Goal: Task Accomplishment & Management: Manage account settings

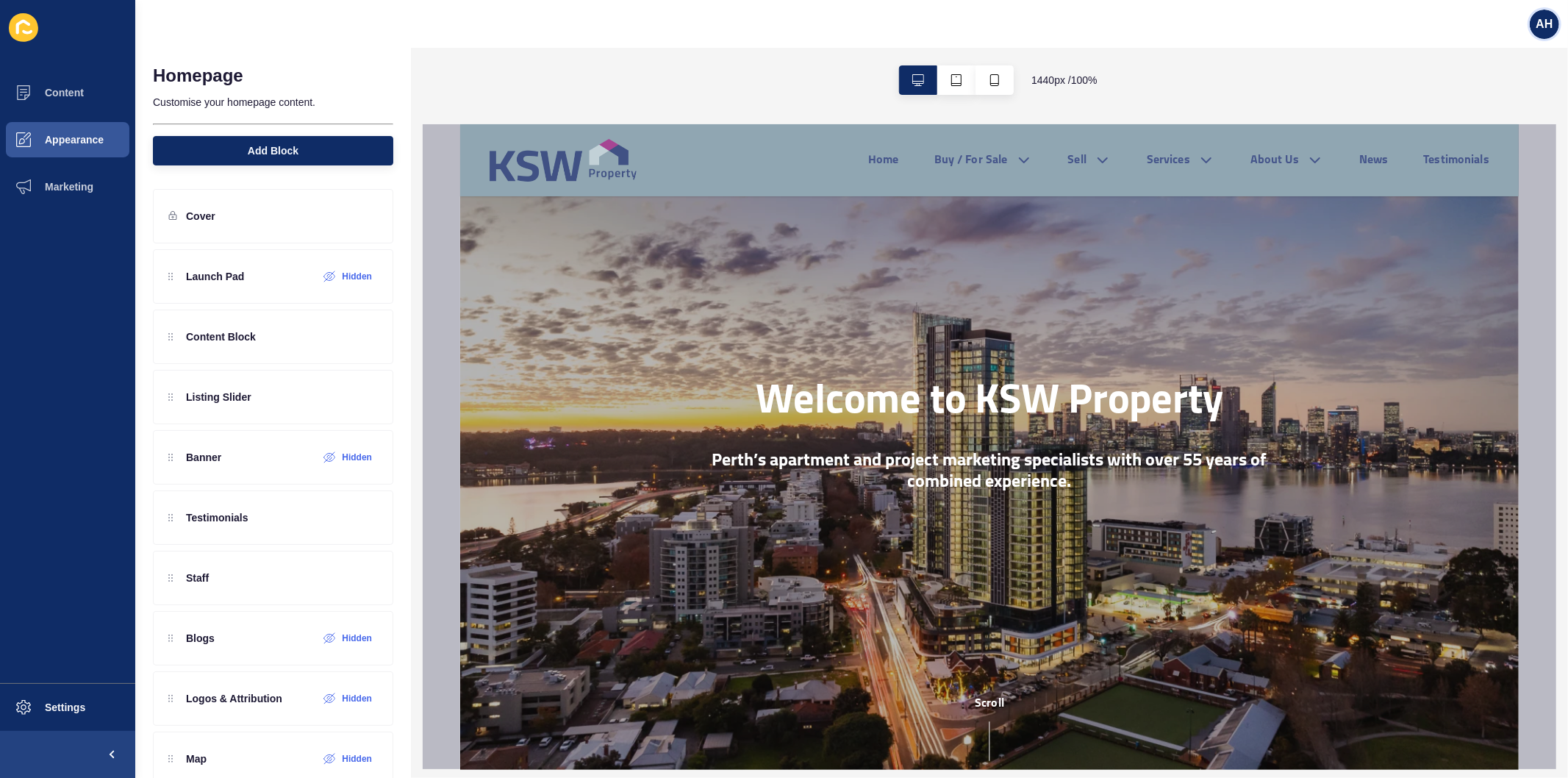
click at [1533, 17] on div "AH" at bounding box center [1544, 24] width 29 height 29
drag, startPoint x: 1480, startPoint y: 119, endPoint x: 1459, endPoint y: 114, distance: 21.6
click at [1481, 119] on link "Logout" at bounding box center [1511, 123] width 108 height 33
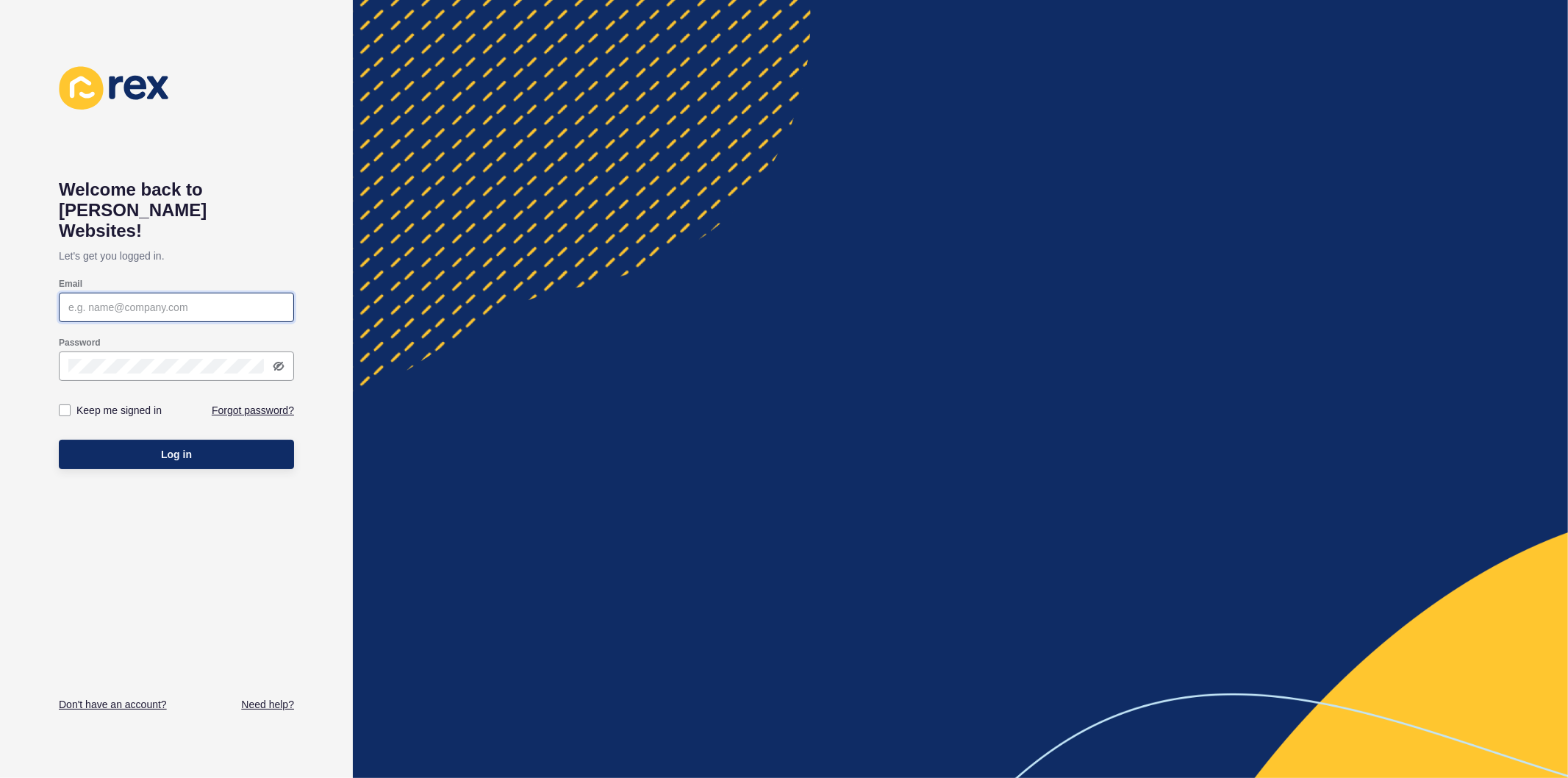
type input "ashley.hilario@rexsoftware.com.au"
click at [65, 405] on label at bounding box center [65, 410] width 12 height 12
click at [65, 406] on input "Keep me signed in" at bounding box center [67, 411] width 10 height 10
checkbox input "true"
click at [118, 442] on button "Log in" at bounding box center [176, 454] width 235 height 29
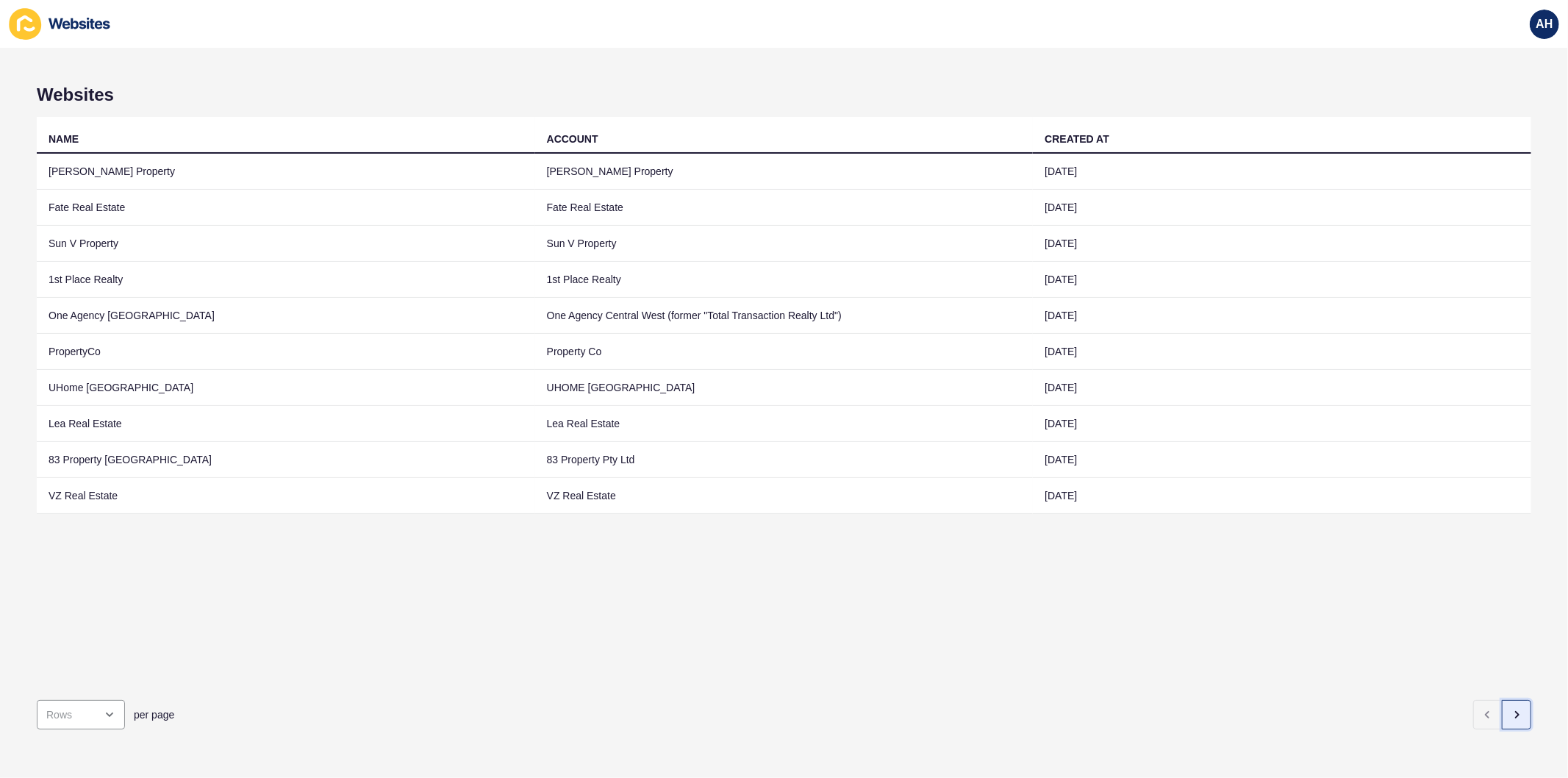
click at [1511, 709] on icon "button" at bounding box center [1516, 714] width 12 height 12
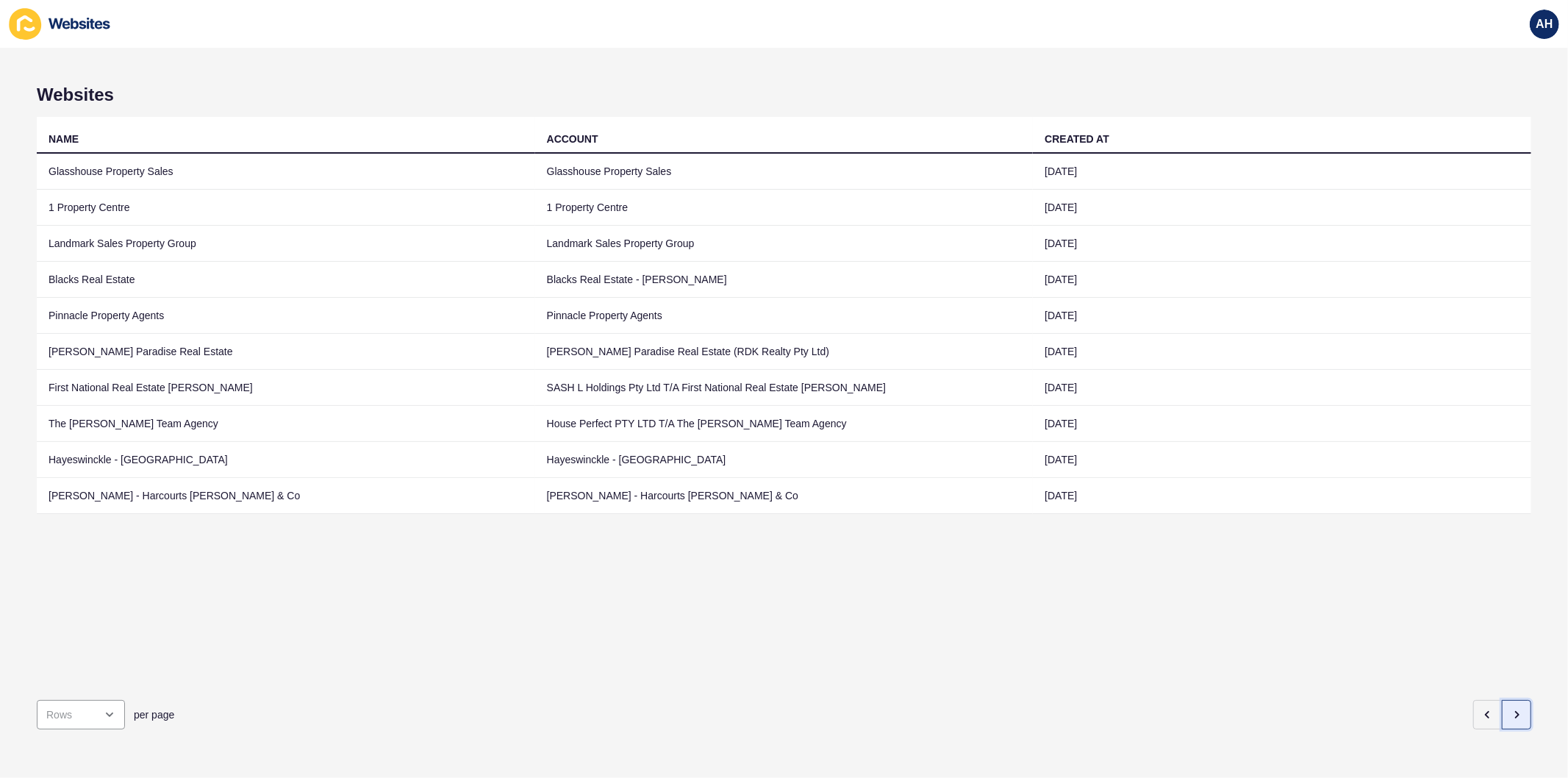
click at [1511, 709] on icon "button" at bounding box center [1516, 714] width 12 height 12
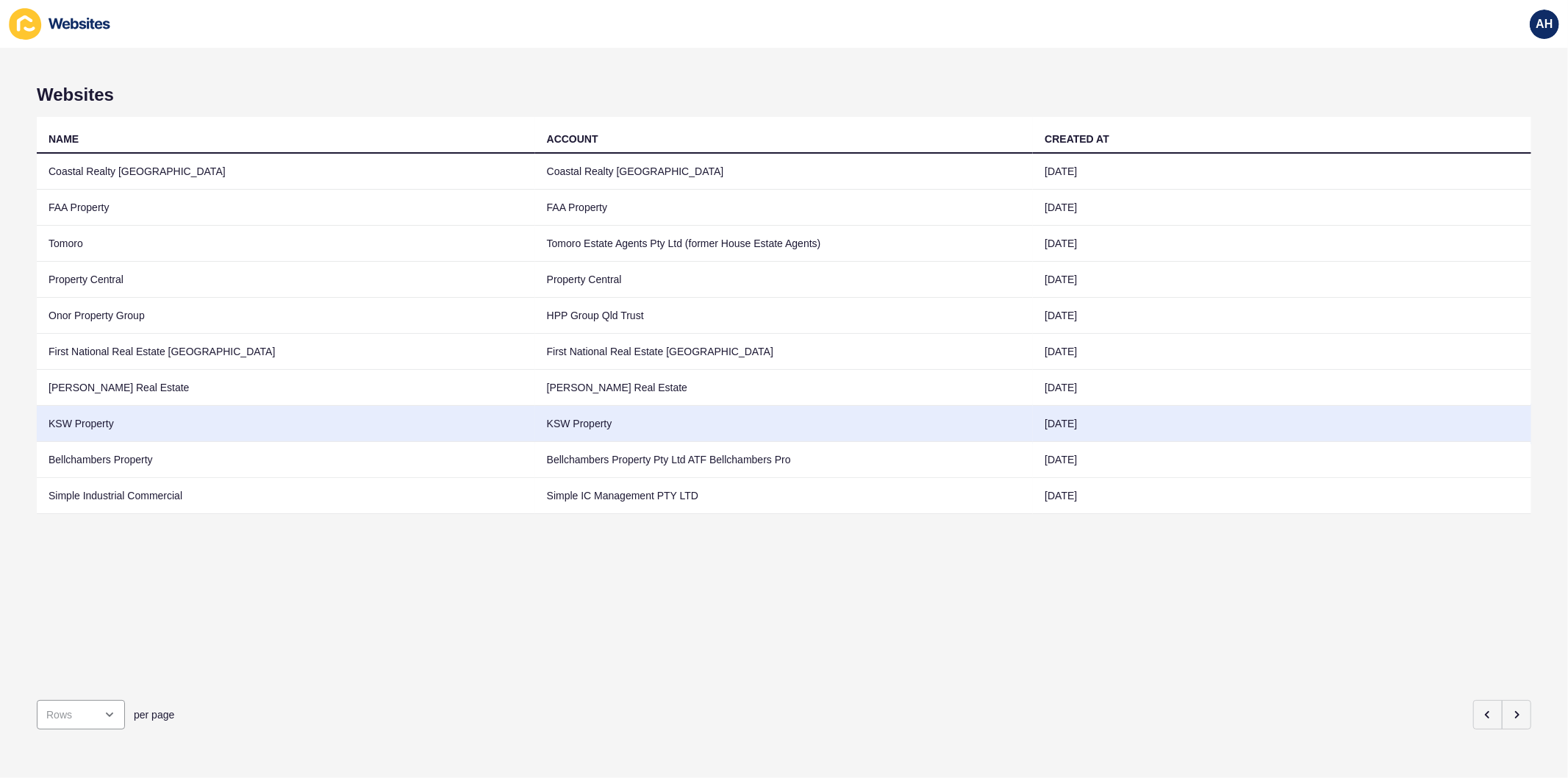
click at [574, 420] on td "KSW Property" at bounding box center [784, 424] width 499 height 36
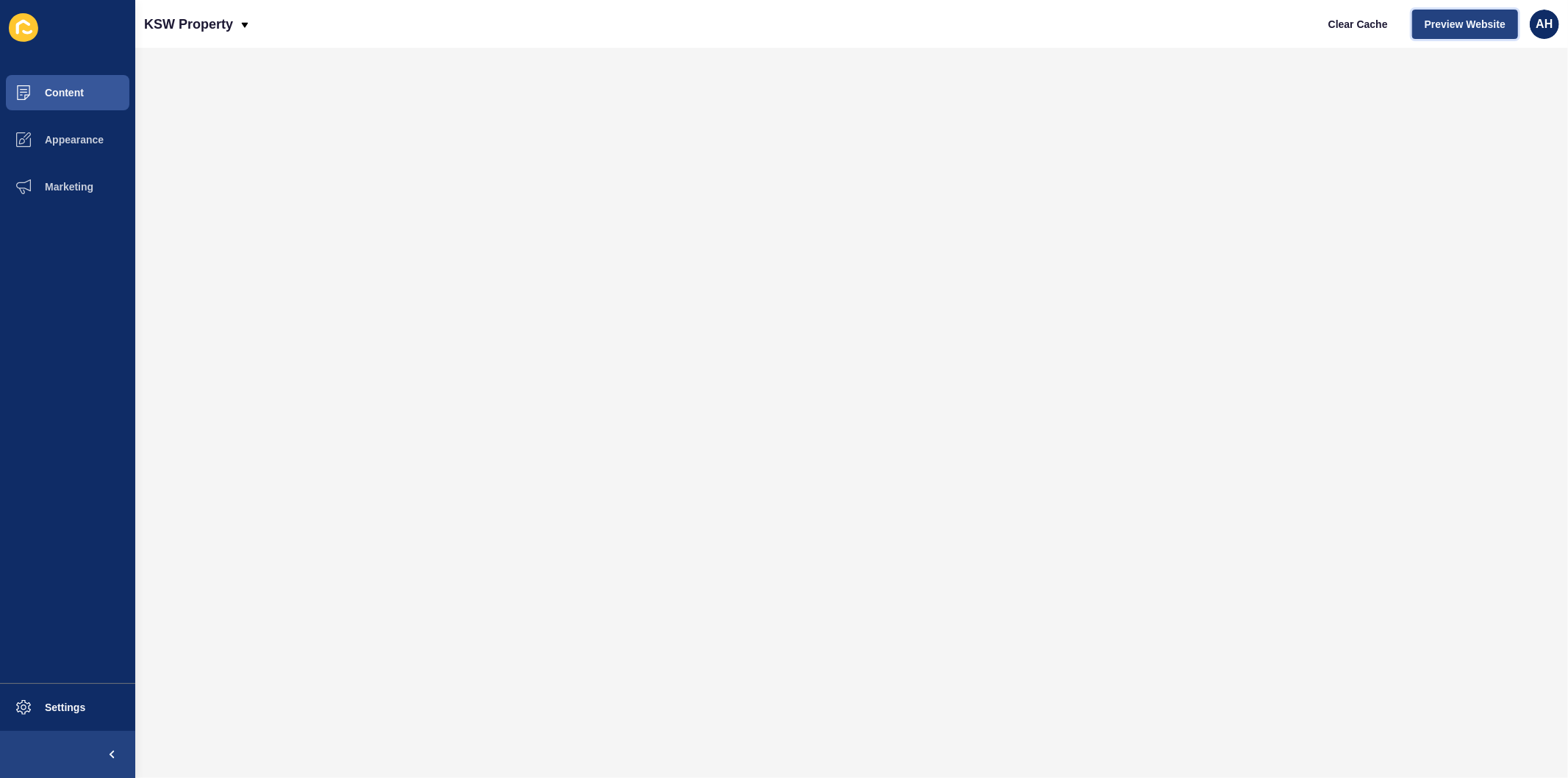
click at [1498, 27] on span "Preview Website" at bounding box center [1465, 24] width 81 height 14
click at [1549, 19] on span "AH" at bounding box center [1543, 24] width 17 height 14
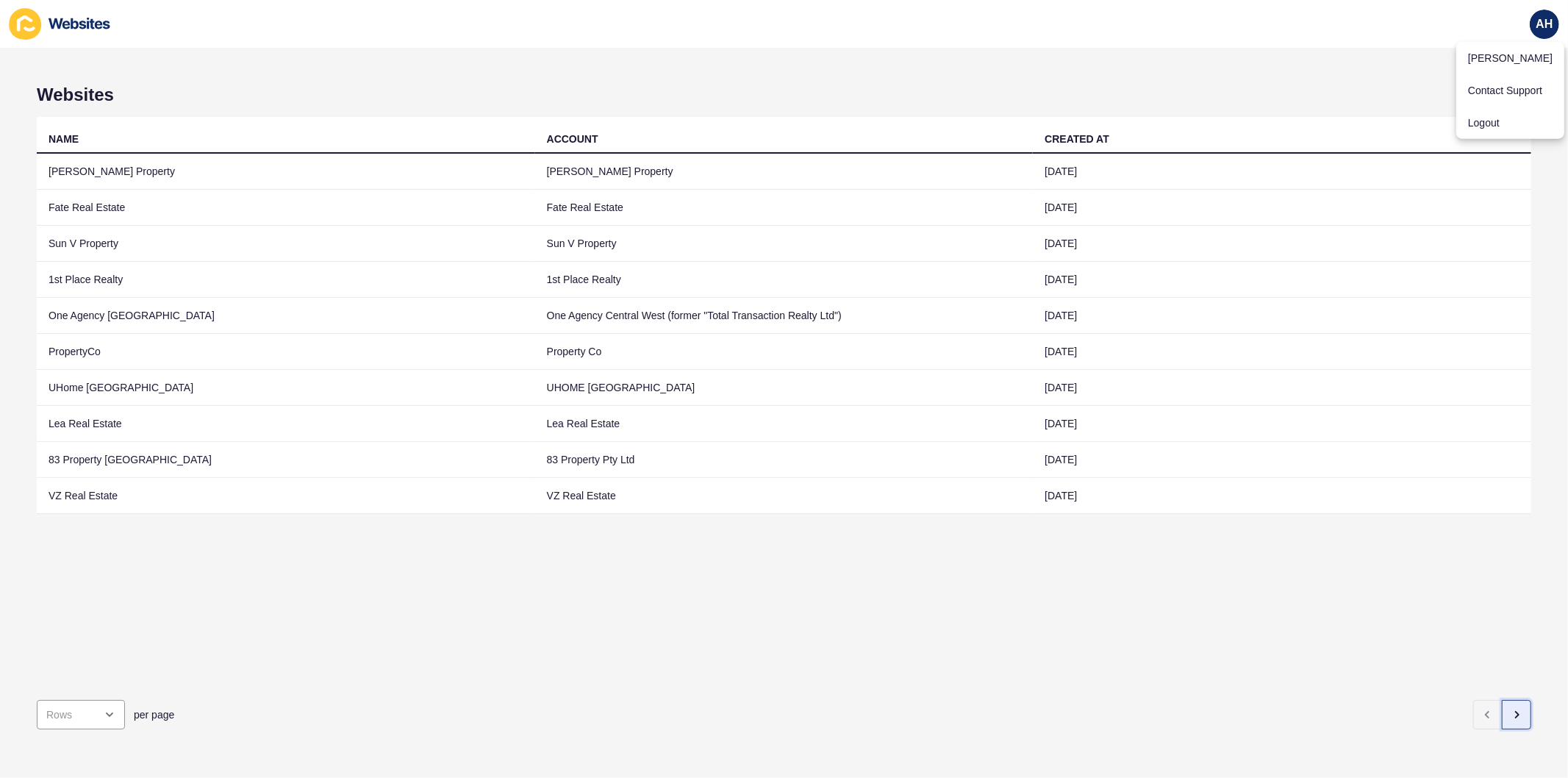
click at [1511, 709] on icon "button" at bounding box center [1516, 714] width 12 height 12
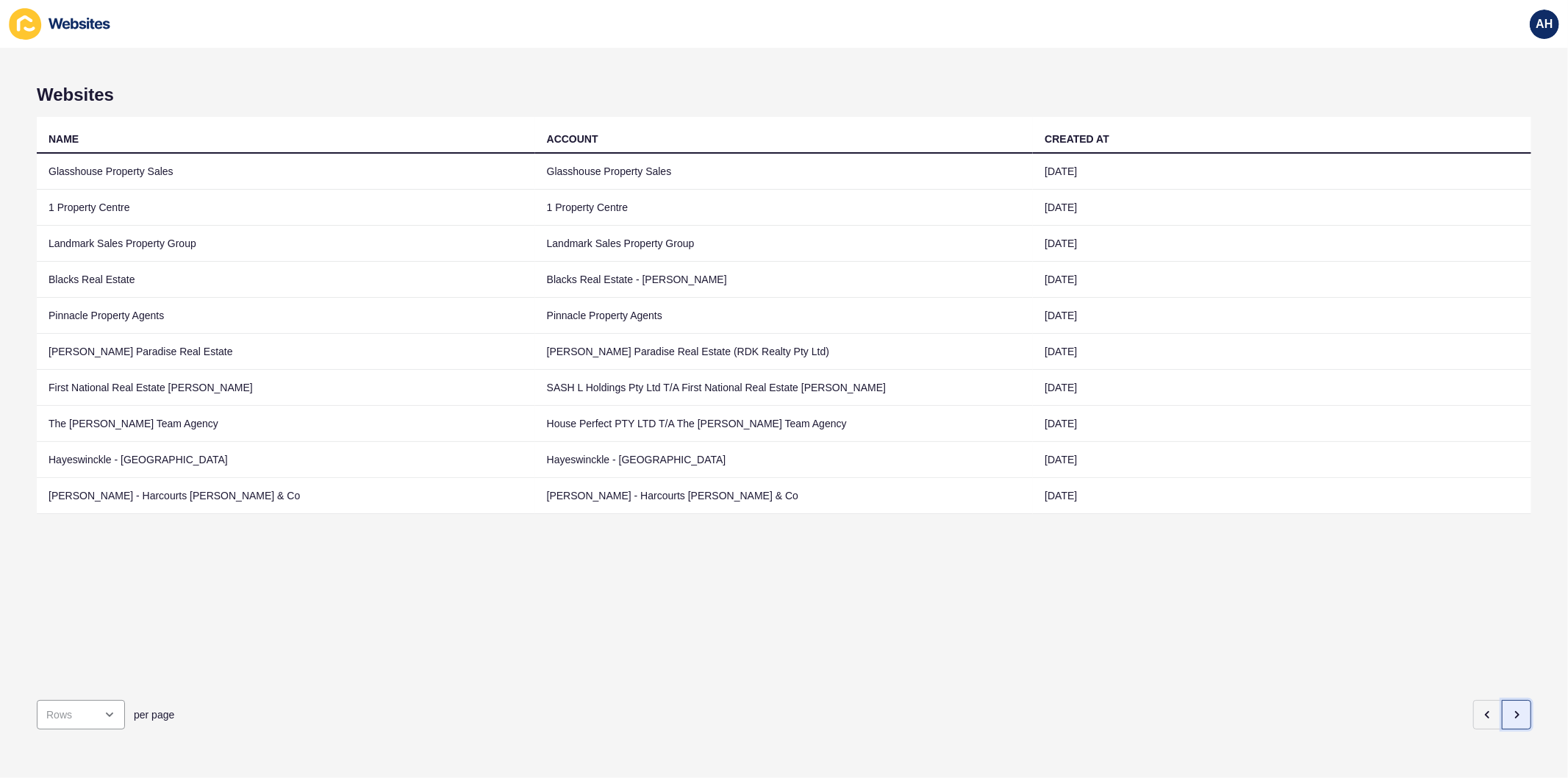
click at [1503, 714] on button "button" at bounding box center [1516, 714] width 29 height 29
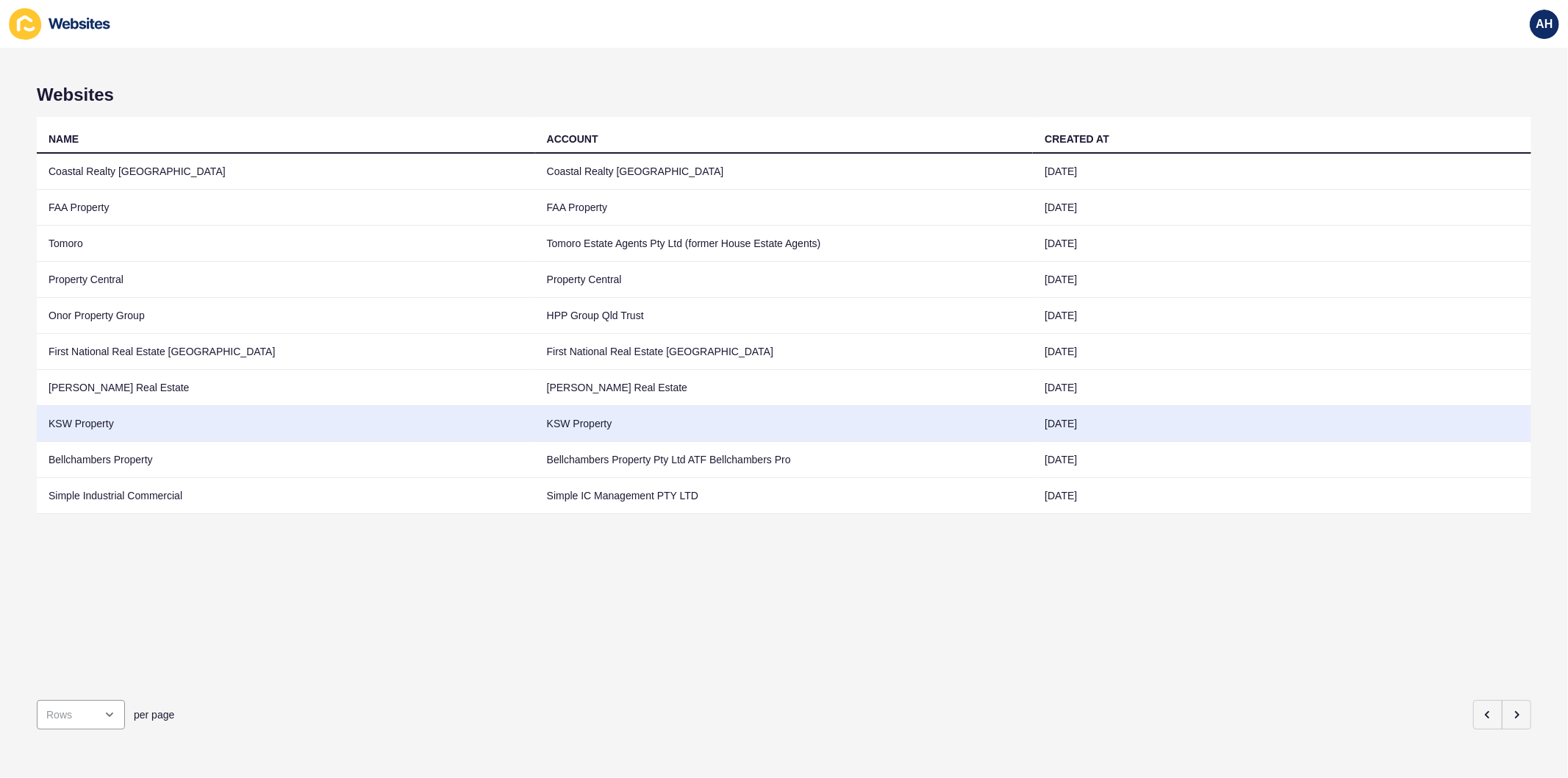
click at [582, 428] on td "KSW Property" at bounding box center [784, 424] width 499 height 36
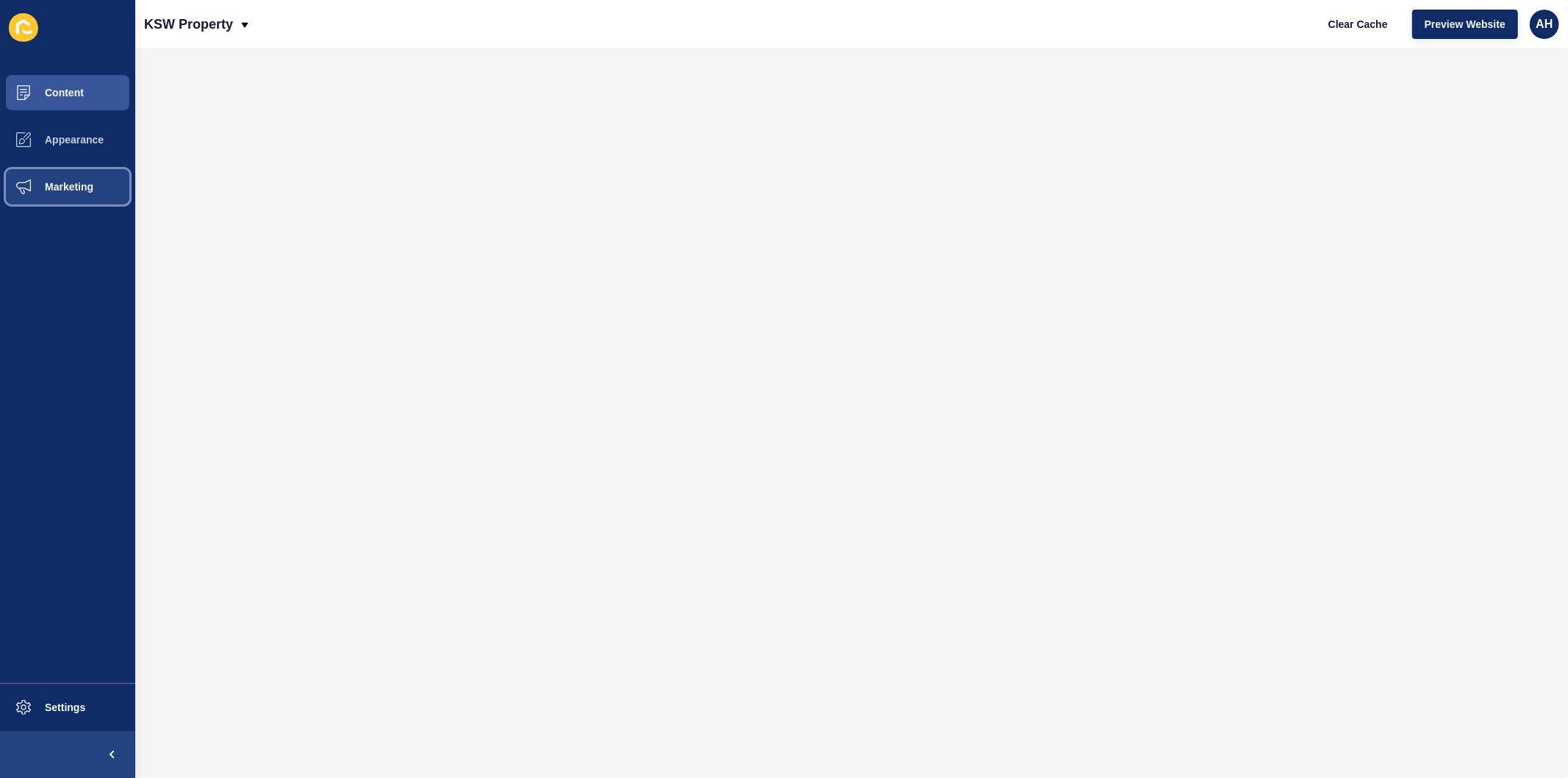
click at [68, 193] on button "Marketing" at bounding box center [68, 186] width 135 height 47
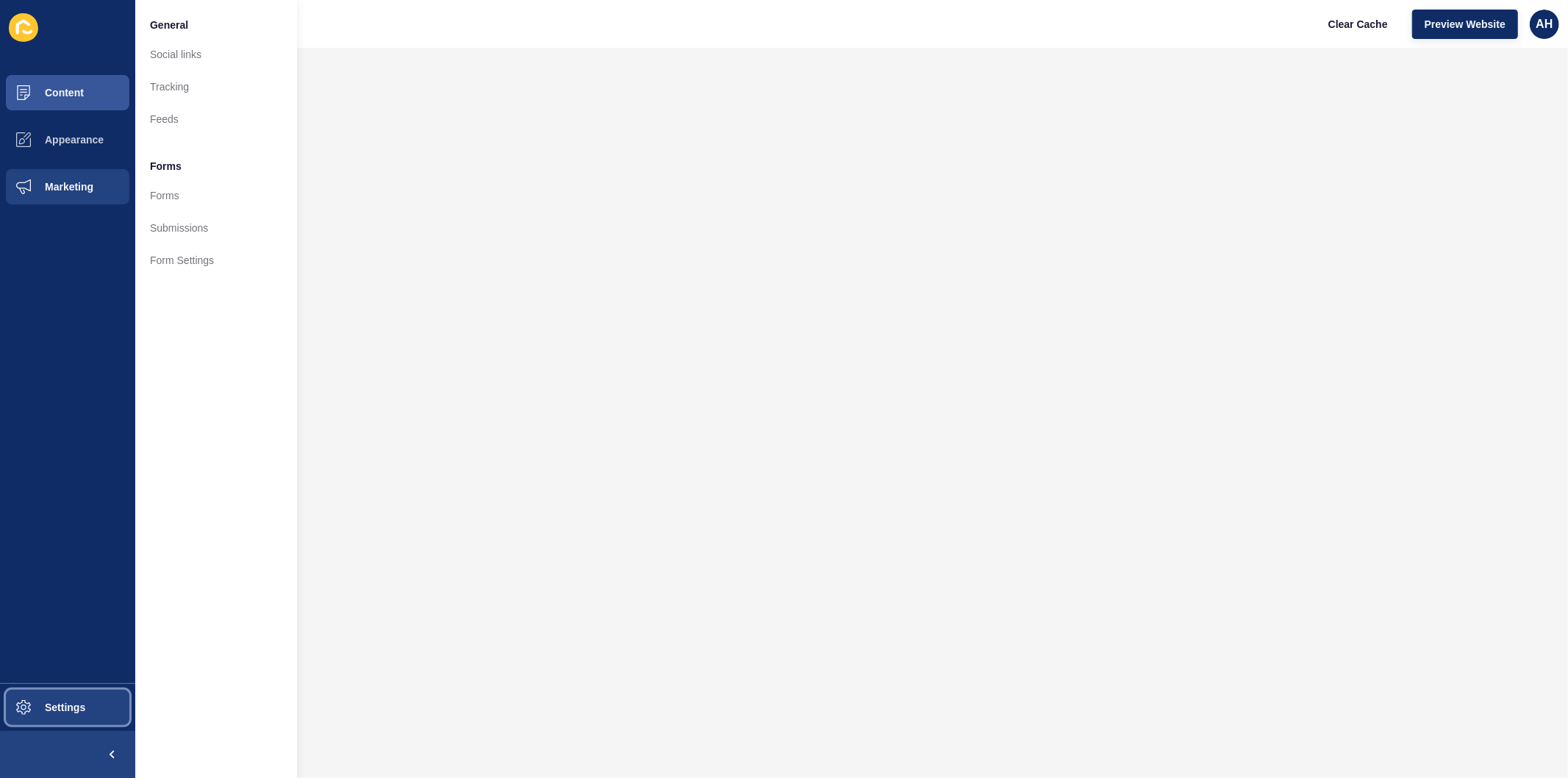
click at [54, 706] on span "Settings" at bounding box center [41, 707] width 88 height 12
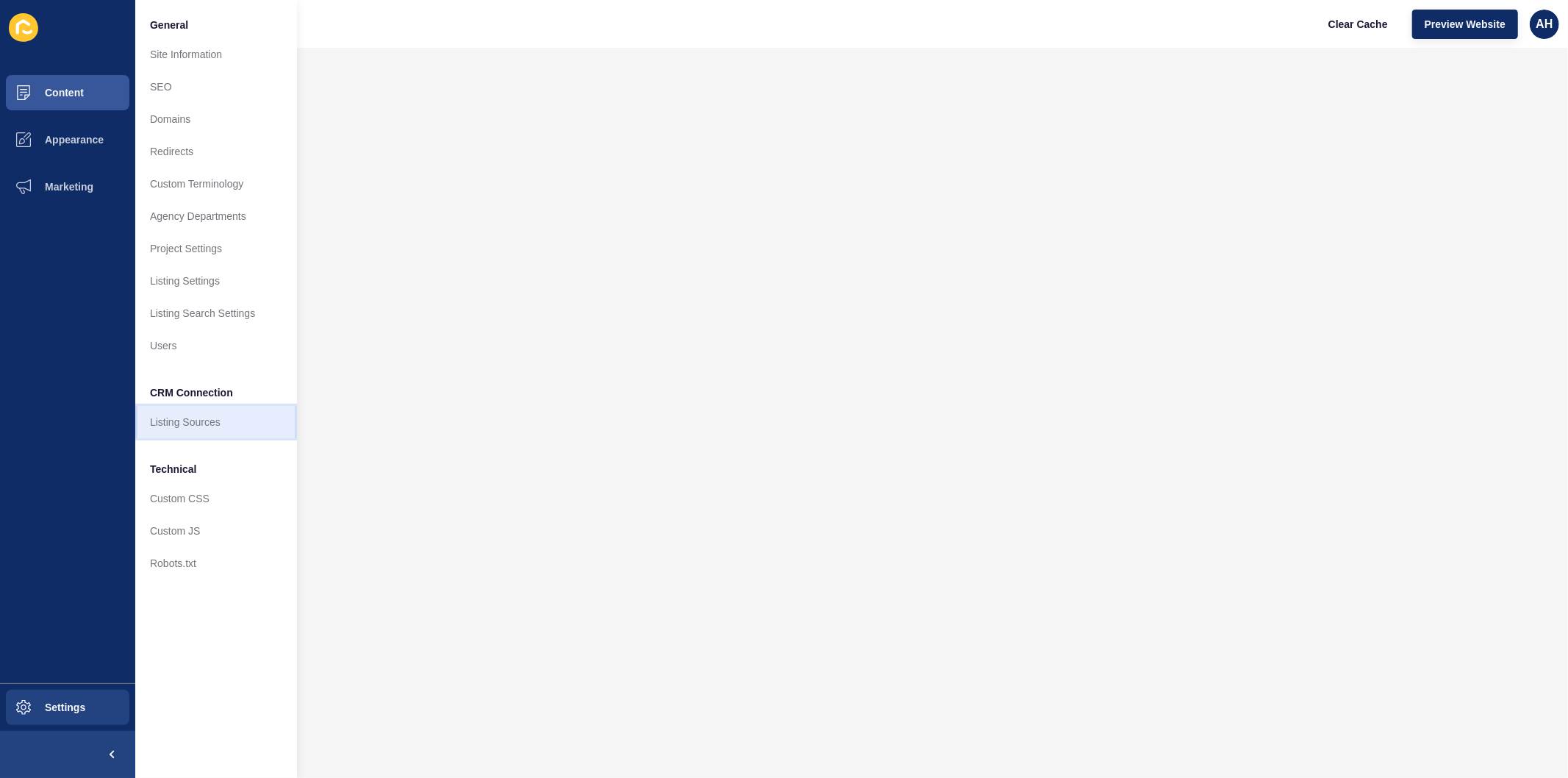
click at [209, 419] on link "Listing Sources" at bounding box center [216, 422] width 162 height 33
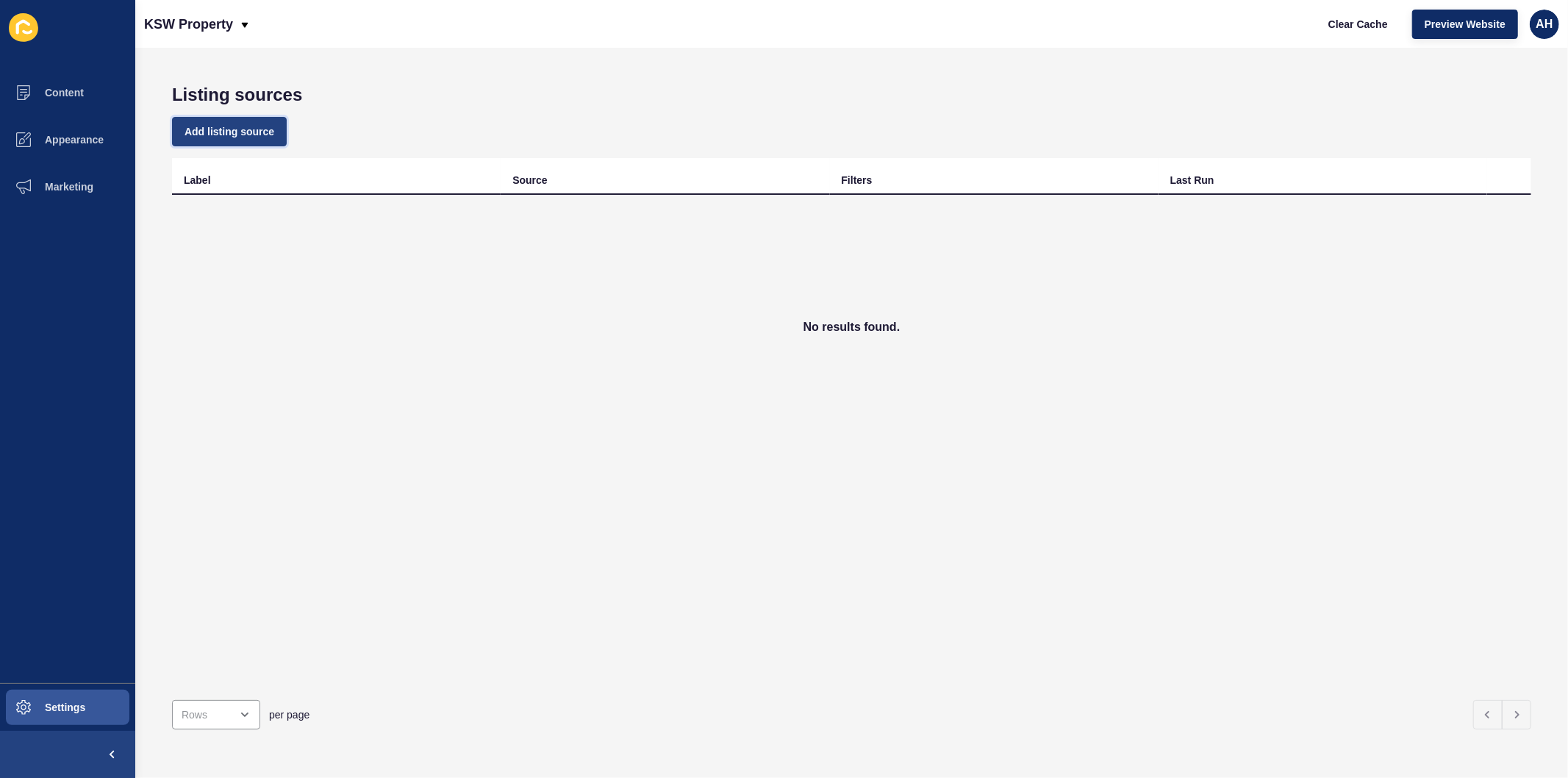
click at [248, 135] on span "Add listing source" at bounding box center [229, 131] width 90 height 14
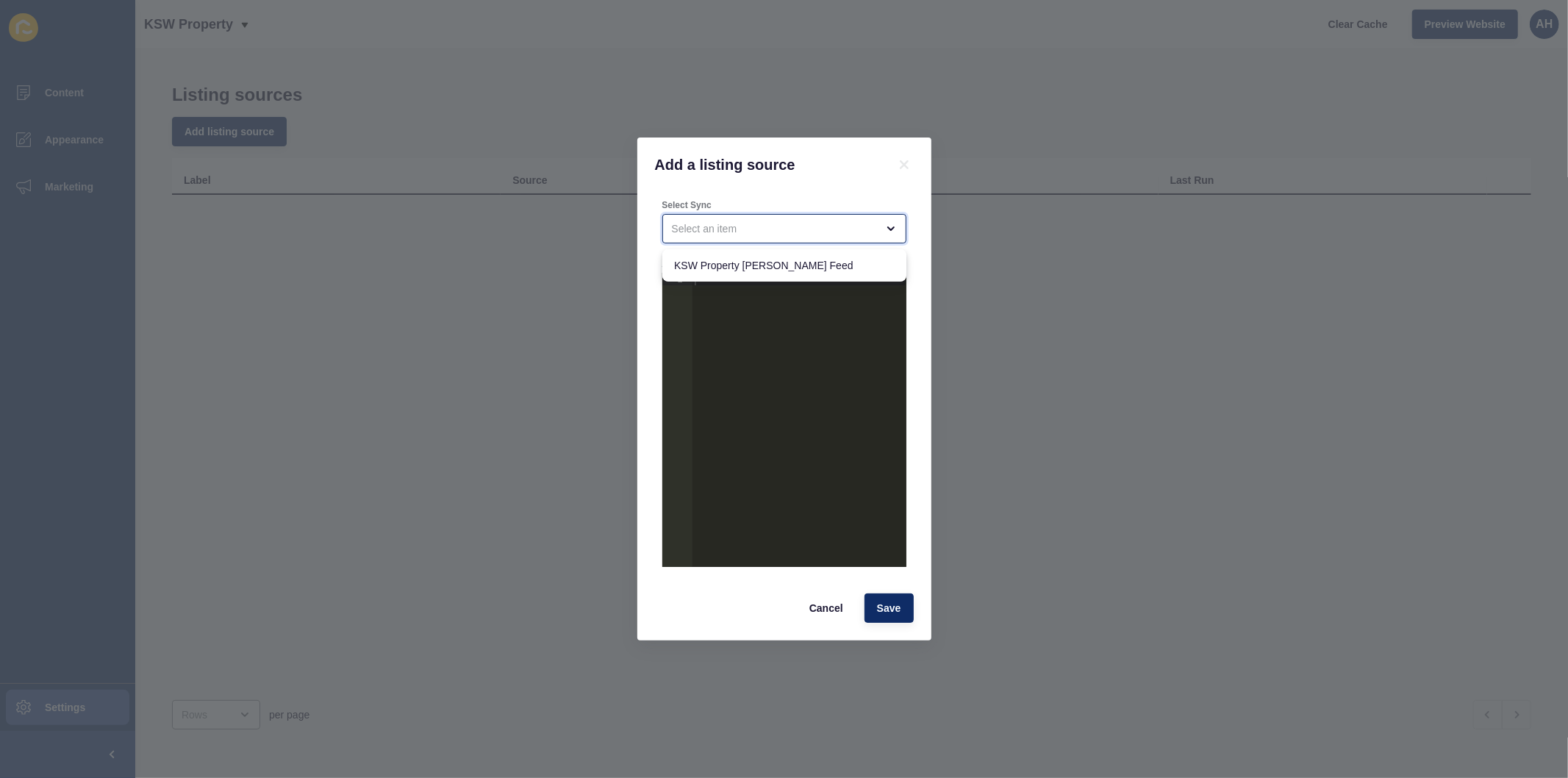
click at [799, 226] on div "close menu" at bounding box center [774, 229] width 205 height 14
click at [805, 261] on span "KSW Property [PERSON_NAME] Feed" at bounding box center [784, 265] width 221 height 14
type input "KSW Property [PERSON_NAME] Feed"
click at [818, 610] on span "Cancel" at bounding box center [826, 608] width 33 height 14
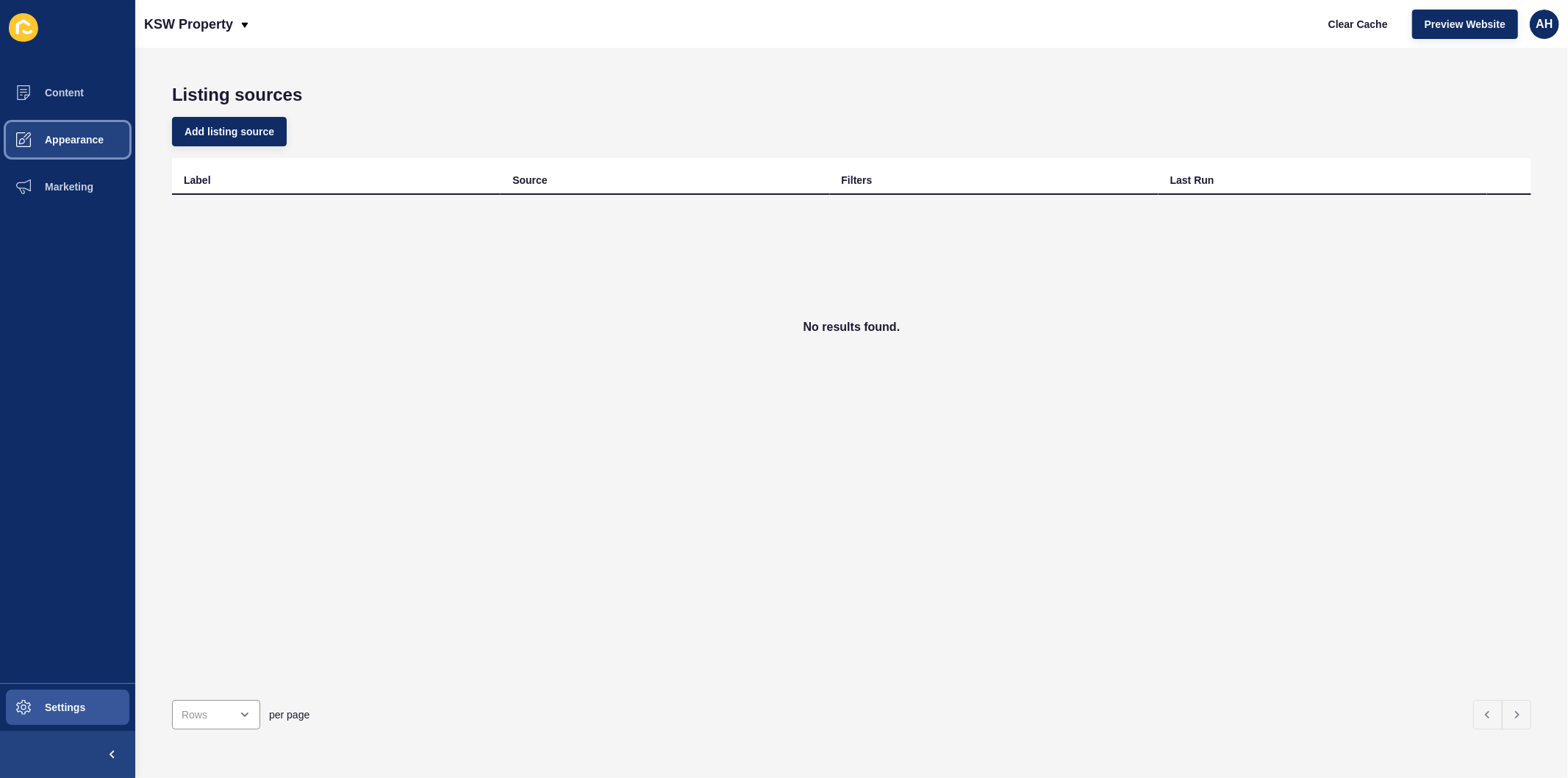
click at [73, 143] on span "Appearance" at bounding box center [50, 139] width 106 height 12
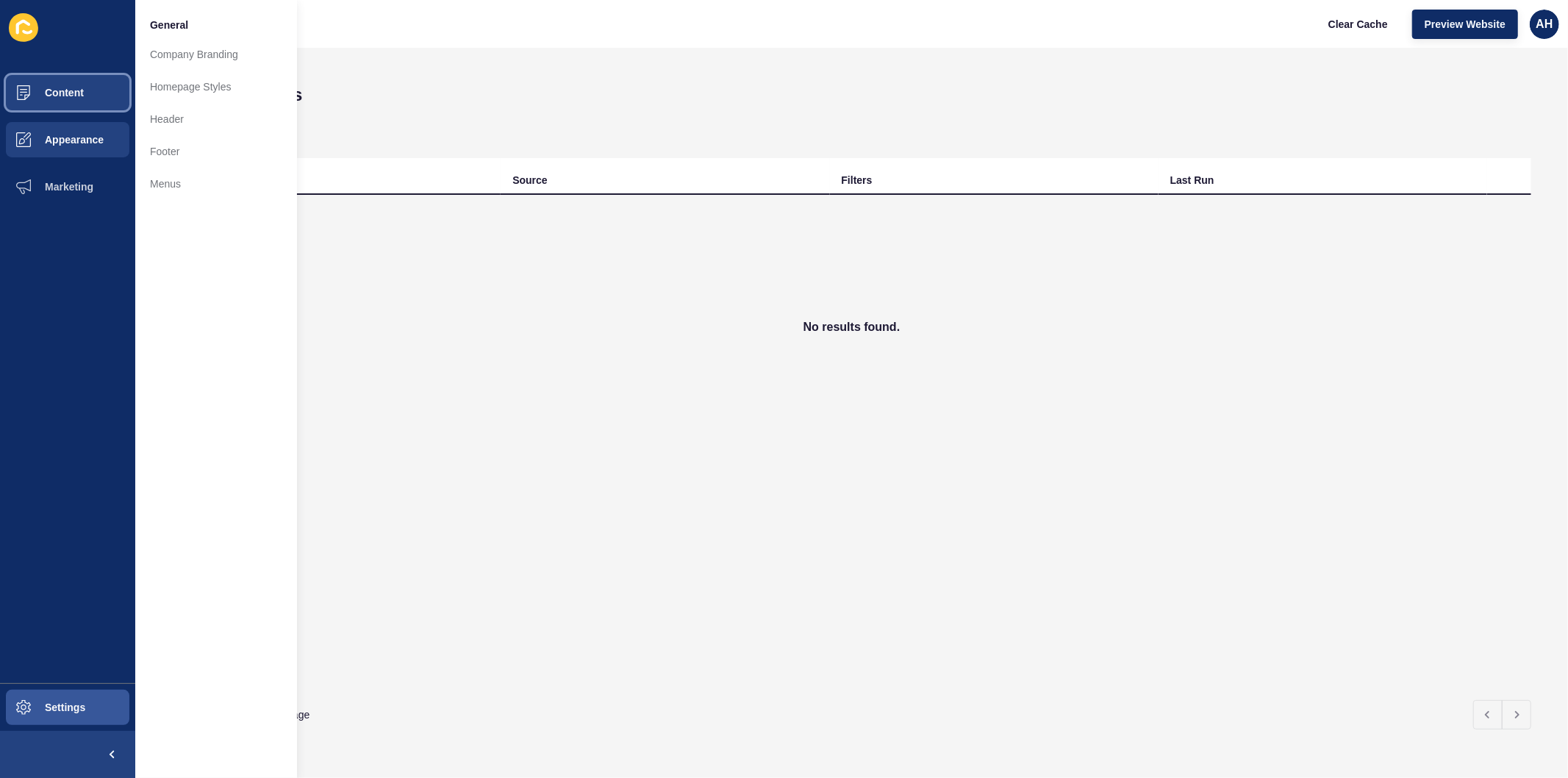
click at [88, 80] on button "Content" at bounding box center [68, 92] width 135 height 47
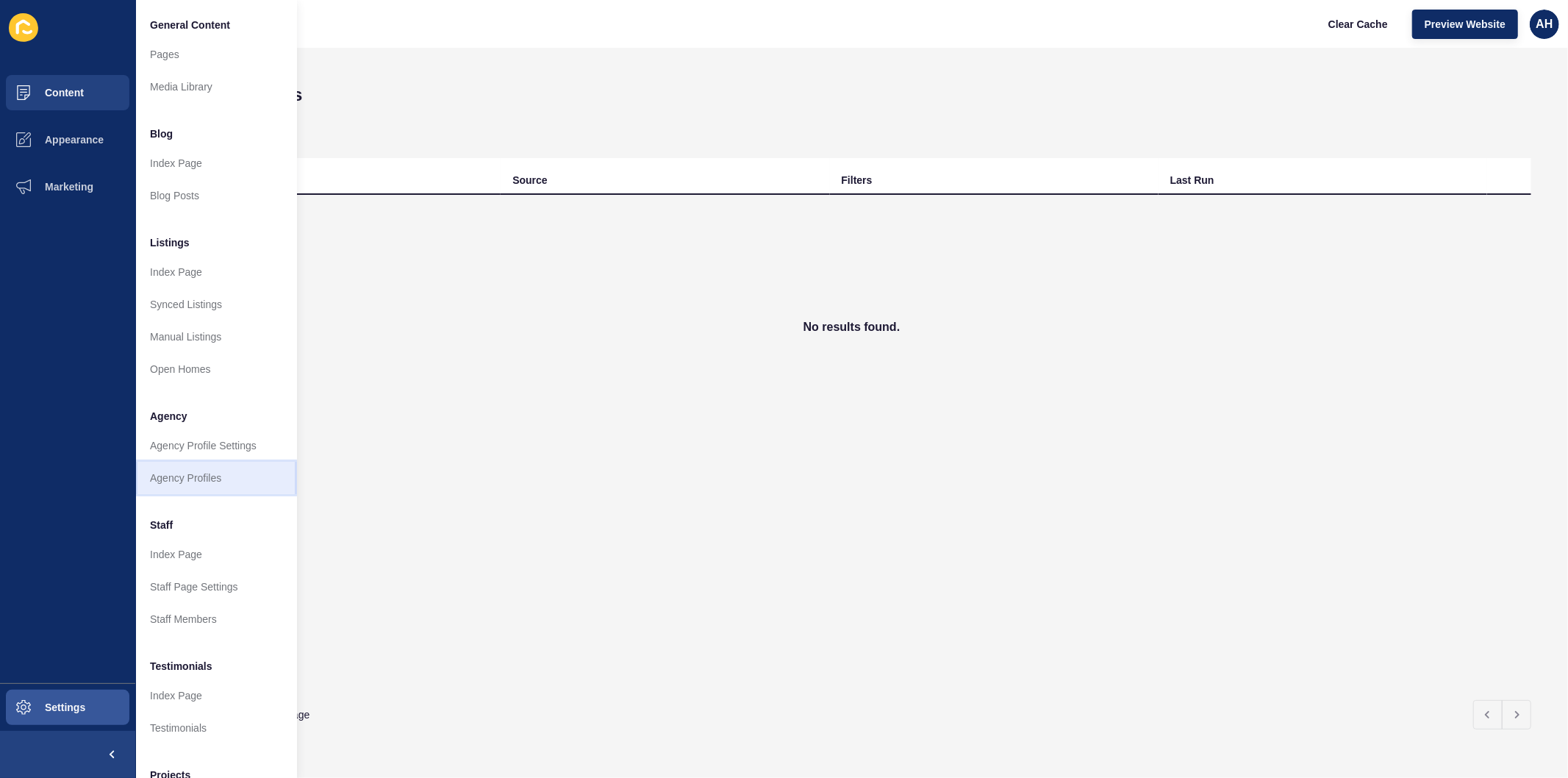
click at [186, 490] on link "Agency Profiles" at bounding box center [216, 478] width 162 height 33
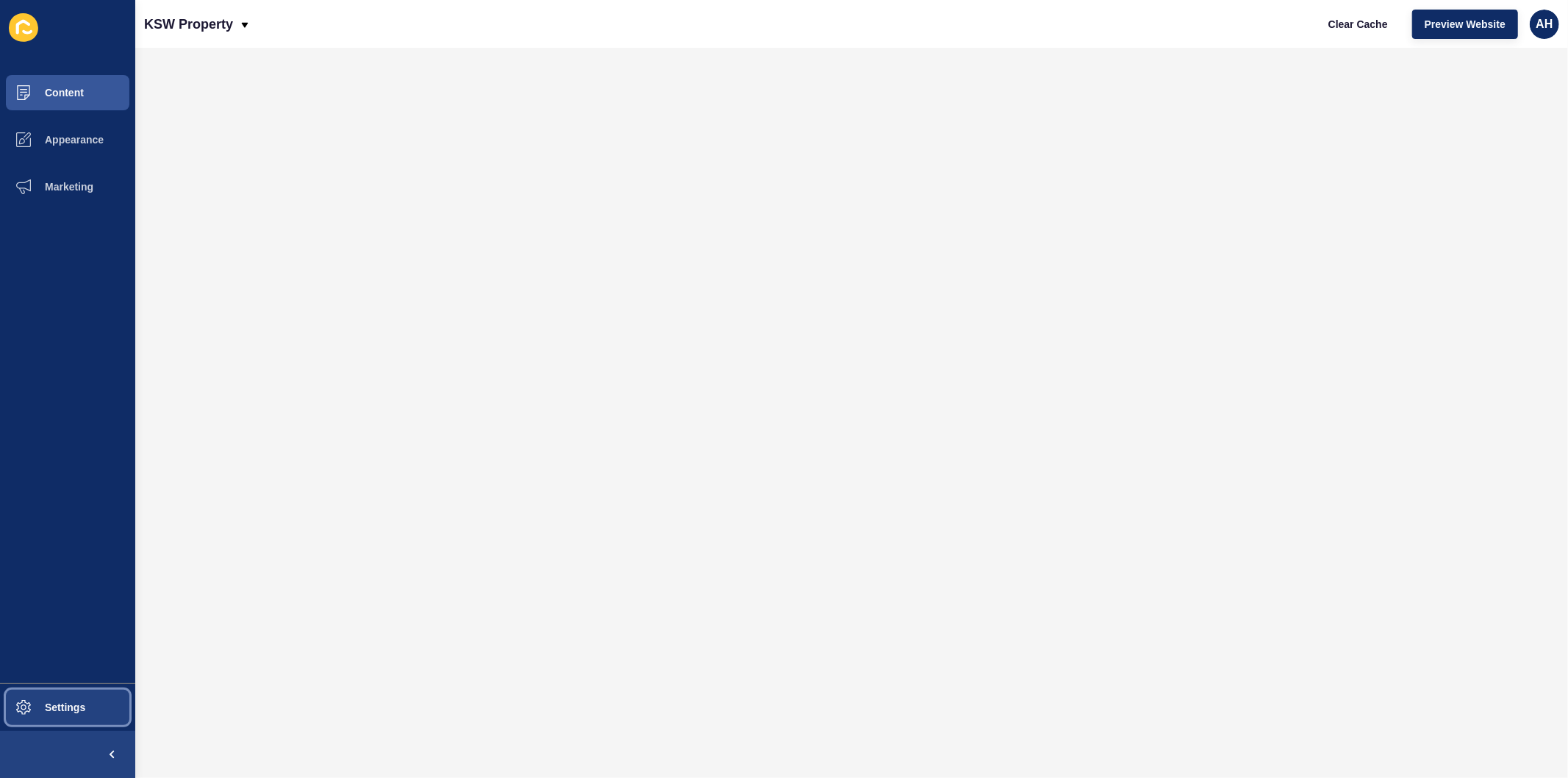
click at [62, 702] on span "Settings" at bounding box center [41, 707] width 88 height 12
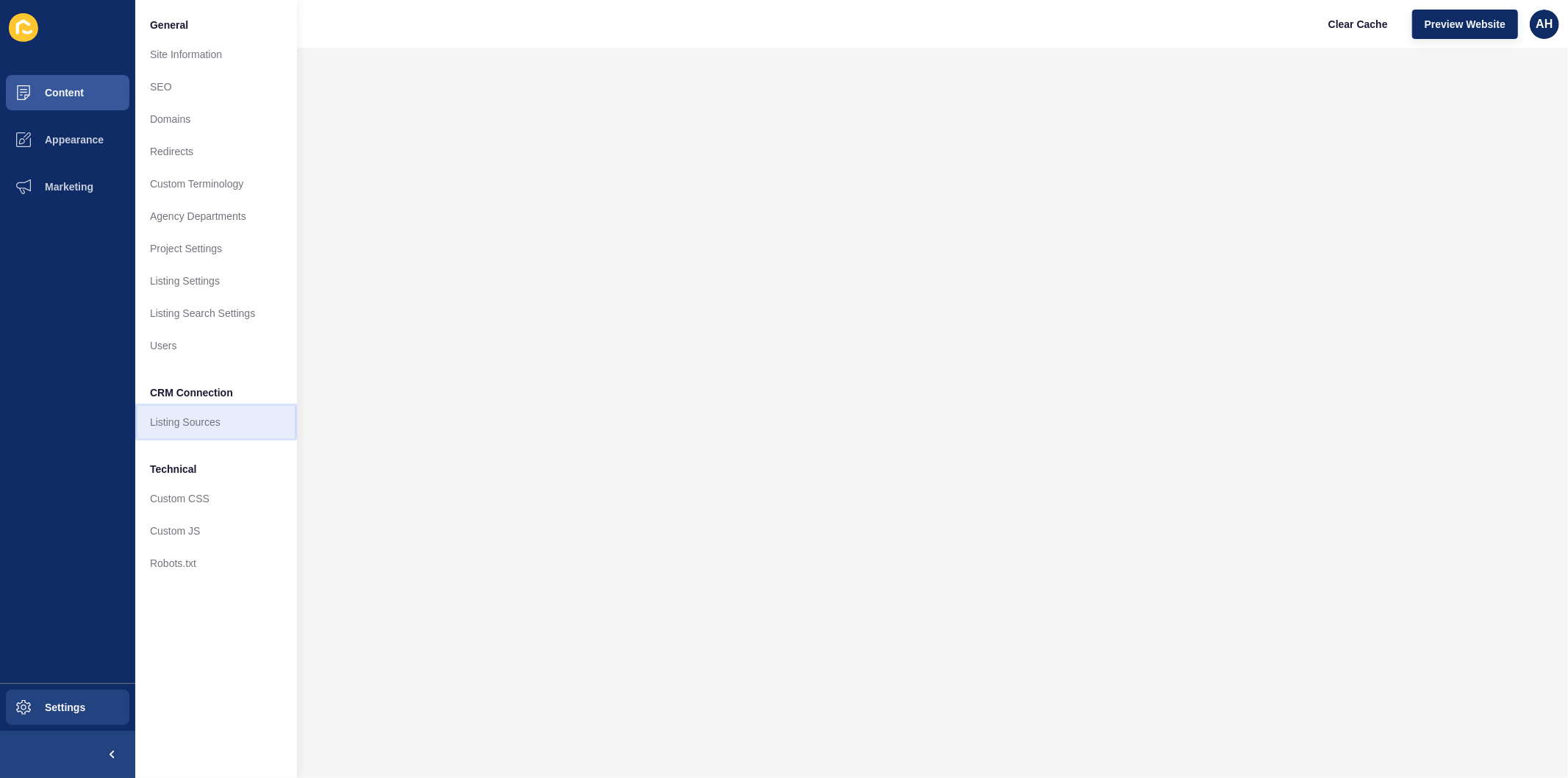
click at [142, 429] on link "Listing Sources" at bounding box center [216, 422] width 162 height 33
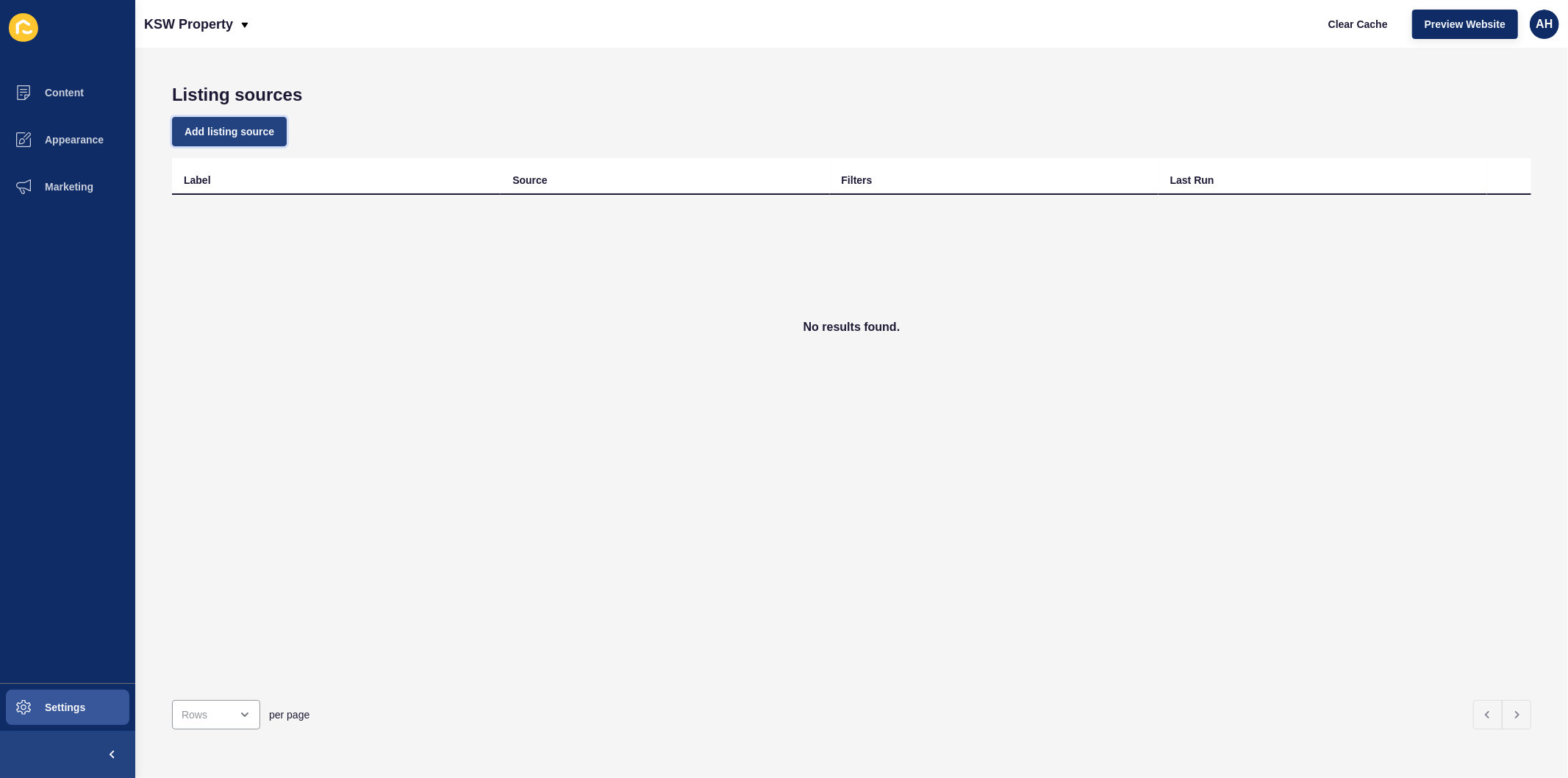
click at [244, 125] on span "Add listing source" at bounding box center [229, 131] width 90 height 14
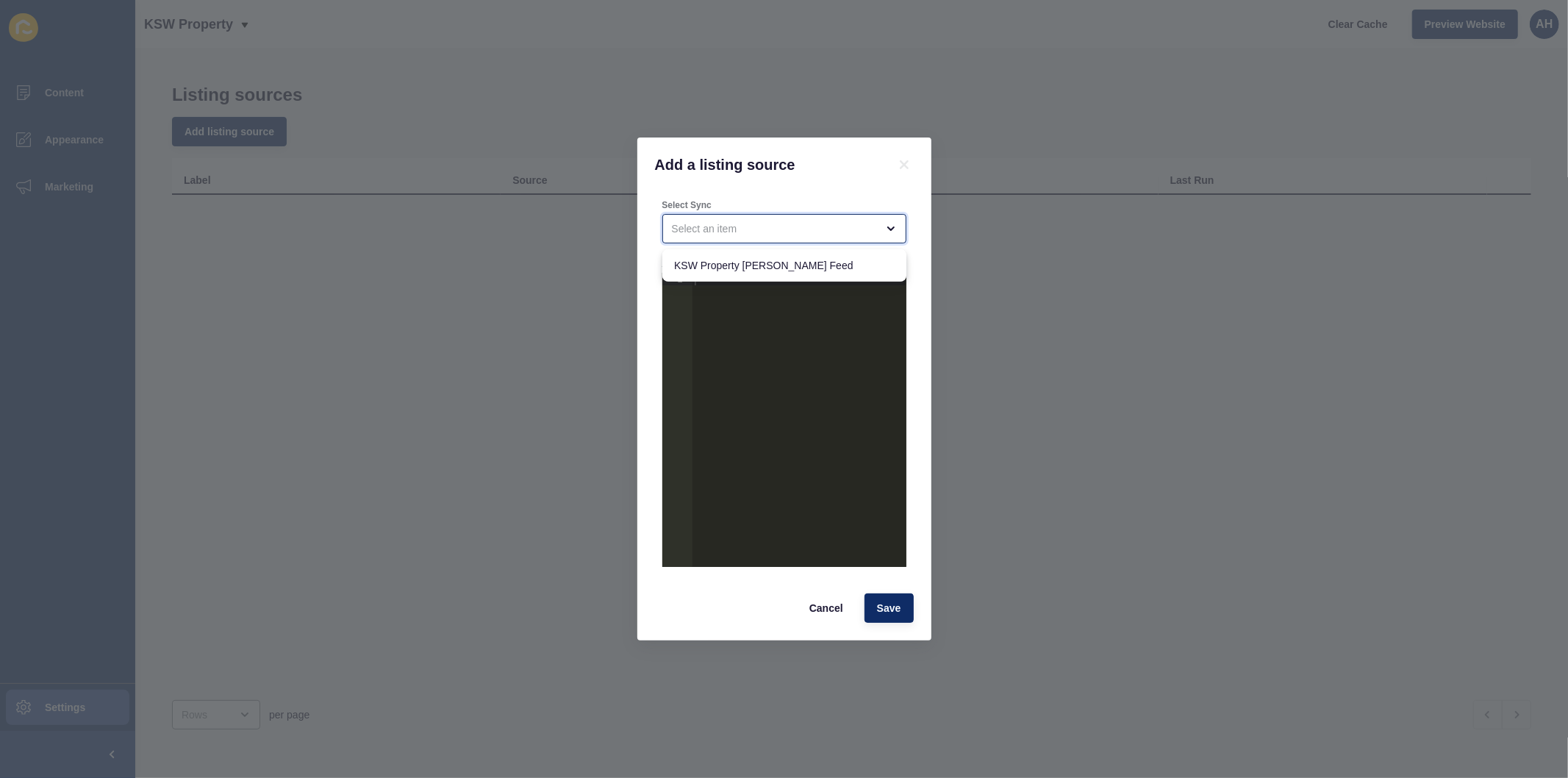
click at [768, 229] on div "close menu" at bounding box center [774, 229] width 205 height 14
click at [769, 259] on span "KSW Property [PERSON_NAME] Feed" at bounding box center [784, 265] width 221 height 14
type input "KSW Property [PERSON_NAME] Feed"
click at [737, 283] on div at bounding box center [799, 432] width 214 height 319
paste textarea "}"
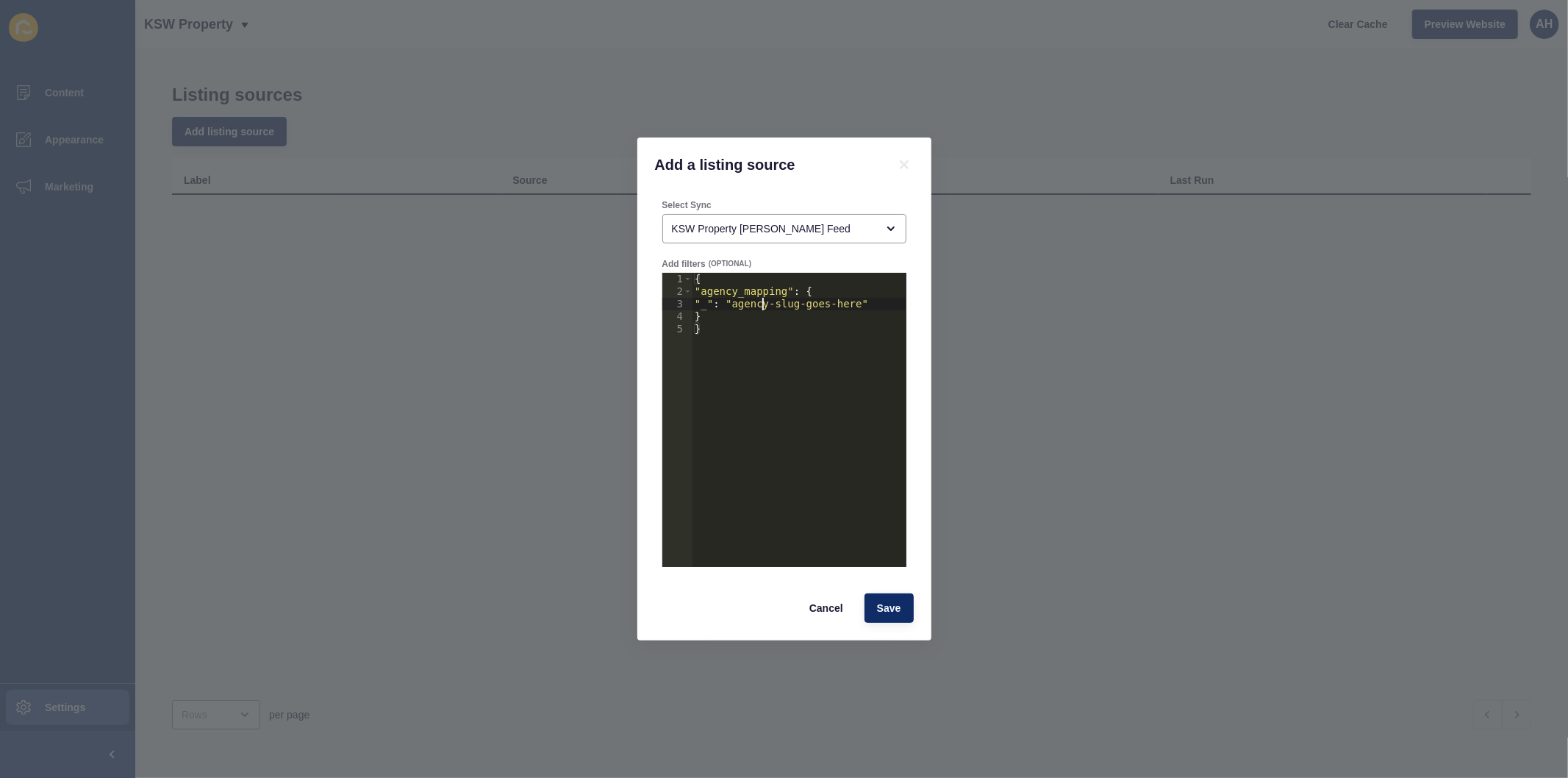
click at [763, 304] on div "{ "agency_mapping" : { "_" : "agency-slug-goes-here" } }" at bounding box center [799, 432] width 214 height 319
type textarea ""_": "ksw-property""
click at [900, 615] on span "Save" at bounding box center [889, 608] width 24 height 14
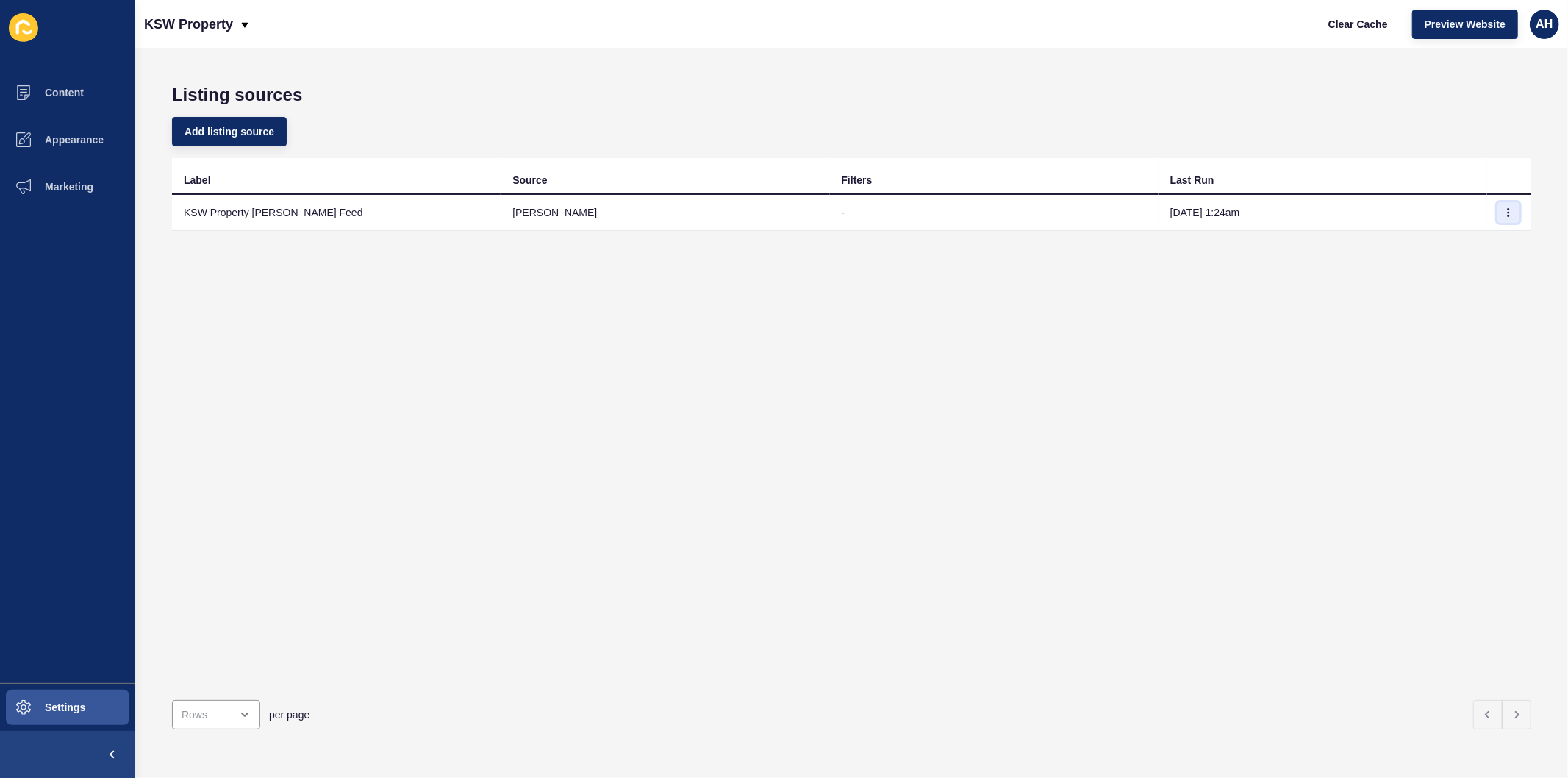
click at [1504, 215] on icon "button" at bounding box center [1508, 212] width 9 height 9
click at [1450, 241] on link "Sync now" at bounding box center [1456, 240] width 103 height 33
click at [60, 138] on span "Appearance" at bounding box center [50, 139] width 106 height 12
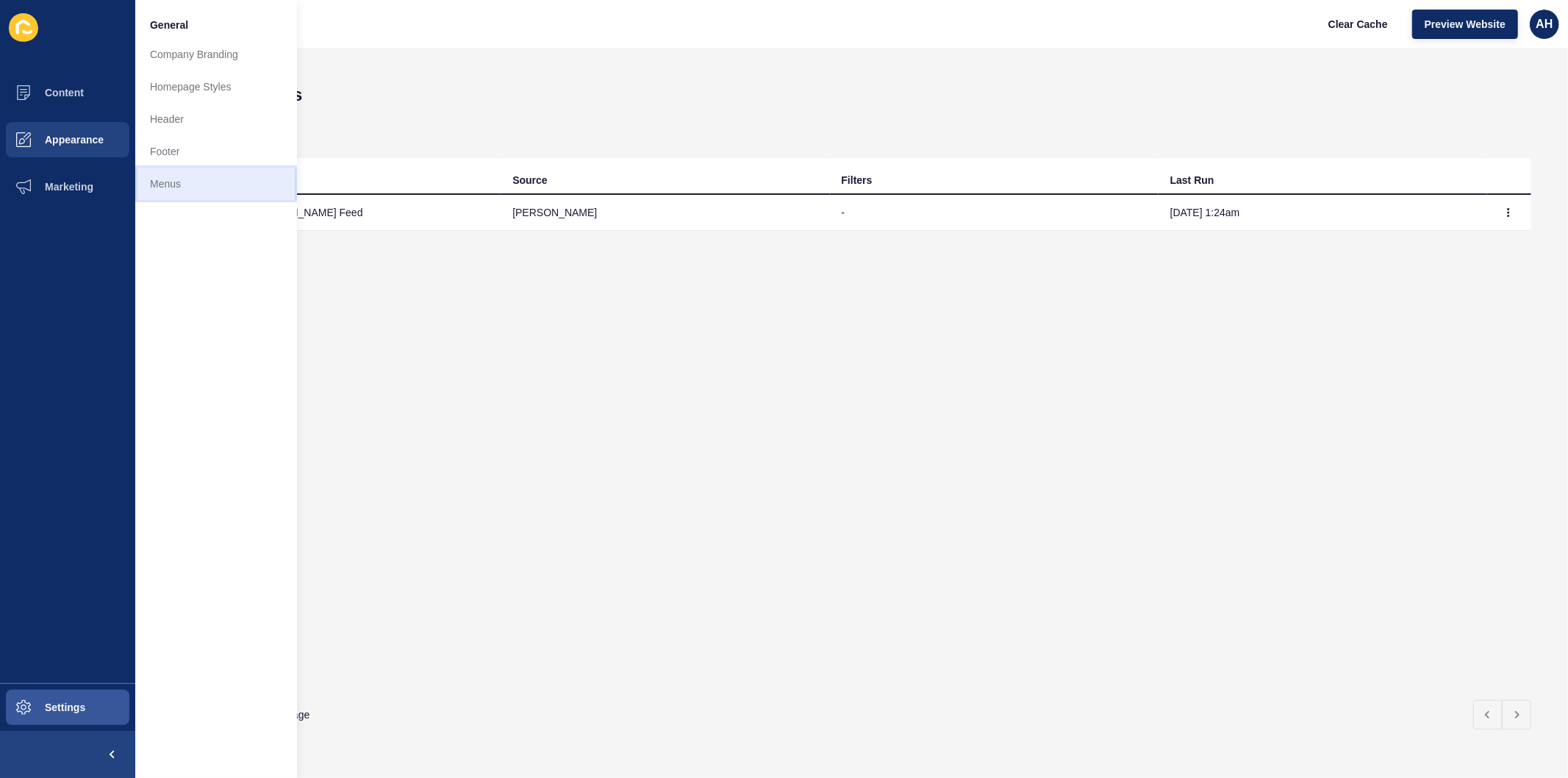
click at [146, 186] on link "Menus" at bounding box center [216, 183] width 162 height 33
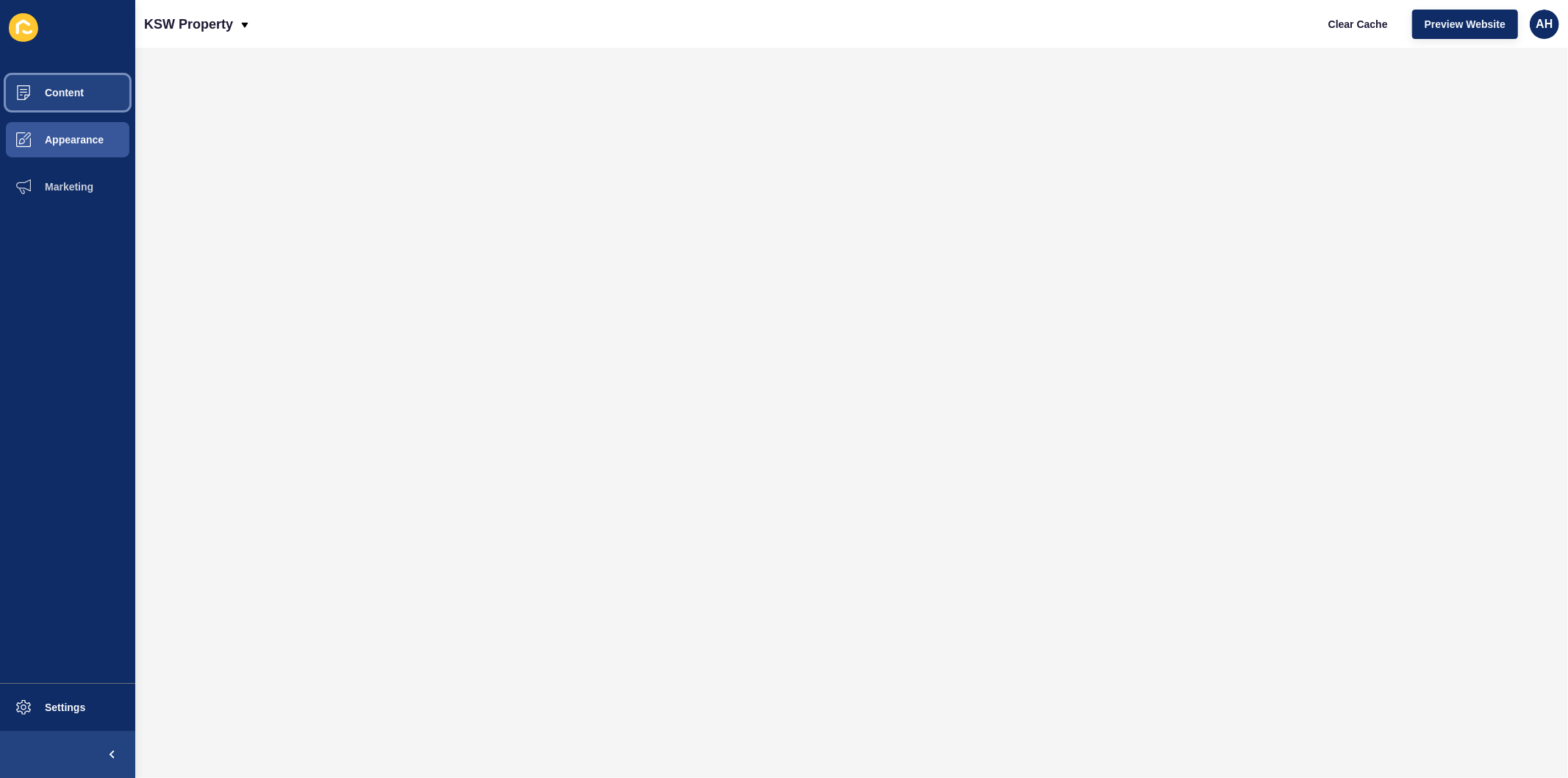
click at [62, 89] on span "Content" at bounding box center [41, 92] width 86 height 12
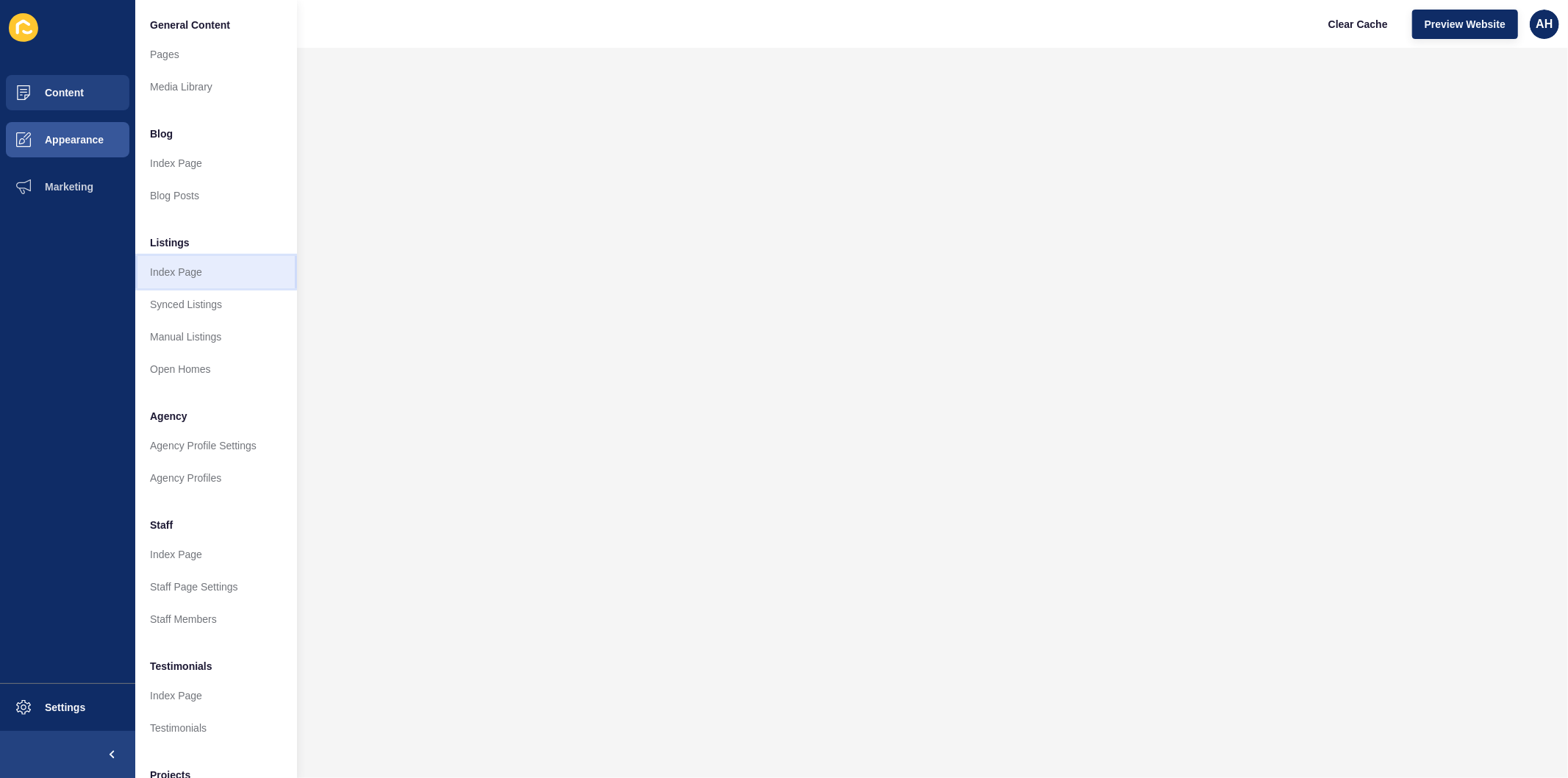
click at [192, 276] on link "Index Page" at bounding box center [216, 272] width 162 height 33
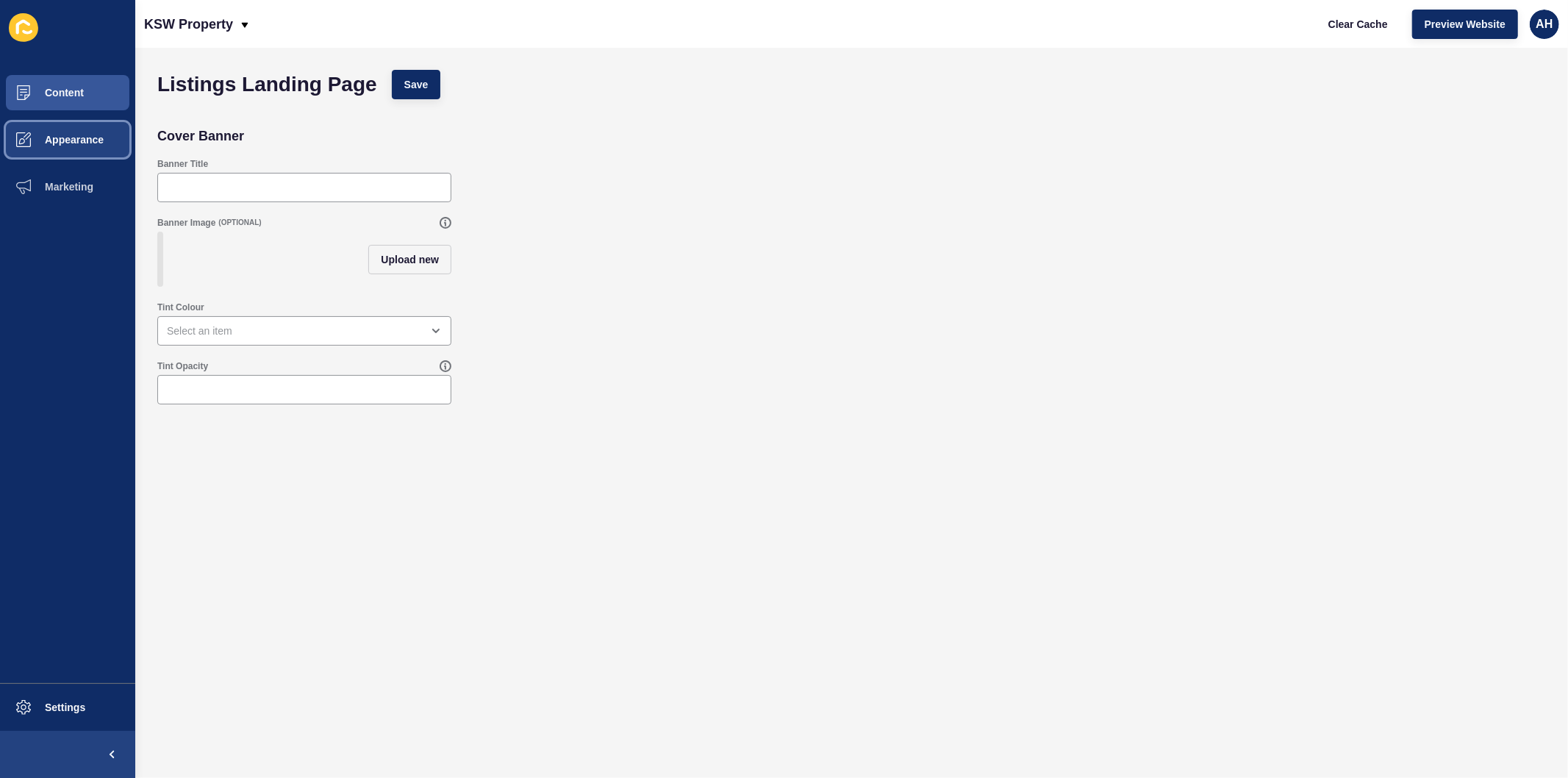
click at [73, 135] on span "Appearance" at bounding box center [50, 139] width 106 height 12
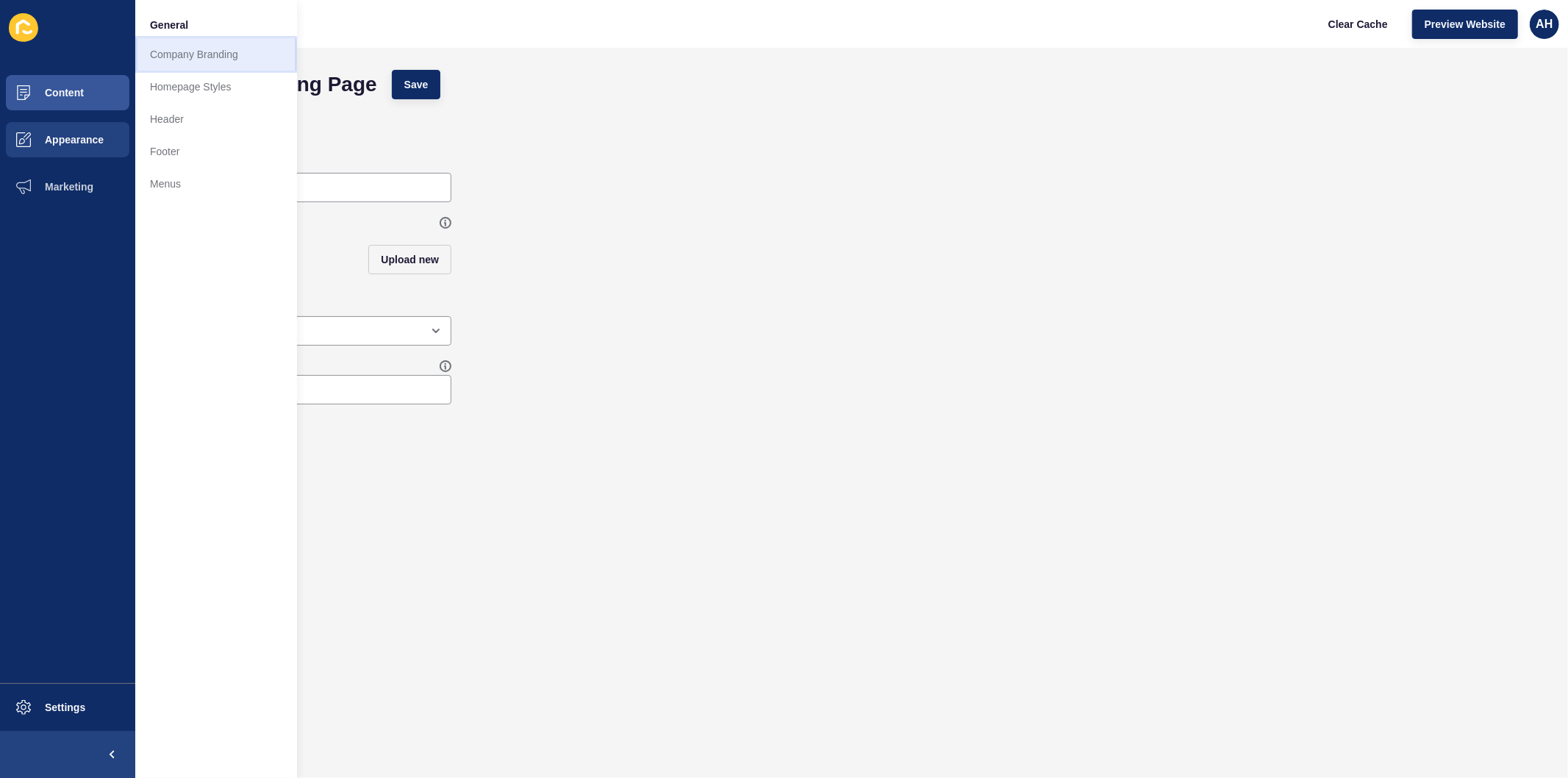
click at [155, 57] on link "Company Branding" at bounding box center [216, 54] width 162 height 33
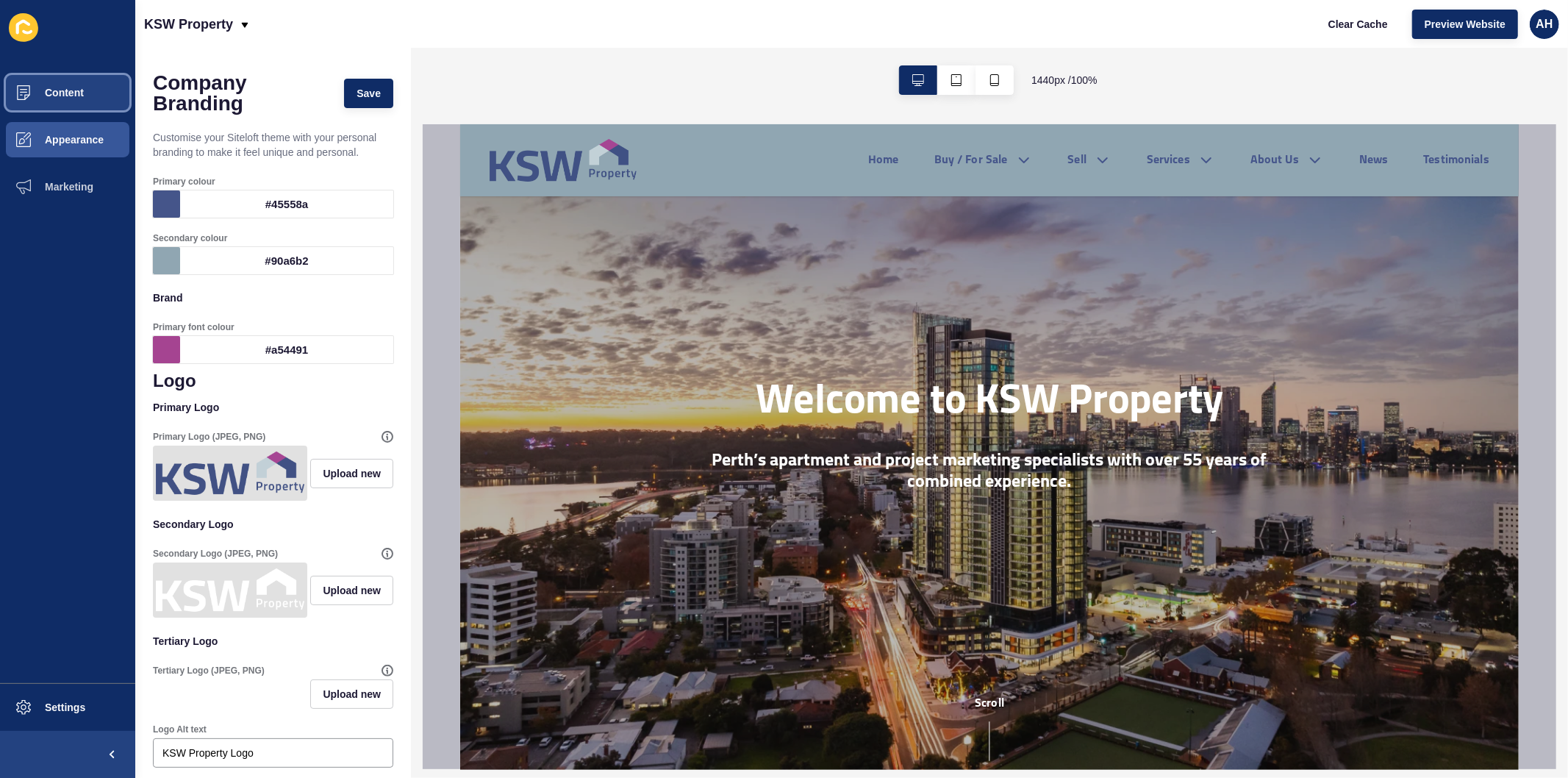
click at [66, 98] on span "Content" at bounding box center [41, 92] width 86 height 12
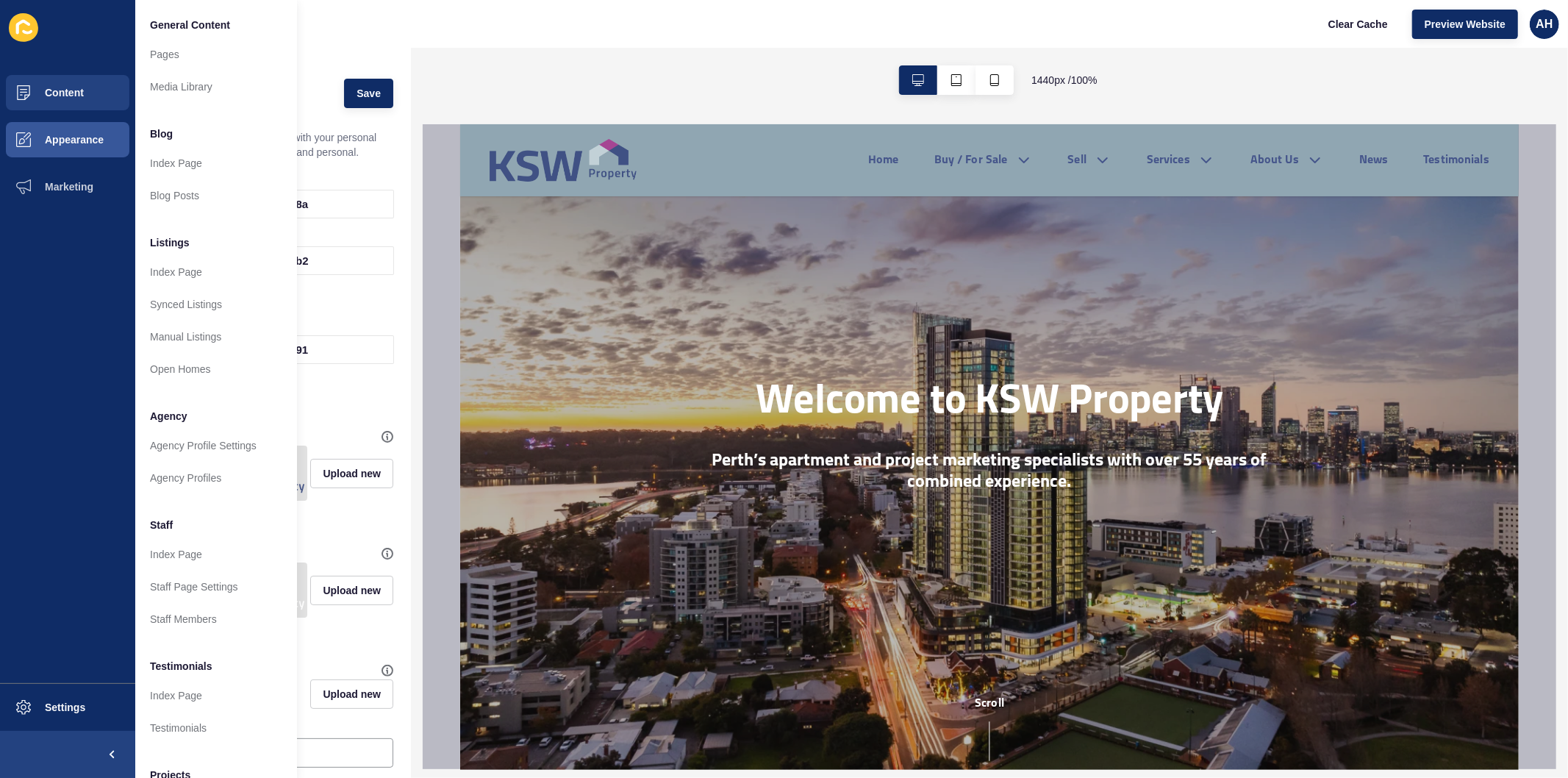
click at [362, 26] on div "KSW Property Clear Cache Preview Website AH" at bounding box center [851, 24] width 1433 height 48
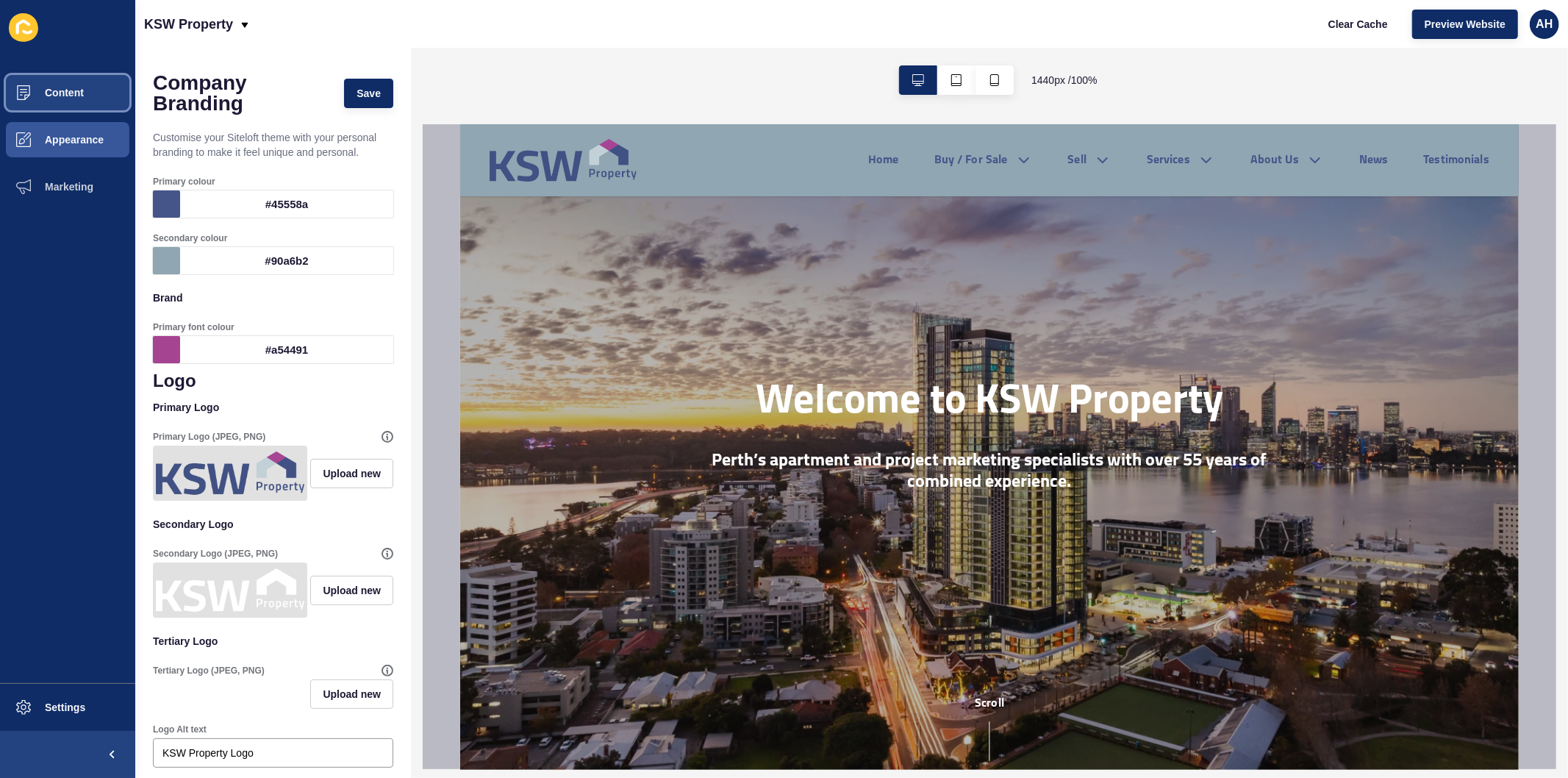
click at [70, 87] on span "Content" at bounding box center [41, 92] width 86 height 12
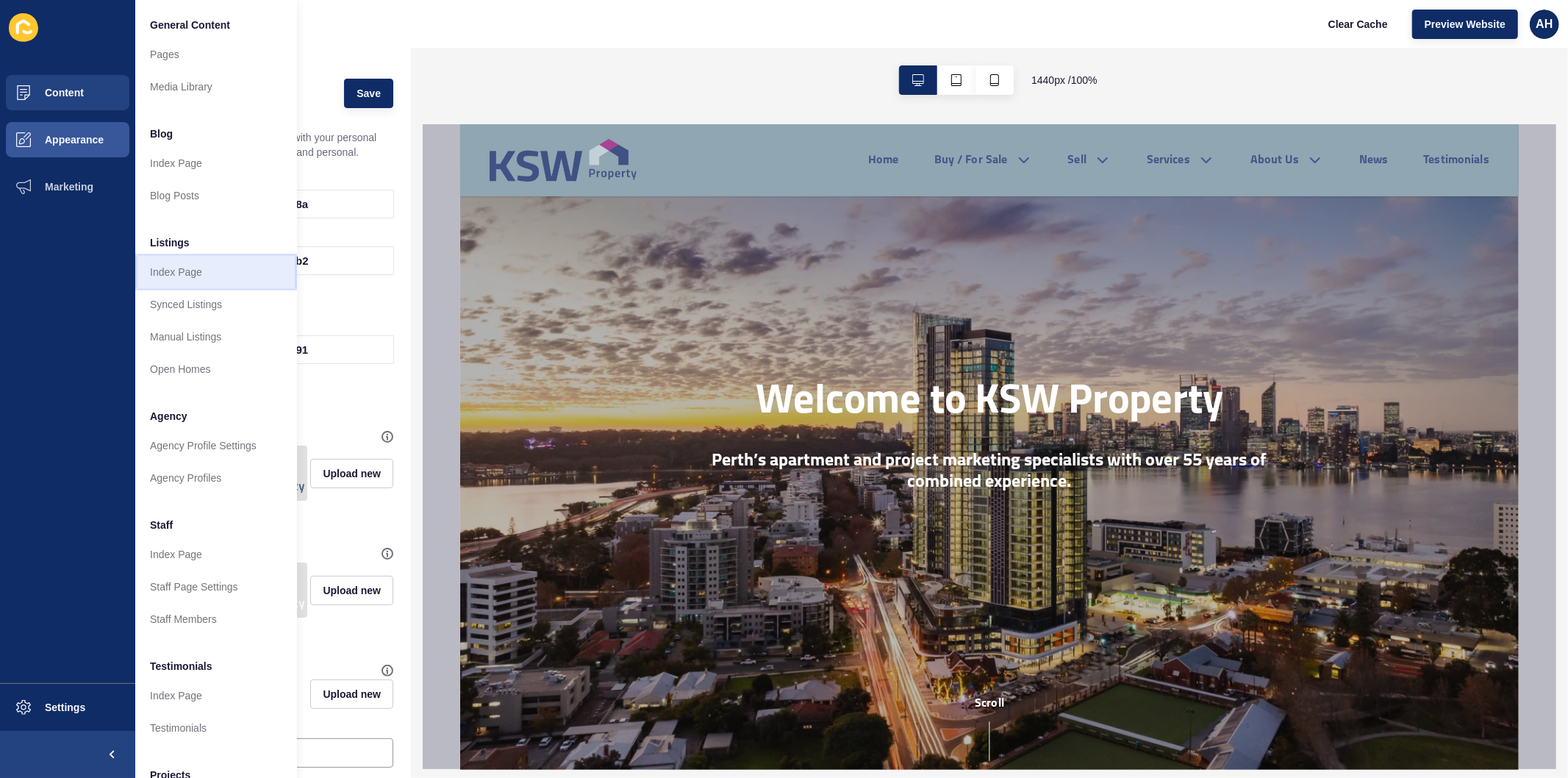
click at [181, 273] on link "Index Page" at bounding box center [216, 272] width 162 height 33
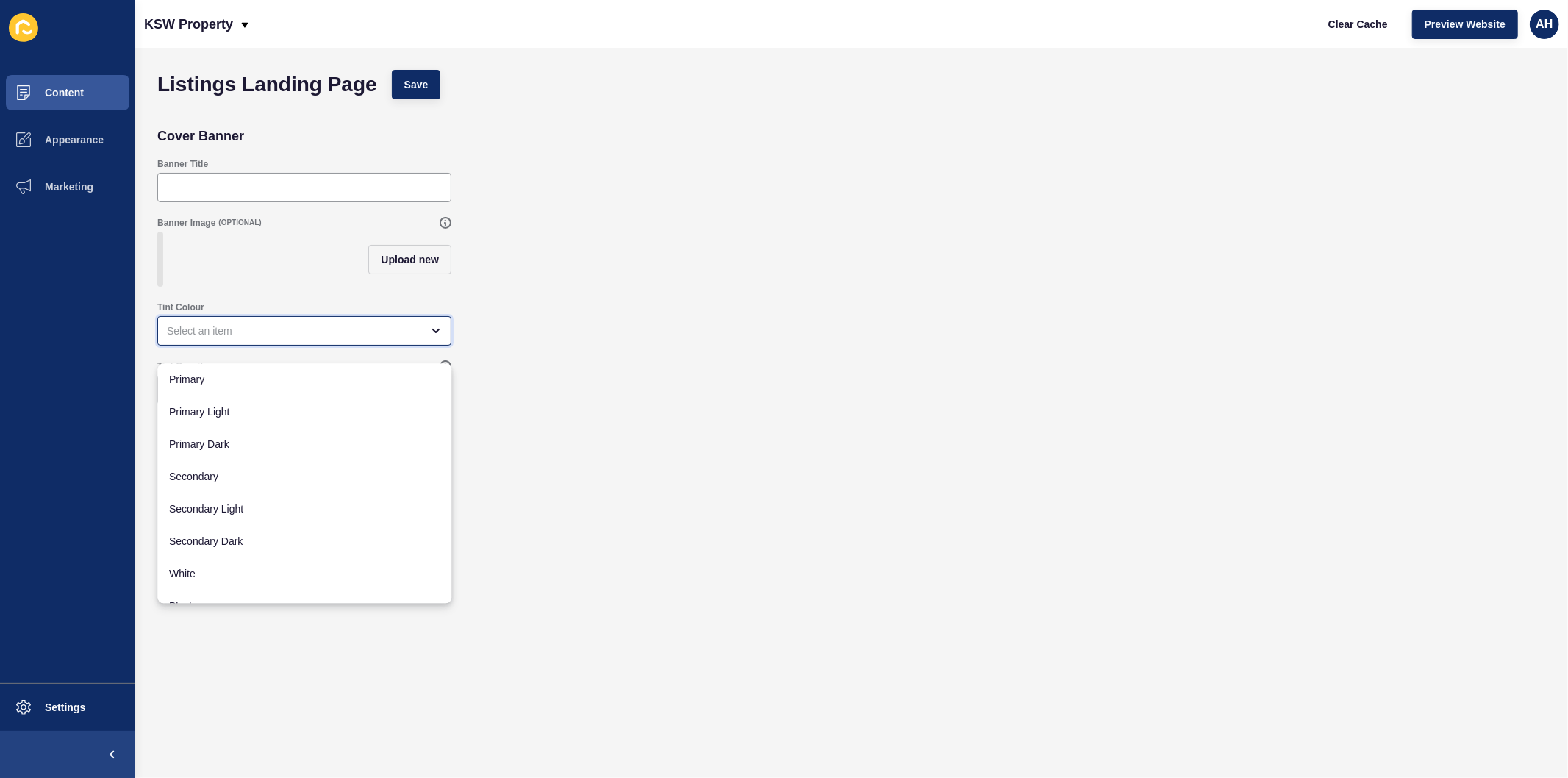
click at [319, 338] on div "close menu" at bounding box center [294, 330] width 254 height 14
click at [296, 377] on span "Primary" at bounding box center [304, 379] width 271 height 14
type input "Primary"
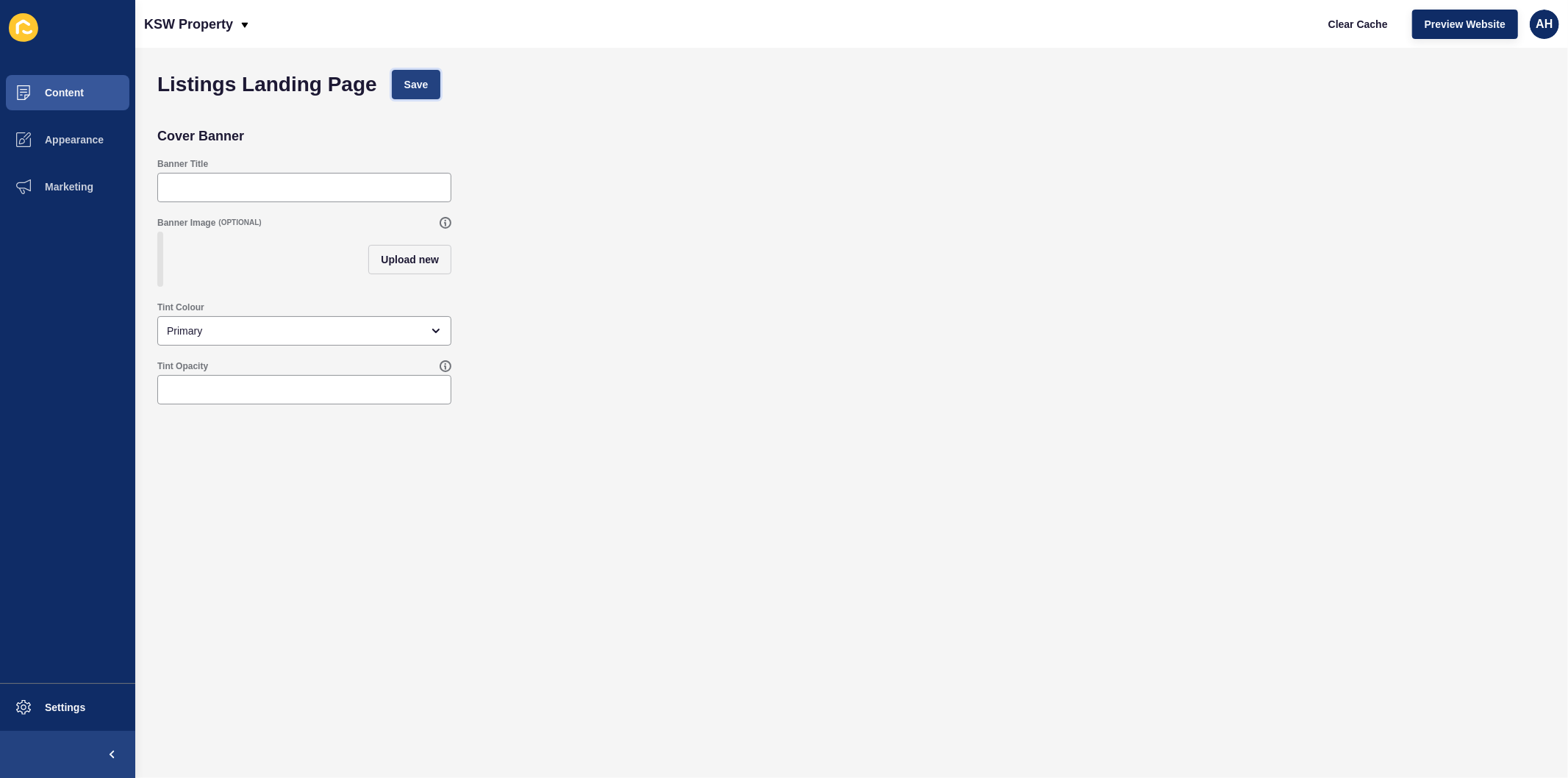
click at [413, 84] on span "Save" at bounding box center [416, 84] width 24 height 14
click at [244, 338] on div "Primary" at bounding box center [294, 330] width 254 height 14
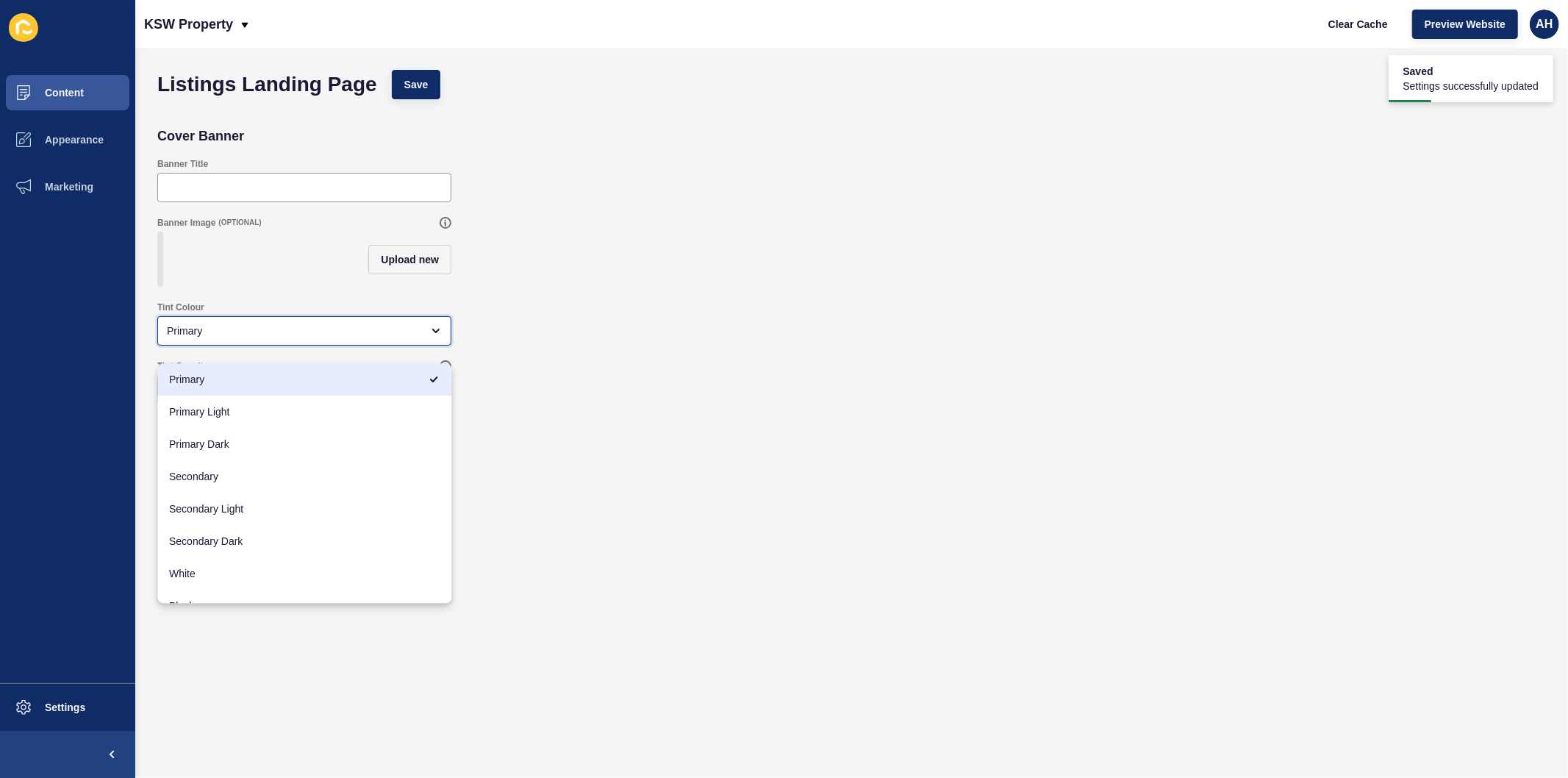
click at [256, 379] on span "Primary" at bounding box center [294, 379] width 250 height 14
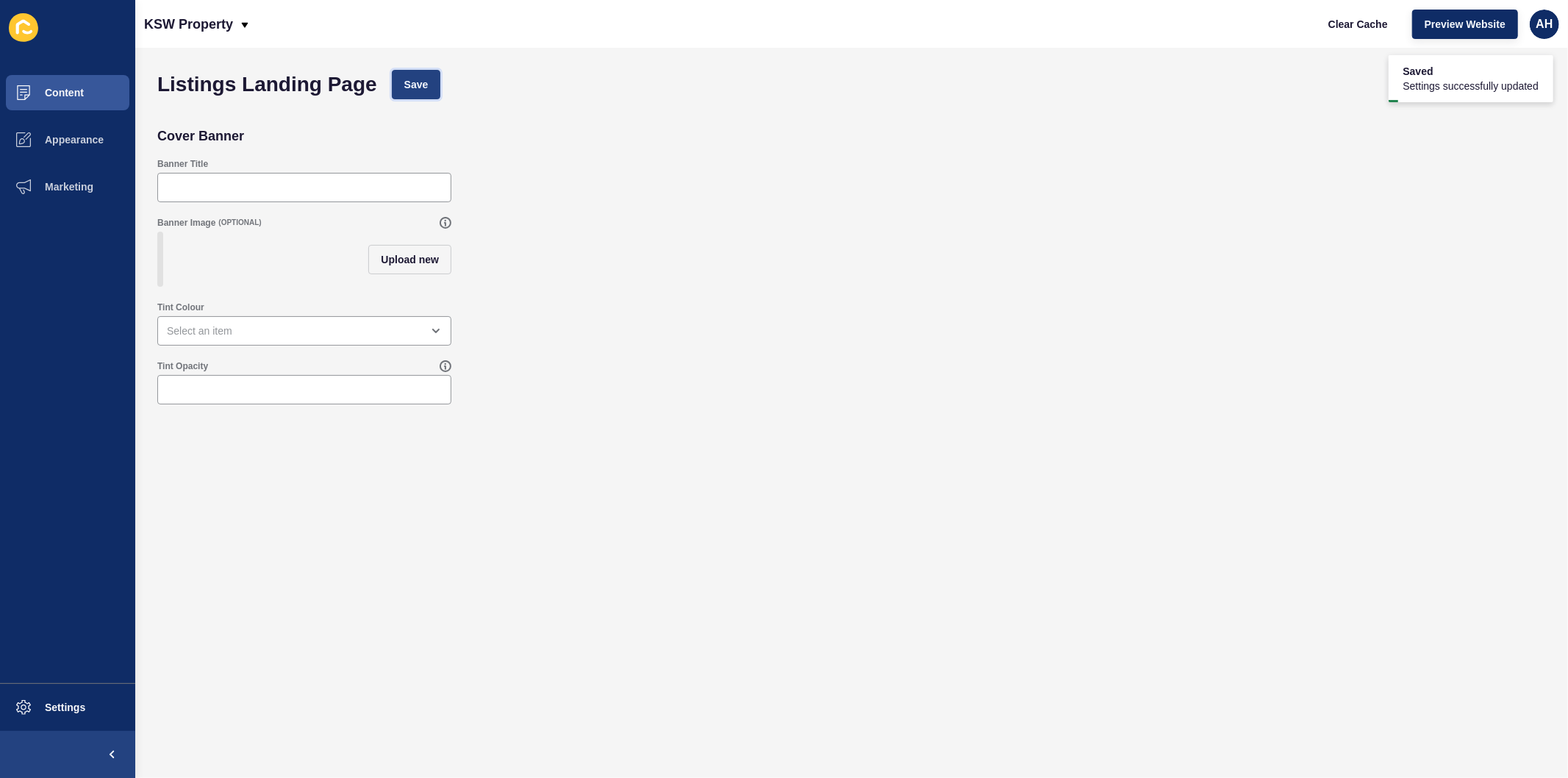
click at [409, 84] on span "Save" at bounding box center [416, 84] width 24 height 14
click at [1341, 19] on span "Clear Cache" at bounding box center [1358, 24] width 60 height 14
click at [192, 338] on div "open menu" at bounding box center [294, 330] width 254 height 14
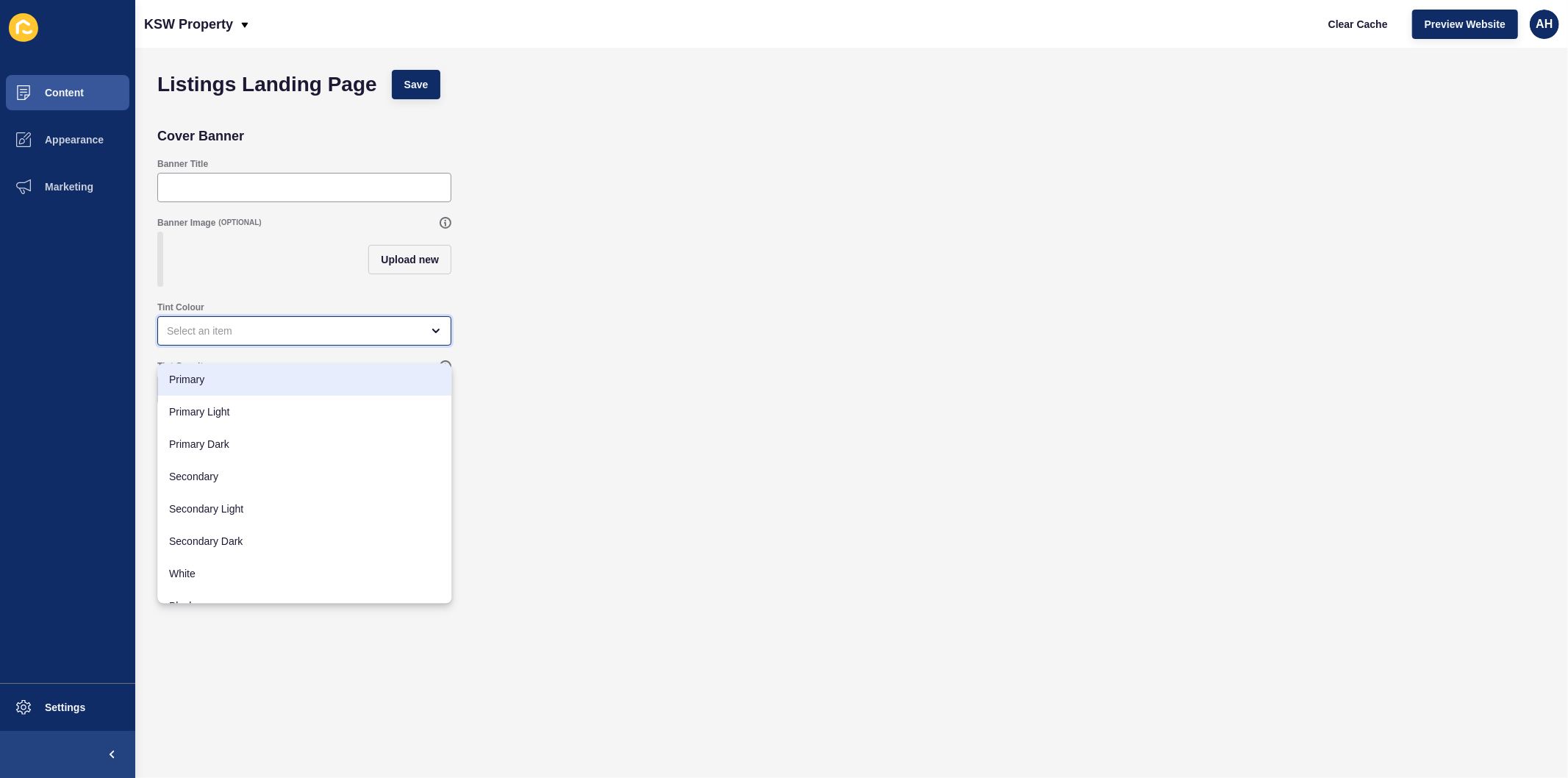
click at [221, 391] on div "Primary" at bounding box center [304, 379] width 294 height 33
type input "Primary"
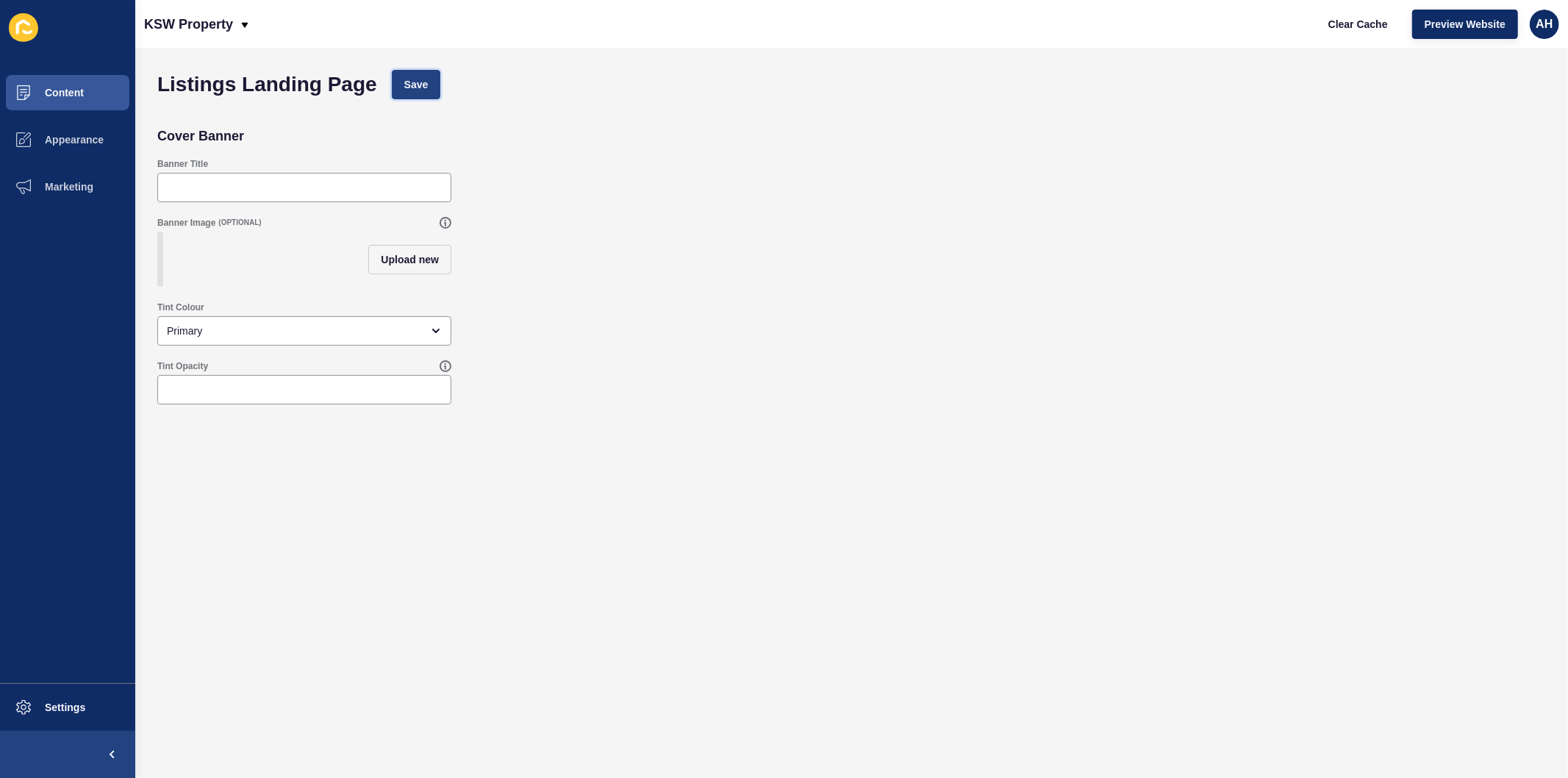
click at [422, 84] on span "Save" at bounding box center [416, 84] width 24 height 14
click at [53, 100] on button "Content" at bounding box center [68, 92] width 135 height 47
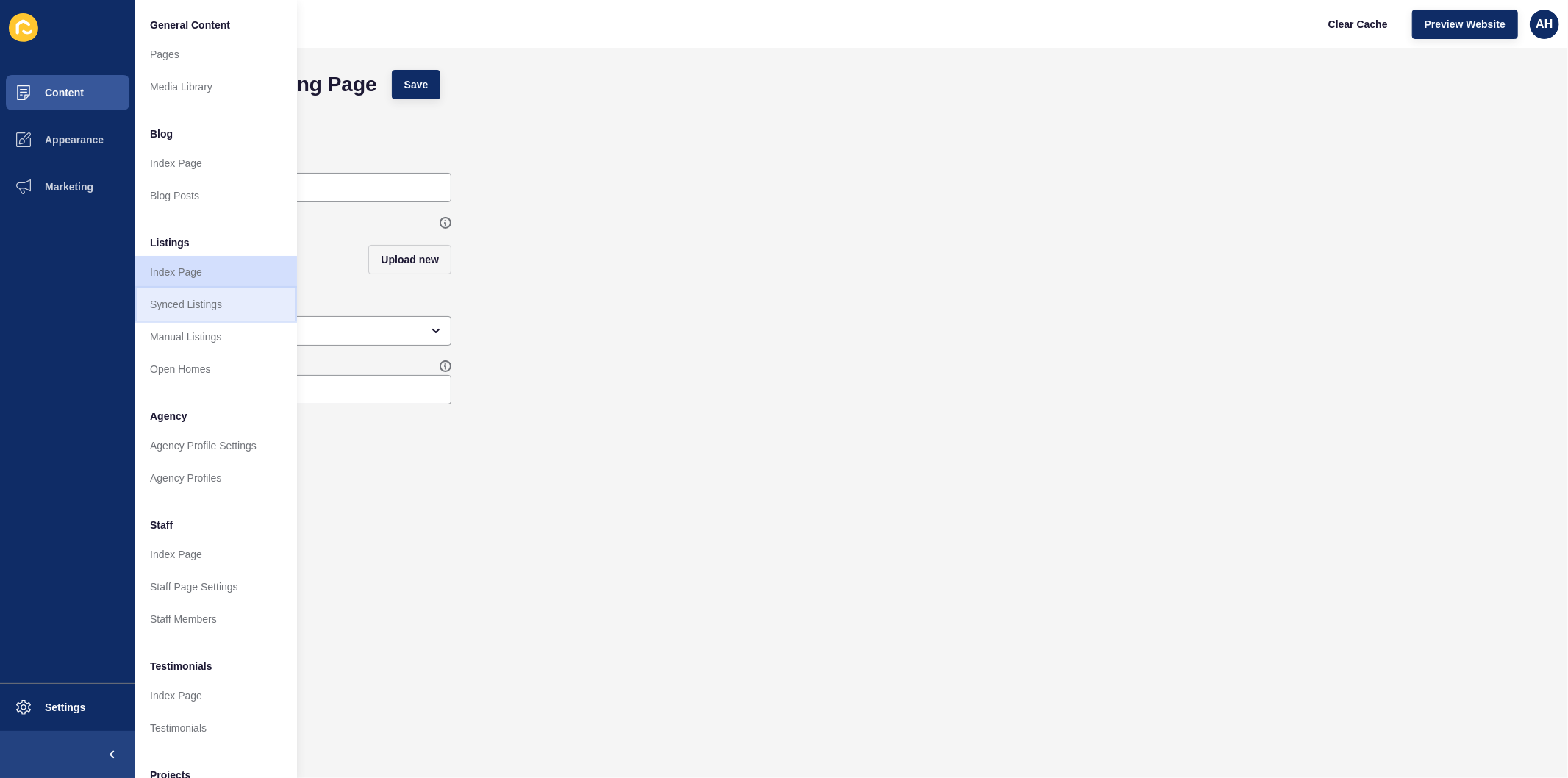
click at [189, 303] on link "Synced Listings" at bounding box center [216, 304] width 162 height 33
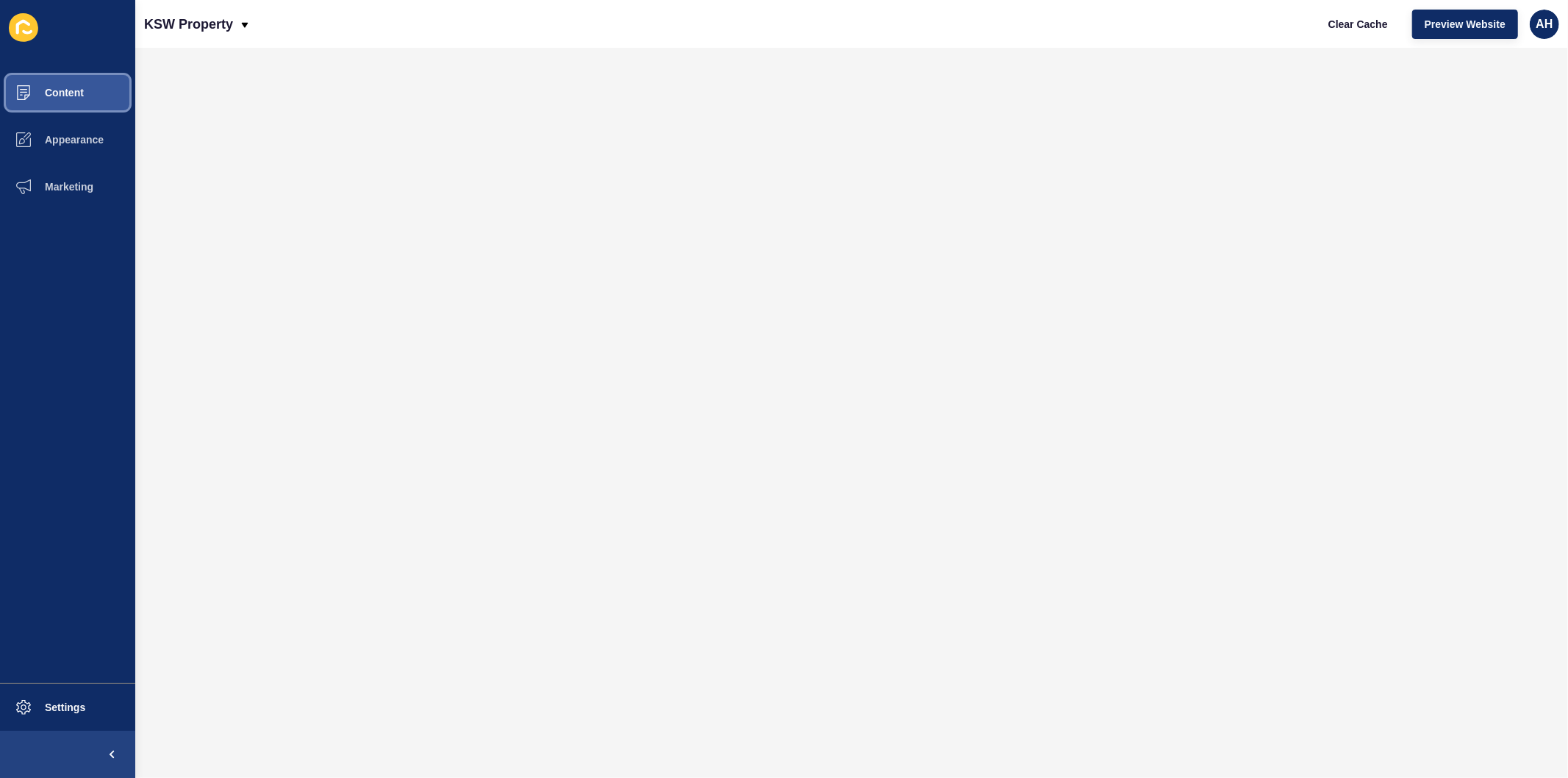
click at [53, 92] on span "Content" at bounding box center [41, 92] width 86 height 12
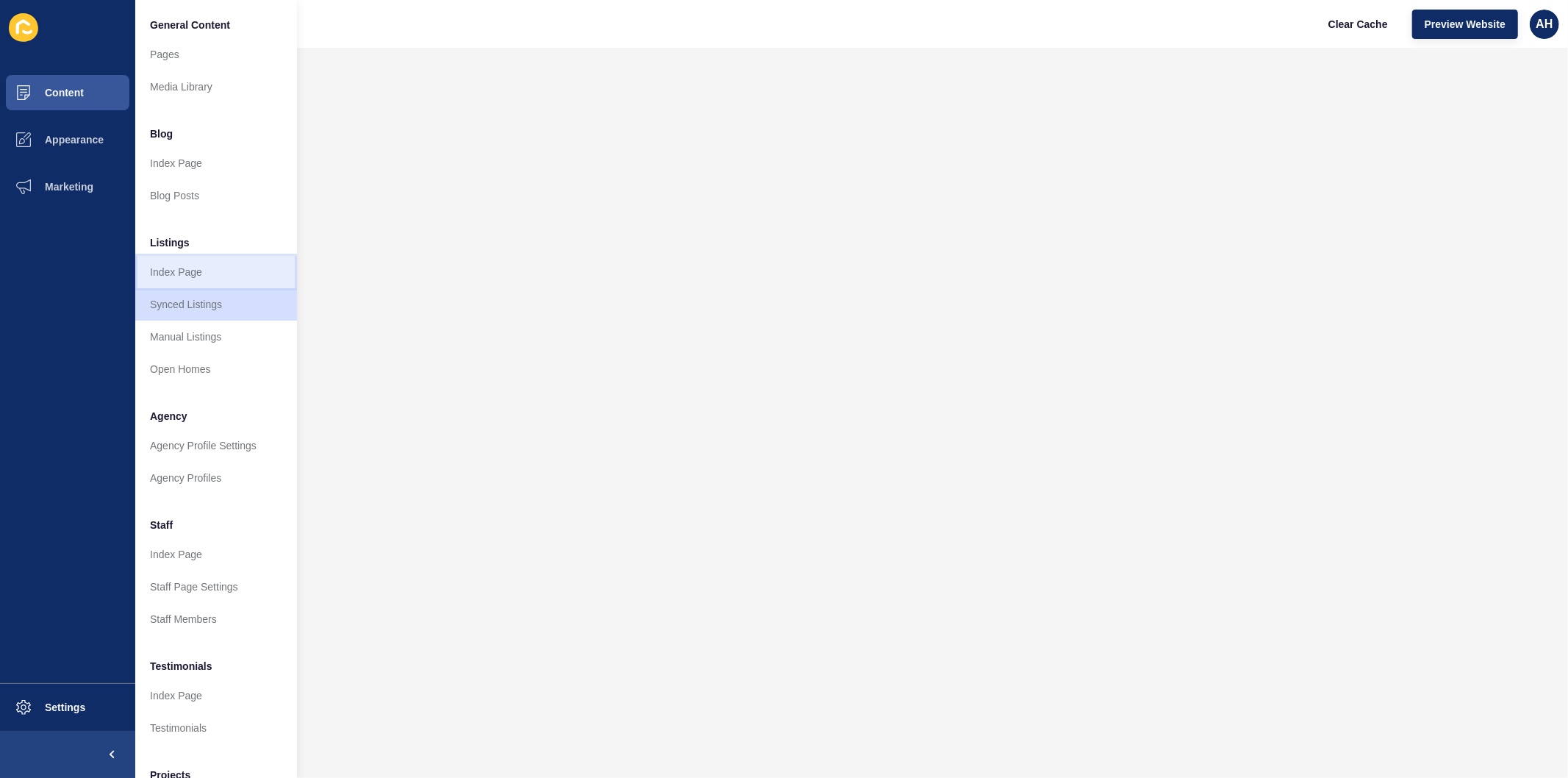
click at [209, 268] on link "Index Page" at bounding box center [216, 272] width 162 height 33
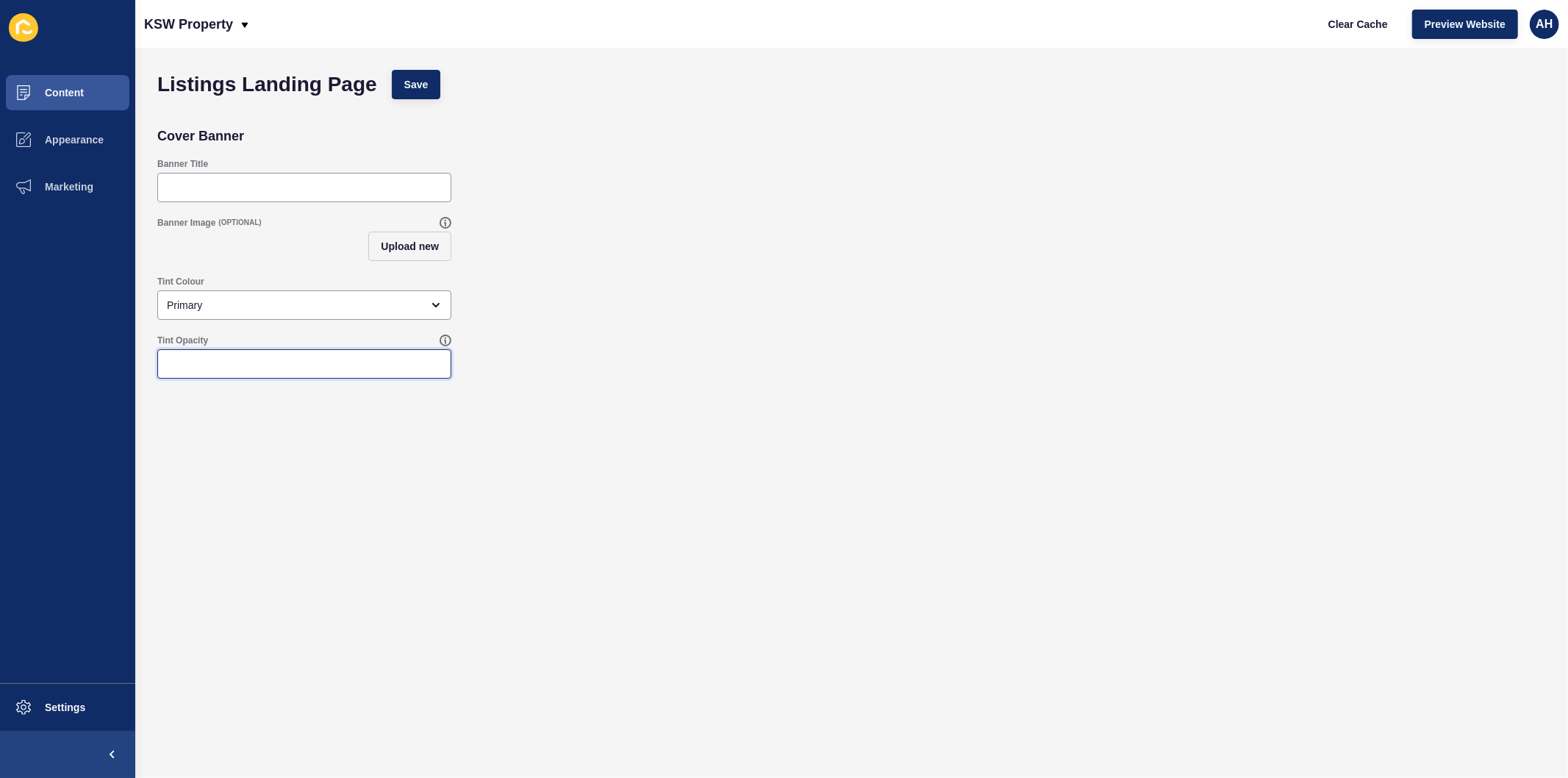
click at [229, 366] on input "Tint Opacity" at bounding box center [304, 364] width 275 height 14
type input "100"
click at [394, 97] on button "Save" at bounding box center [416, 84] width 49 height 29
click at [116, 119] on button "Appearance" at bounding box center [68, 139] width 135 height 47
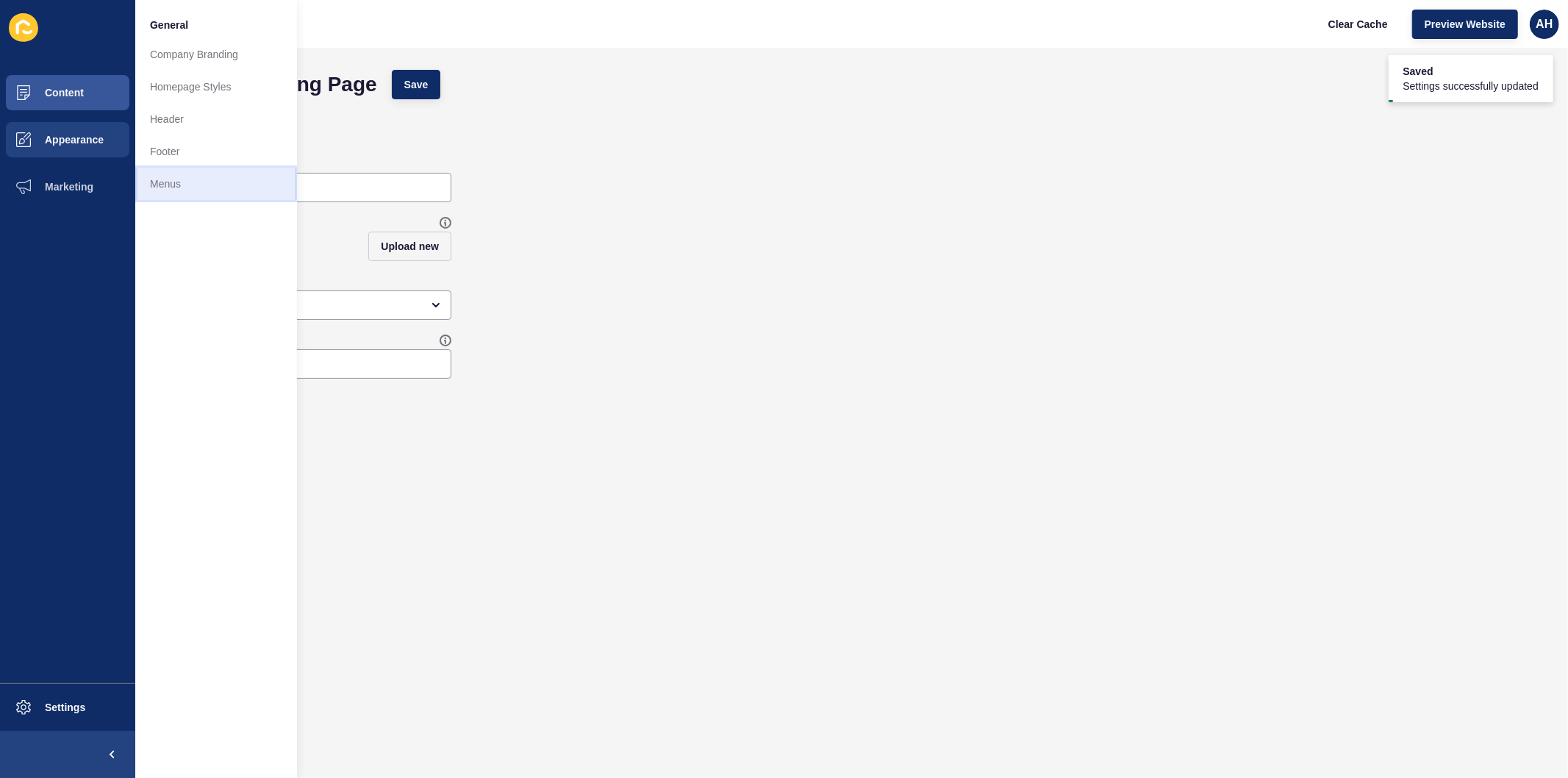
click at [163, 182] on link "Menus" at bounding box center [216, 183] width 162 height 33
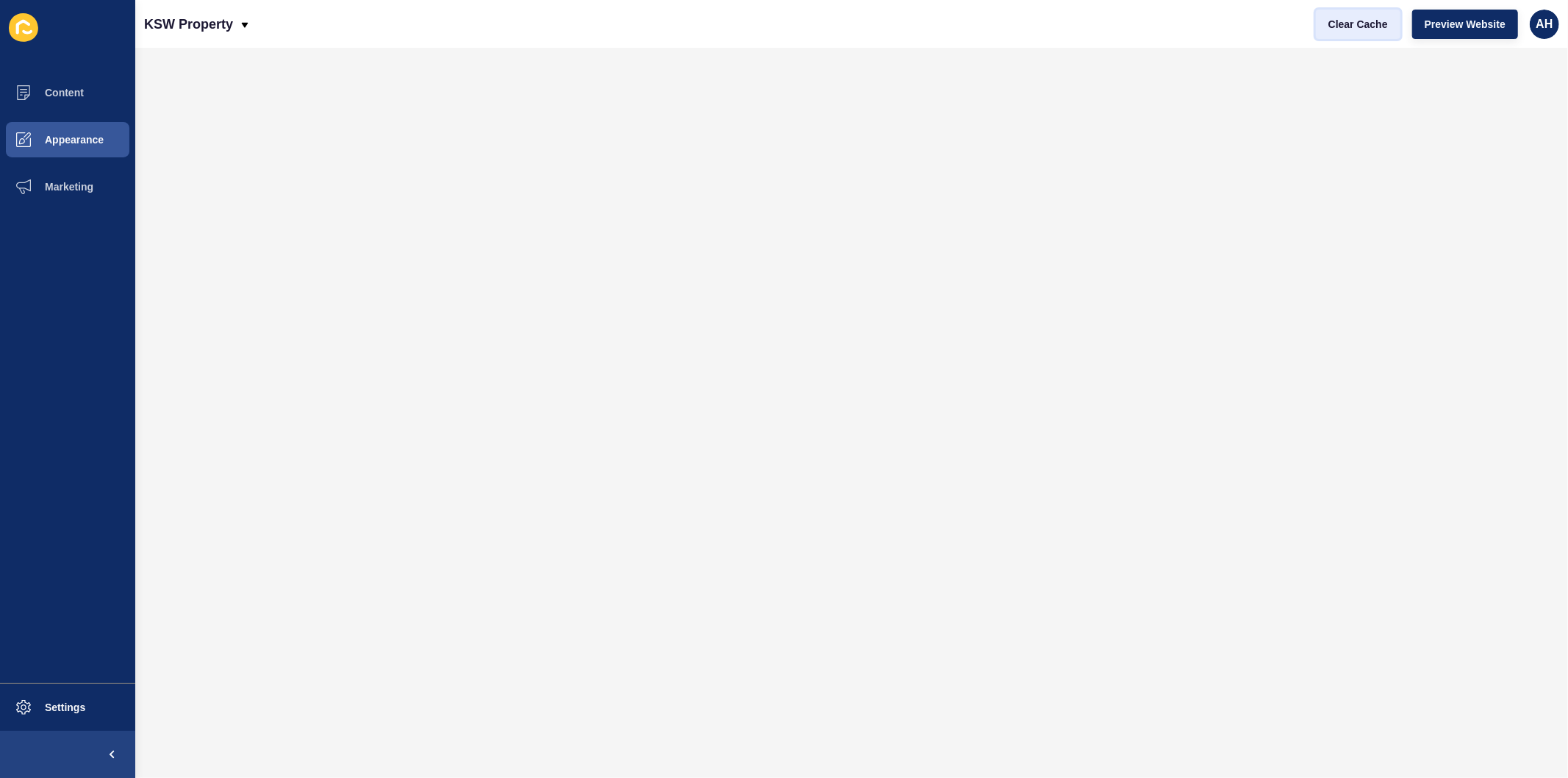
click at [1349, 21] on span "Clear Cache" at bounding box center [1358, 24] width 60 height 14
click at [81, 87] on span "Content" at bounding box center [41, 92] width 86 height 12
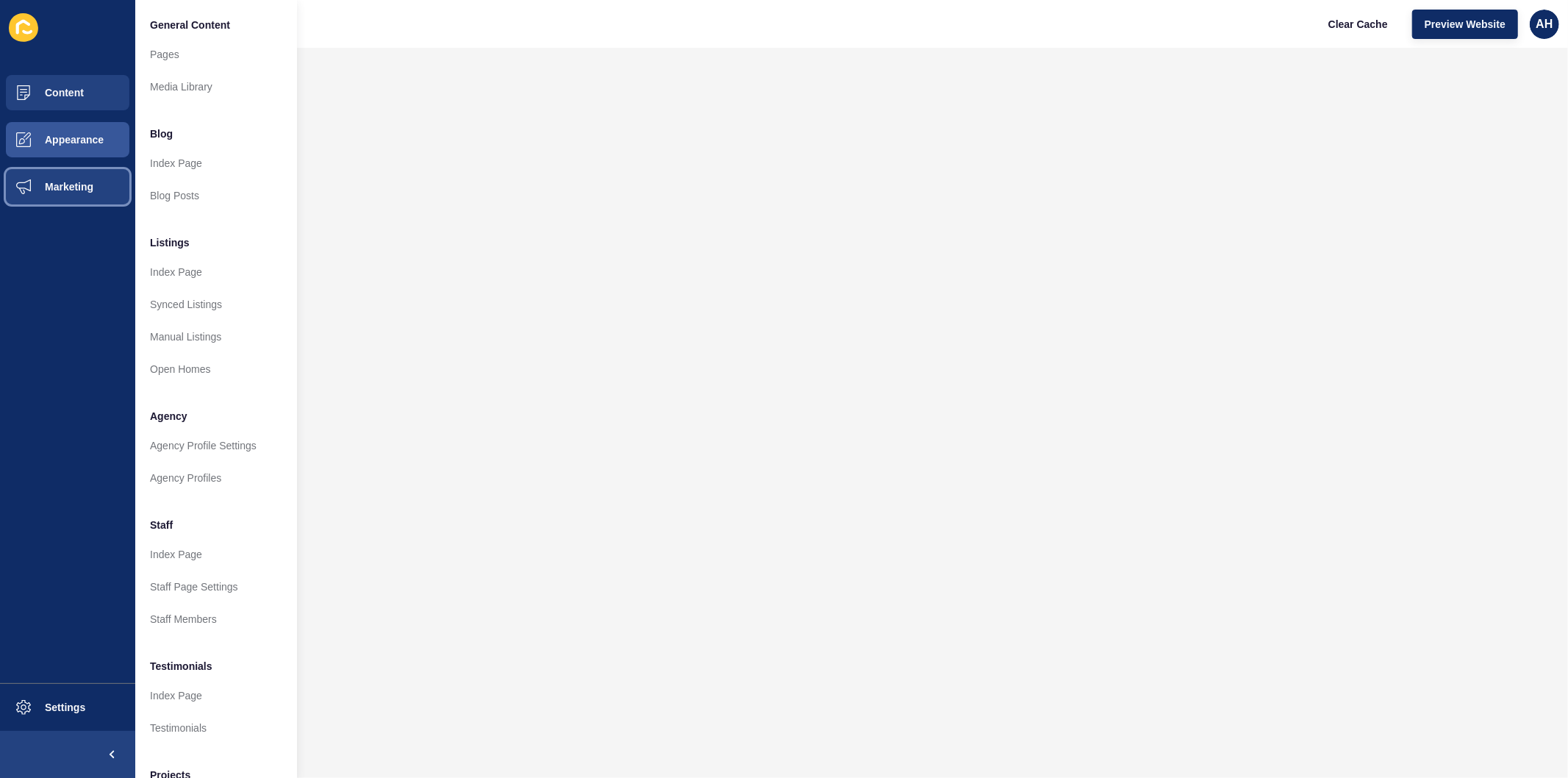
click at [68, 195] on button "Marketing" at bounding box center [68, 186] width 135 height 47
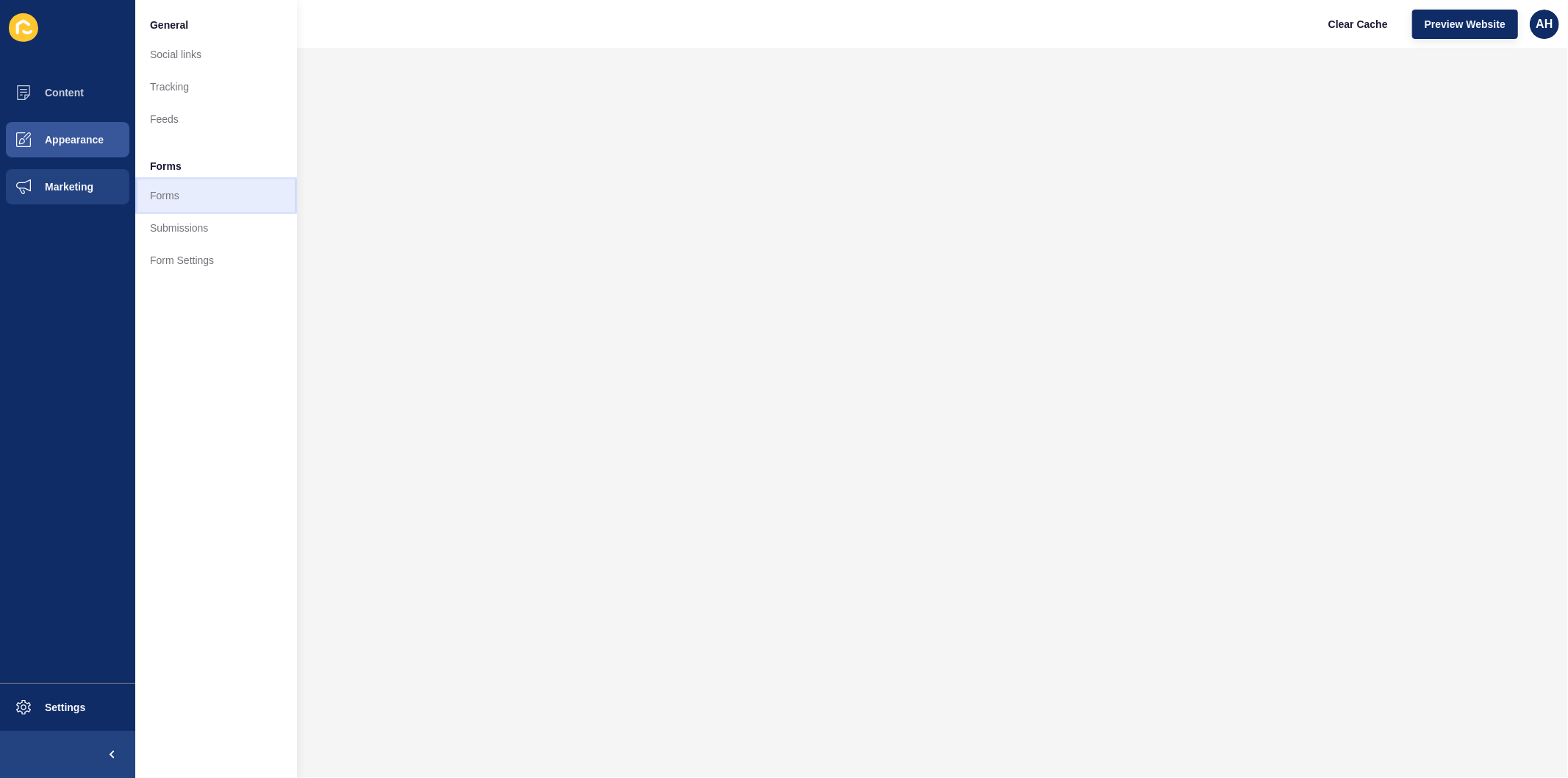
click at [188, 188] on link "Forms" at bounding box center [216, 195] width 162 height 33
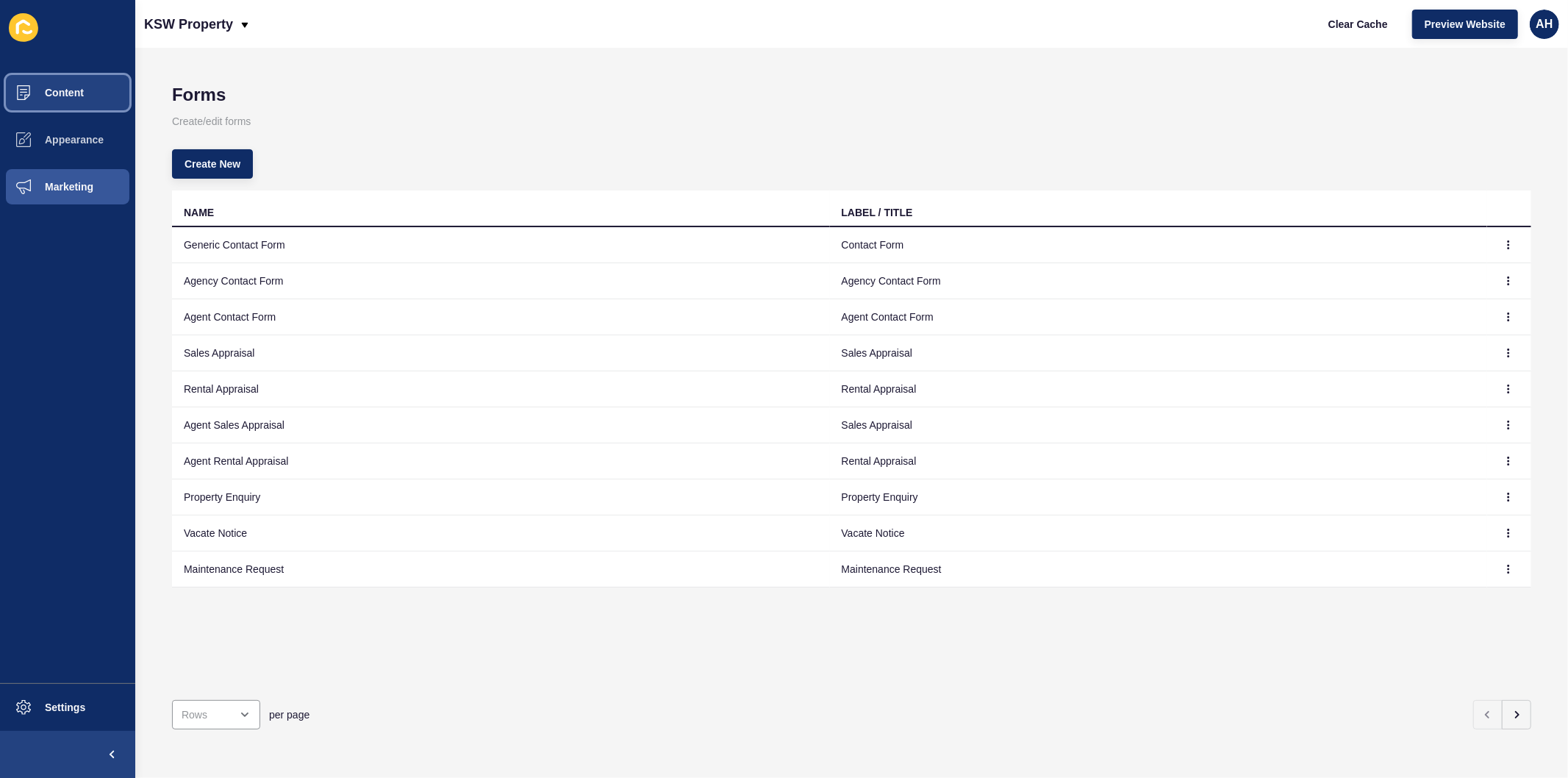
click at [78, 91] on span "Content" at bounding box center [41, 92] width 86 height 12
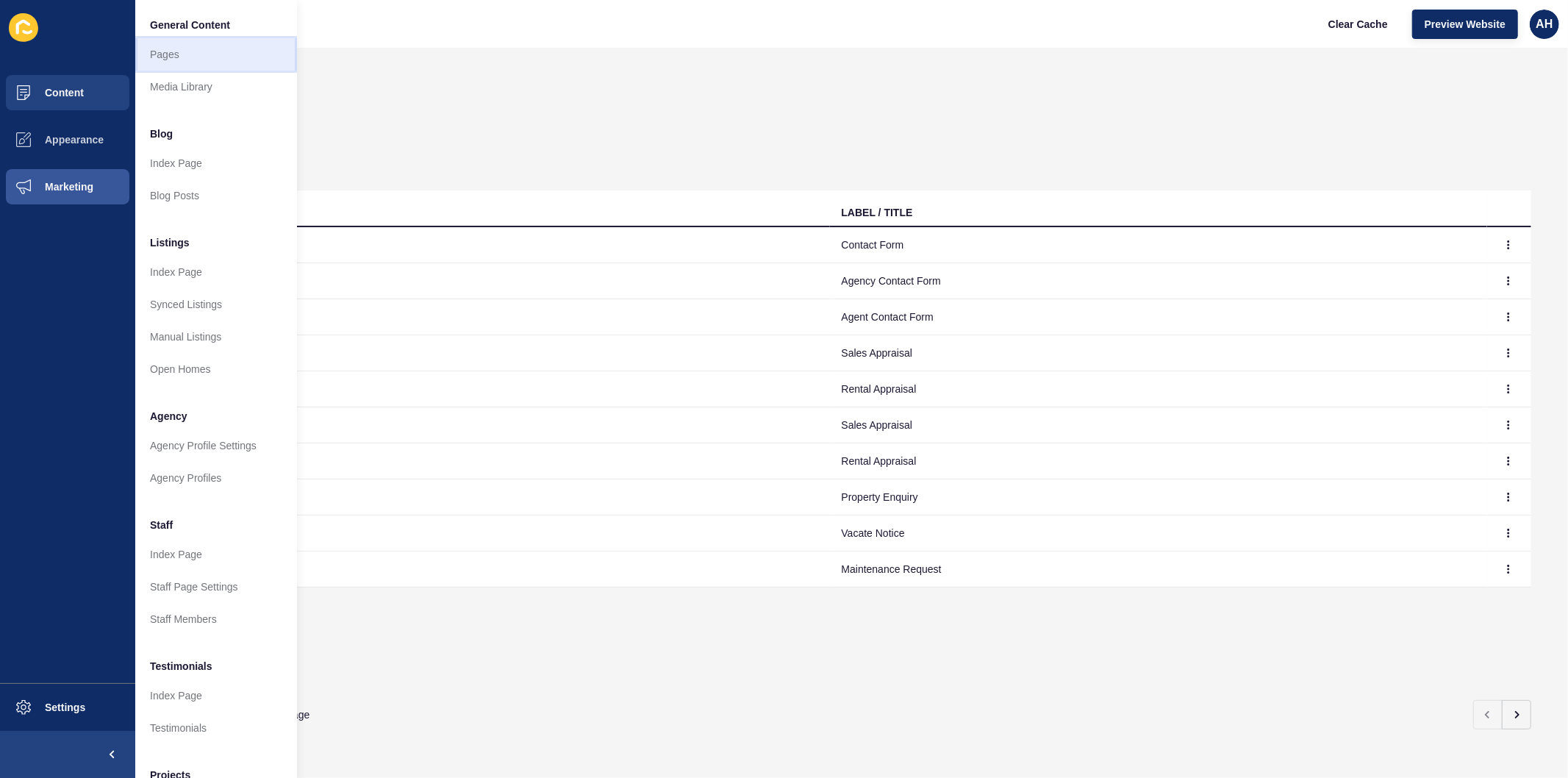
click at [167, 53] on link "Pages" at bounding box center [216, 54] width 162 height 33
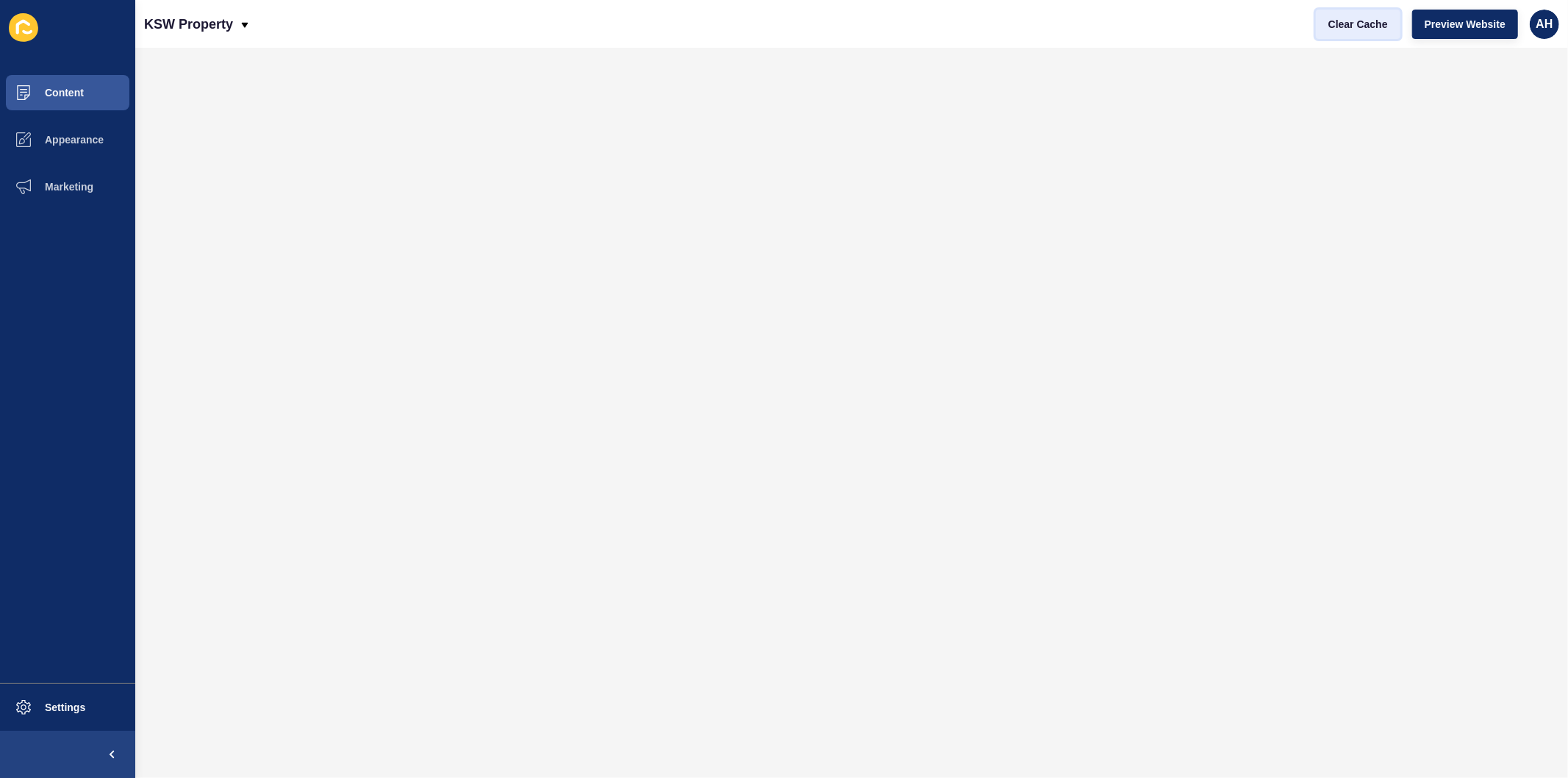
click at [1354, 11] on button "Clear Cache" at bounding box center [1358, 24] width 84 height 29
click at [79, 135] on span "Appearance" at bounding box center [50, 139] width 106 height 12
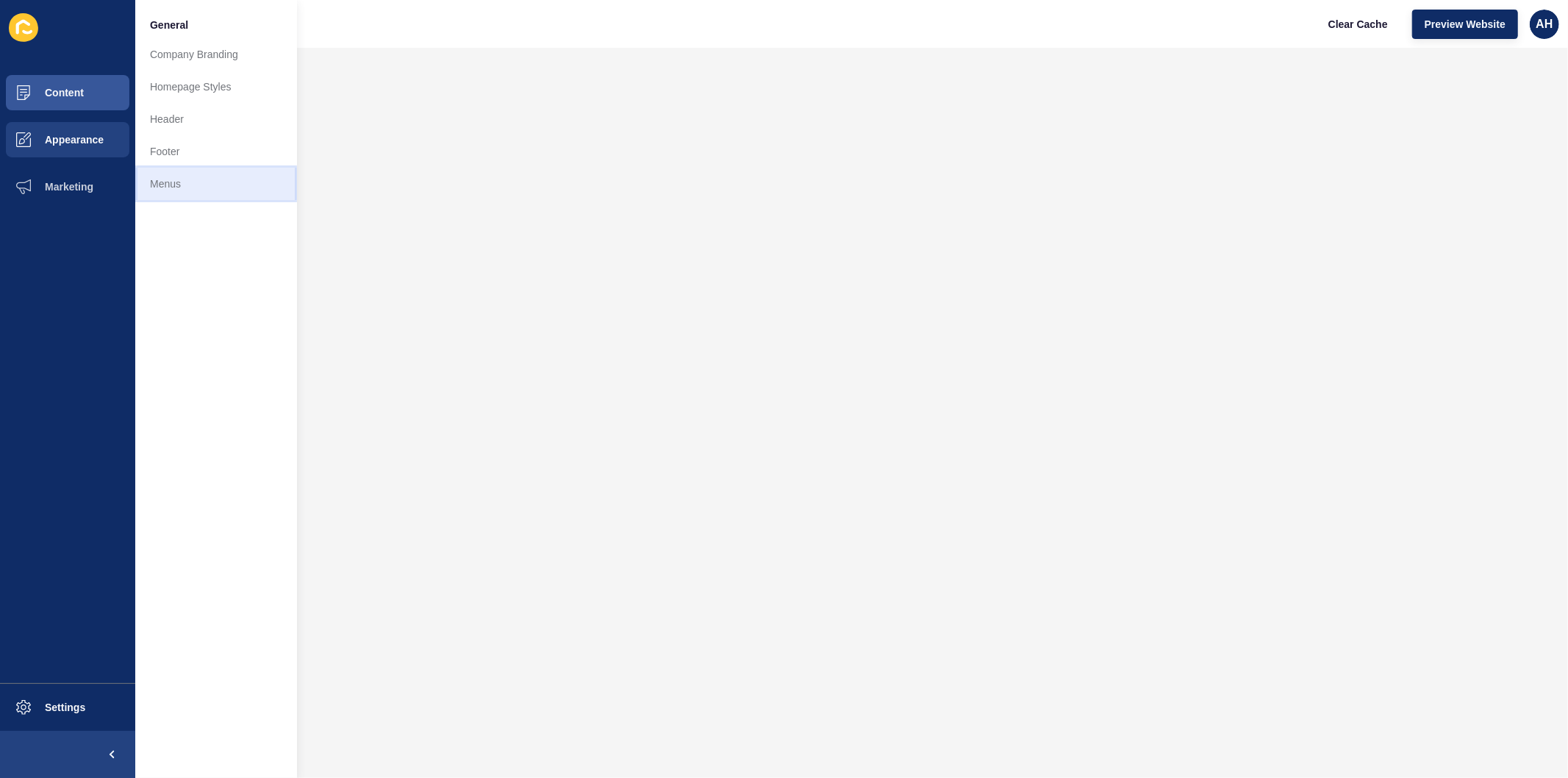
click at [180, 191] on link "Menus" at bounding box center [216, 183] width 162 height 33
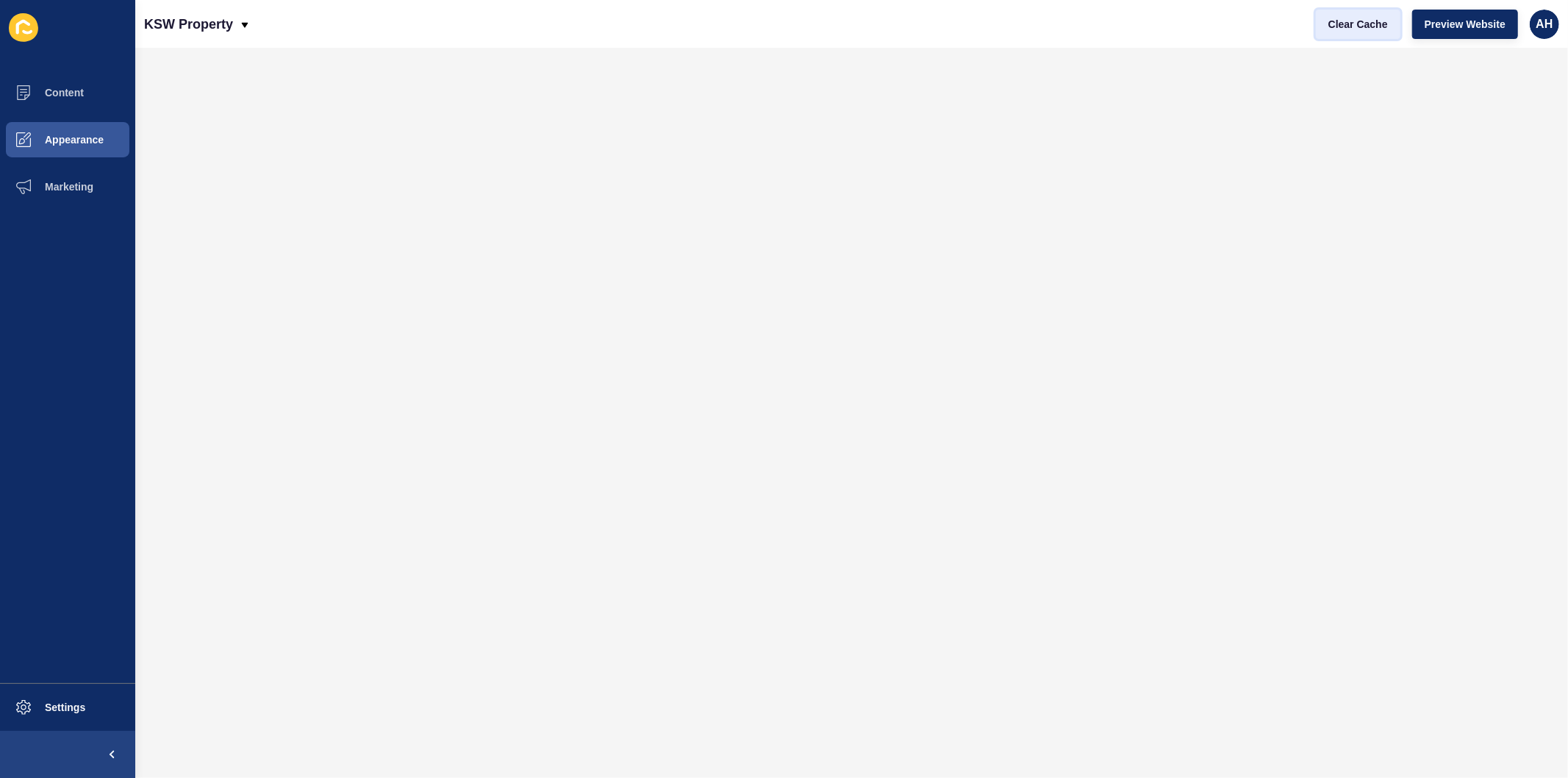
click at [1343, 26] on span "Clear Cache" at bounding box center [1358, 24] width 60 height 14
click at [79, 94] on span "Content" at bounding box center [41, 92] width 86 height 12
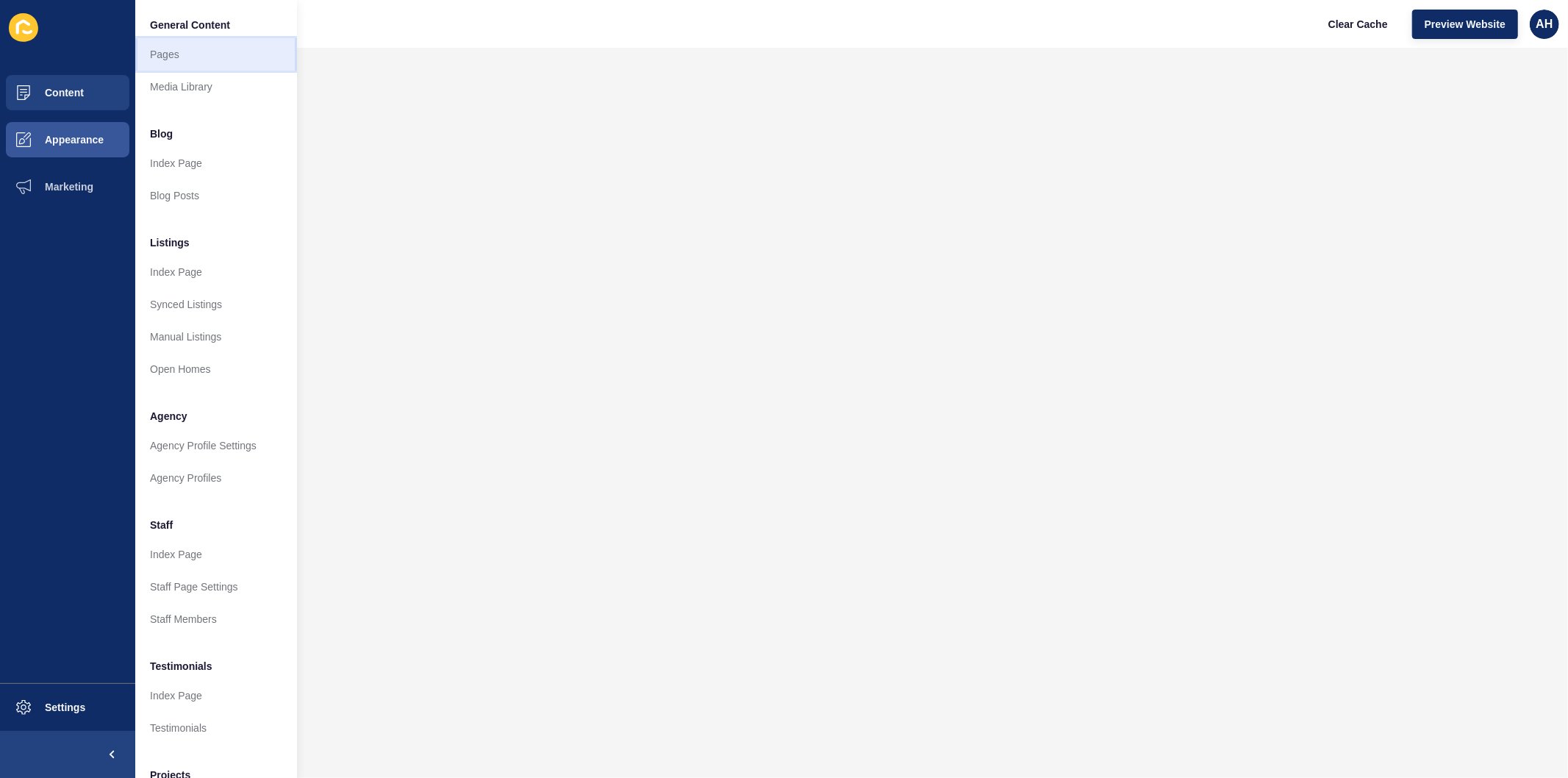
click at [162, 57] on link "Pages" at bounding box center [216, 54] width 162 height 33
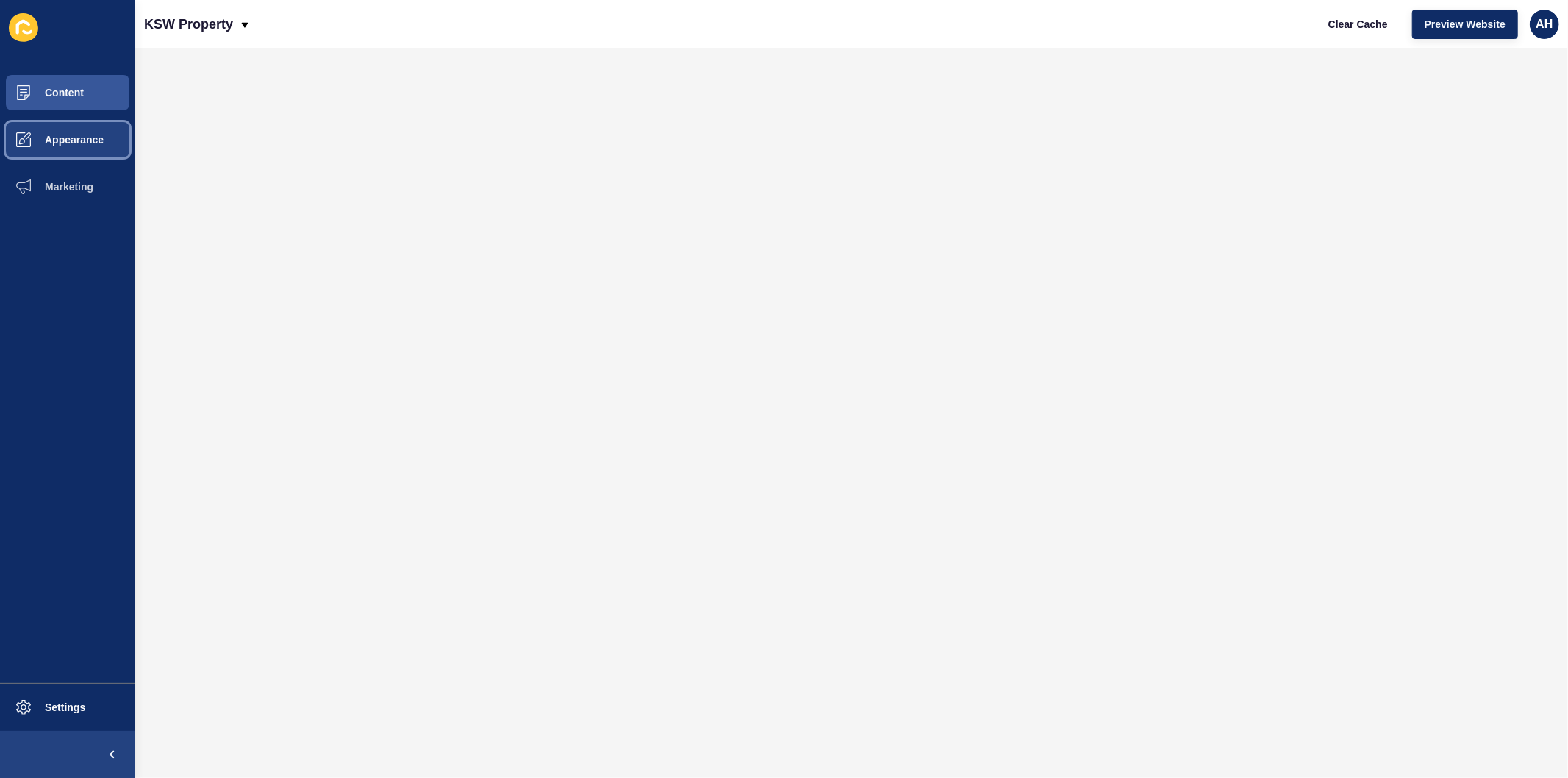
click at [68, 141] on span "Appearance" at bounding box center [50, 139] width 106 height 12
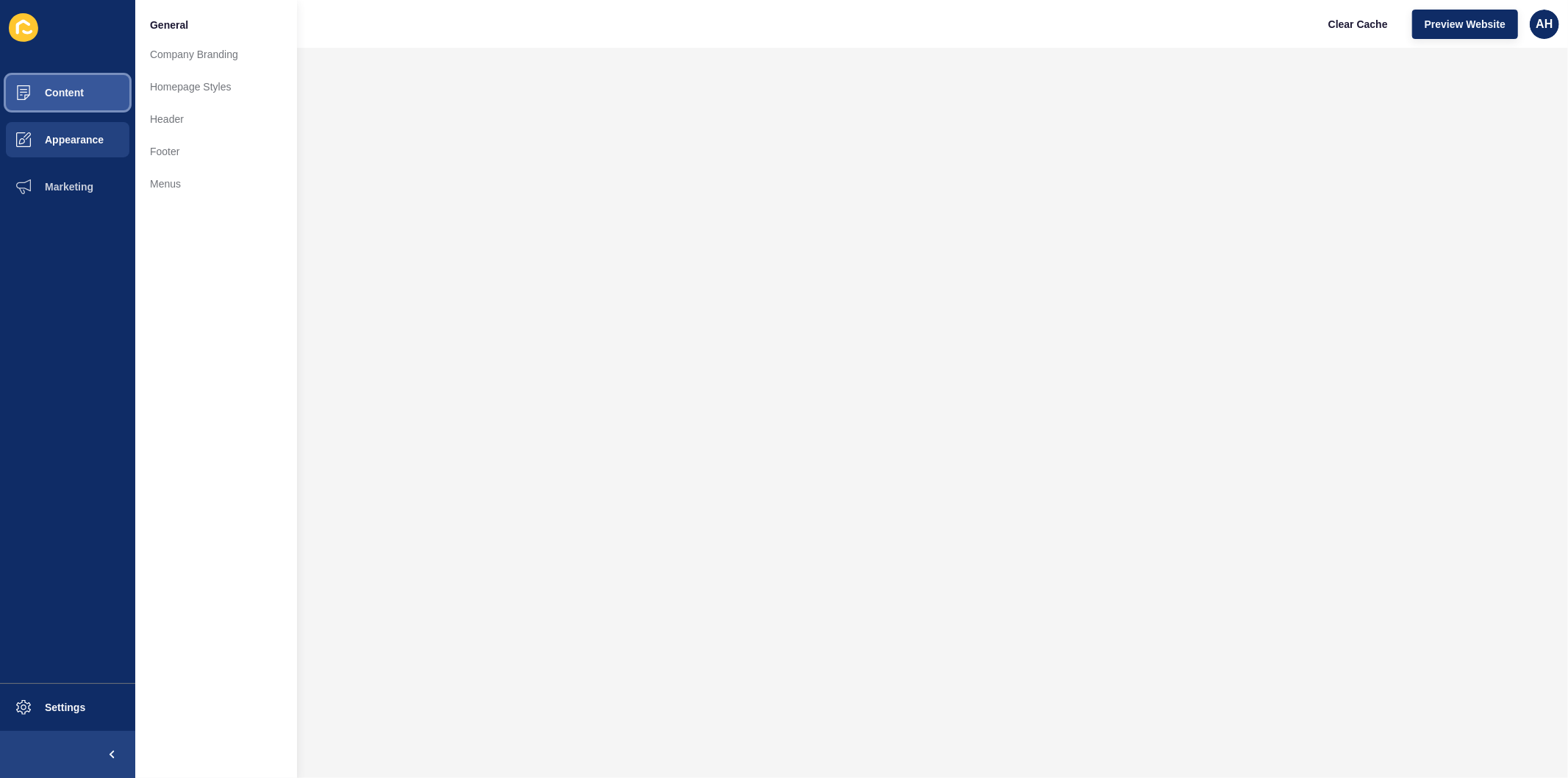
click at [84, 87] on button "Content" at bounding box center [68, 92] width 135 height 47
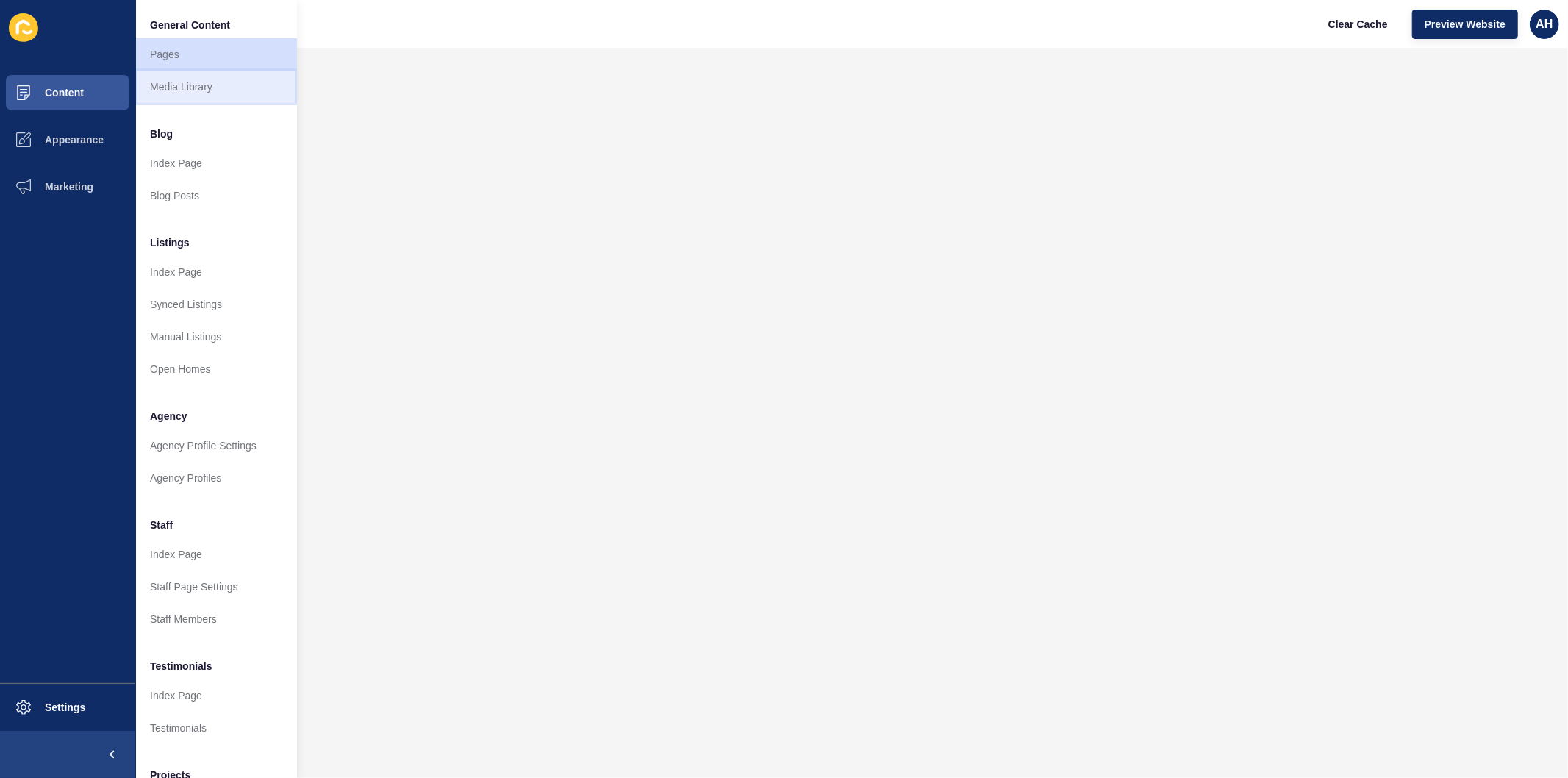
click at [193, 80] on link "Media Library" at bounding box center [216, 87] width 162 height 33
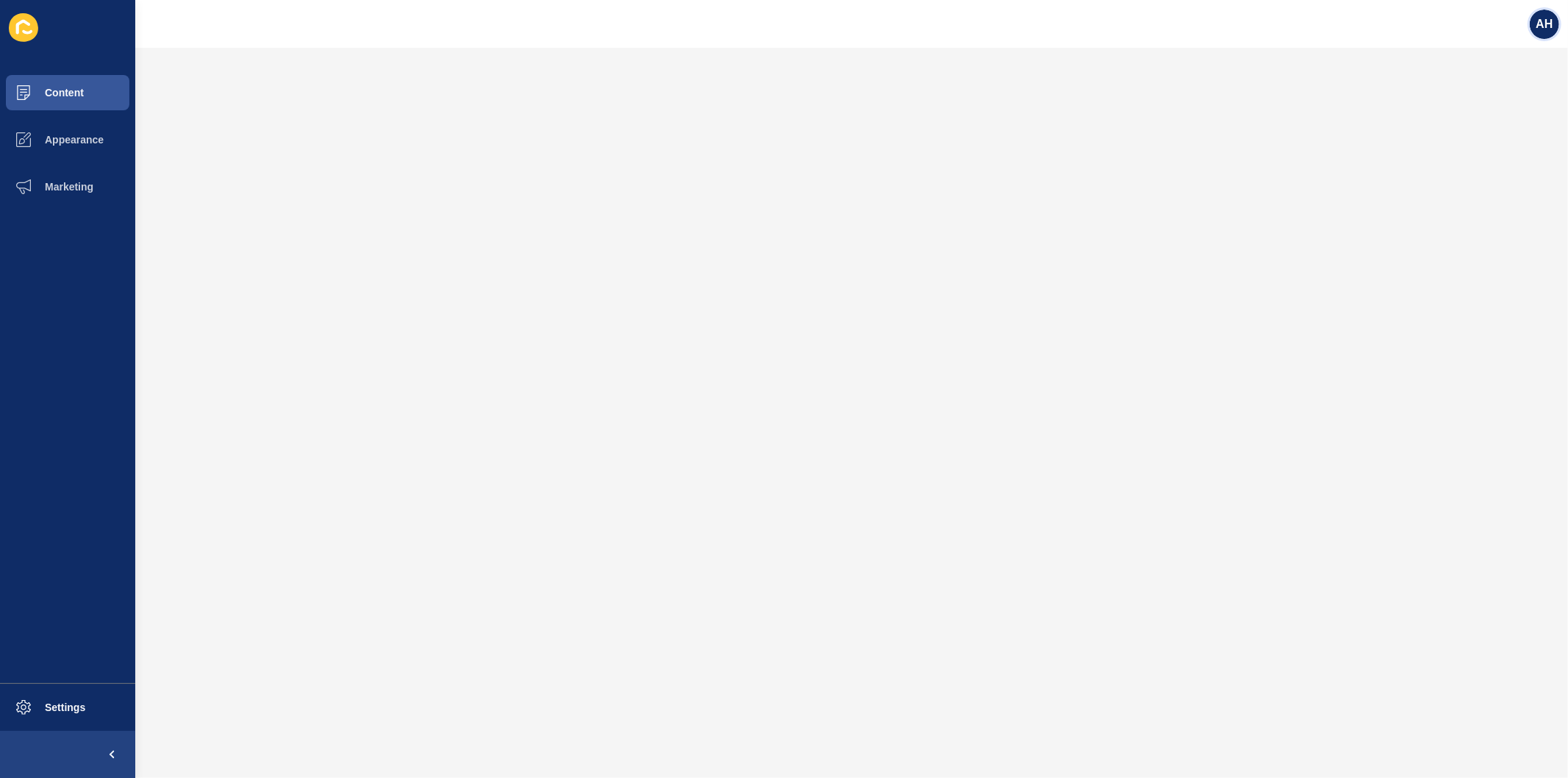
click at [1544, 25] on span "AH" at bounding box center [1543, 24] width 17 height 14
click at [1485, 123] on link "Logout" at bounding box center [1511, 123] width 108 height 33
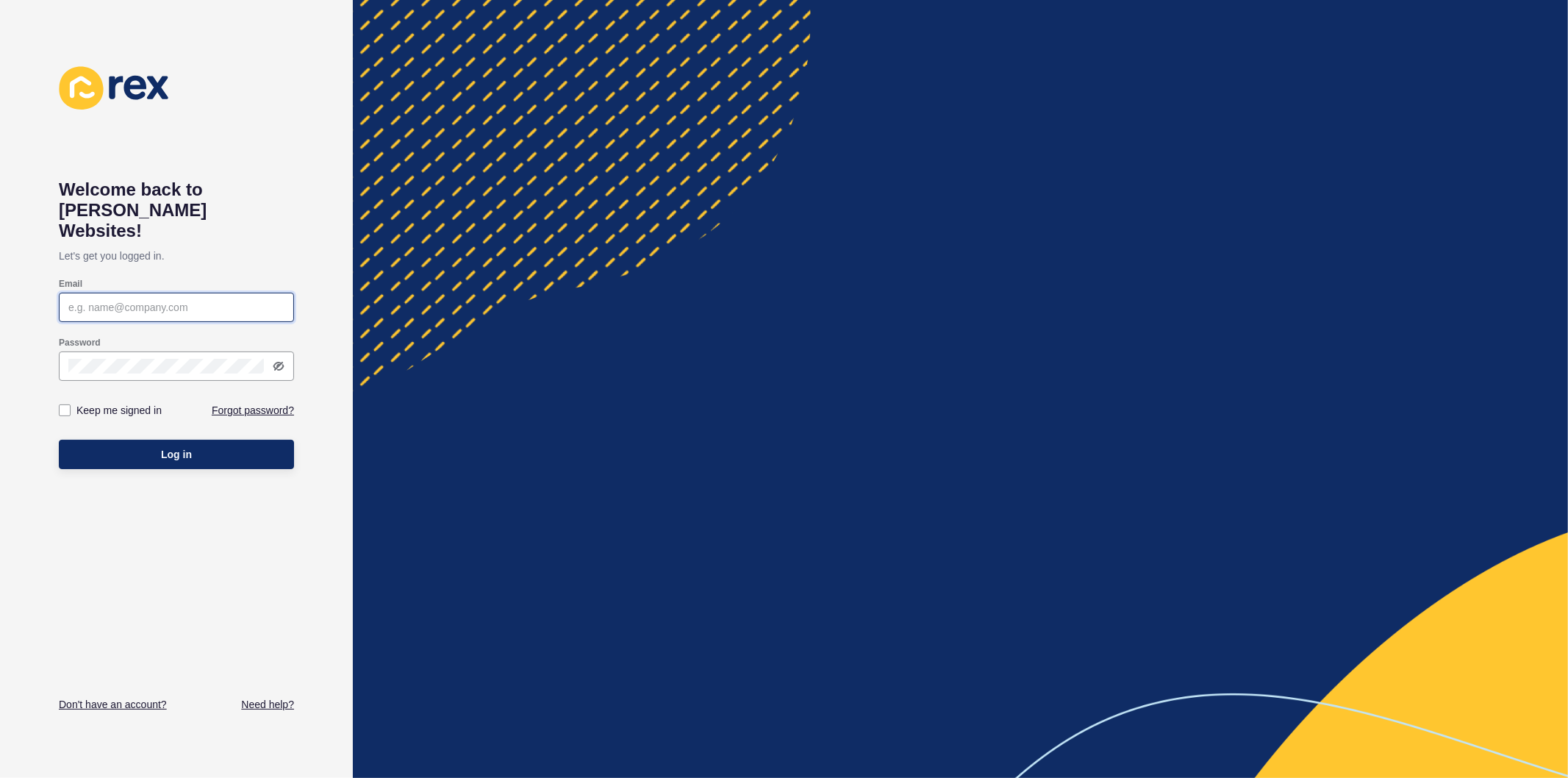
type input "ashley.hilario@rexsoftware.com.au"
click at [62, 405] on label at bounding box center [65, 410] width 12 height 12
click at [62, 406] on input "Keep me signed in" at bounding box center [67, 411] width 10 height 10
checkbox input "true"
drag, startPoint x: 100, startPoint y: 424, endPoint x: 225, endPoint y: 393, distance: 128.8
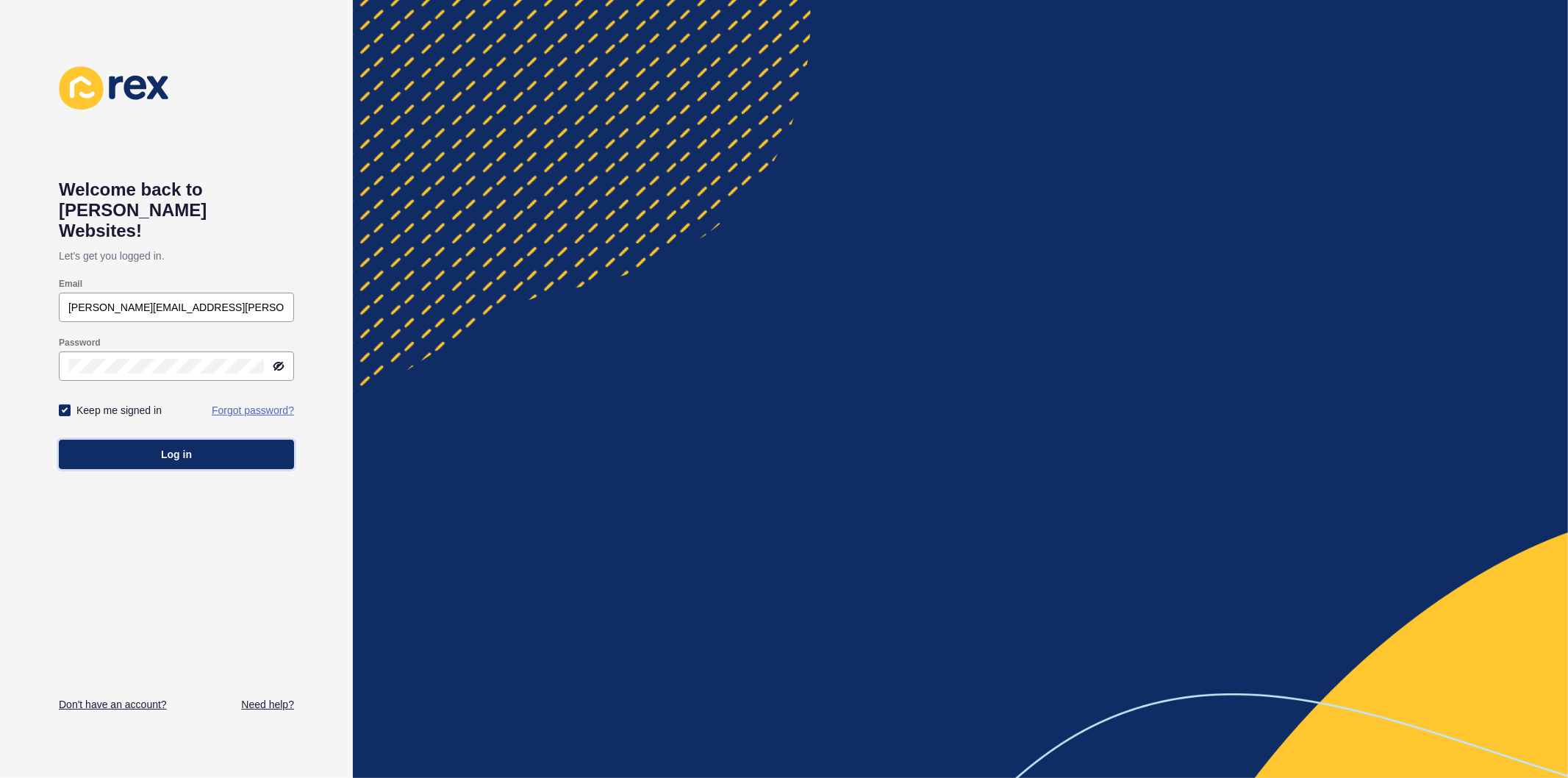
click at [100, 440] on button "Log in" at bounding box center [176, 454] width 235 height 29
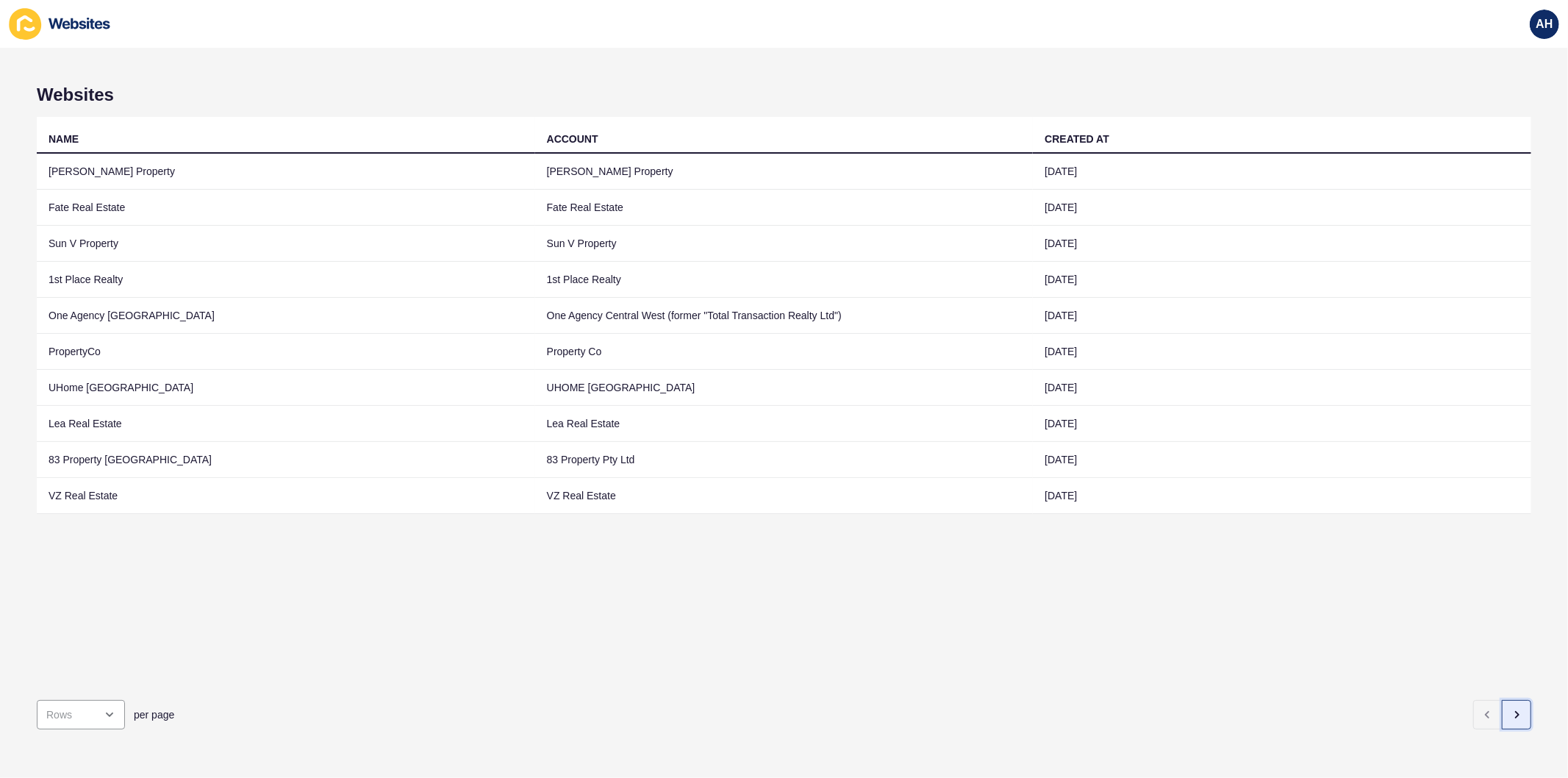
click at [1502, 700] on button "button" at bounding box center [1516, 714] width 29 height 29
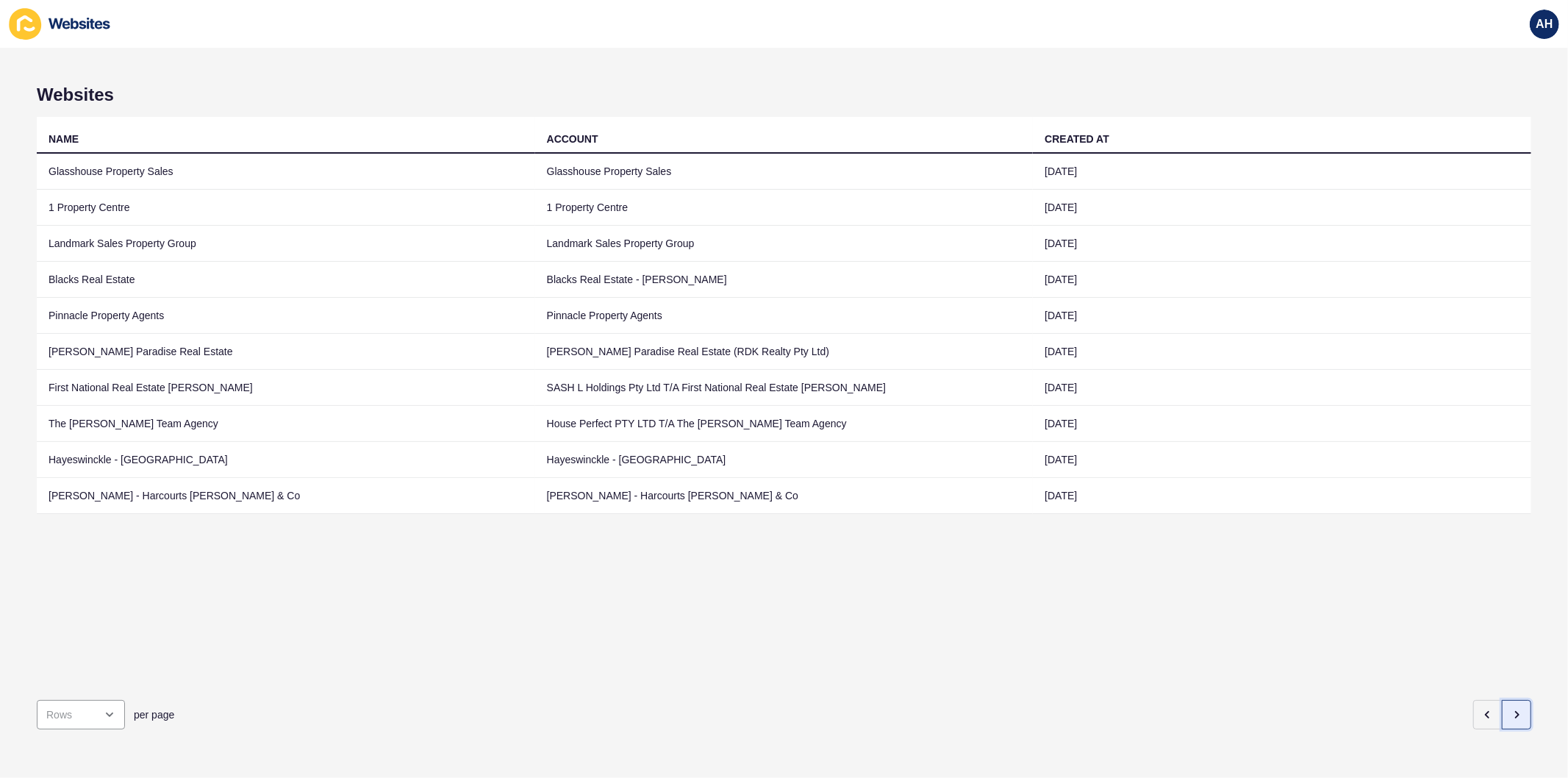
click at [1511, 709] on icon "button" at bounding box center [1516, 714] width 12 height 12
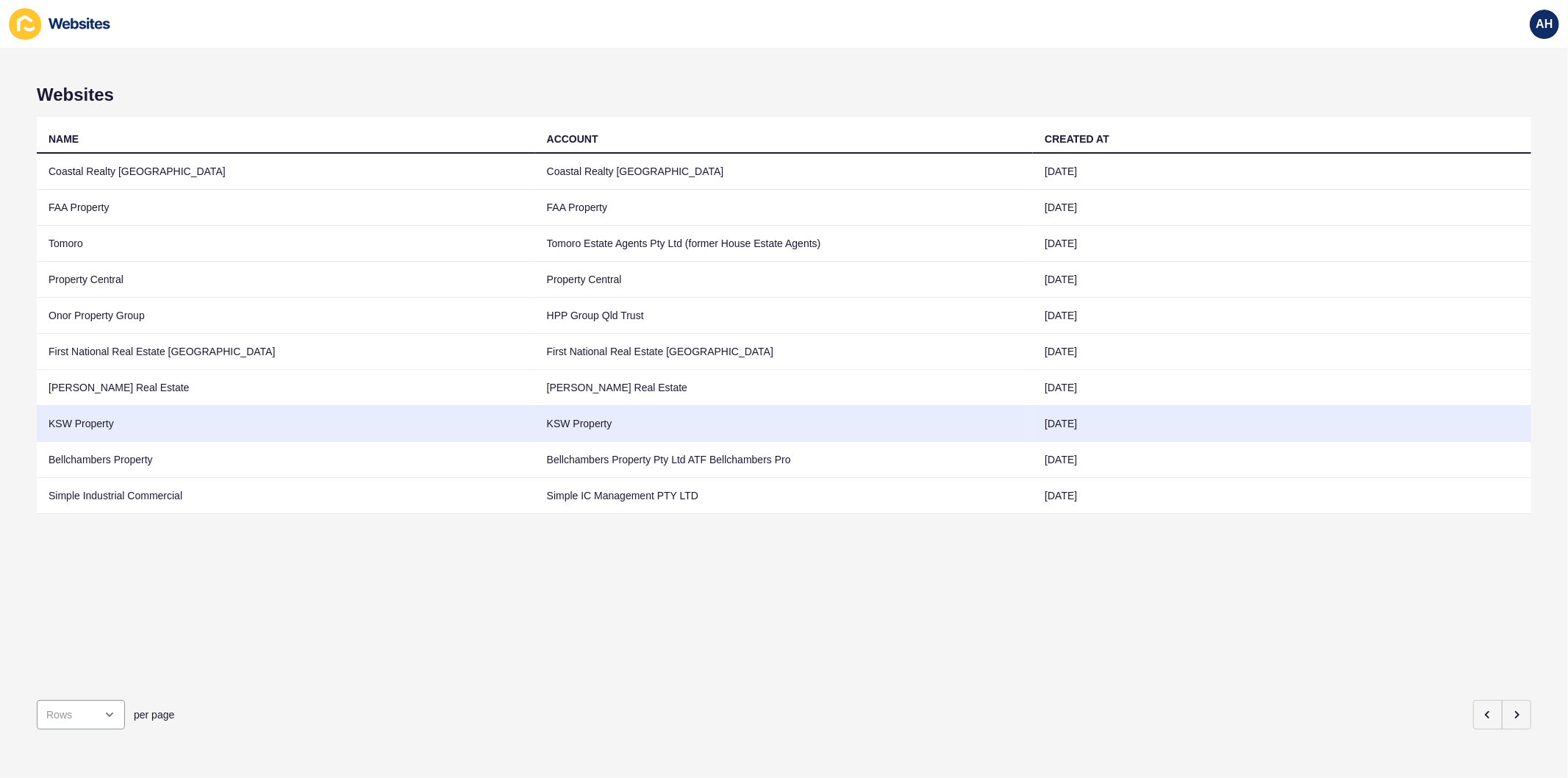
click at [804, 424] on td "KSW Property" at bounding box center [784, 424] width 499 height 36
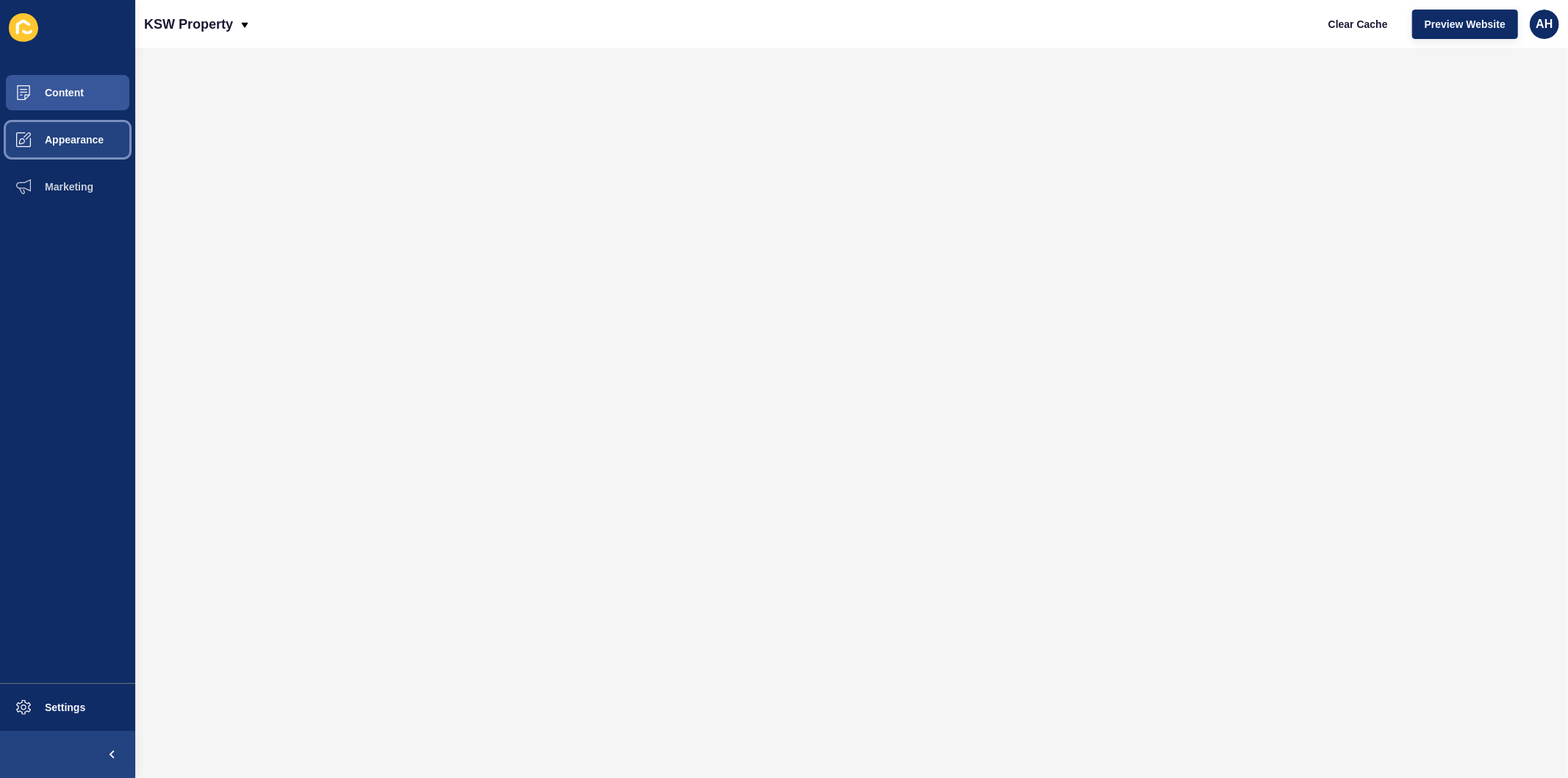
click at [54, 143] on span "Appearance" at bounding box center [50, 139] width 106 height 12
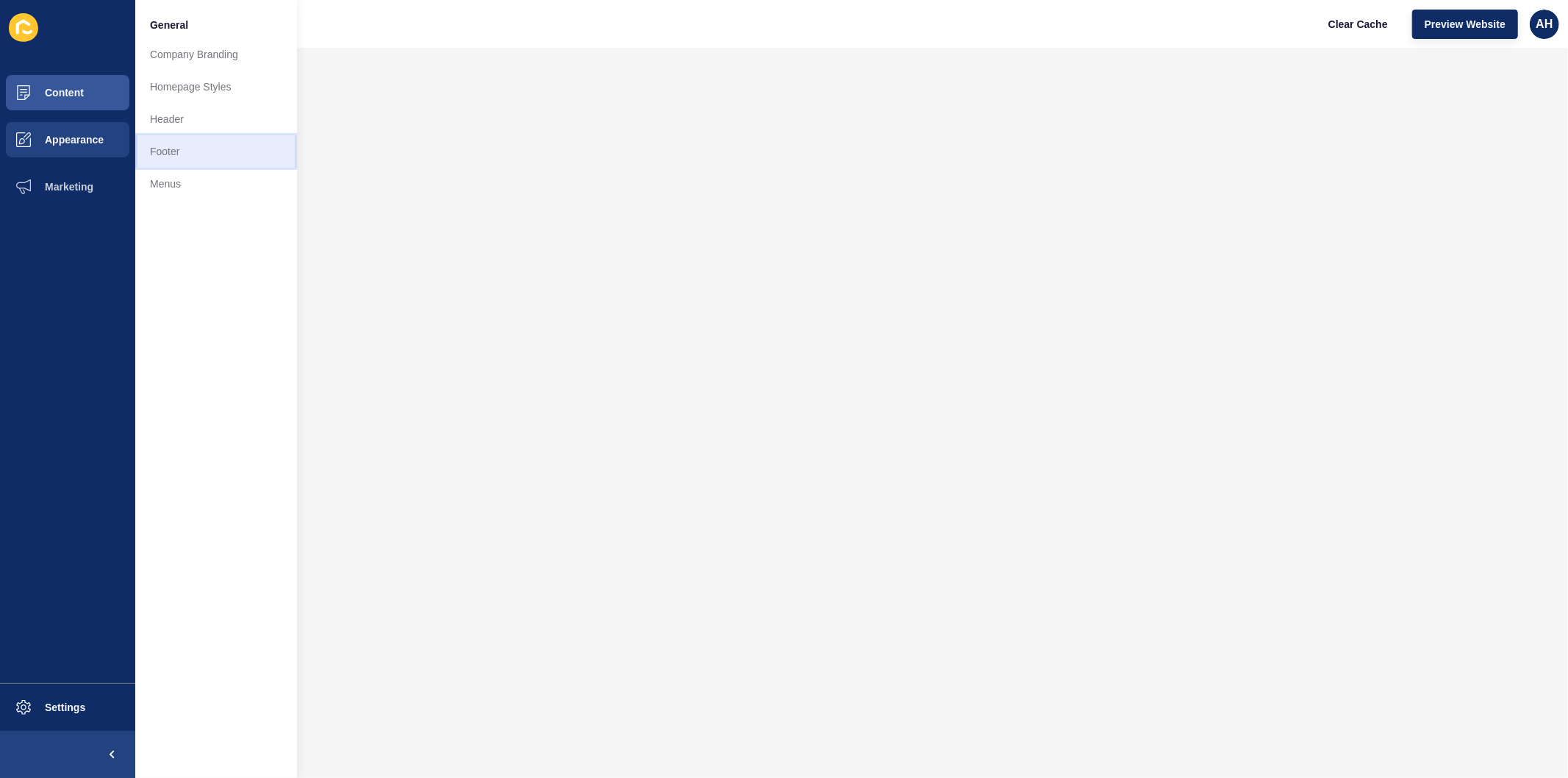
click at [186, 152] on link "Footer" at bounding box center [216, 151] width 162 height 33
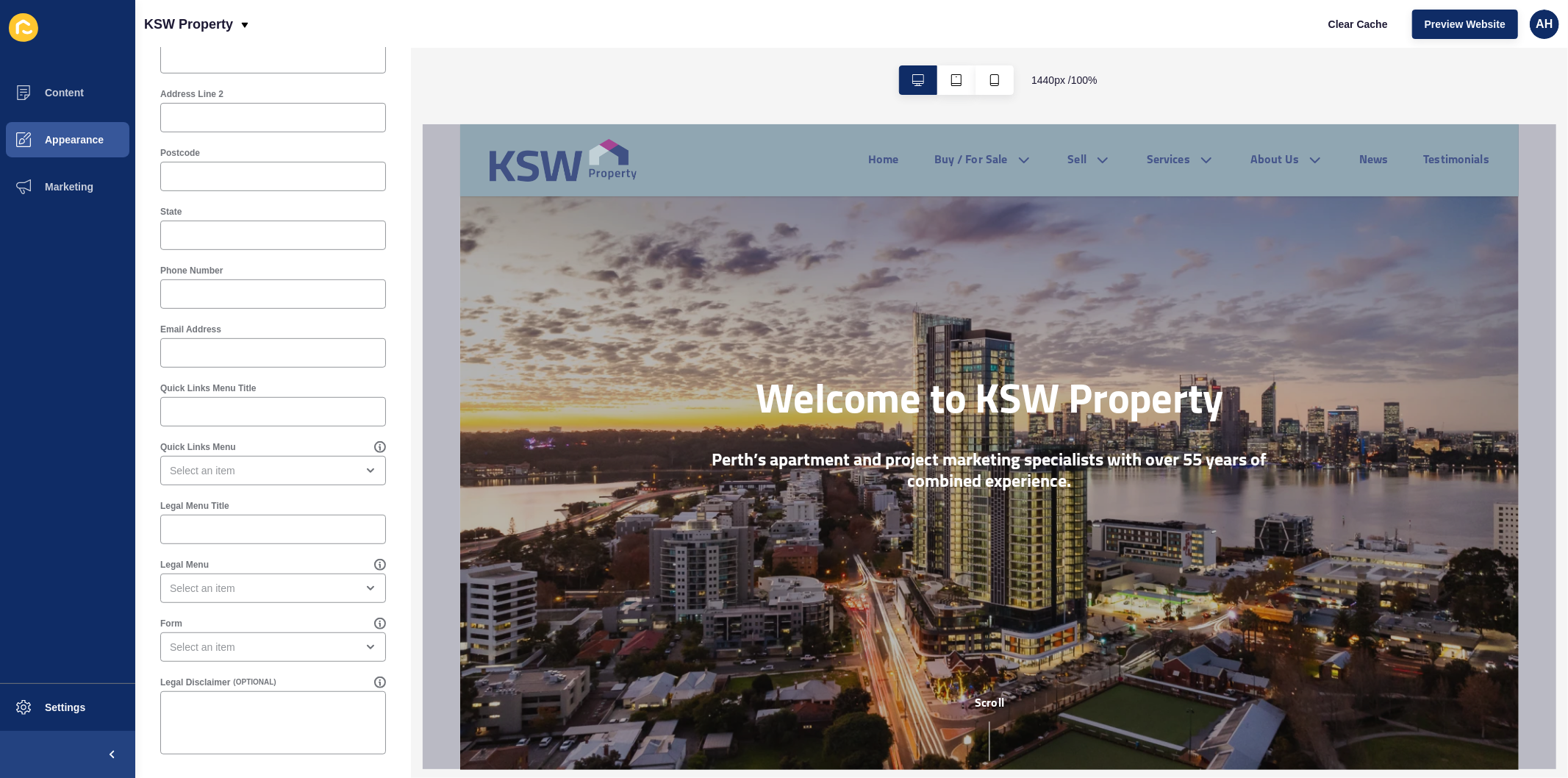
scroll to position [575, 0]
click at [255, 475] on div "close menu" at bounding box center [263, 470] width 186 height 14
click at [147, 479] on div "Footer Settings Save Footer Logo Secondary Logo Footer Background Colour Second…" at bounding box center [273, 125] width 276 height 1305
click at [303, 469] on div "open menu" at bounding box center [263, 470] width 186 height 14
click at [294, 510] on span "Legal Menu" at bounding box center [267, 506] width 190 height 14
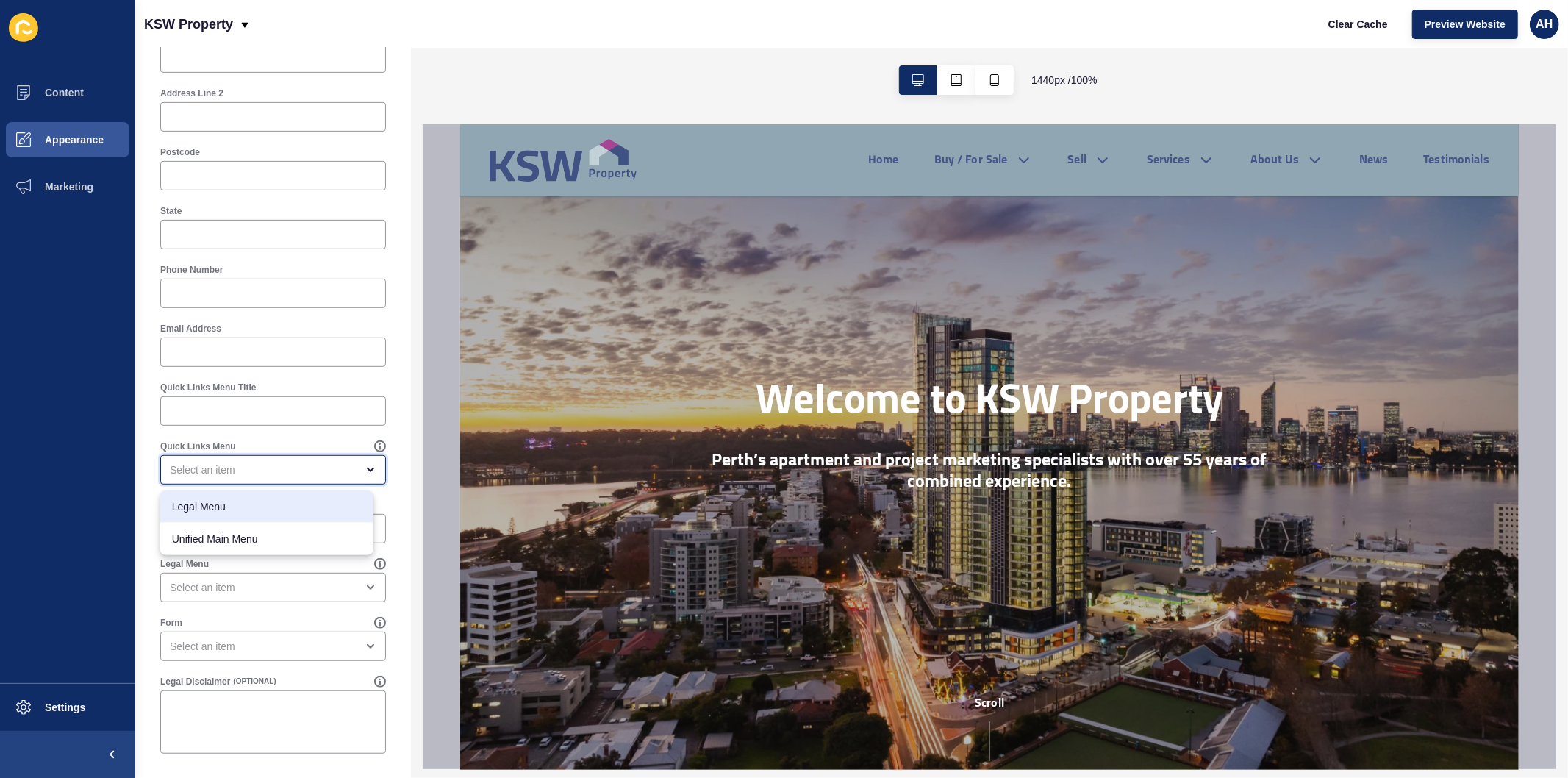
type input "Legal Menu"
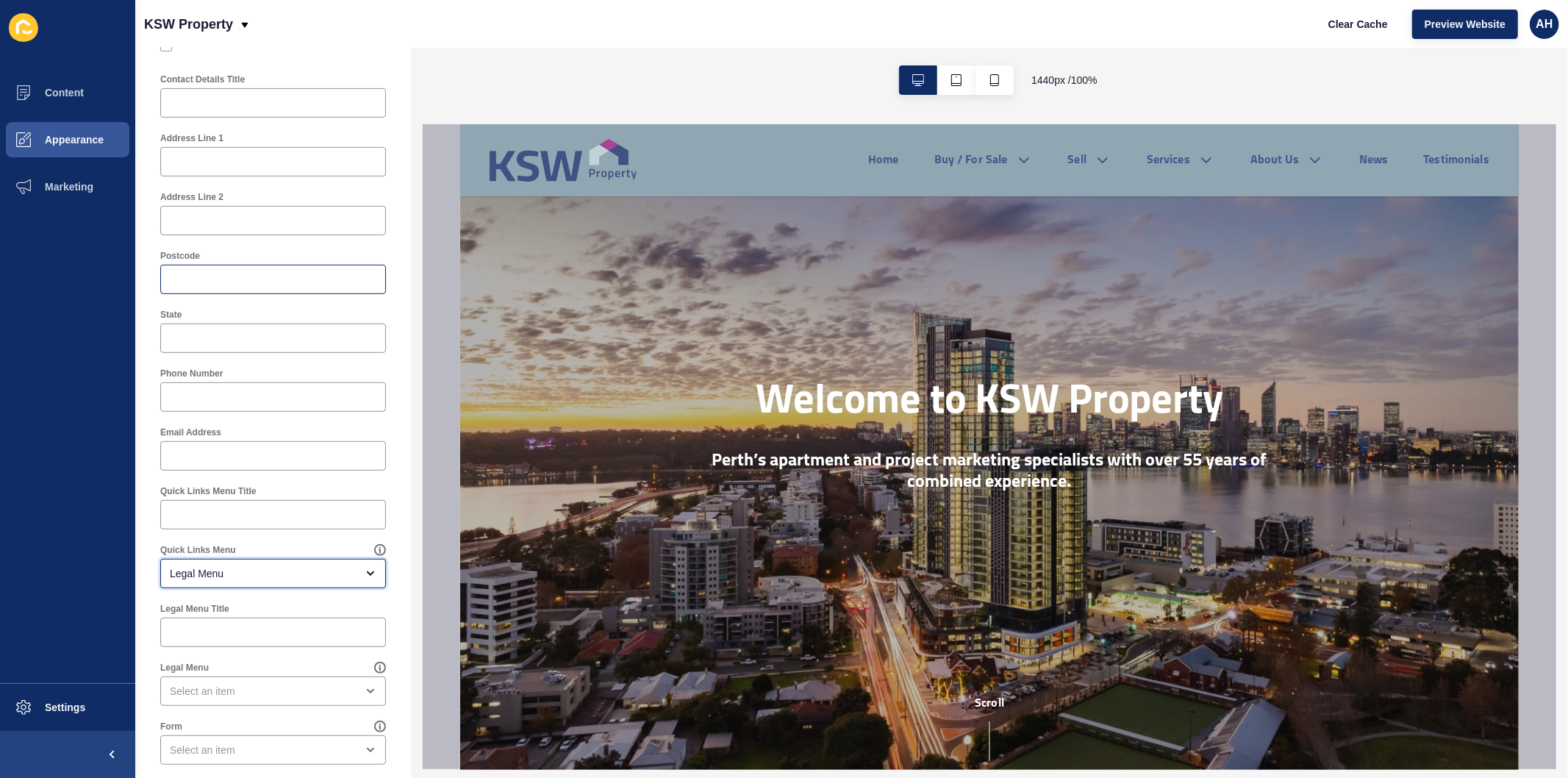
scroll to position [493, 0]
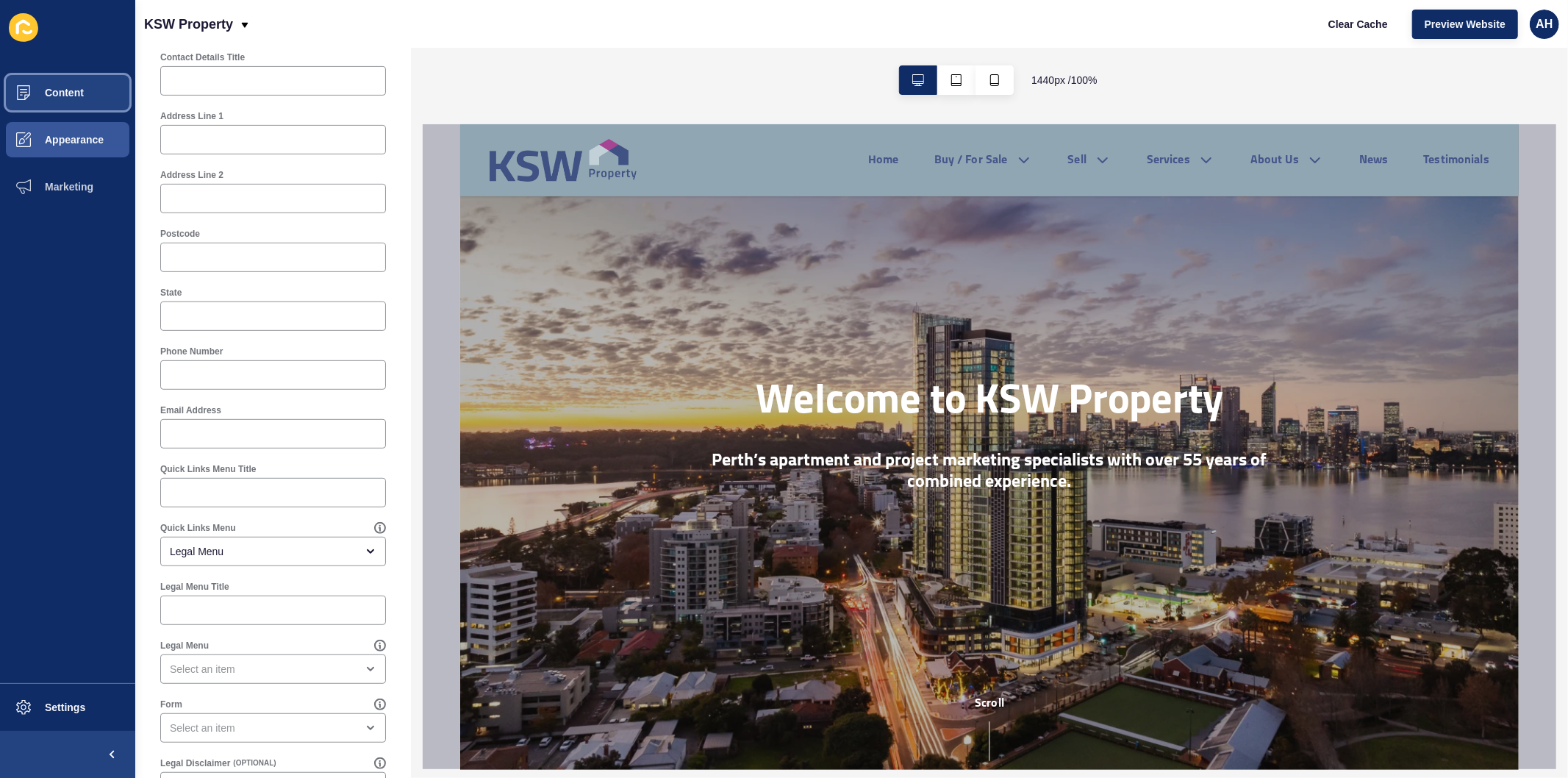
click at [54, 87] on span "Content" at bounding box center [41, 92] width 86 height 12
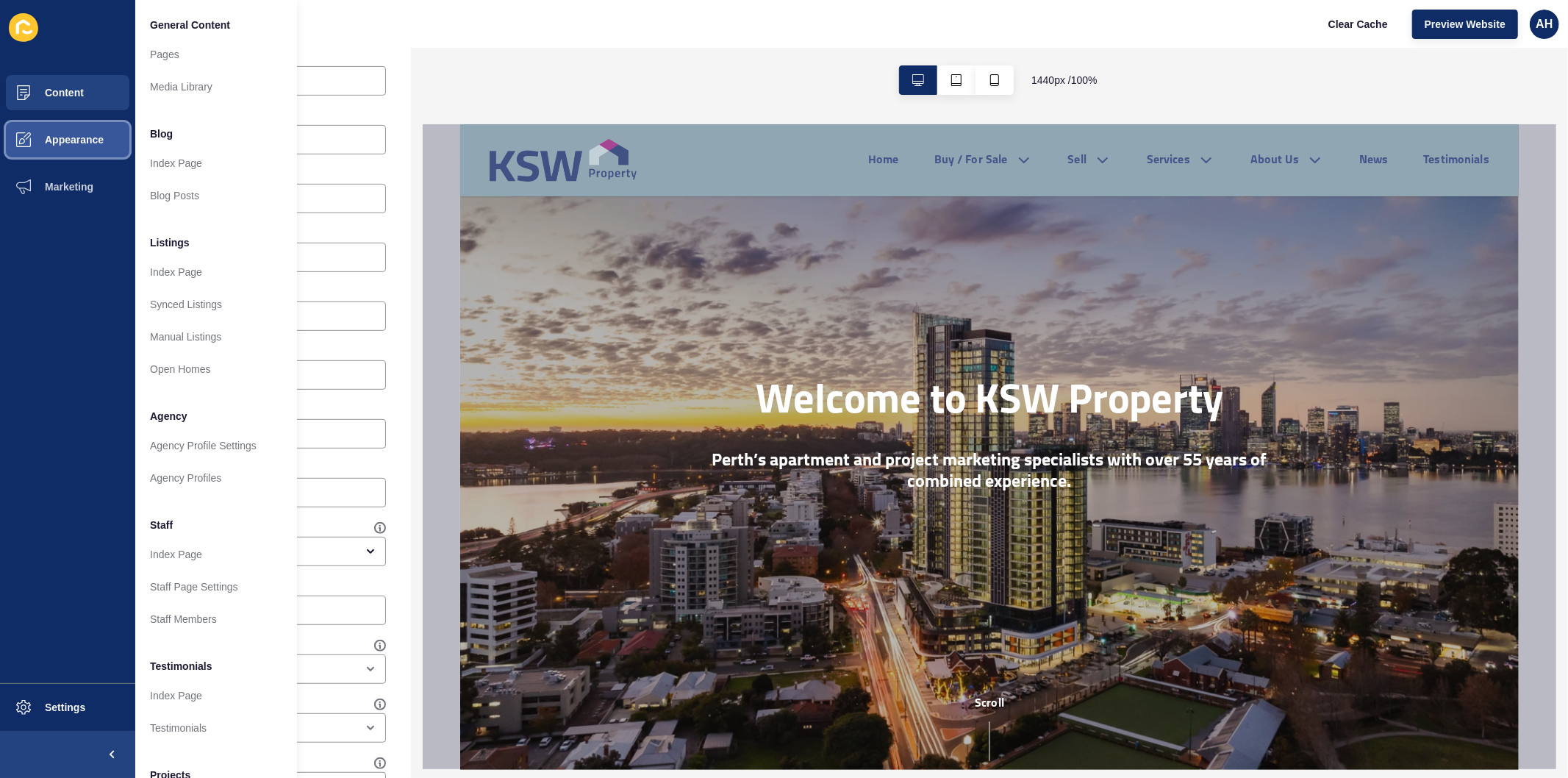
click at [81, 140] on span "Appearance" at bounding box center [50, 139] width 106 height 12
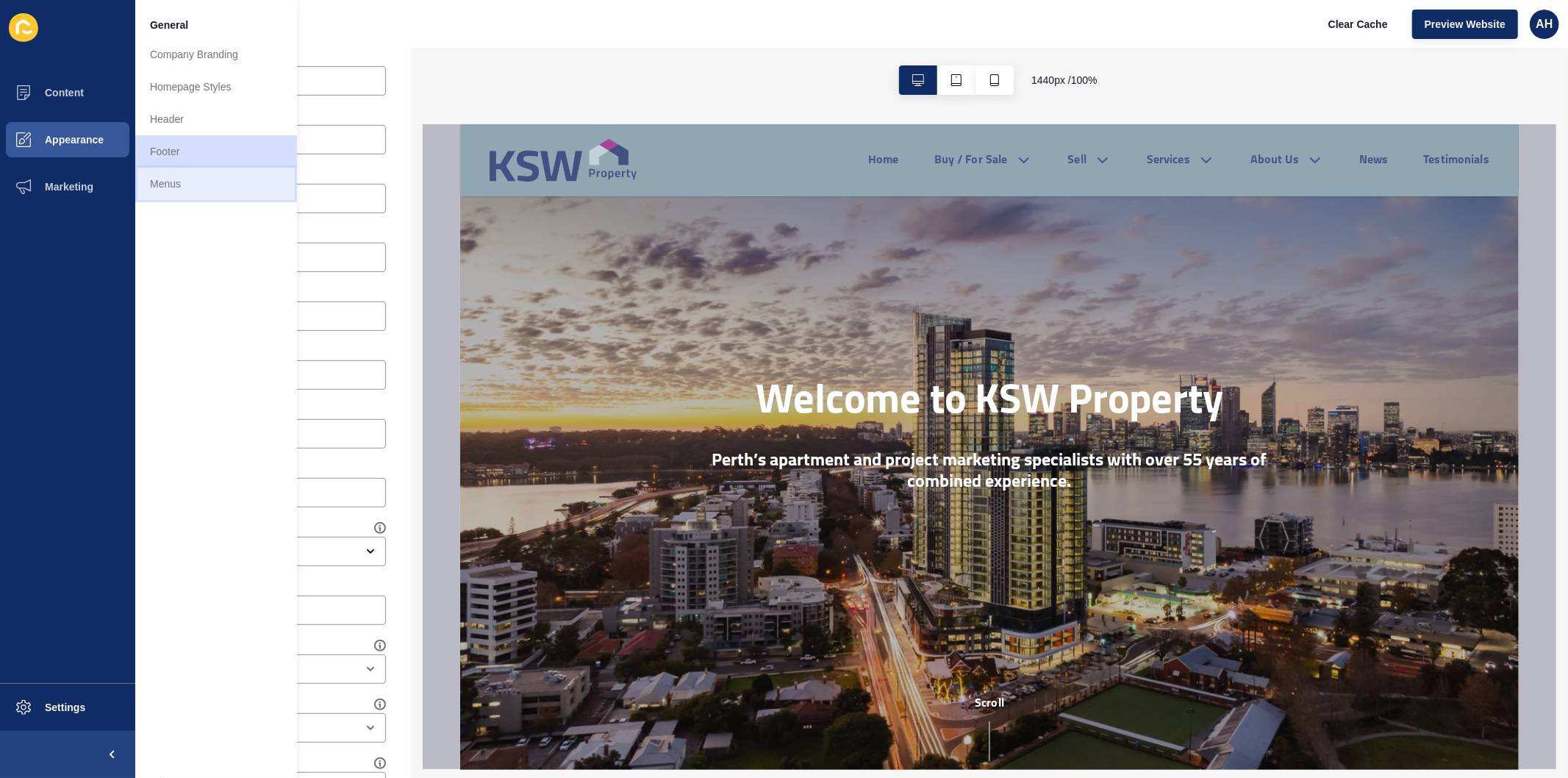
click at [165, 191] on link "Menus" at bounding box center [216, 183] width 162 height 33
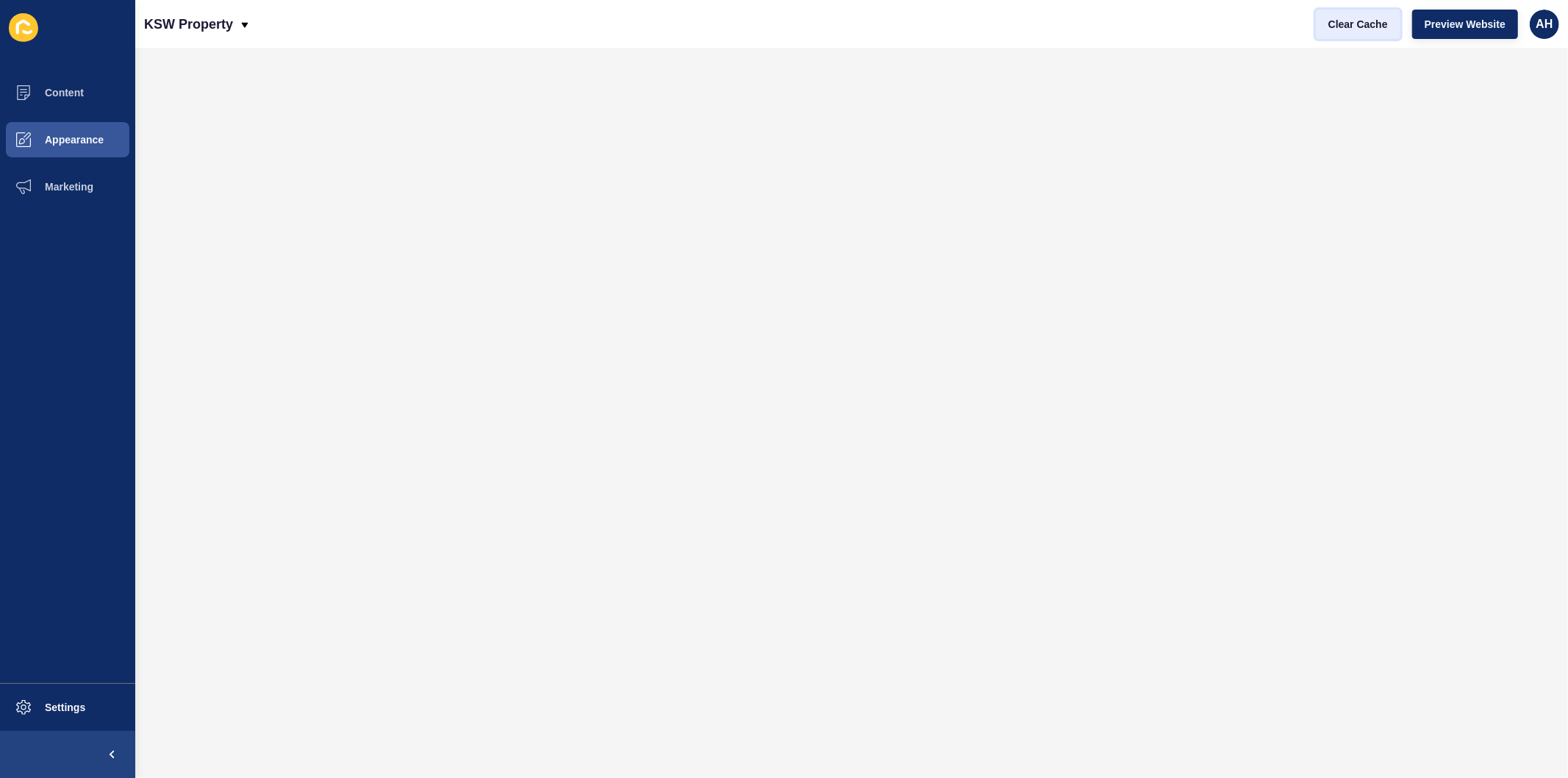
click at [1353, 20] on span "Clear Cache" at bounding box center [1358, 24] width 60 height 14
click at [54, 141] on span "Appearance" at bounding box center [50, 139] width 106 height 12
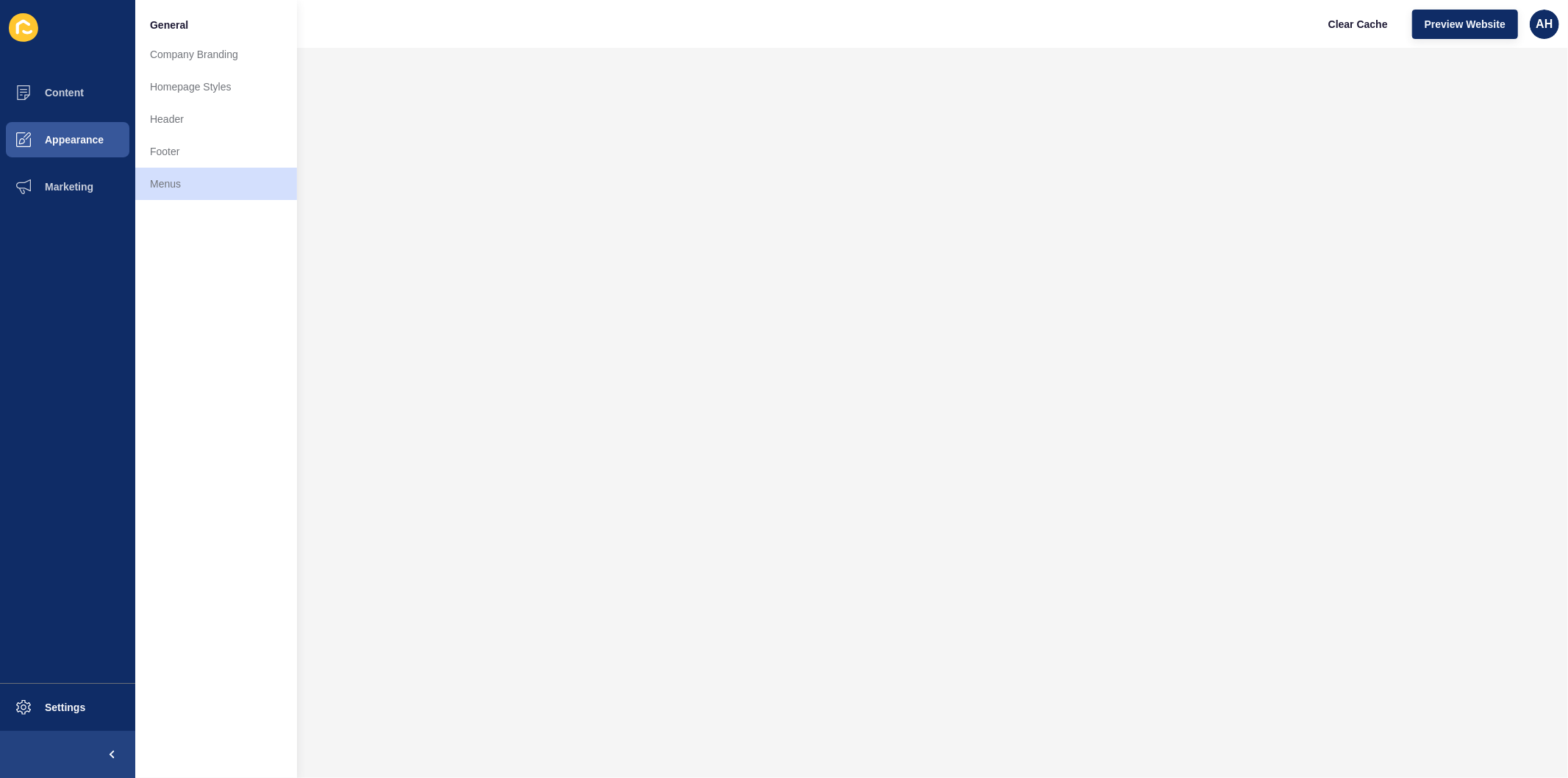
click at [167, 156] on link "Footer" at bounding box center [216, 151] width 162 height 33
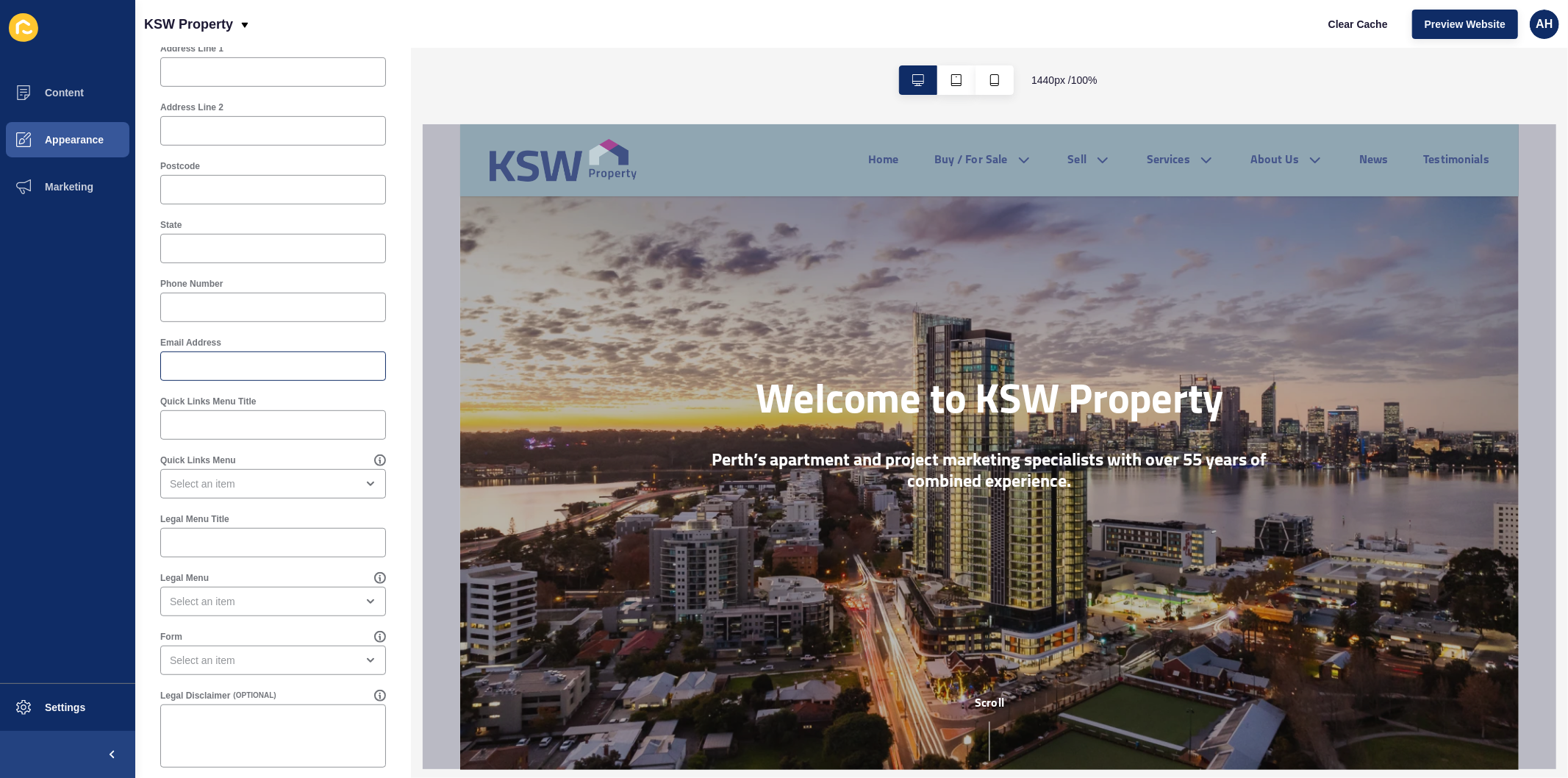
scroll to position [575, 0]
click at [299, 463] on div "open menu" at bounding box center [263, 470] width 186 height 14
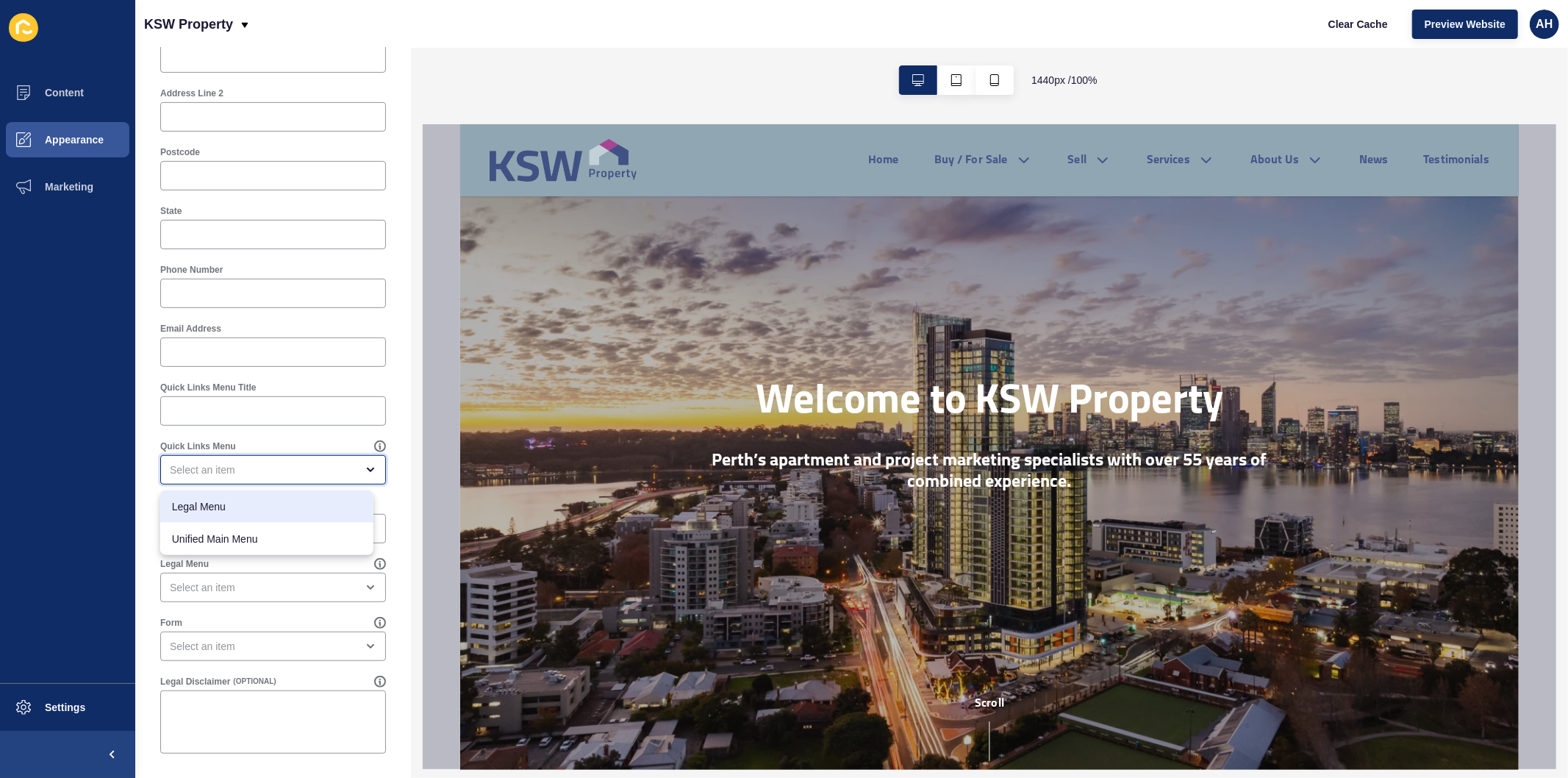
click at [277, 502] on span "Legal Menu" at bounding box center [267, 506] width 190 height 14
type input "Legal Menu"
click at [294, 588] on div "open menu" at bounding box center [263, 587] width 186 height 14
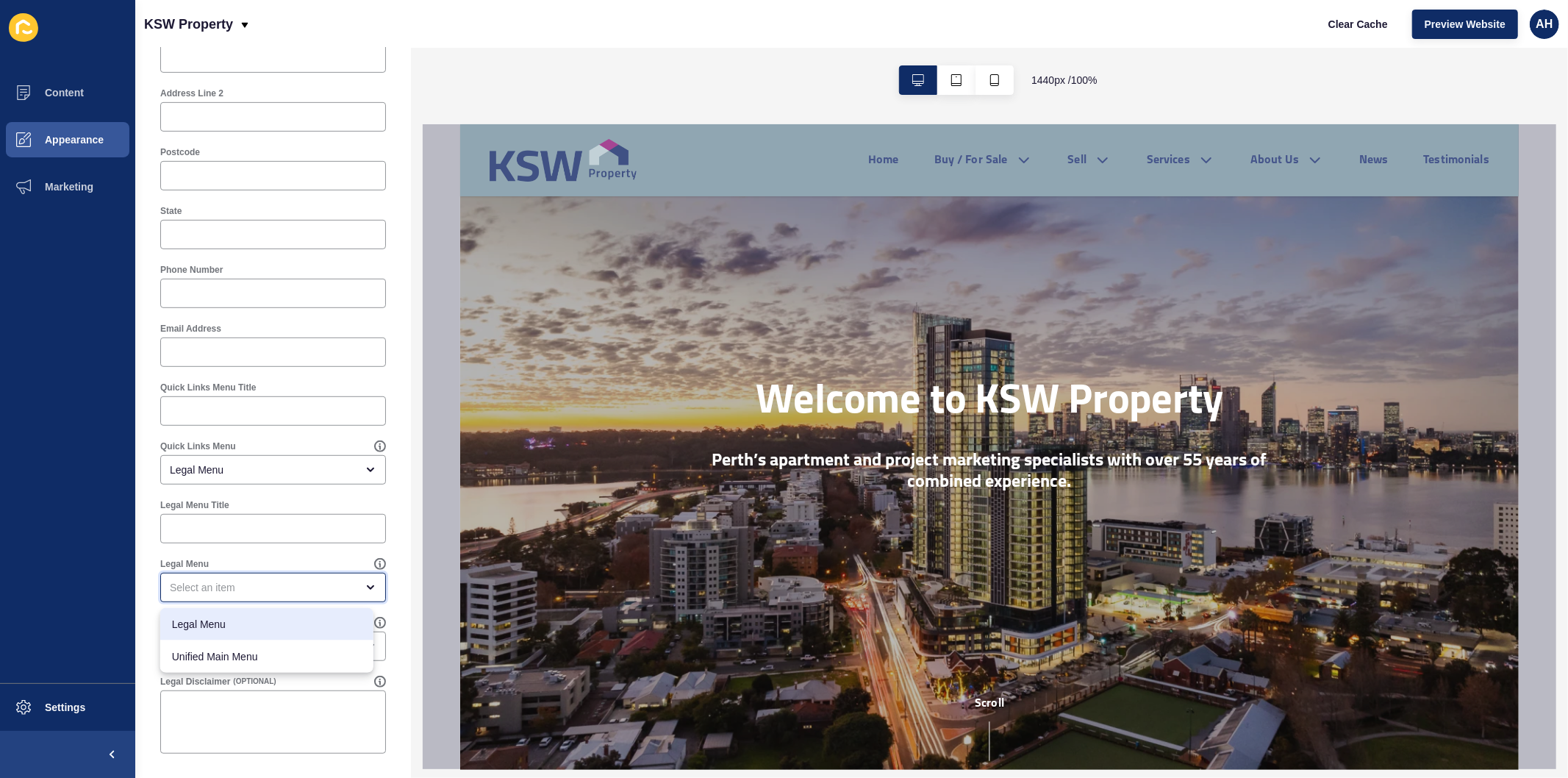
click at [281, 625] on span "Legal Menu" at bounding box center [267, 624] width 190 height 14
type input "Legal Menu"
click at [283, 463] on div "Legal Menu" at bounding box center [263, 470] width 186 height 14
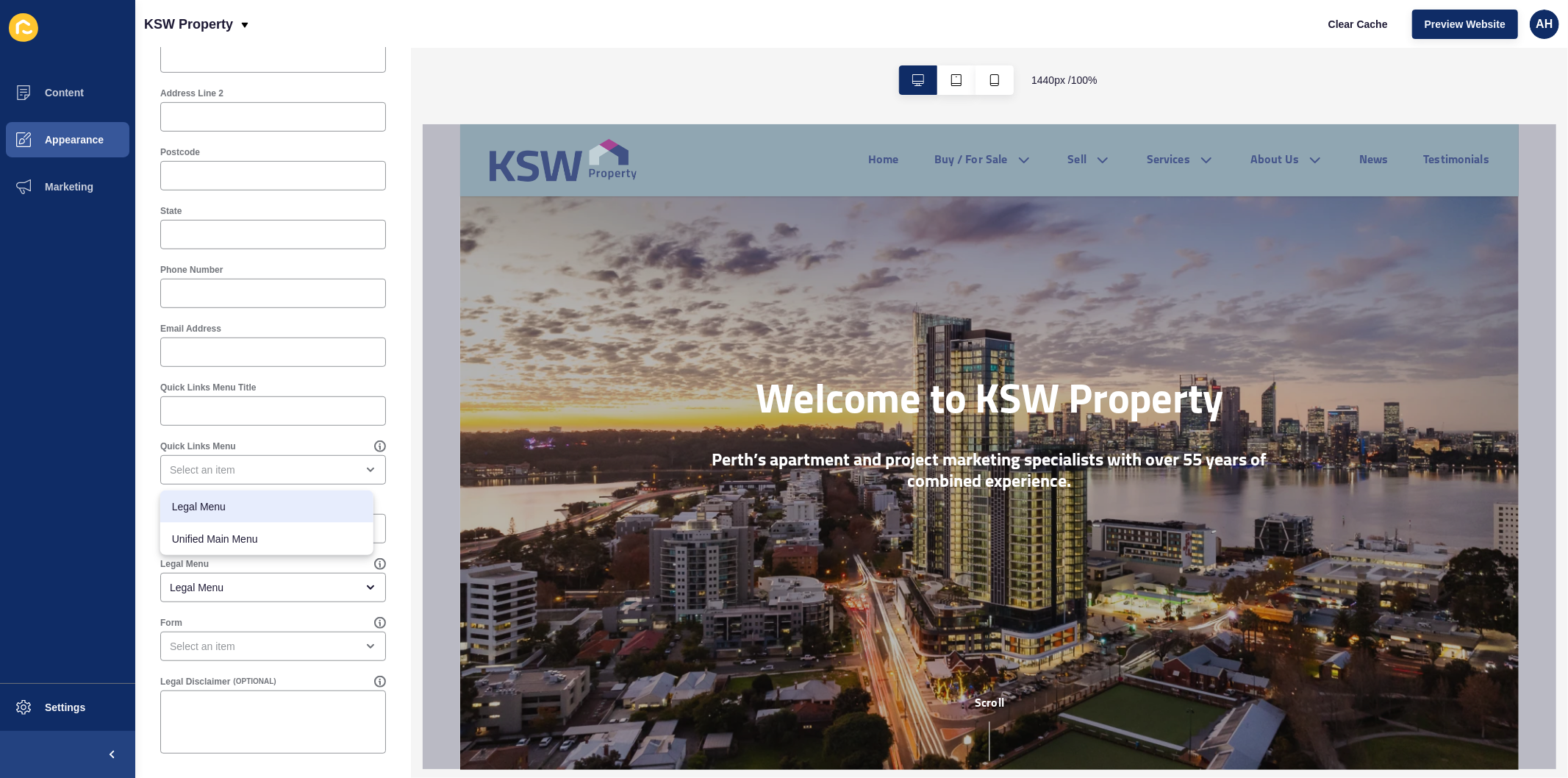
click at [150, 569] on div "Footer Settings Save Footer Logo Secondary Logo Footer Background Colour Second…" at bounding box center [273, 125] width 276 height 1305
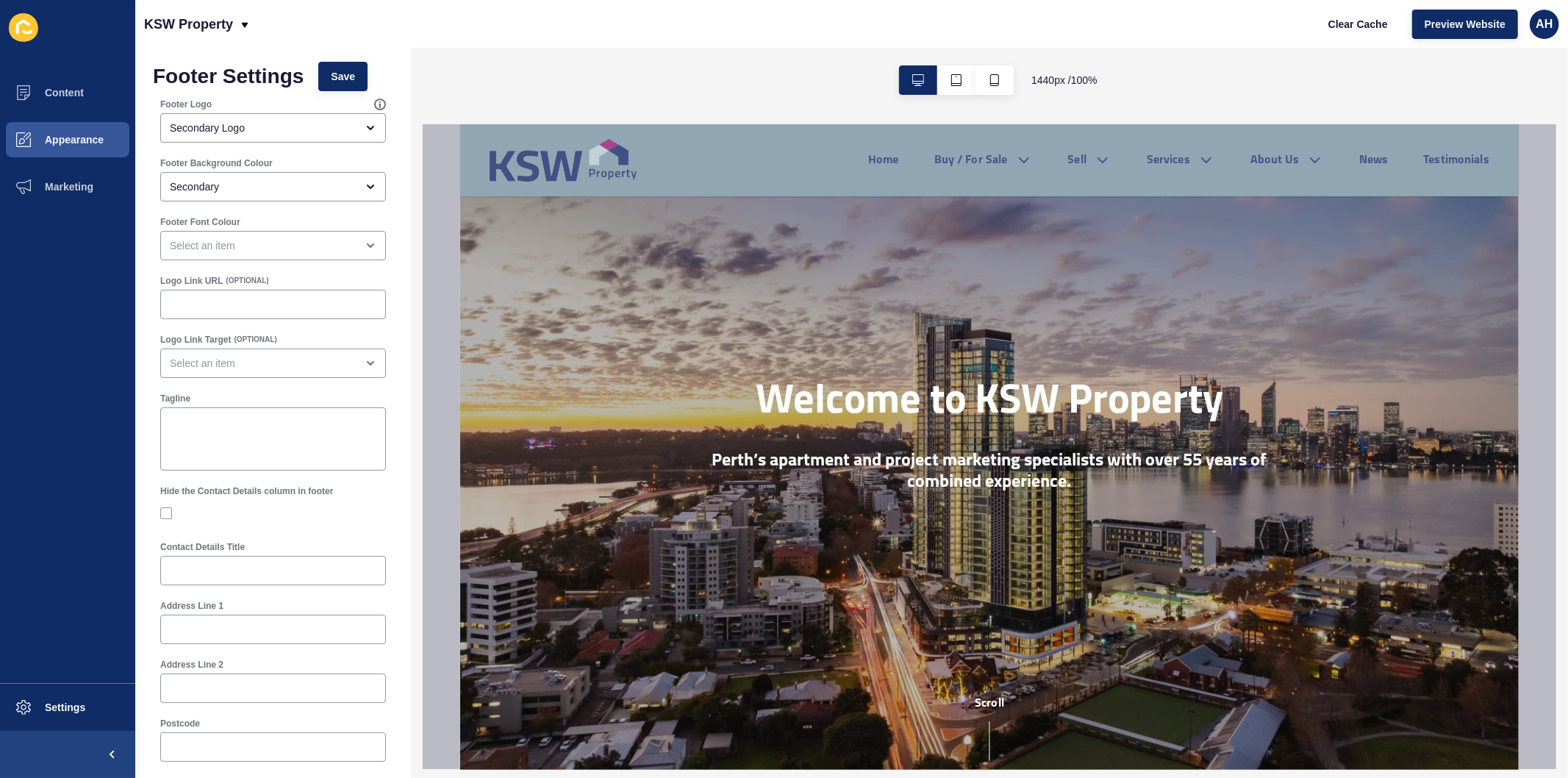
scroll to position [0, 0]
click at [338, 70] on button "Save" at bounding box center [343, 80] width 49 height 29
click at [1347, 20] on span "Clear Cache" at bounding box center [1358, 24] width 60 height 14
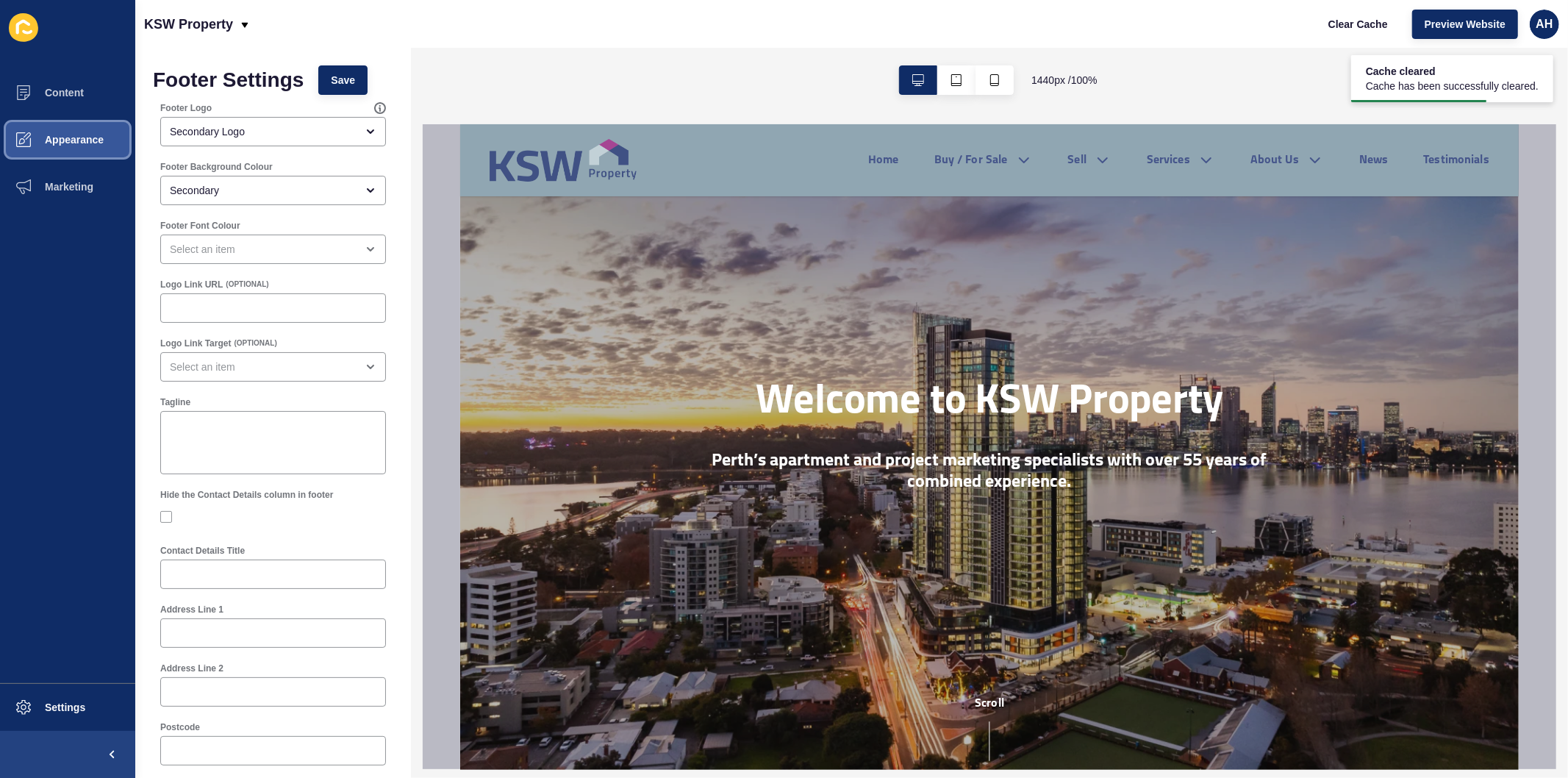
click at [63, 127] on button "Appearance" at bounding box center [68, 139] width 135 height 47
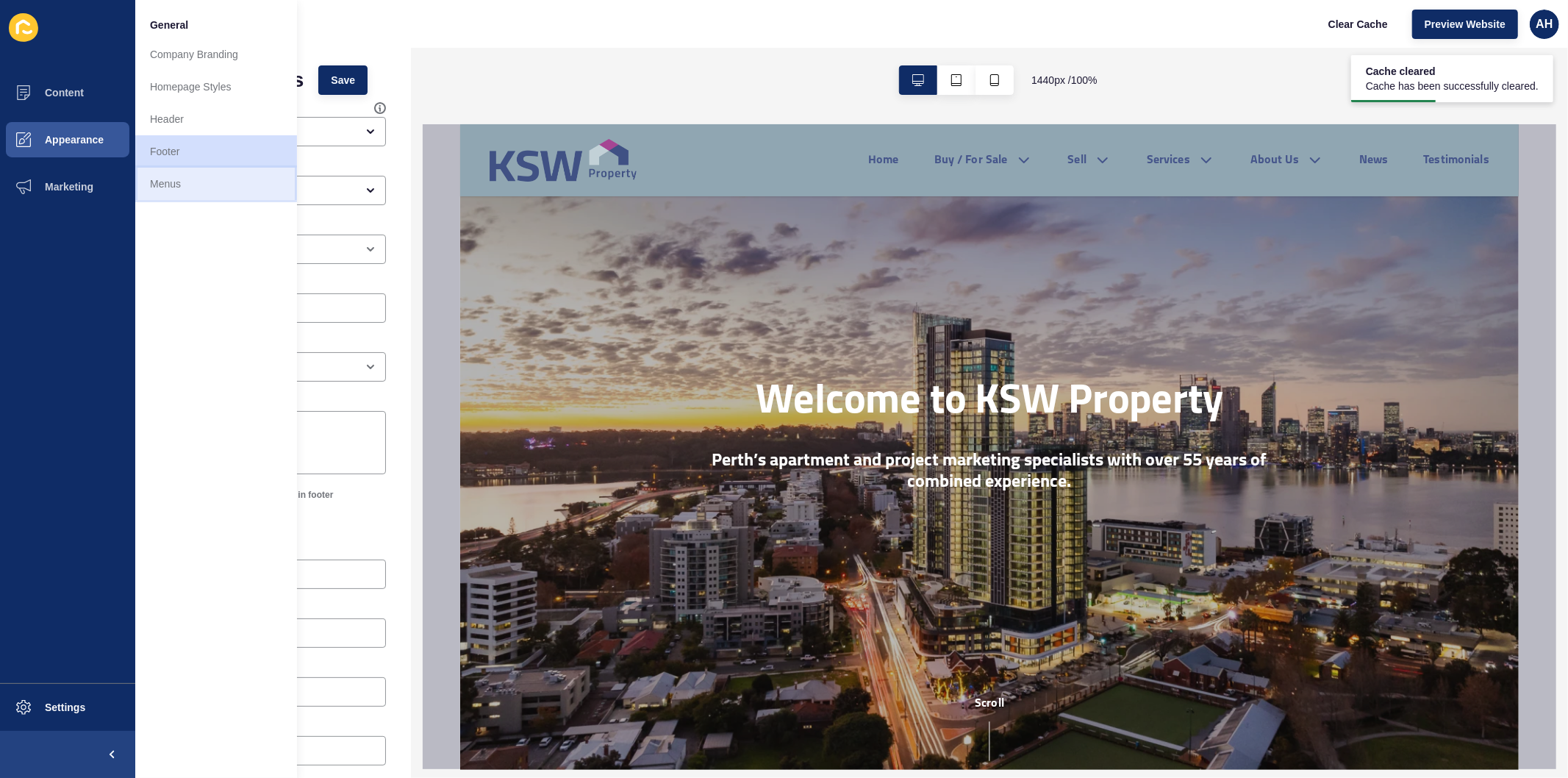
click at [187, 188] on link "Menus" at bounding box center [216, 183] width 162 height 33
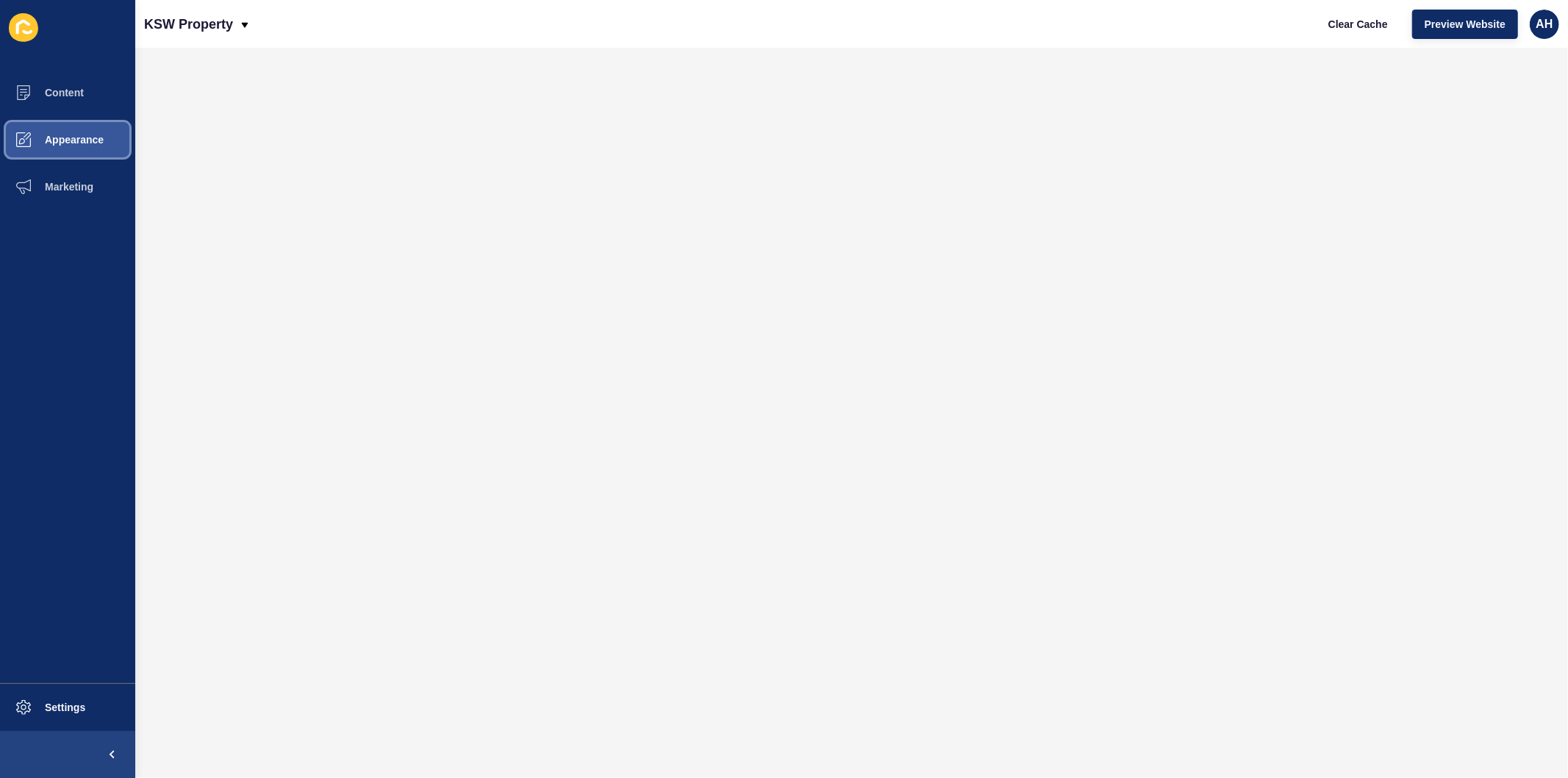
click at [66, 137] on span "Appearance" at bounding box center [50, 139] width 106 height 12
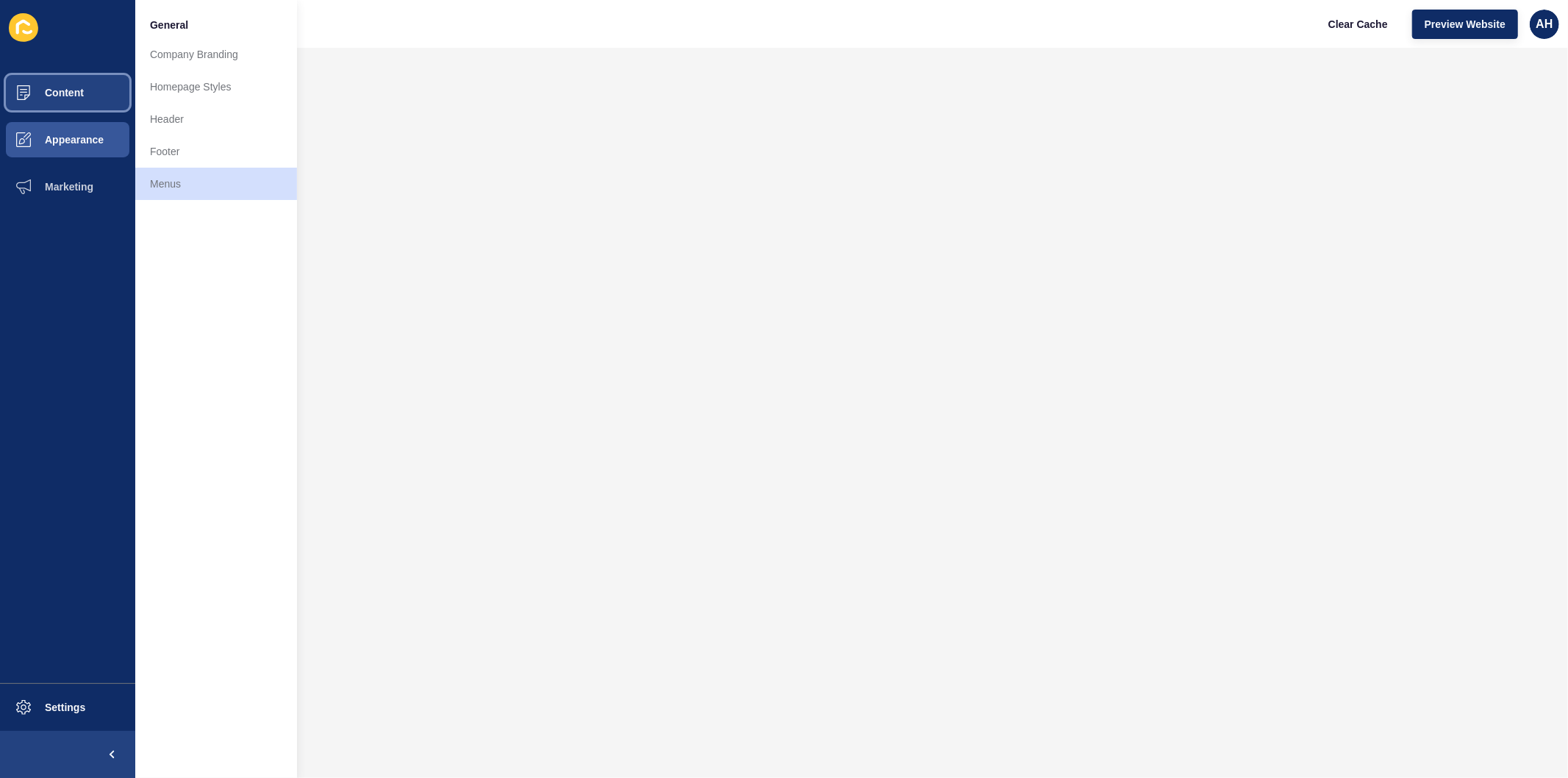
click at [72, 103] on button "Content" at bounding box center [68, 92] width 135 height 47
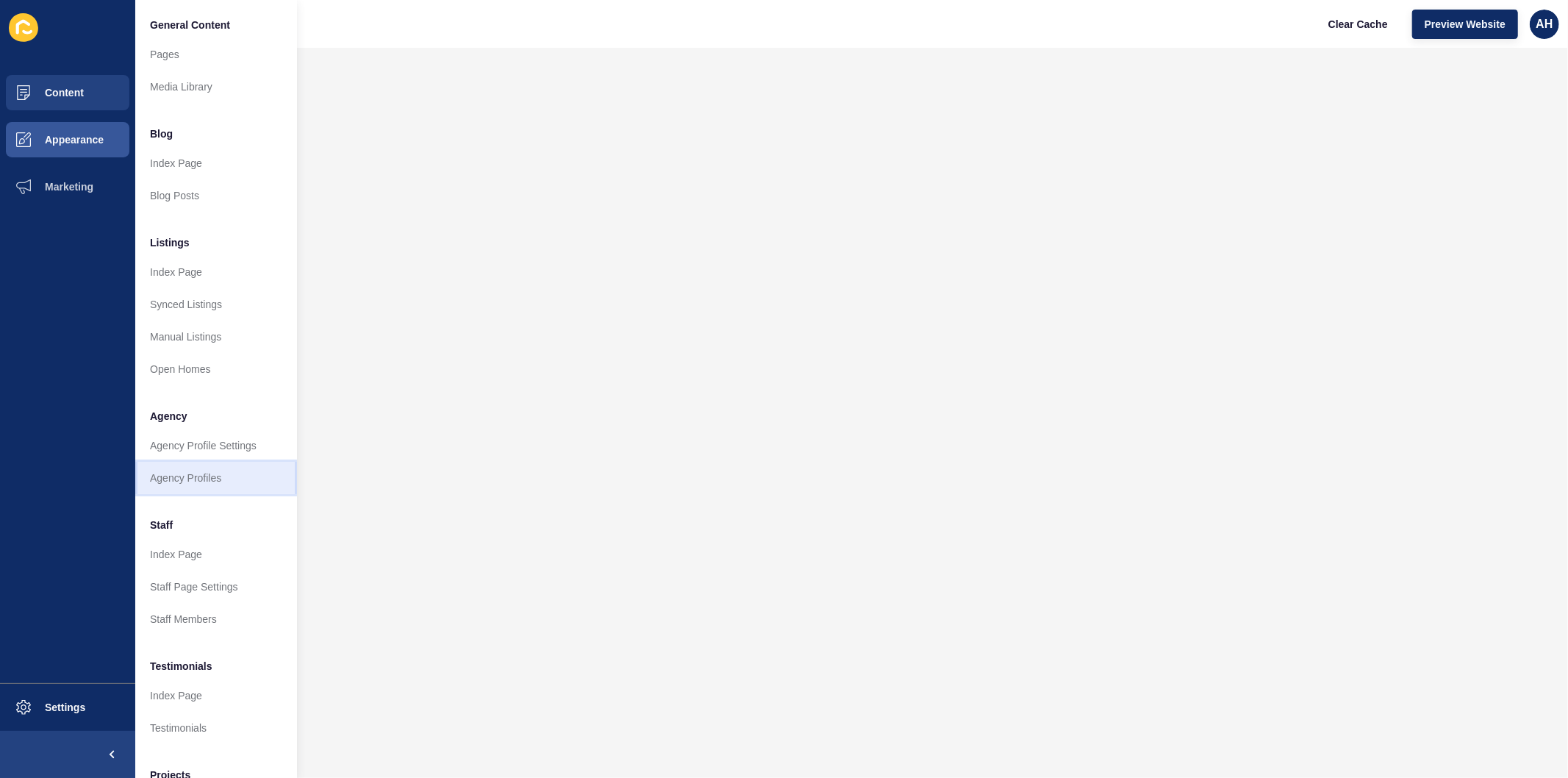
click at [201, 478] on link "Agency Profiles" at bounding box center [216, 478] width 162 height 33
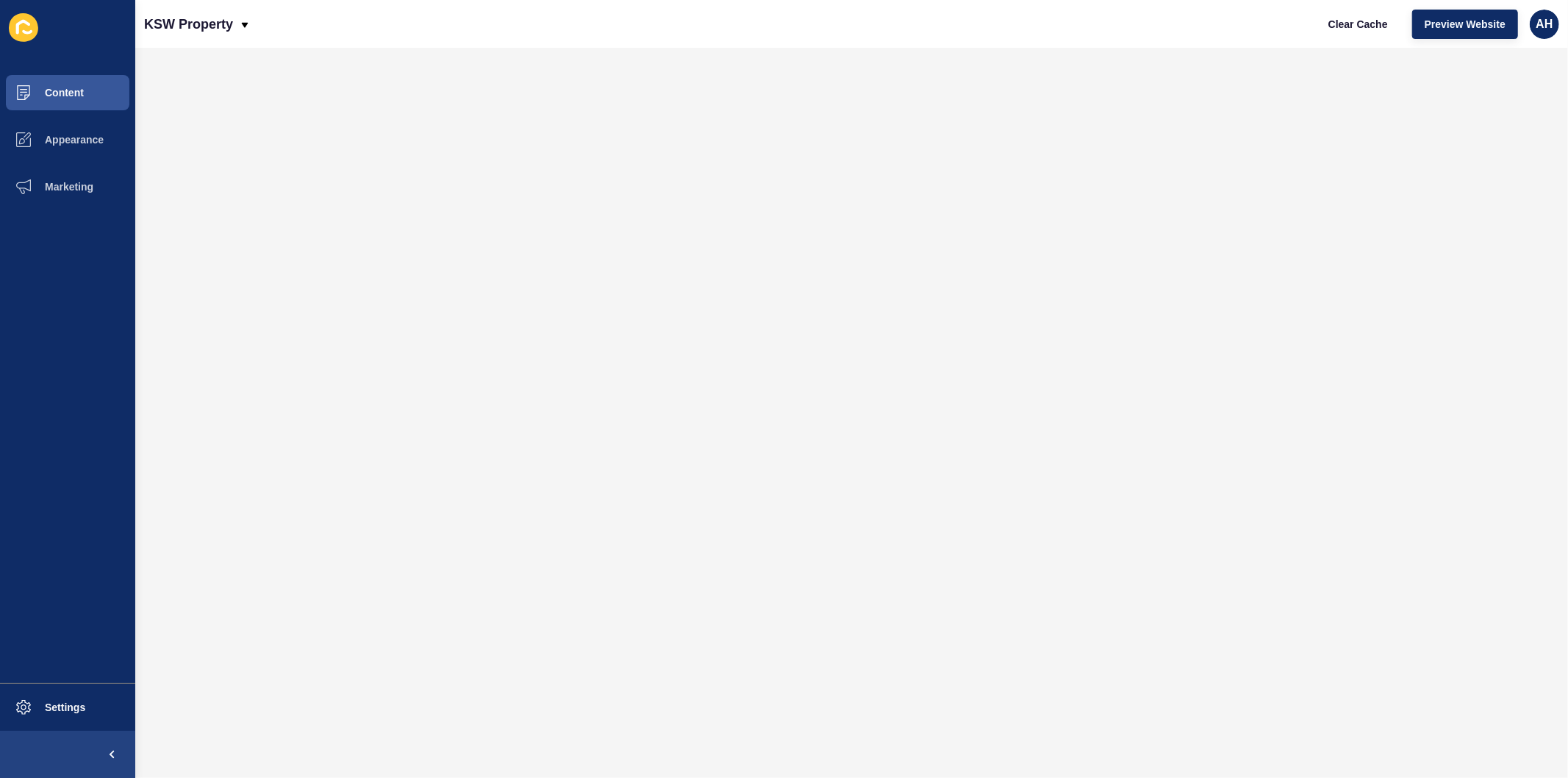
click at [0, 0] on div at bounding box center [0, 0] width 0 height 0
click at [1351, 24] on span "Clear Cache" at bounding box center [1358, 24] width 60 height 14
click at [61, 139] on span "Appearance" at bounding box center [50, 139] width 106 height 12
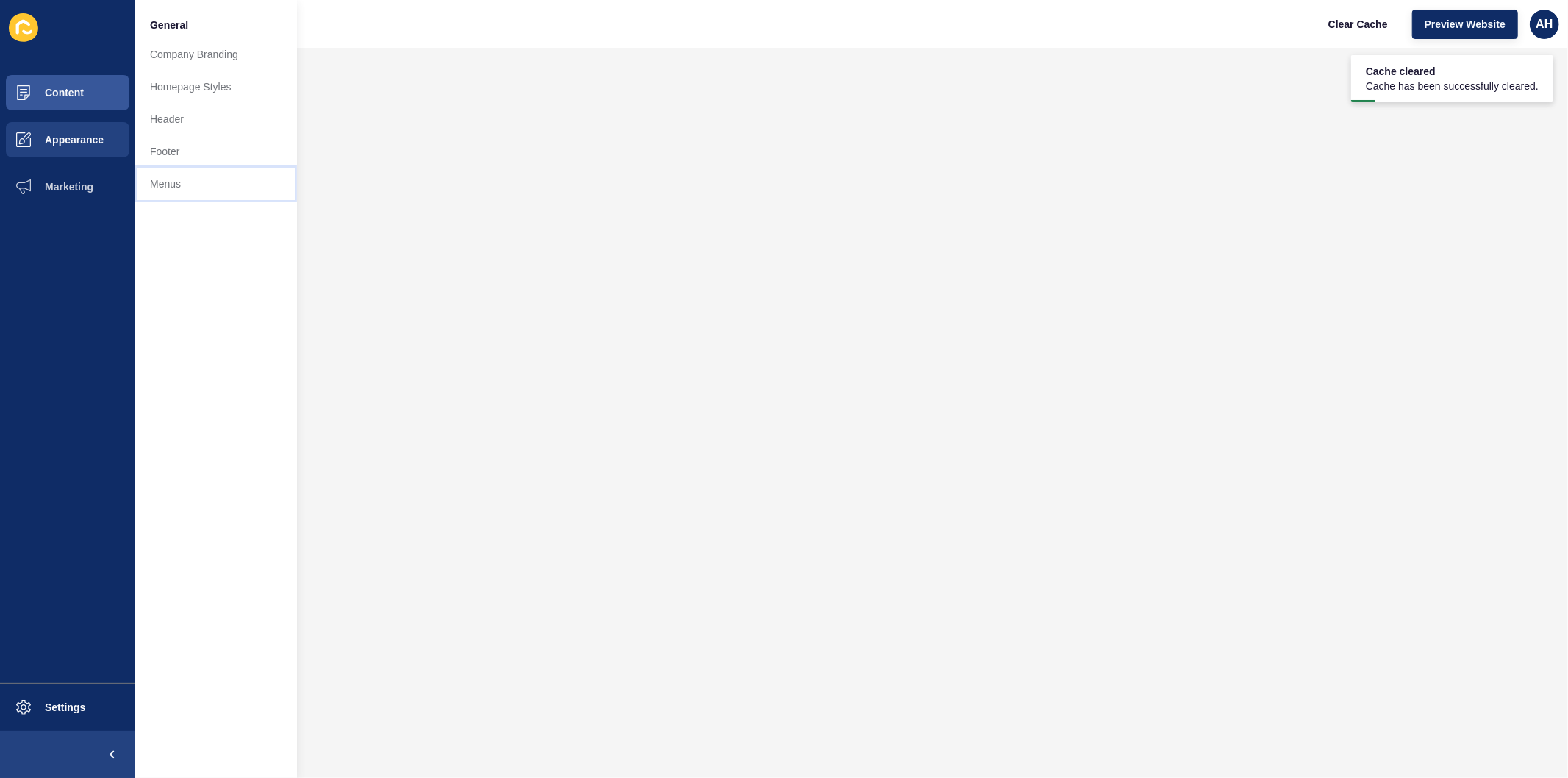
click at [190, 184] on link "Menus" at bounding box center [216, 183] width 162 height 33
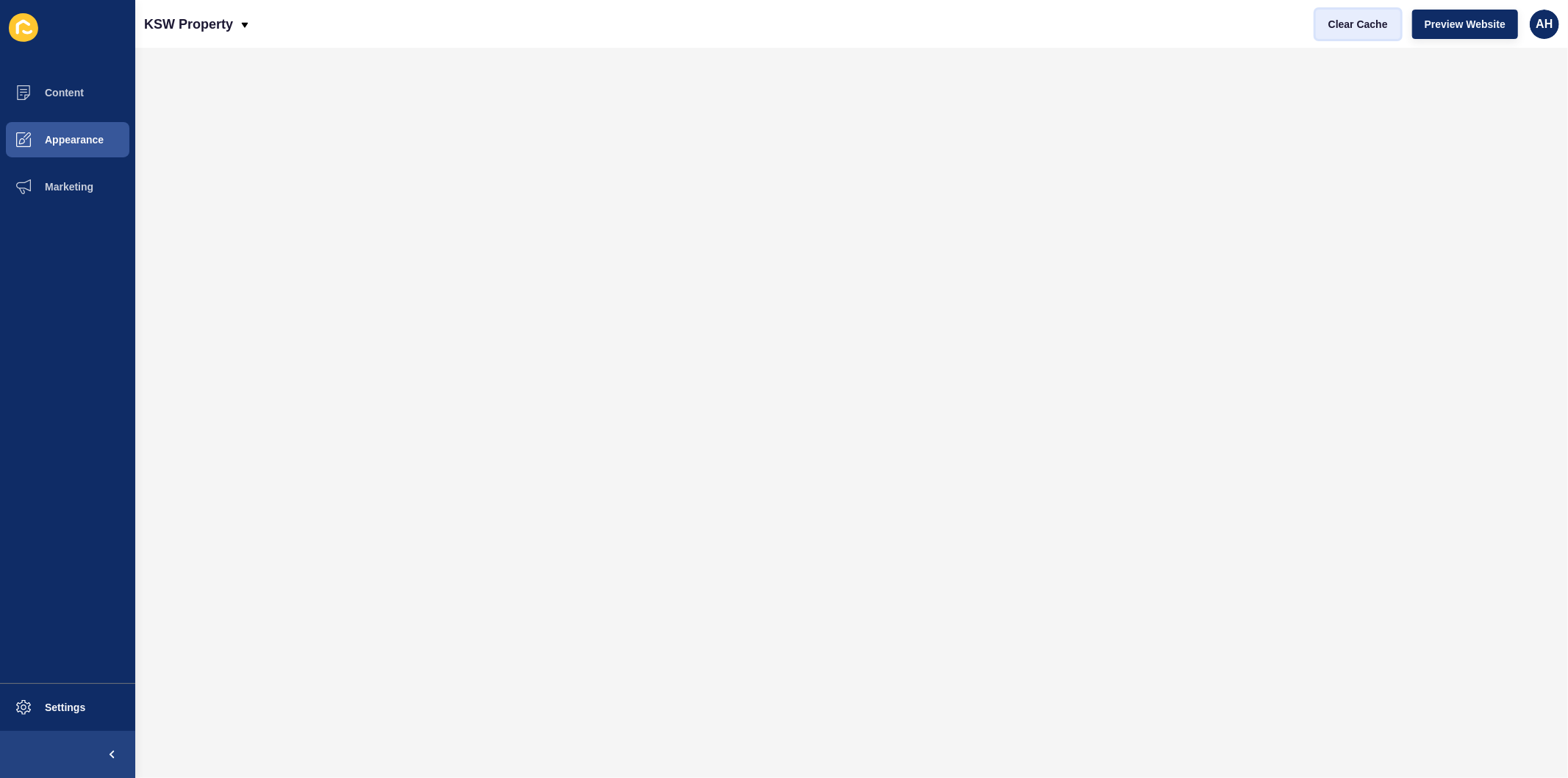
click at [1362, 22] on span "Clear Cache" at bounding box center [1358, 24] width 60 height 14
click at [65, 78] on button "Content" at bounding box center [68, 92] width 135 height 47
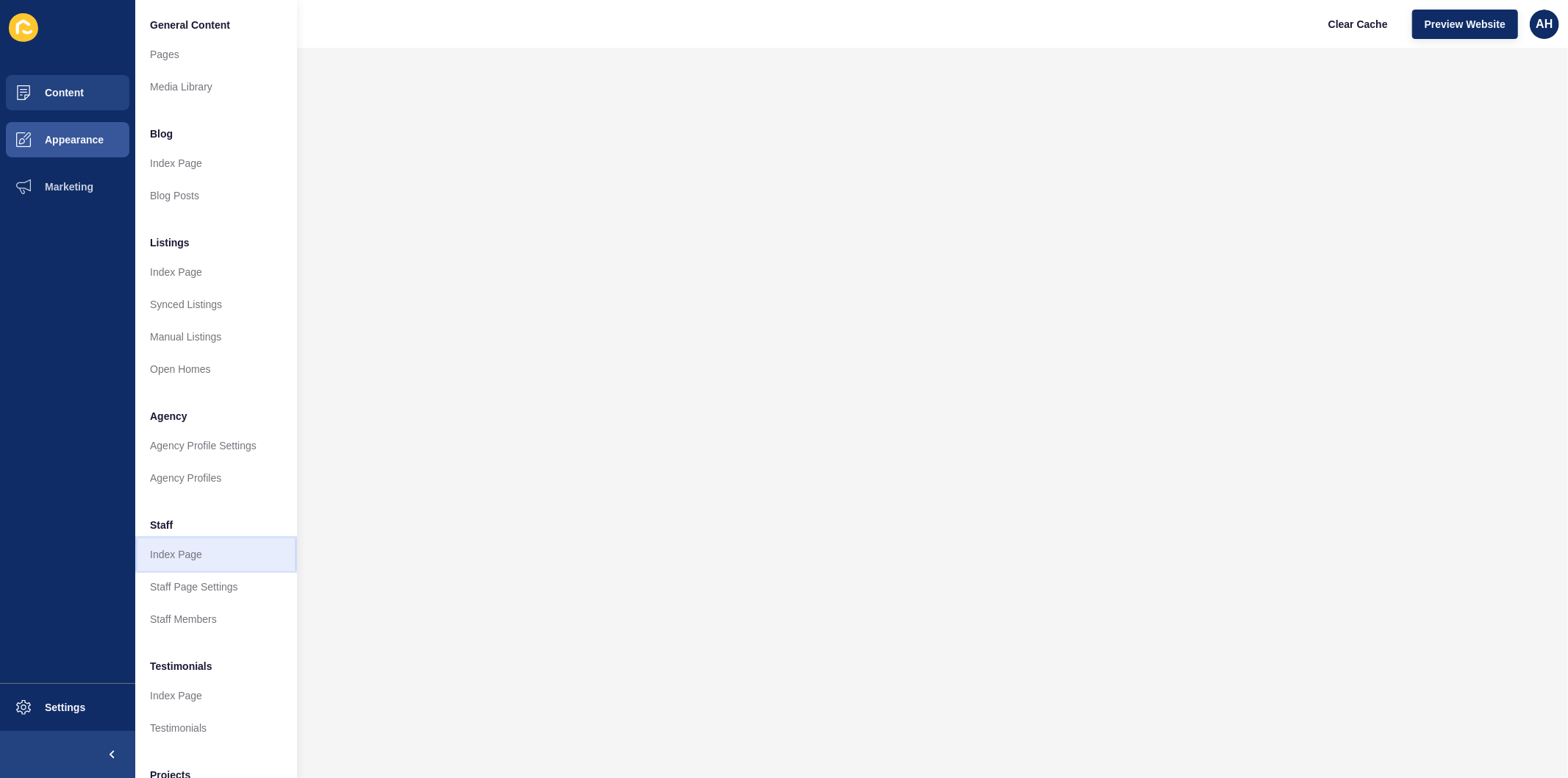
click at [184, 560] on link "Index Page" at bounding box center [216, 554] width 162 height 33
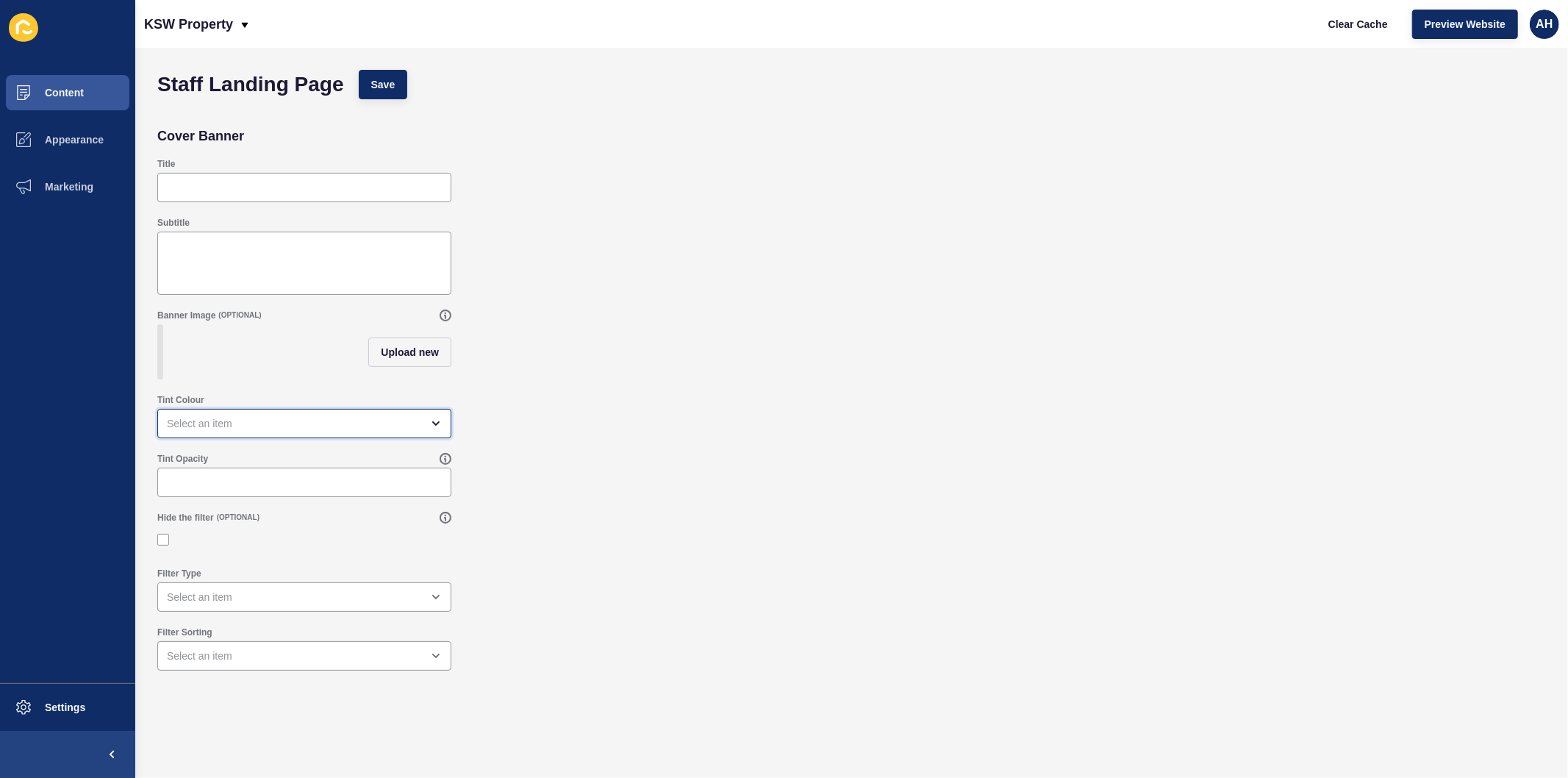
click at [330, 438] on div "open menu" at bounding box center [304, 423] width 294 height 29
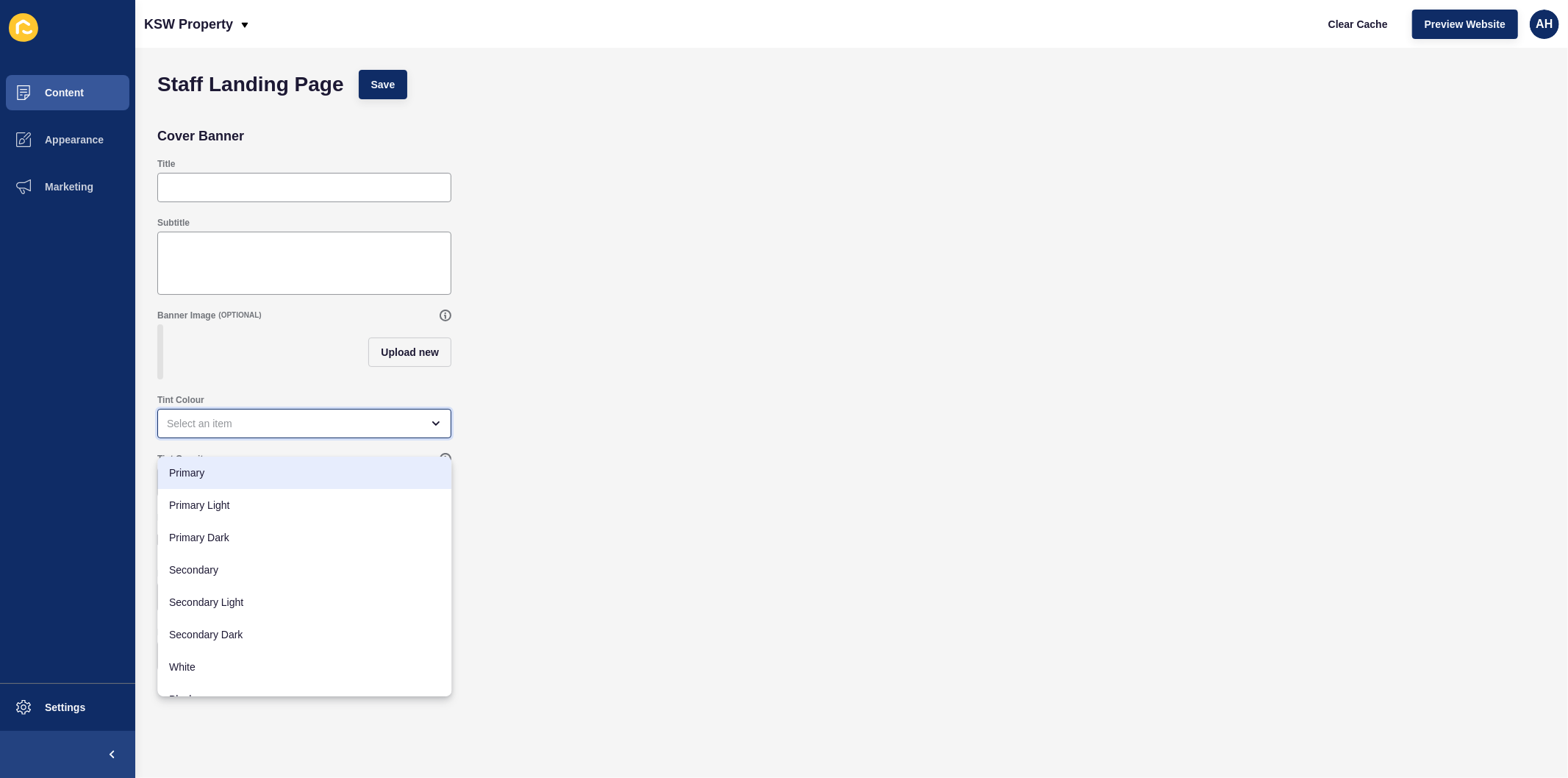
click at [310, 473] on span "Primary" at bounding box center [304, 472] width 271 height 14
type input "Primary"
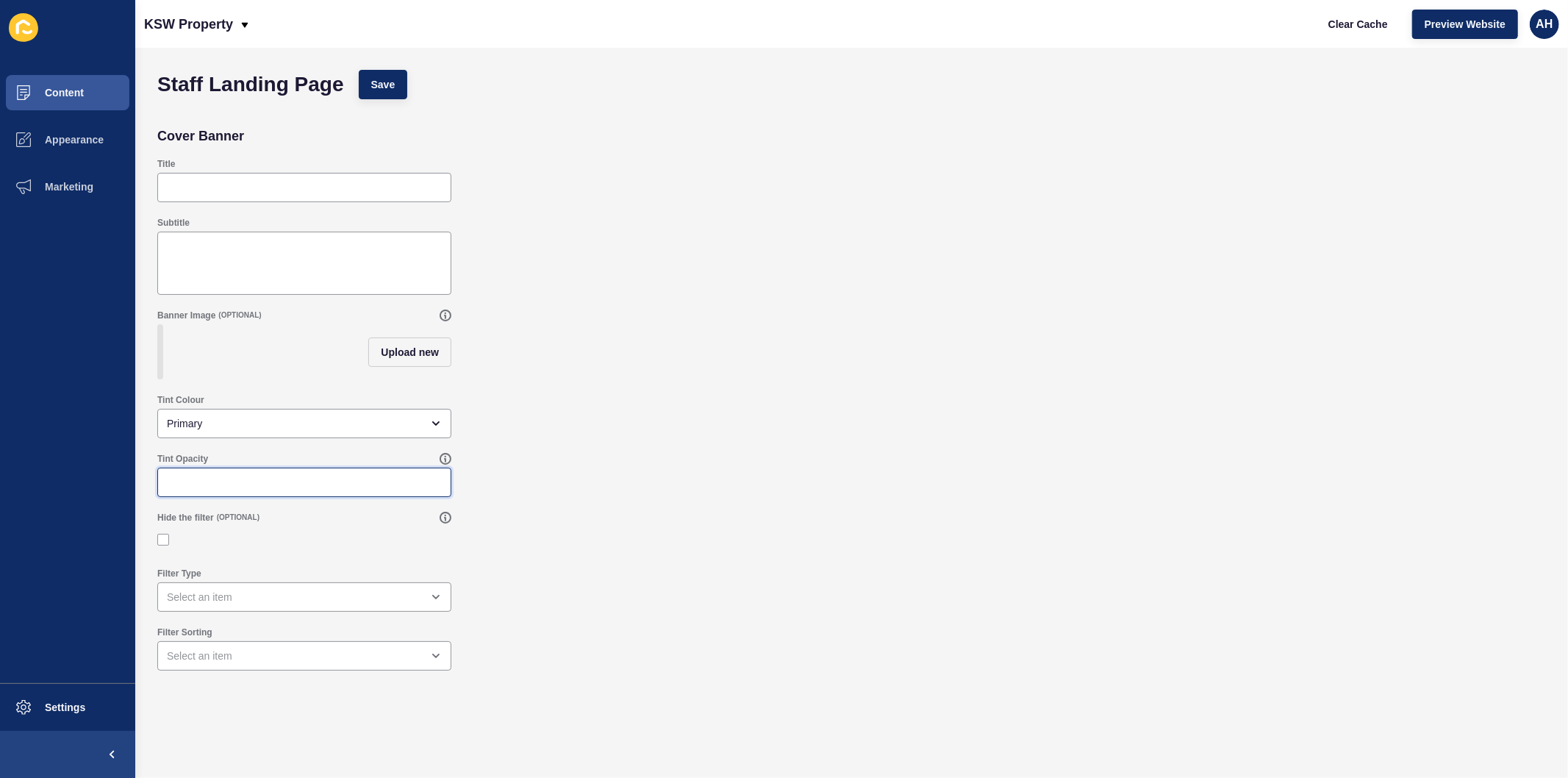
click at [311, 490] on input "Tint Opacity" at bounding box center [304, 482] width 275 height 14
type input "100"
click at [385, 80] on span "Save" at bounding box center [383, 84] width 24 height 14
click at [205, 186] on input "Title" at bounding box center [304, 187] width 275 height 14
type input "Meet the Team"
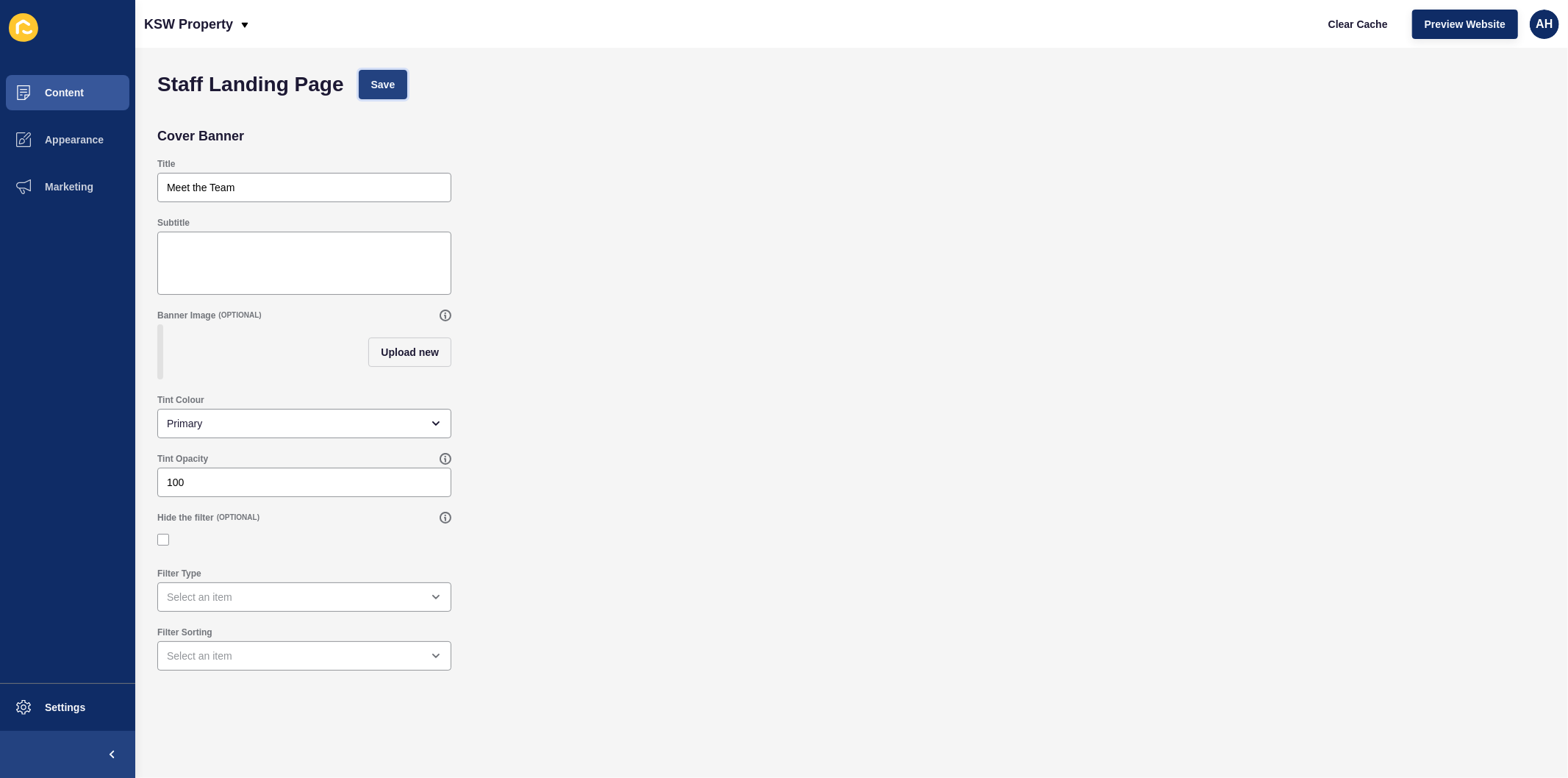
click at [400, 81] on button "Save" at bounding box center [383, 84] width 49 height 29
click at [53, 89] on span "Content" at bounding box center [41, 92] width 86 height 12
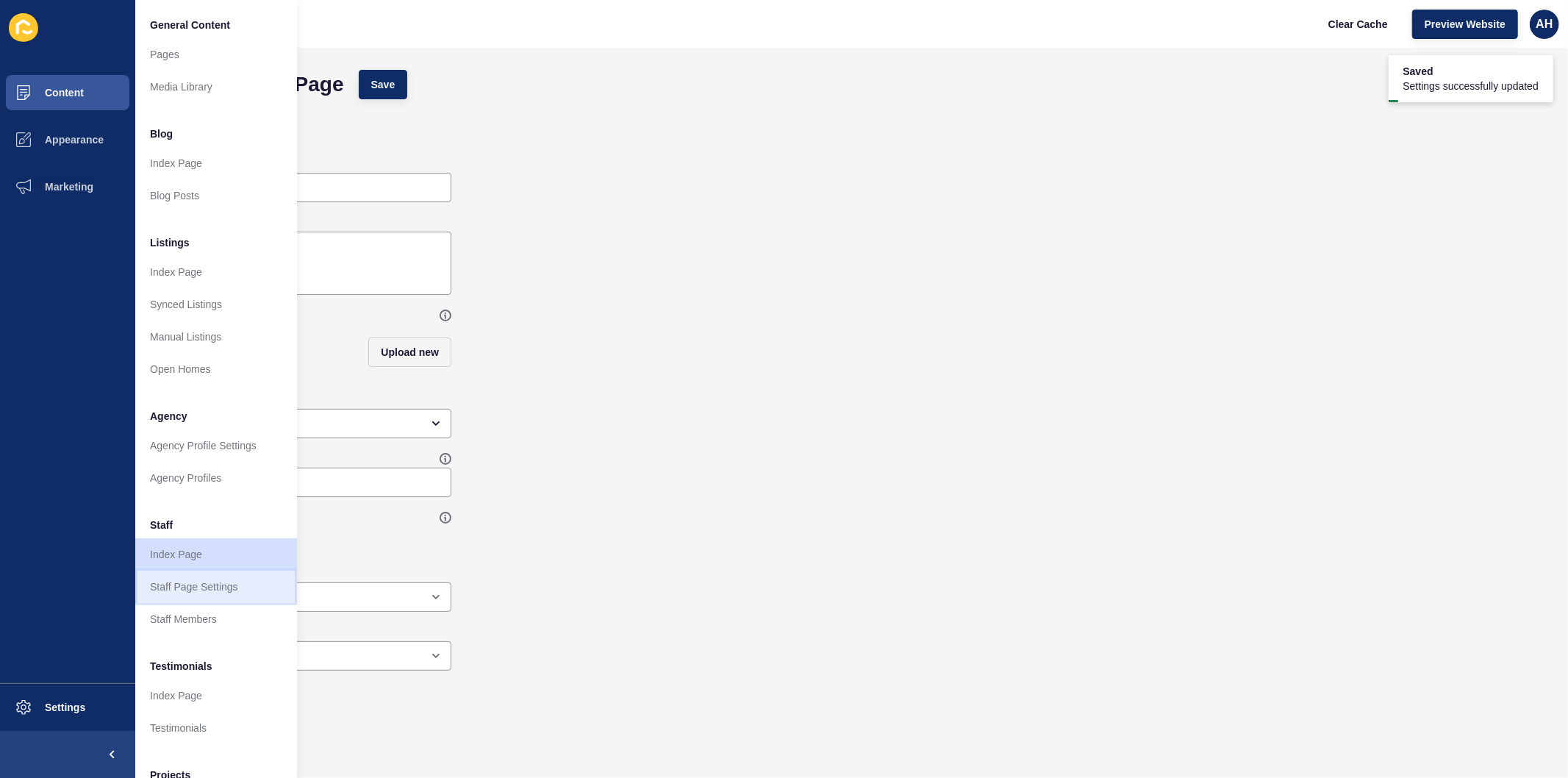
click at [194, 594] on link "Staff Page Settings" at bounding box center [216, 586] width 162 height 33
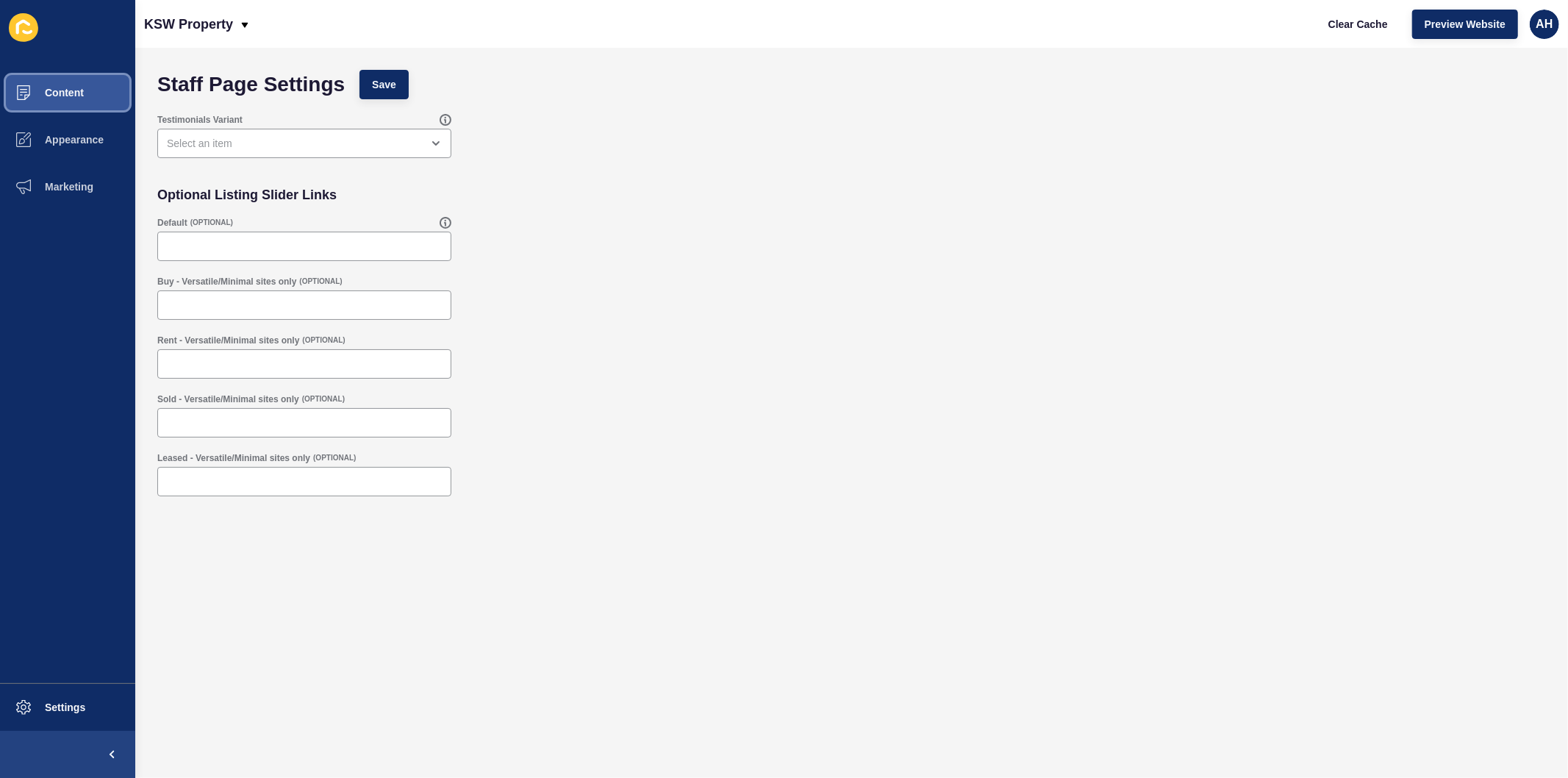
click at [76, 91] on span "Content" at bounding box center [41, 92] width 86 height 12
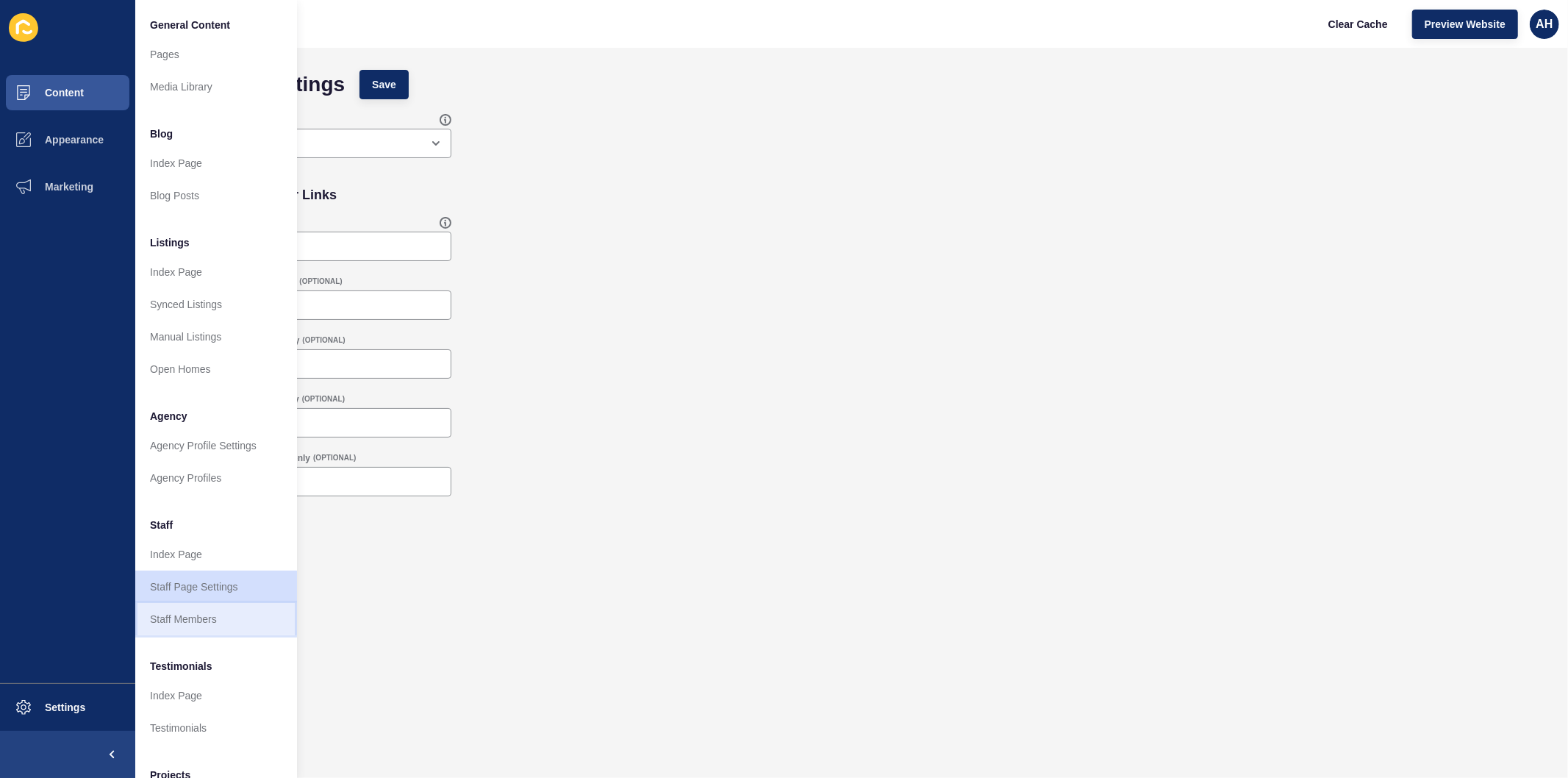
click at [194, 627] on link "Staff Members" at bounding box center [216, 619] width 162 height 33
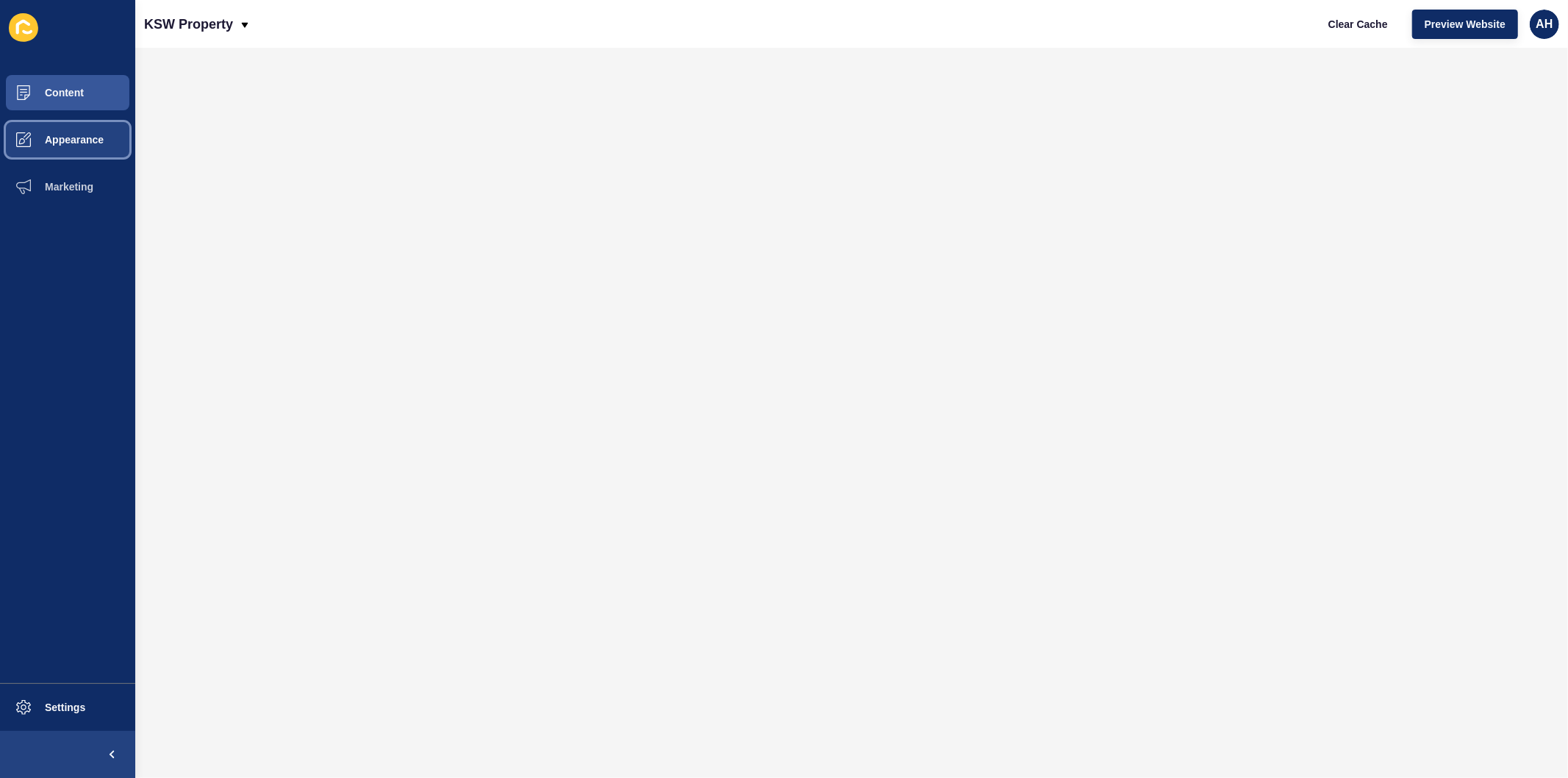
click at [69, 145] on button "Appearance" at bounding box center [68, 139] width 135 height 47
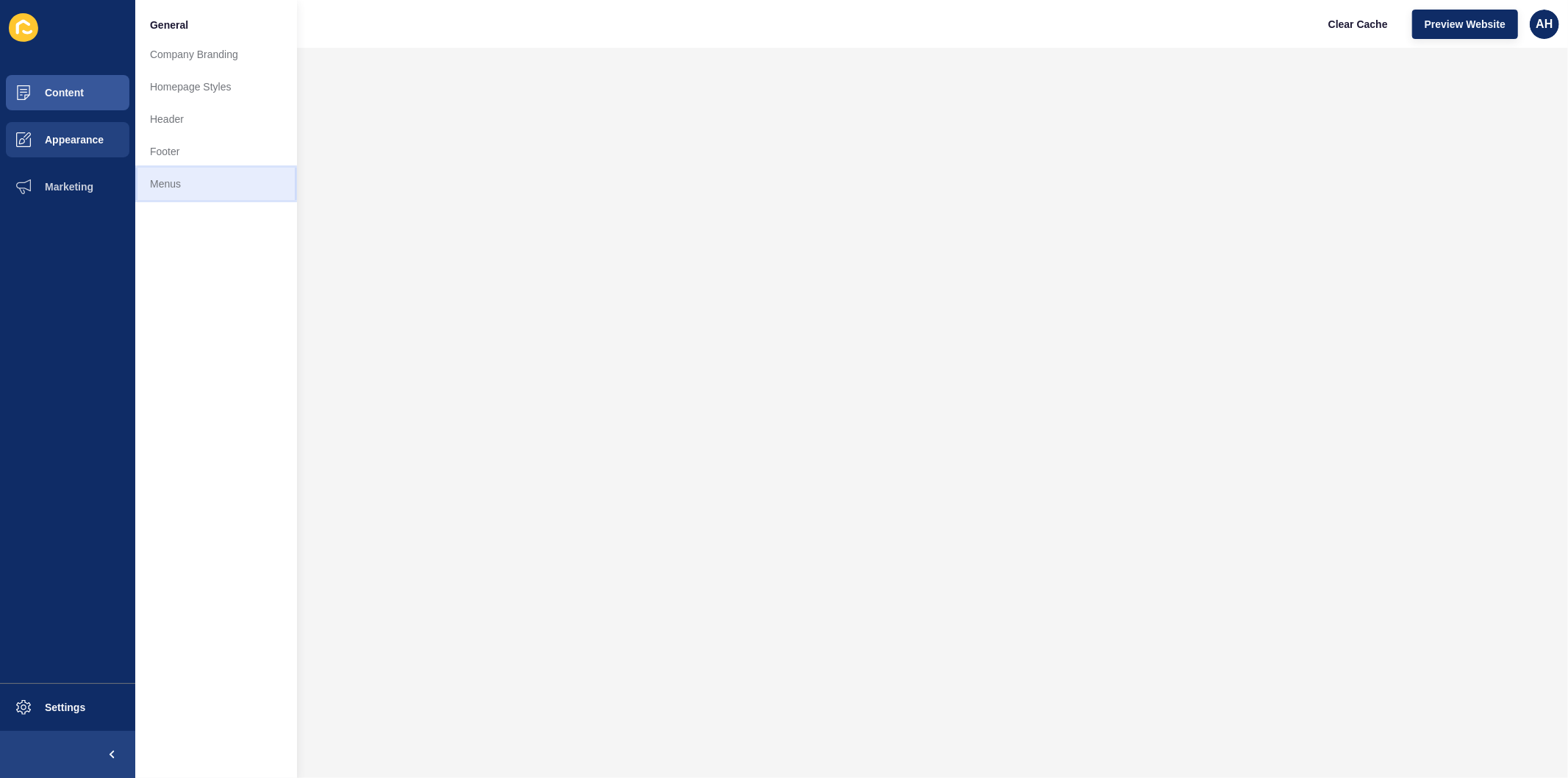
click at [162, 184] on link "Menus" at bounding box center [216, 183] width 162 height 33
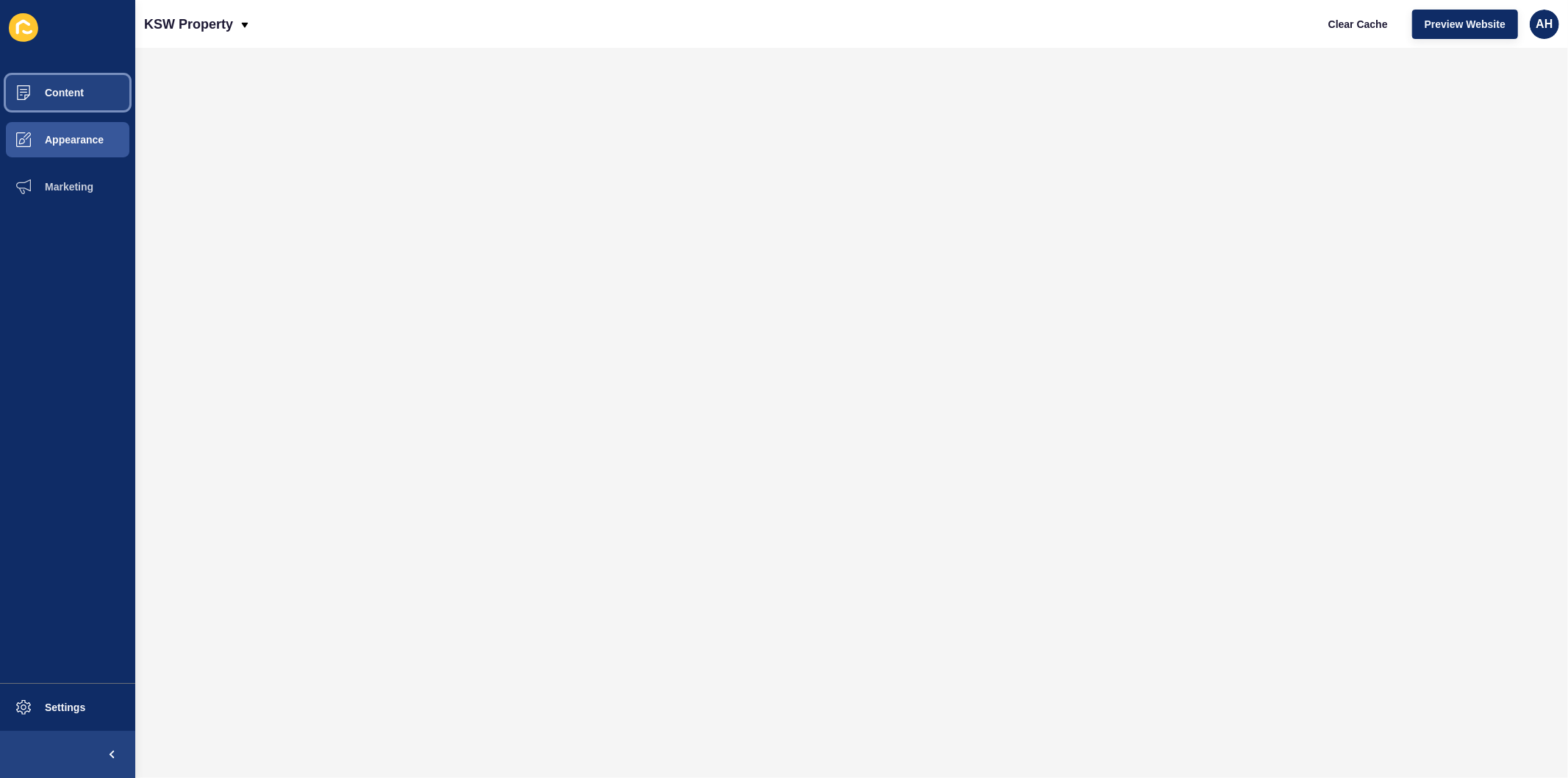
click at [67, 92] on span "Content" at bounding box center [41, 92] width 86 height 12
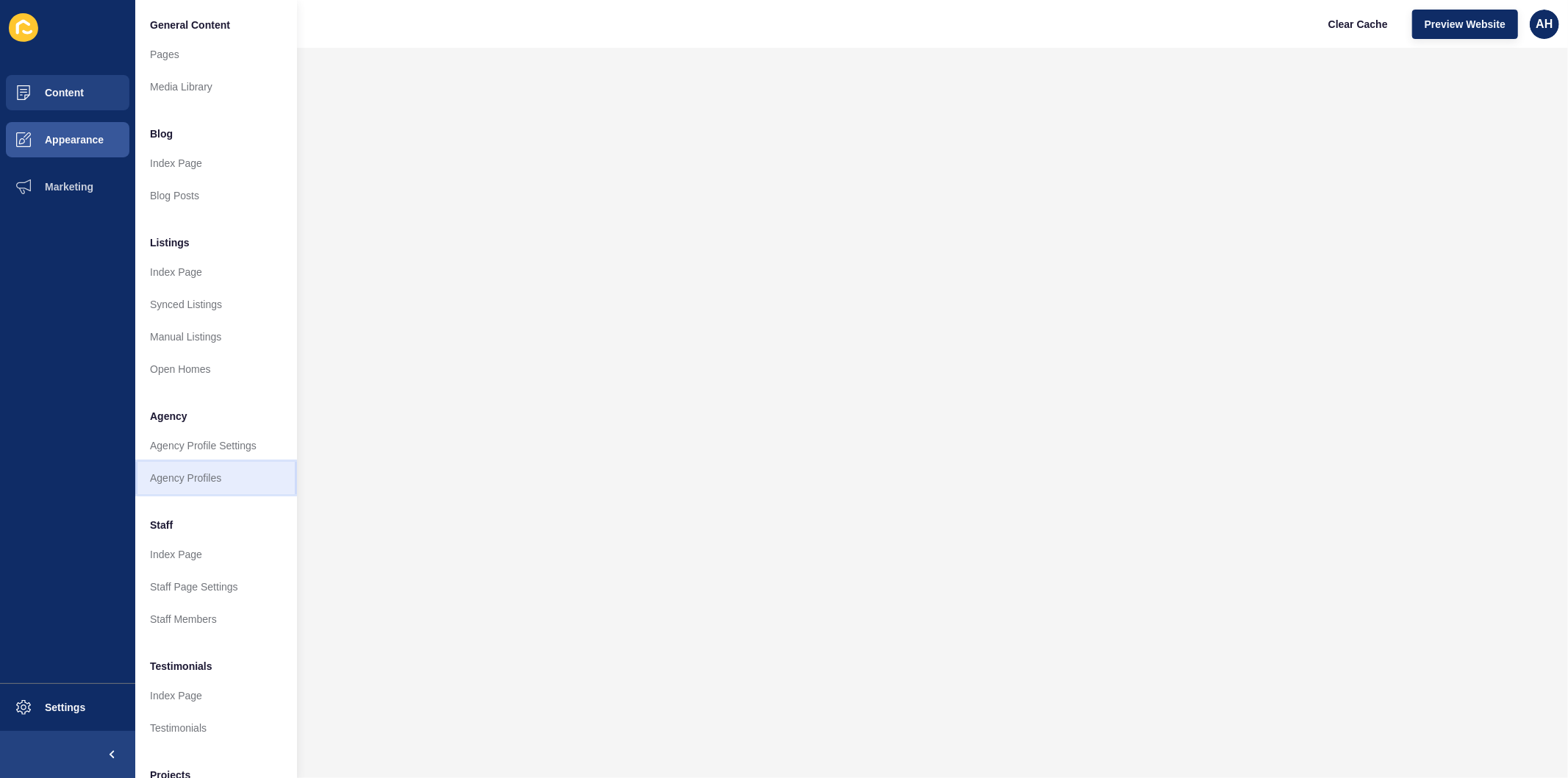
click at [186, 481] on link "Agency Profiles" at bounding box center [216, 478] width 162 height 33
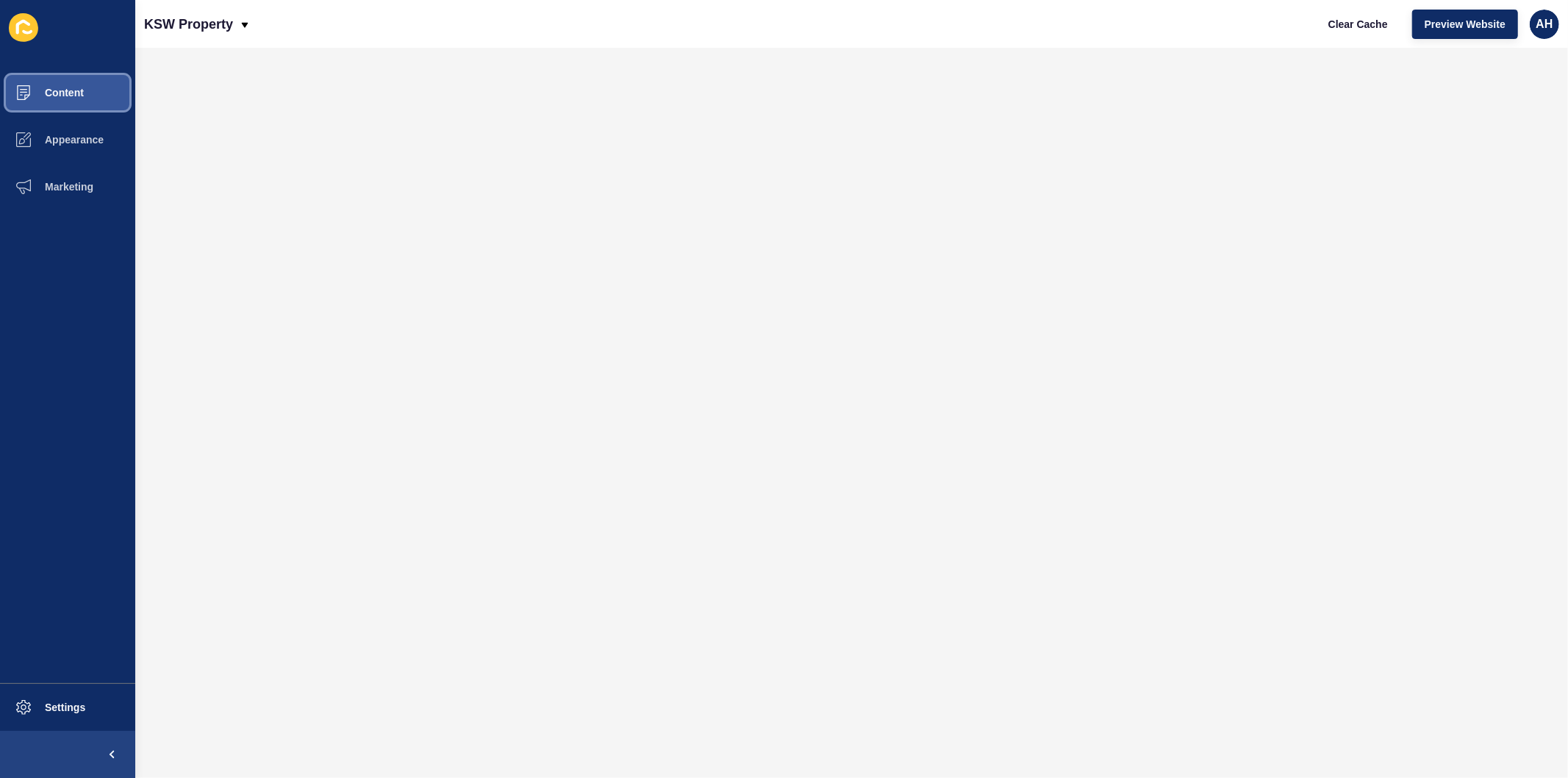
click at [78, 91] on span "Content" at bounding box center [41, 92] width 86 height 12
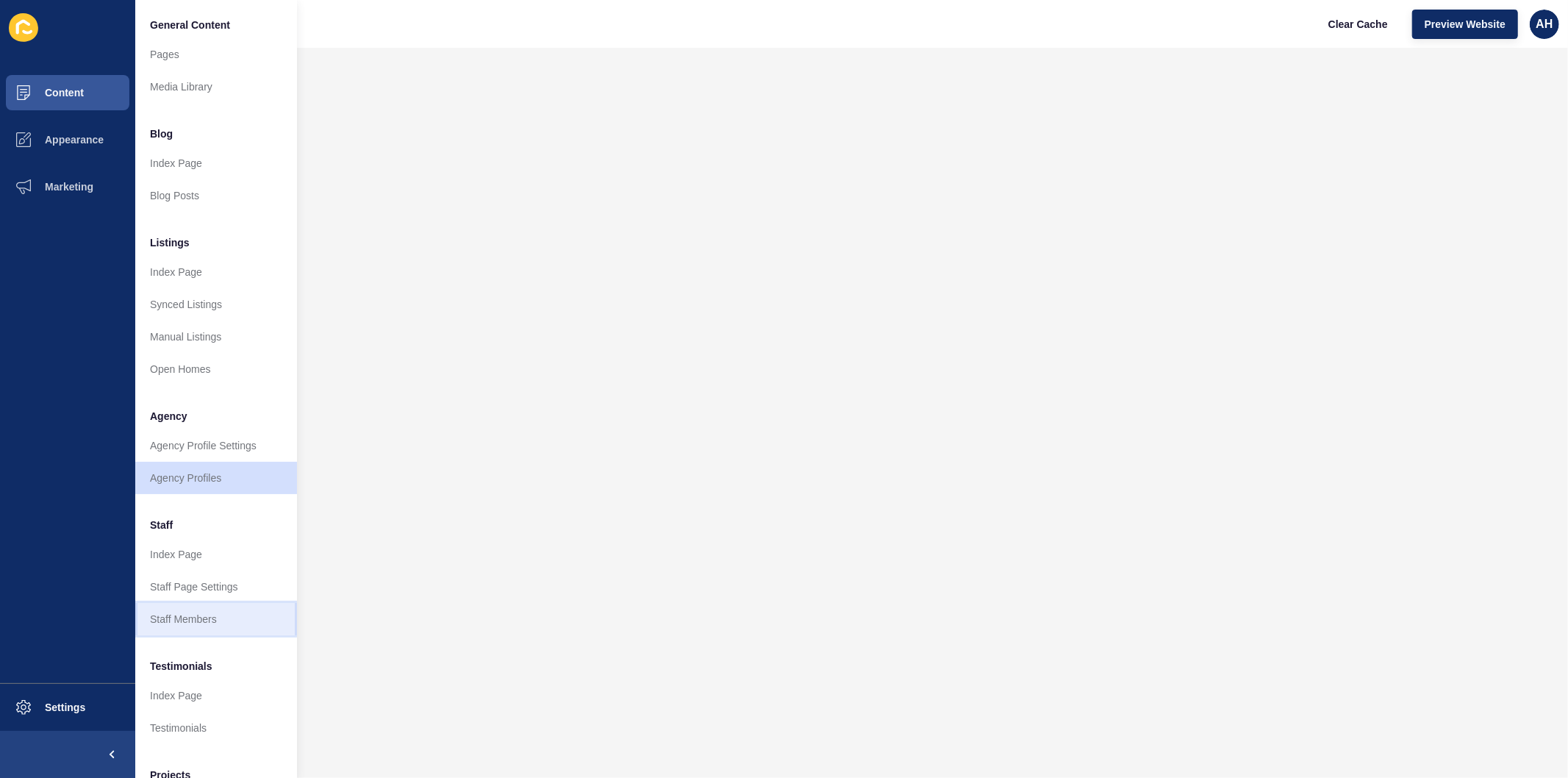
click at [212, 611] on link "Staff Members" at bounding box center [216, 619] width 162 height 33
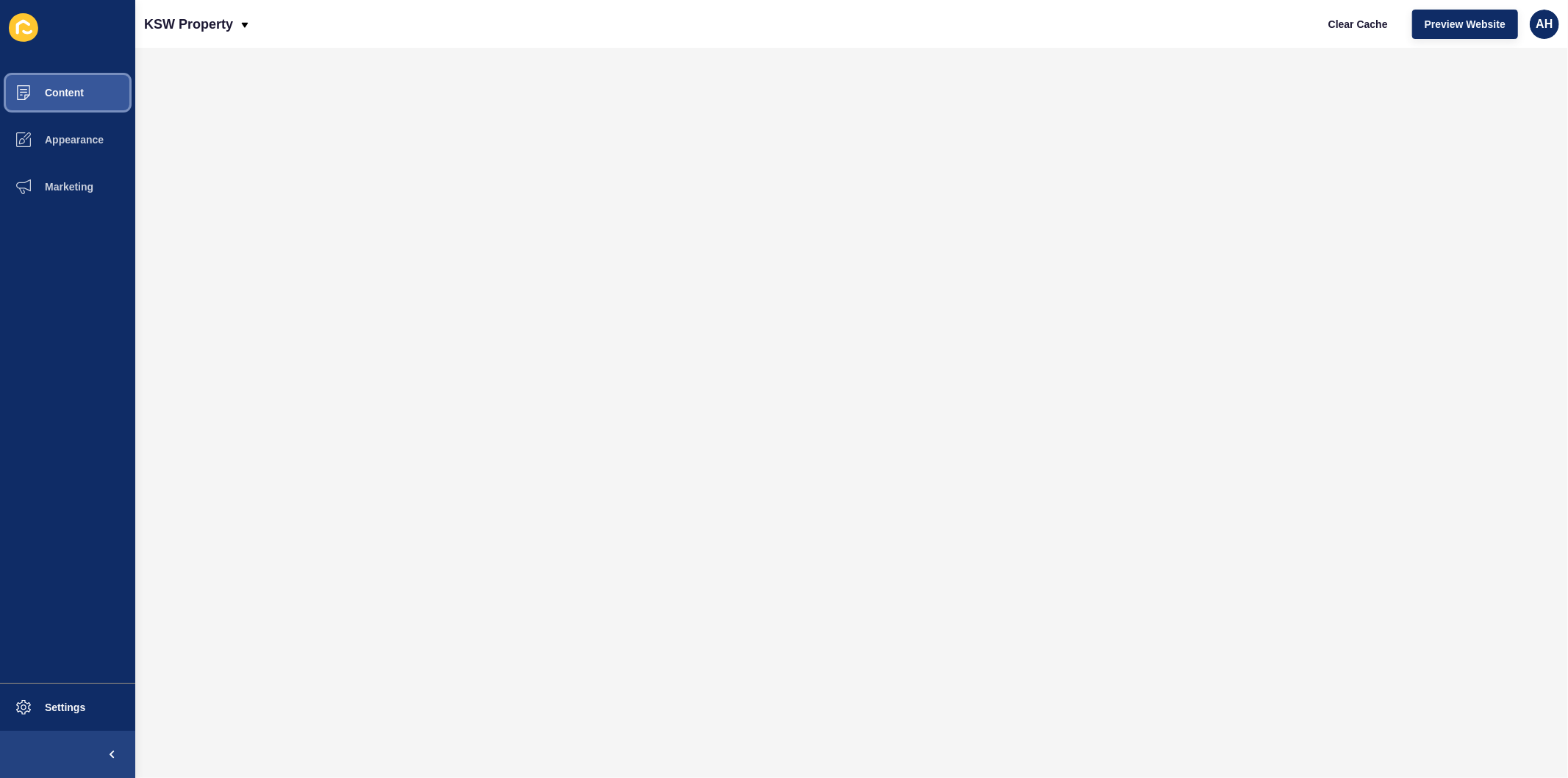
click at [62, 81] on button "Content" at bounding box center [68, 92] width 135 height 47
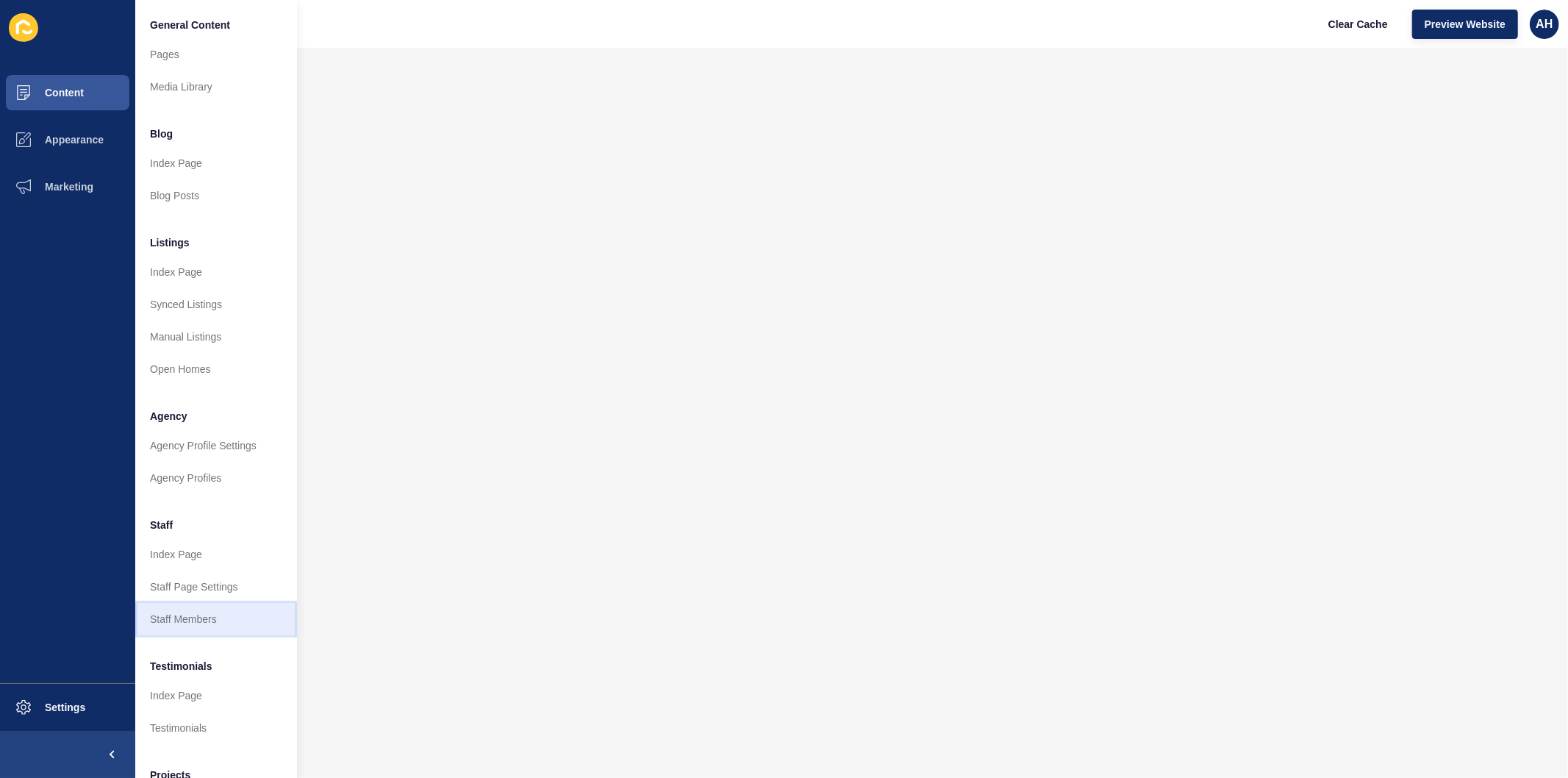
click at [199, 612] on link "Staff Members" at bounding box center [216, 619] width 162 height 33
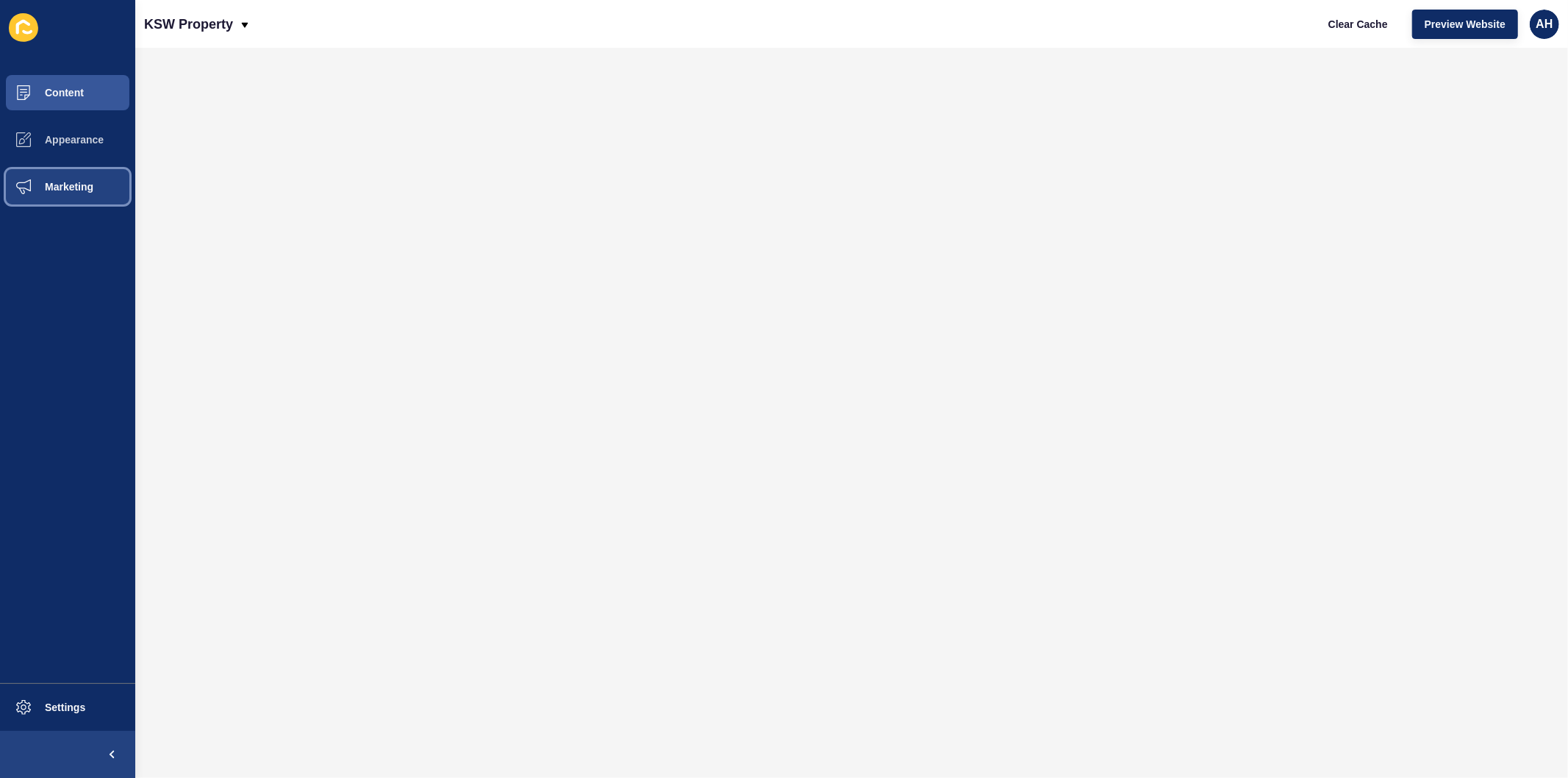
click at [77, 182] on span "Marketing" at bounding box center [45, 186] width 96 height 12
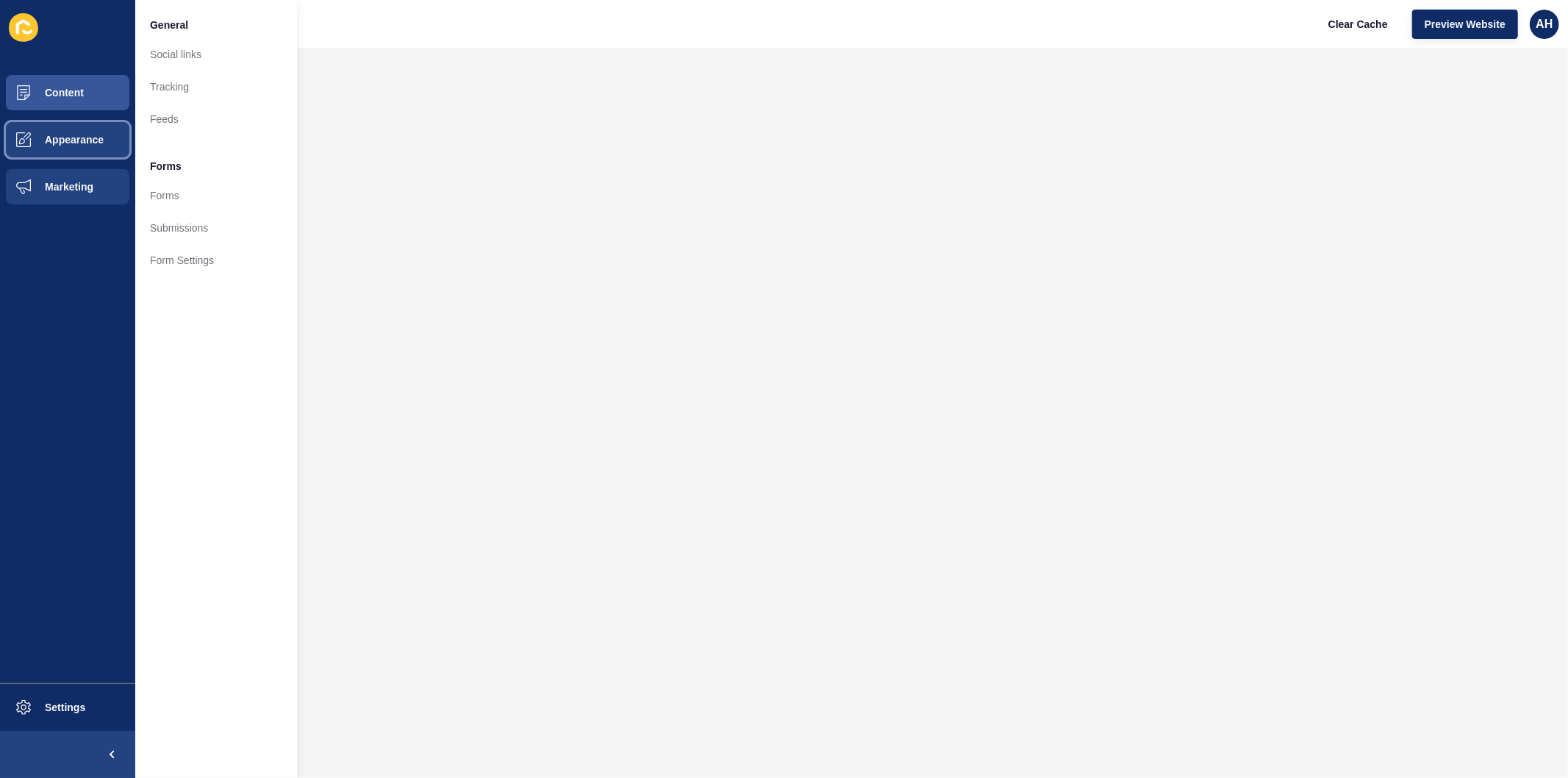
click at [92, 151] on button "Appearance" at bounding box center [68, 139] width 135 height 47
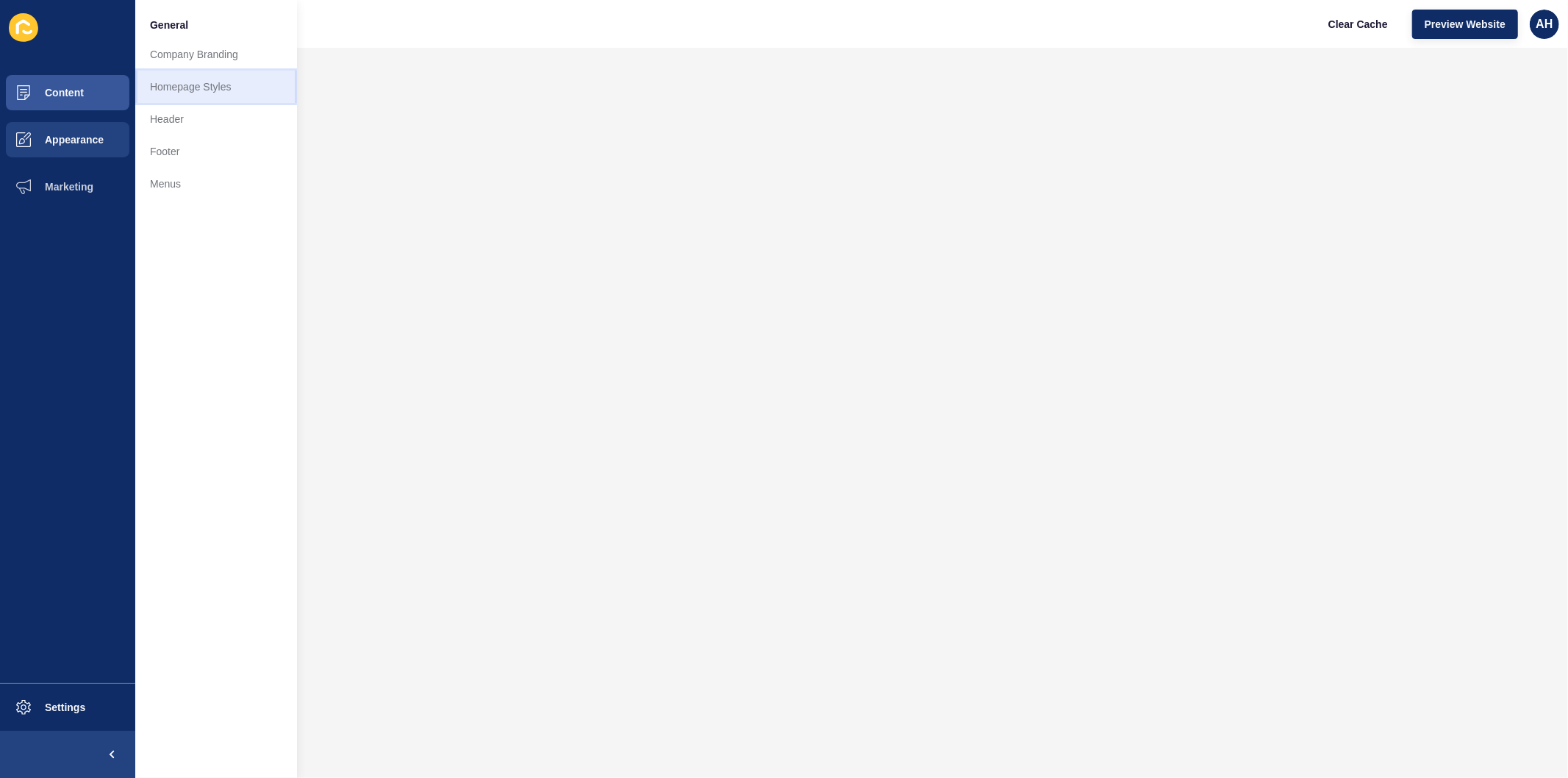
click at [215, 81] on link "Homepage Styles" at bounding box center [216, 87] width 162 height 33
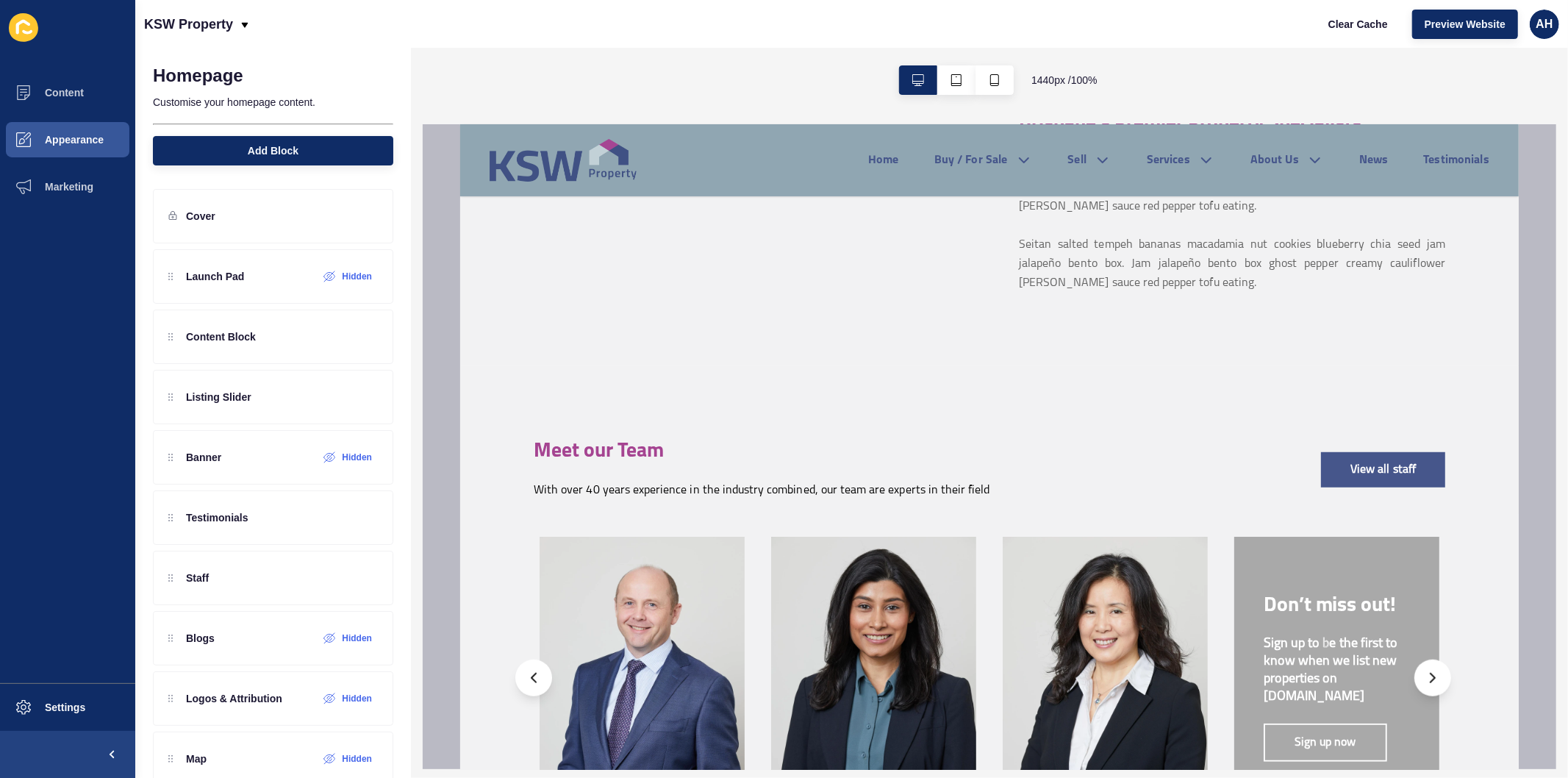
scroll to position [571, 0]
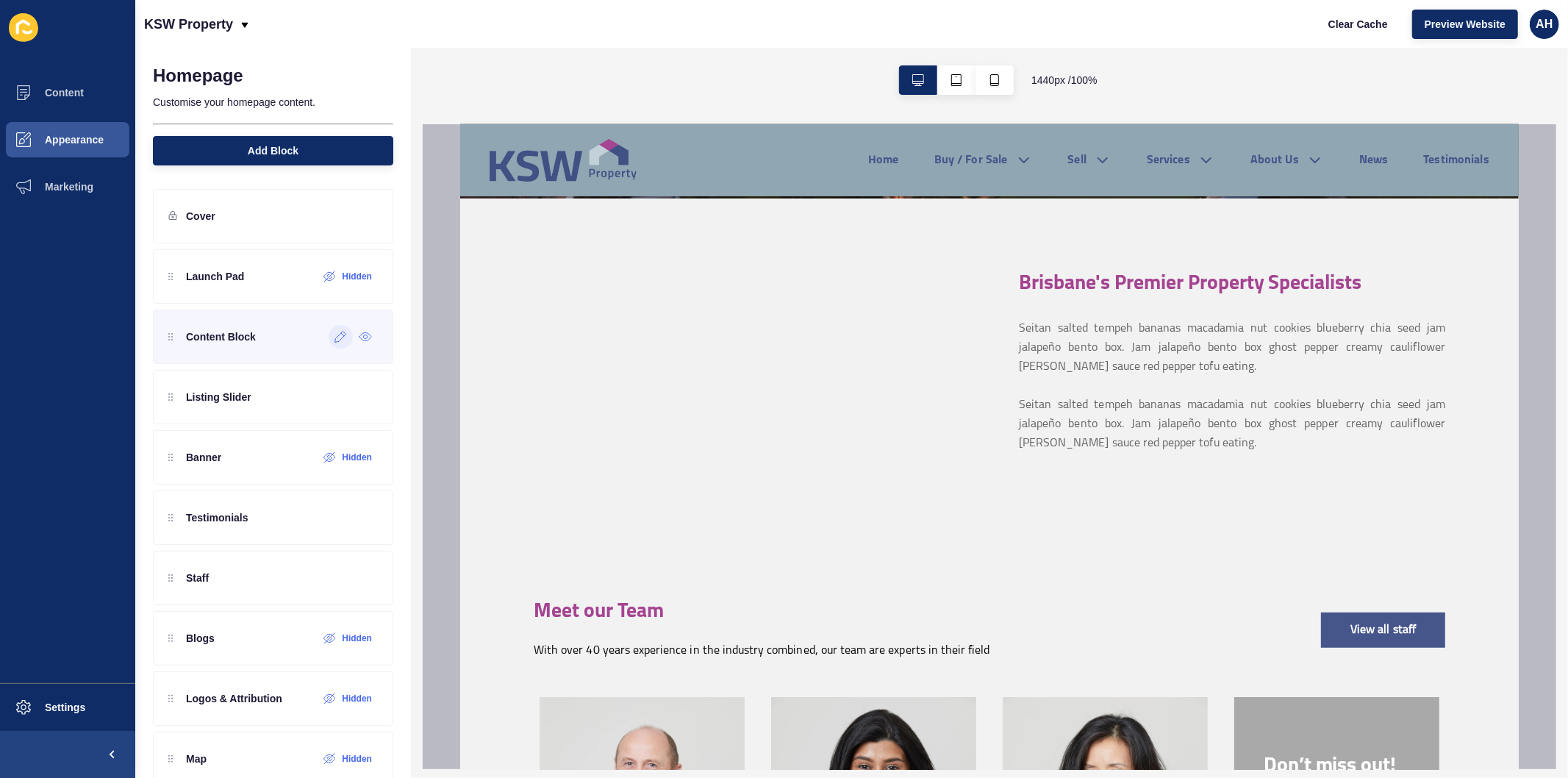
click at [334, 334] on icon at bounding box center [341, 336] width 13 height 12
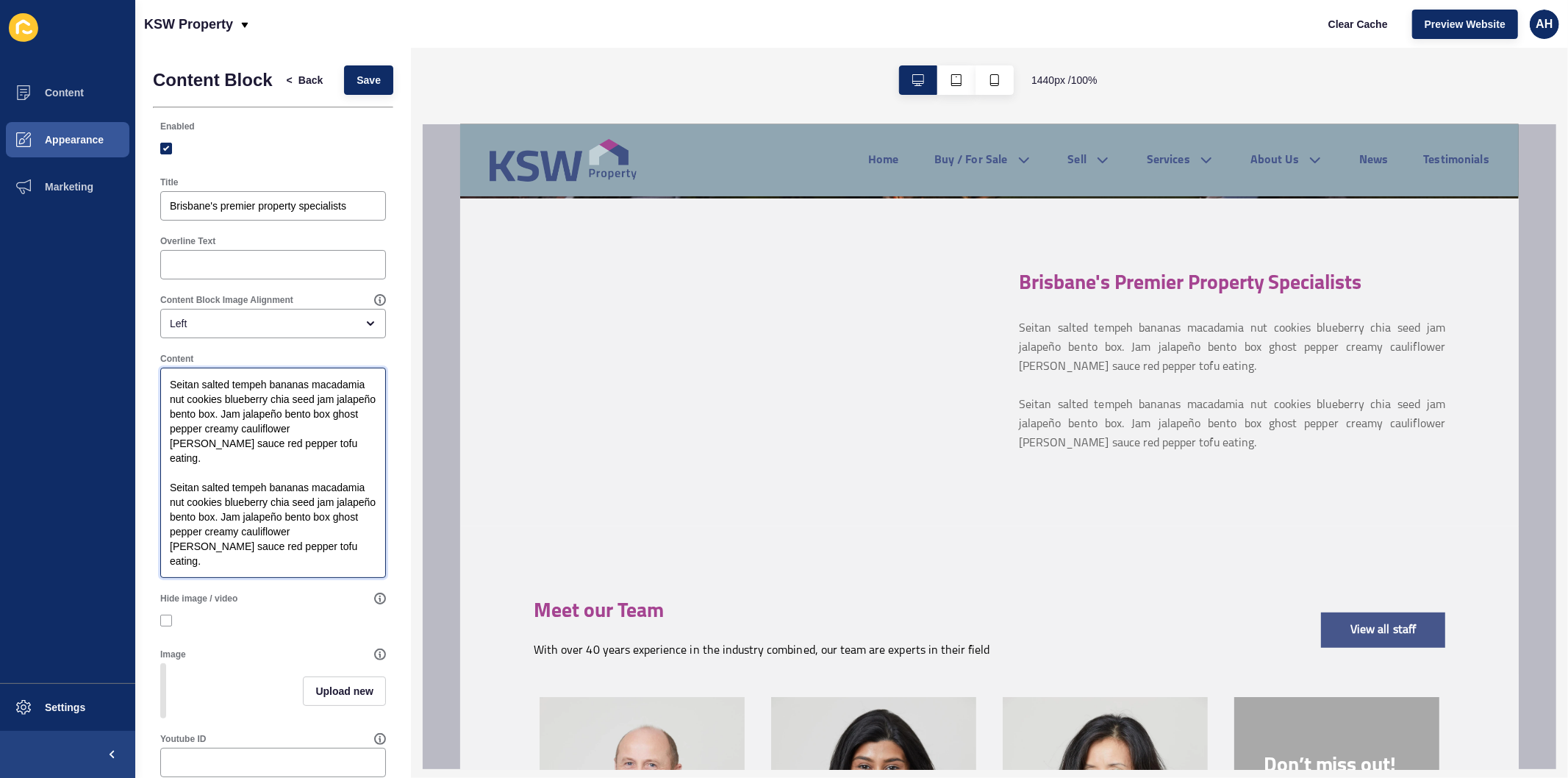
click at [244, 448] on textarea "Seitan salted tempeh bananas macadamia nut cookies blueberry chia seed jam jala…" at bounding box center [273, 472] width 221 height 205
paste textarea "KSW Property is Perth’s trusted apartment sales specialist. Our team has worked…"
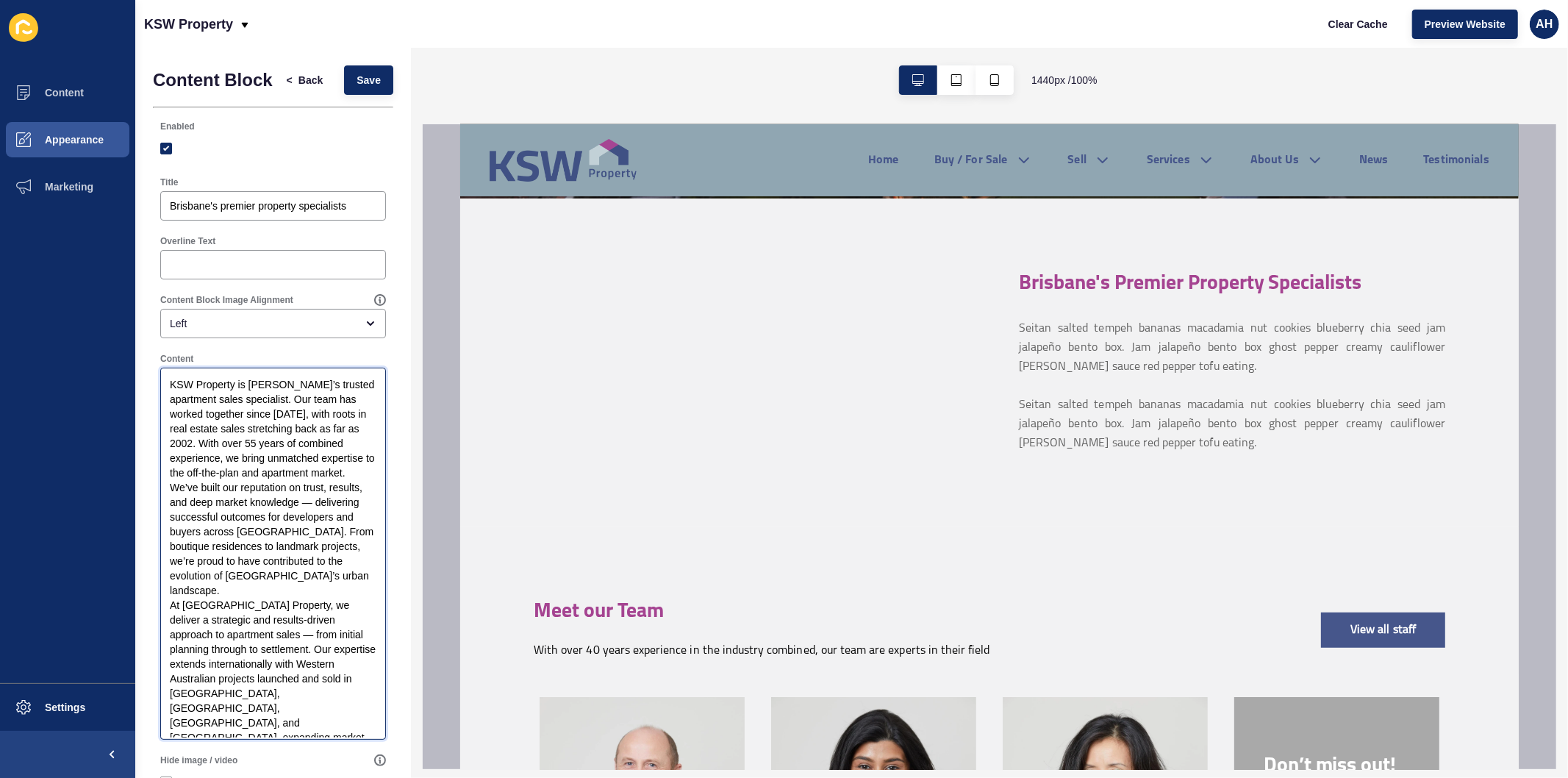
drag, startPoint x: 244, startPoint y: 409, endPoint x: 143, endPoint y: 387, distance: 103.4
click at [143, 387] on div "Content Block < Back Save Enabled Title Brisbane's premier property specialists…" at bounding box center [273, 643] width 276 height 1192
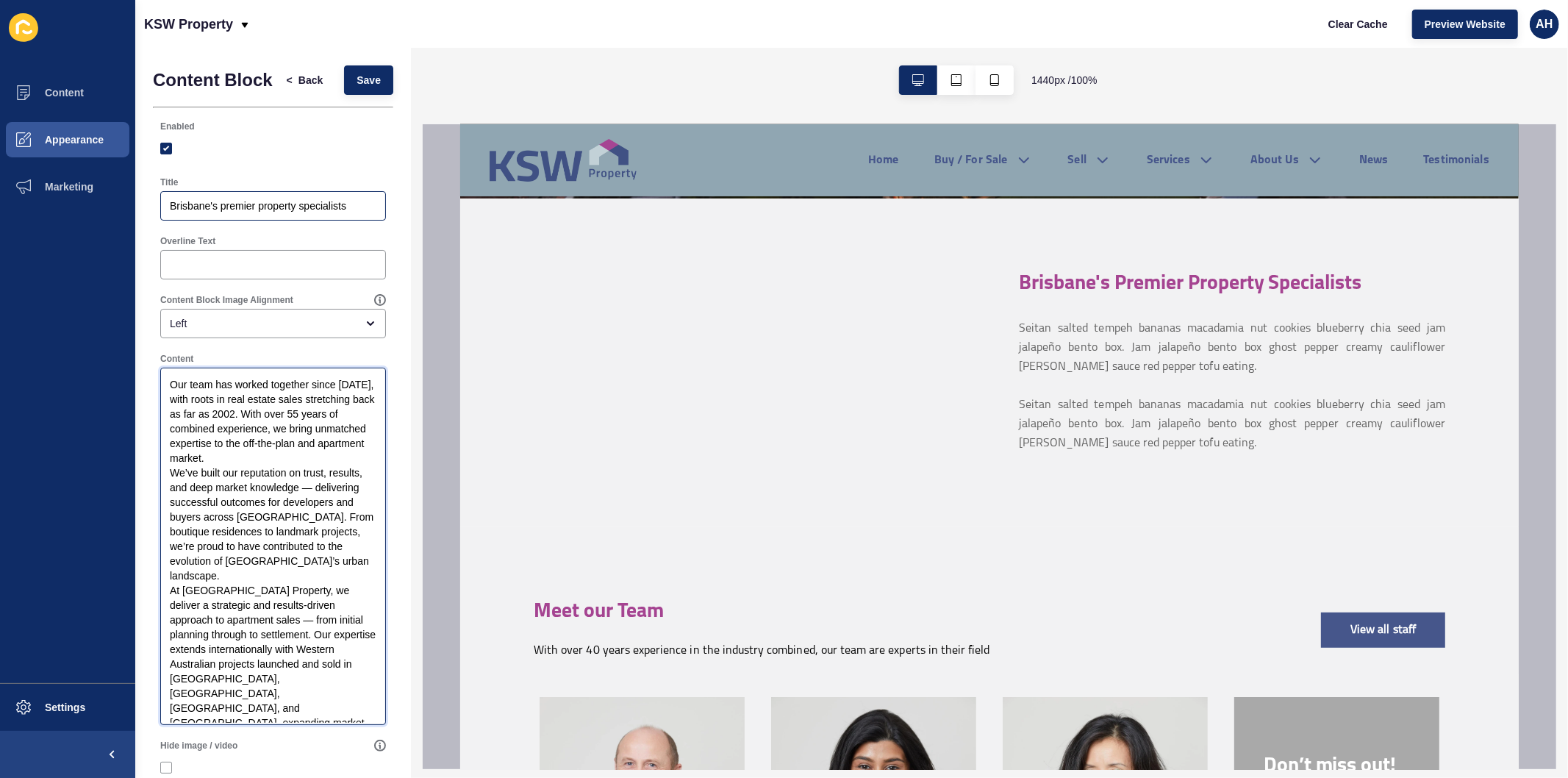
type textarea "Our team has worked together since 2007, with roots in real estate sales stretc…"
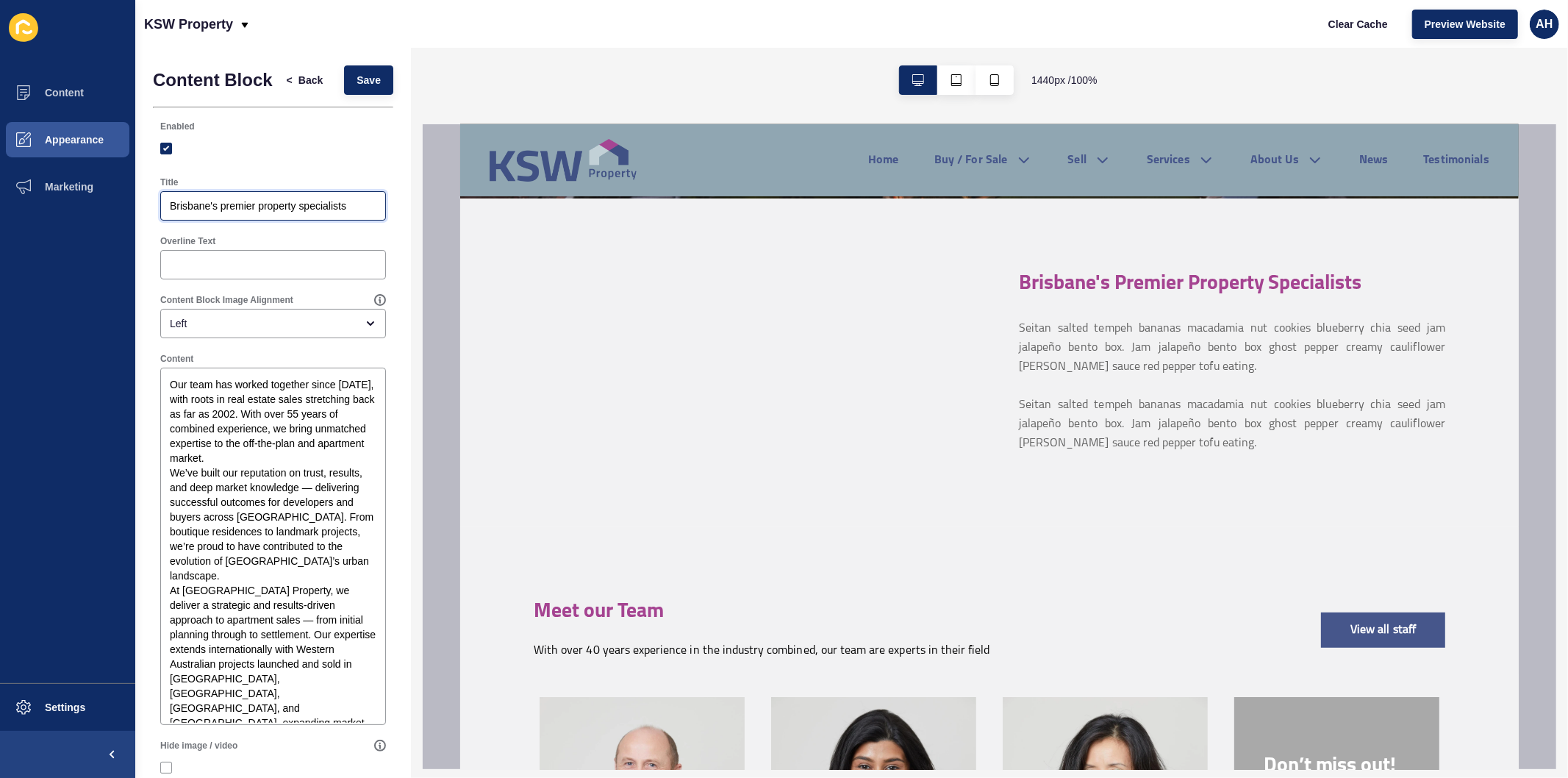
click at [217, 213] on input "Brisbane's premier property specialists" at bounding box center [272, 205] width 206 height 14
paste input "KSW Property is Perth’s trusted apartment sales specialist."
type input "KSW Property is Perth’s trusted apartment sales specialist."
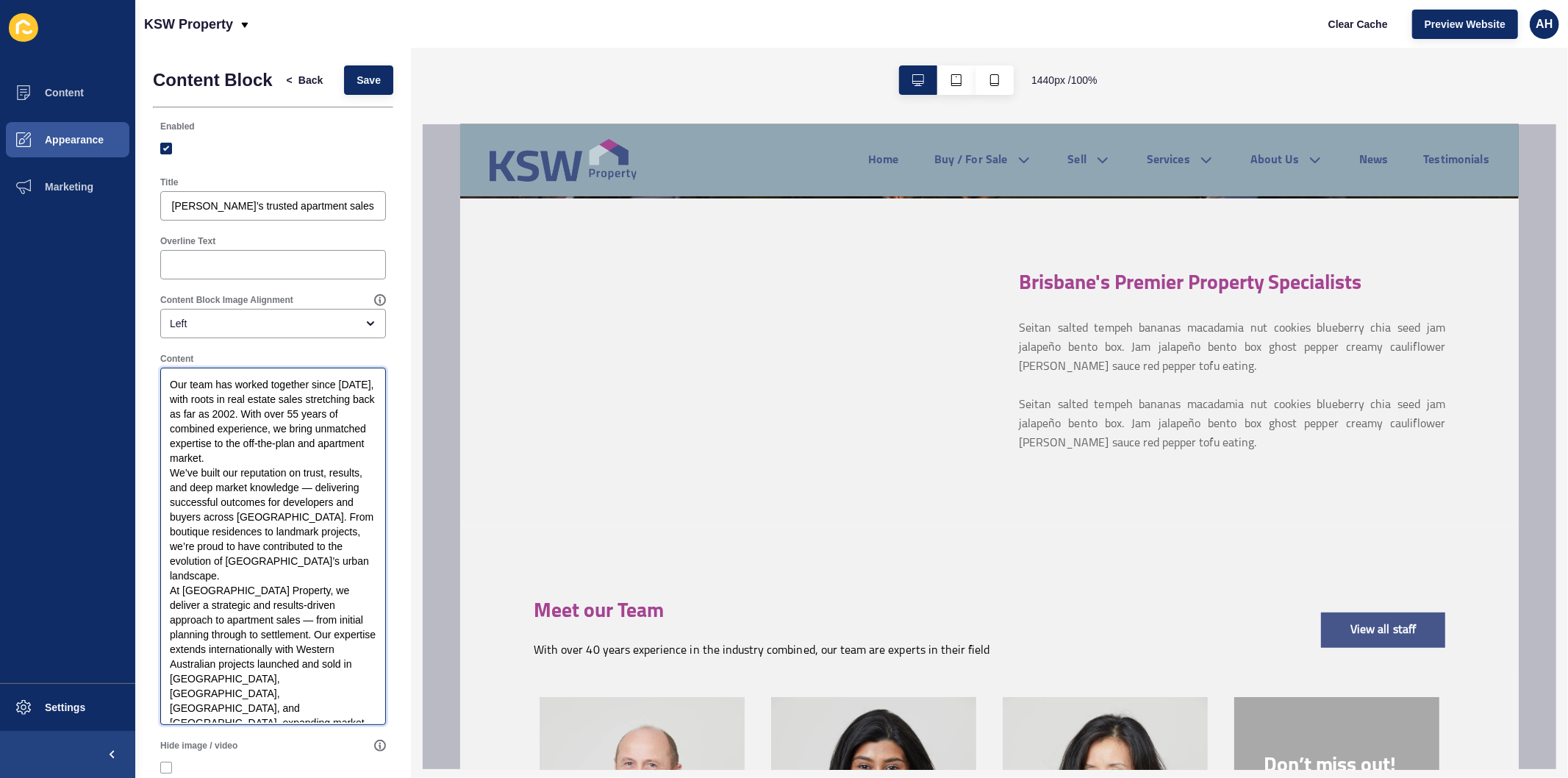
click at [311, 469] on textarea "Our team has worked together since 2007, with roots in real estate sales stretc…" at bounding box center [273, 545] width 221 height 353
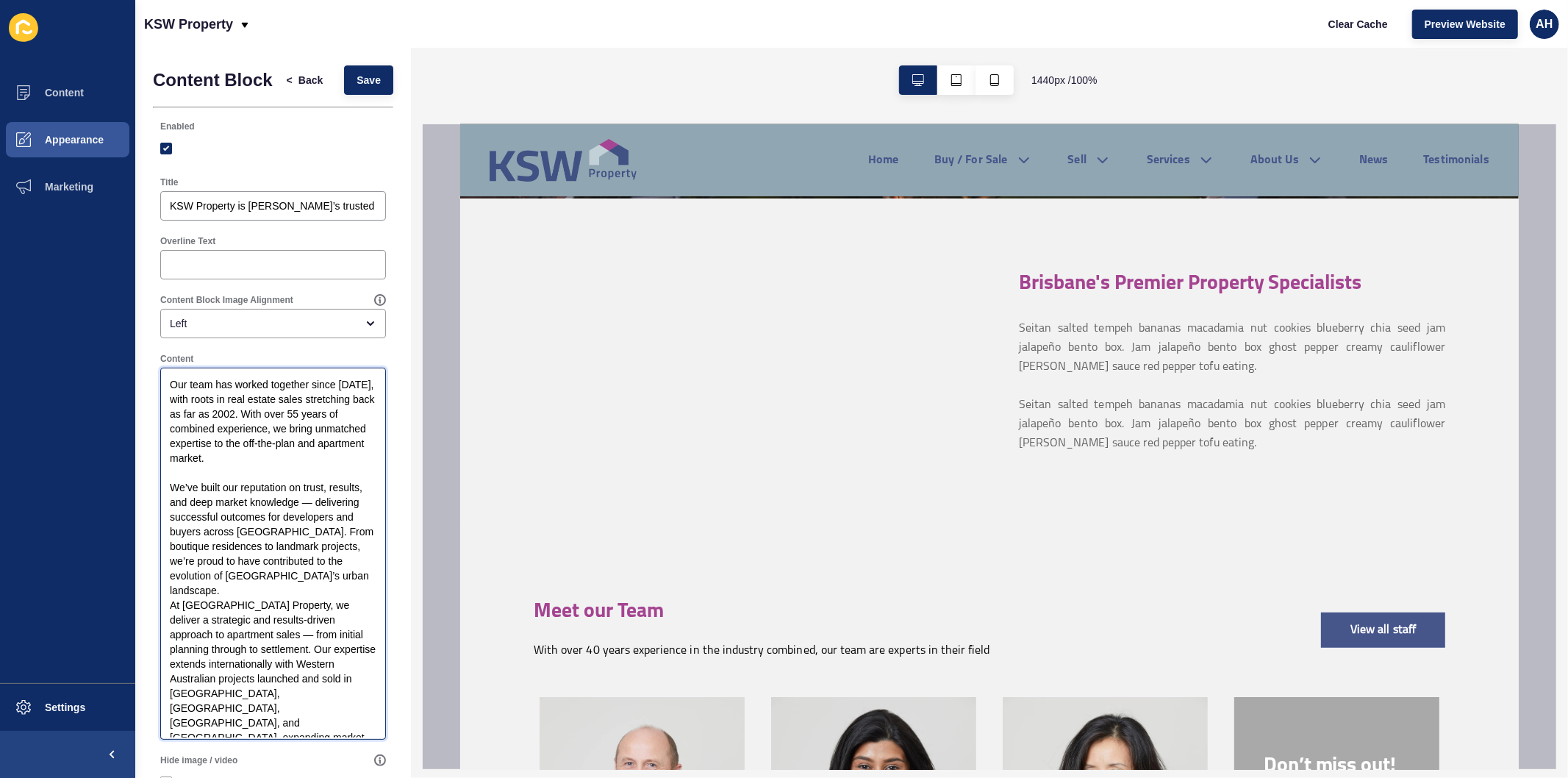
click at [354, 586] on textarea "Our team has worked together since 2007, with roots in real estate sales stretc…" at bounding box center [273, 553] width 221 height 368
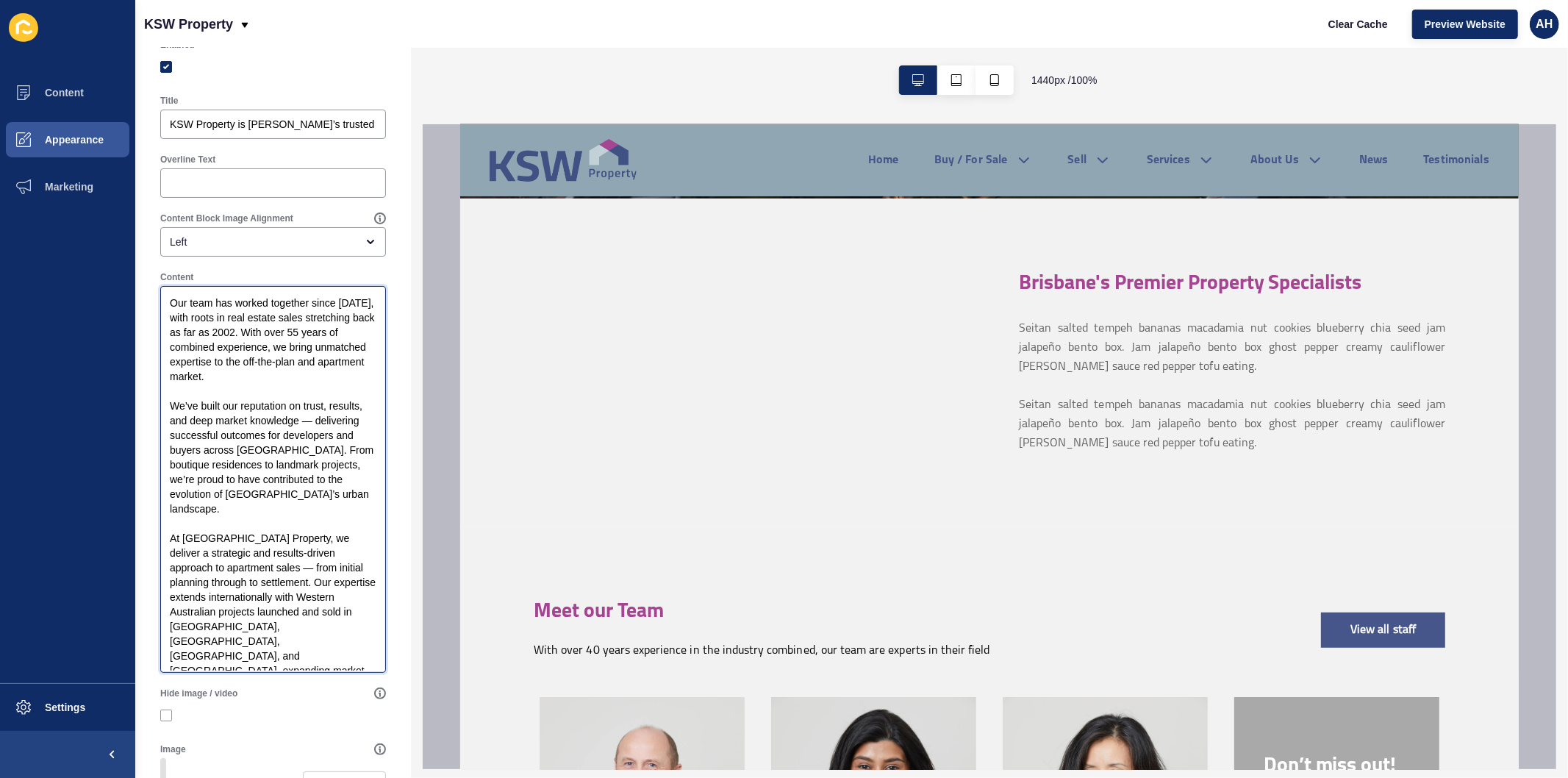
click at [338, 655] on textarea "Our team has worked together since 2007, with roots in real estate sales stretc…" at bounding box center [273, 479] width 221 height 382
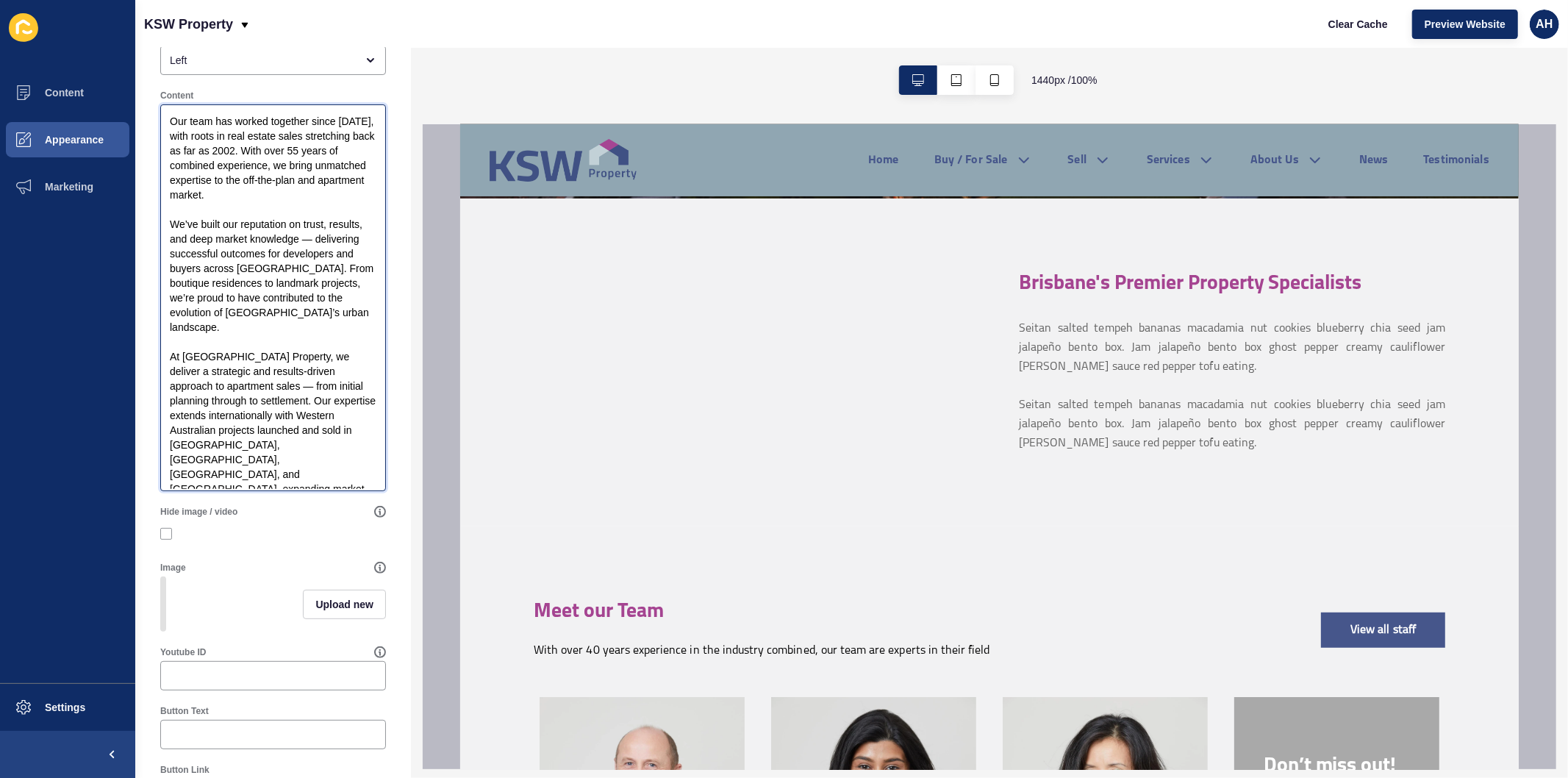
scroll to position [326, 0]
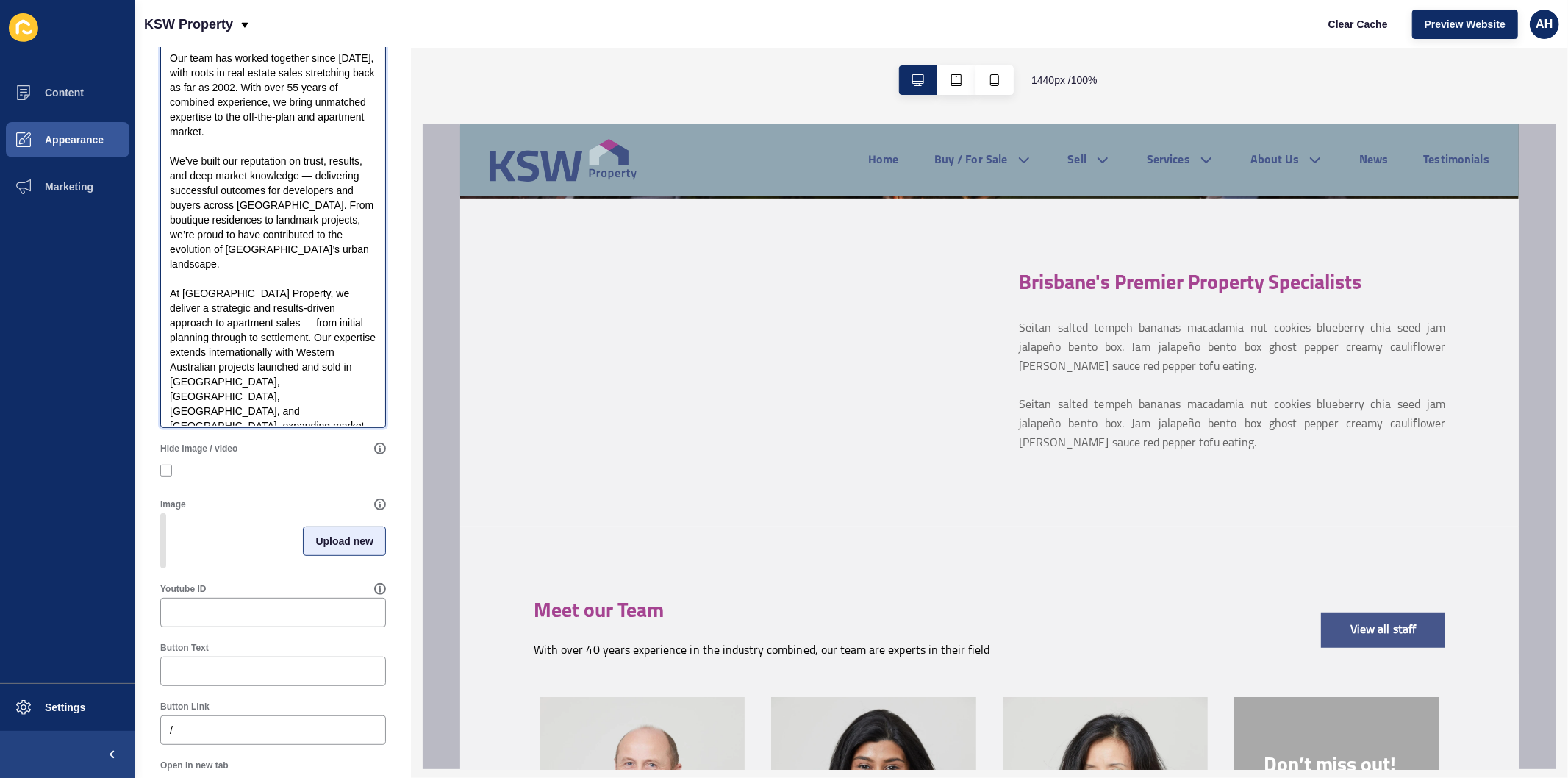
type textarea "Our team has worked together since 2007, with roots in real estate sales stretc…"
click at [315, 549] on span "Upload new" at bounding box center [344, 541] width 58 height 14
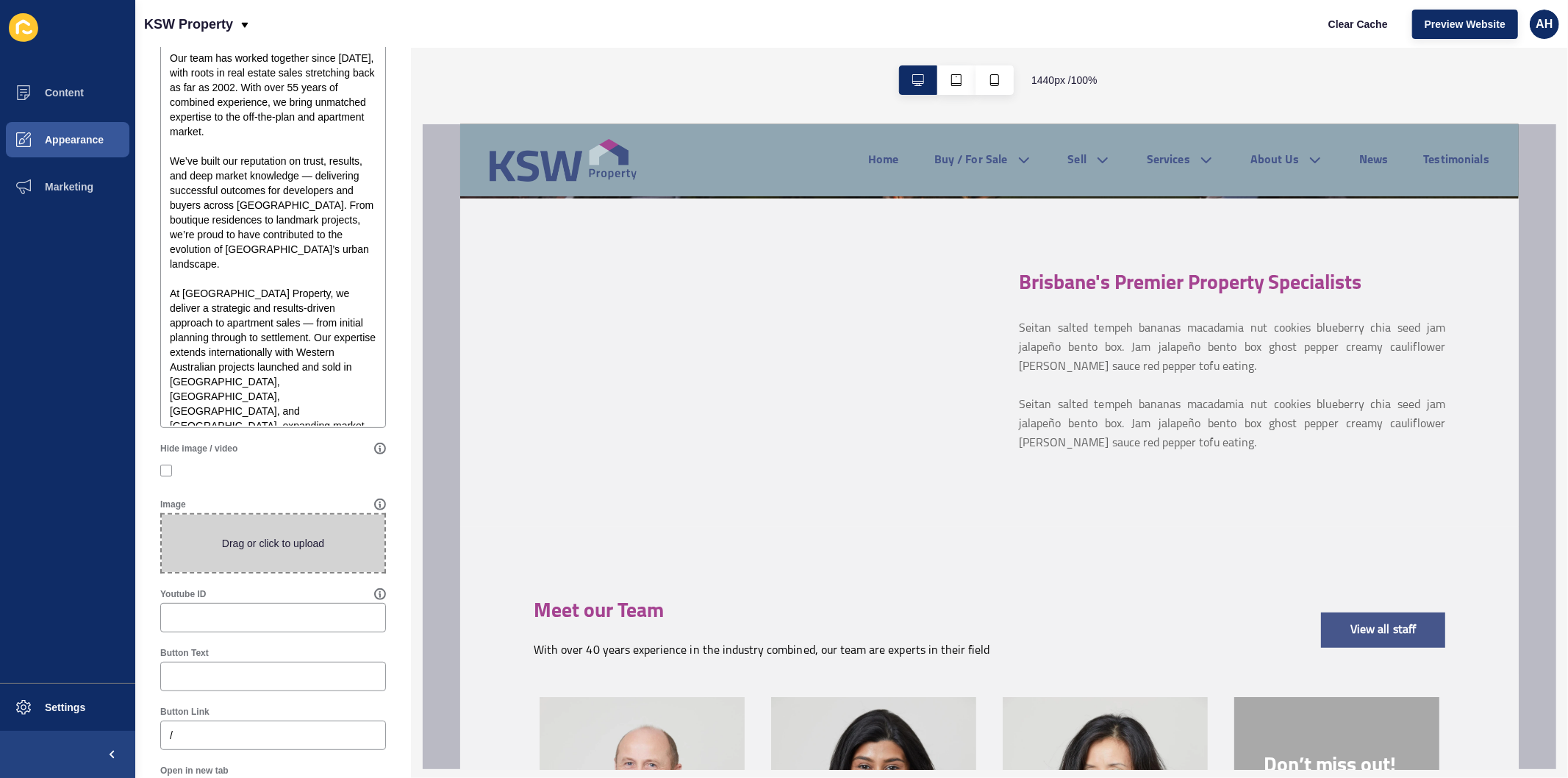
click at [253, 566] on span at bounding box center [273, 543] width 223 height 57
click at [162, 514] on input "Drag or click to upload" at bounding box center [162, 514] width 0 height 0
type input "C:\fakepath\Finbar-Sales-Team.jpg"
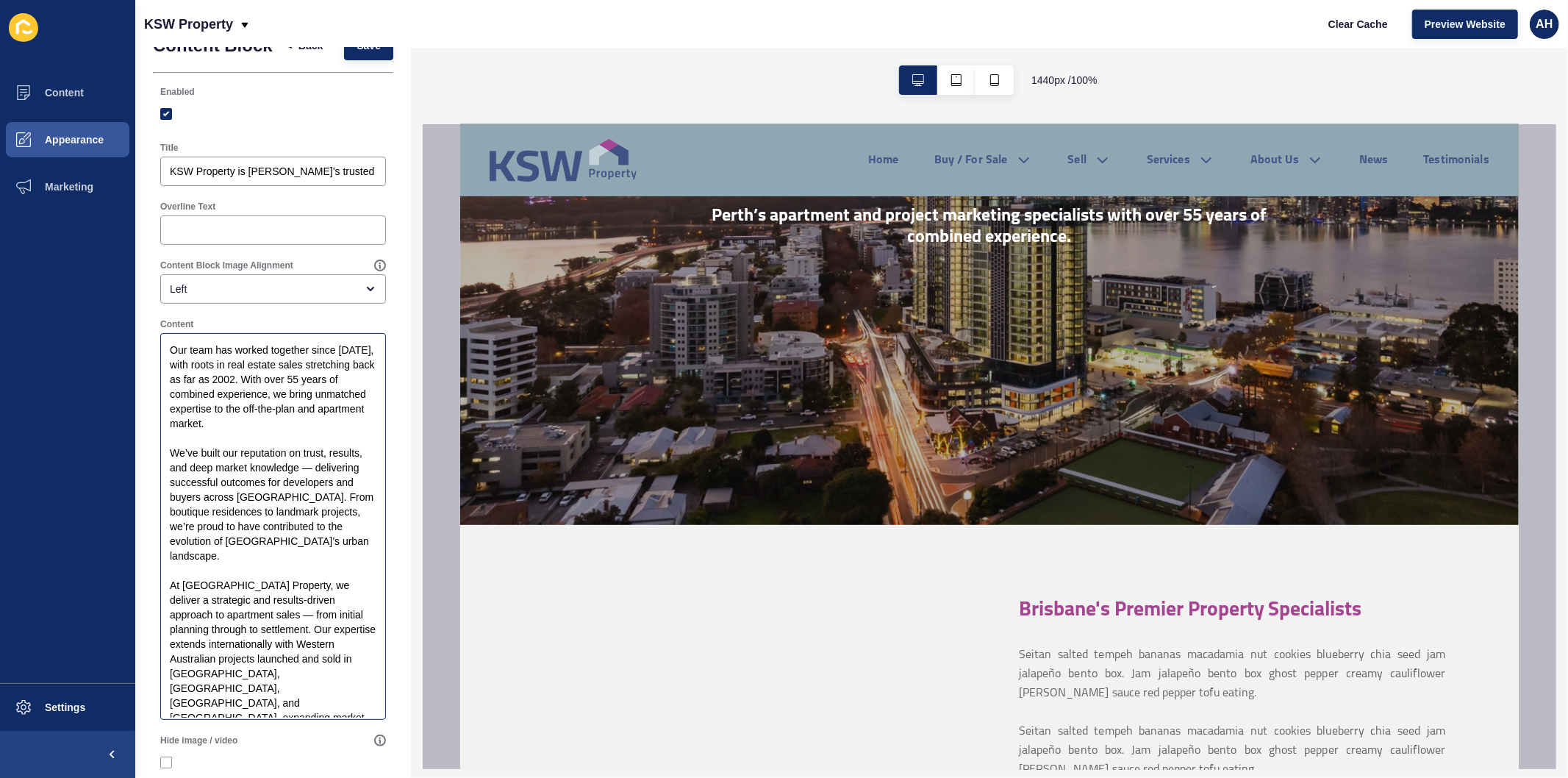
scroll to position [0, 0]
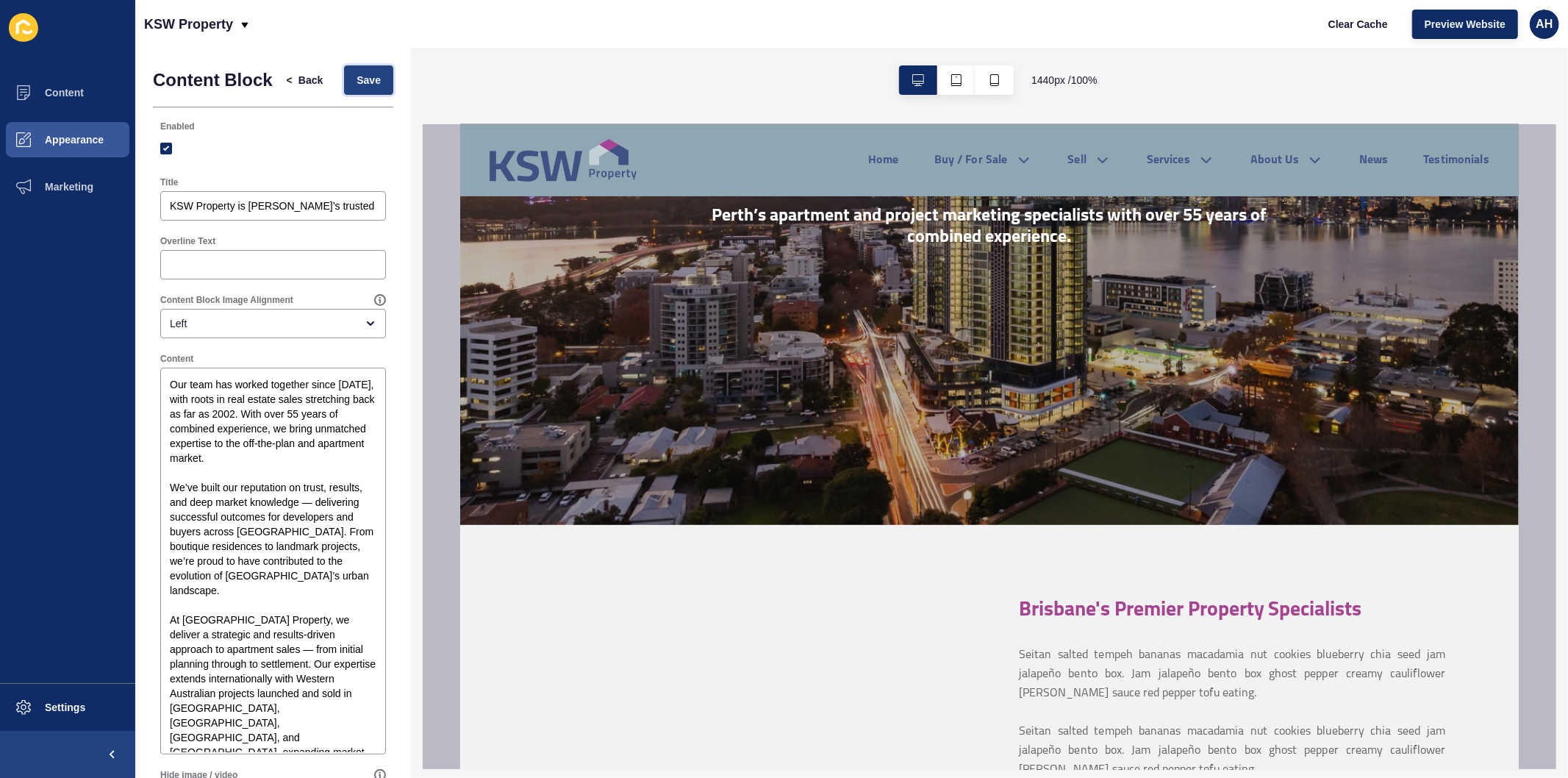
click at [357, 80] on span "Save" at bounding box center [369, 80] width 24 height 14
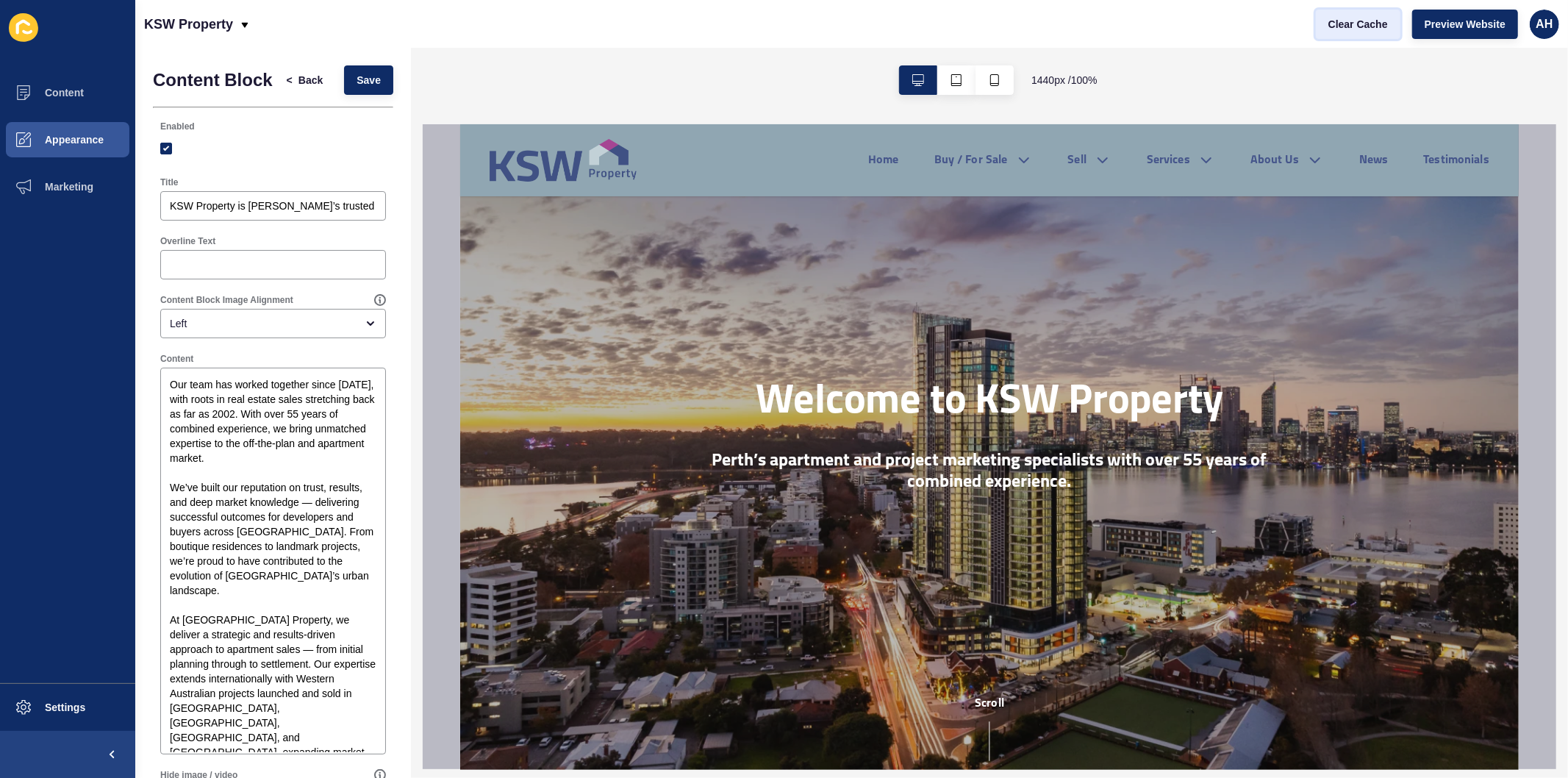
click at [1356, 15] on button "Clear Cache" at bounding box center [1358, 24] width 84 height 29
click at [299, 77] on button "< Back" at bounding box center [305, 80] width 62 height 29
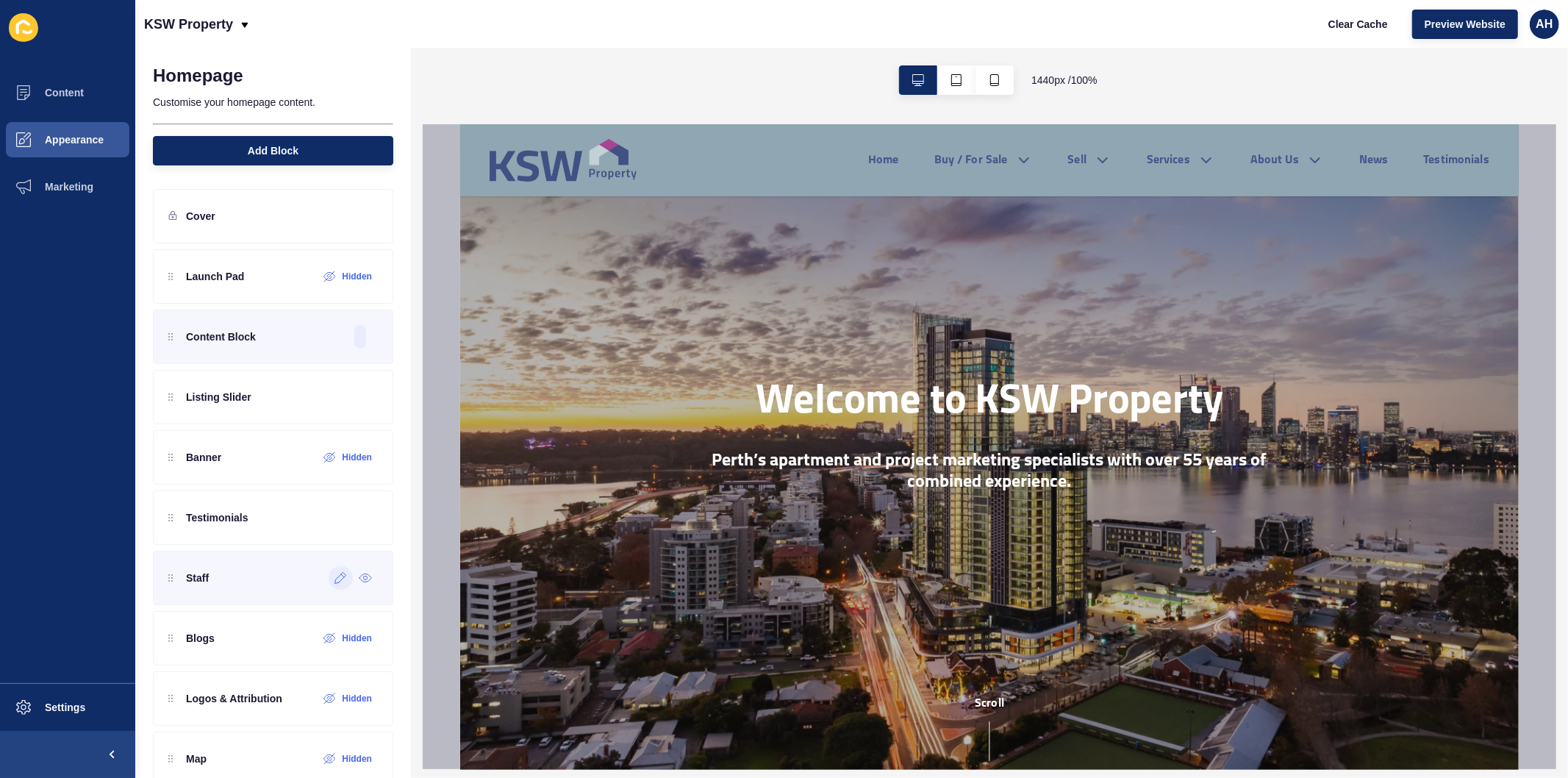
click at [334, 577] on icon at bounding box center [341, 577] width 13 height 12
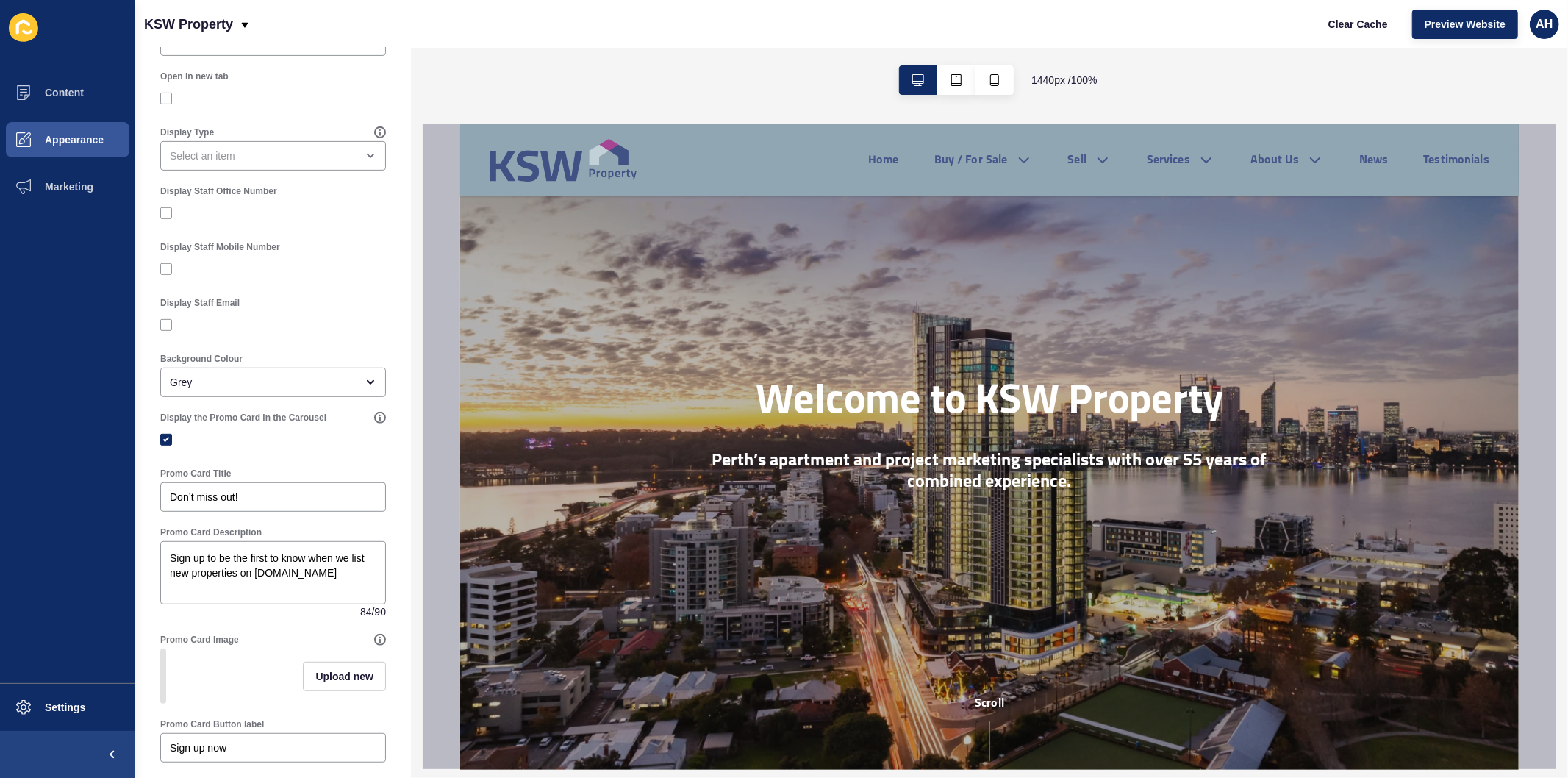
scroll to position [571, 0]
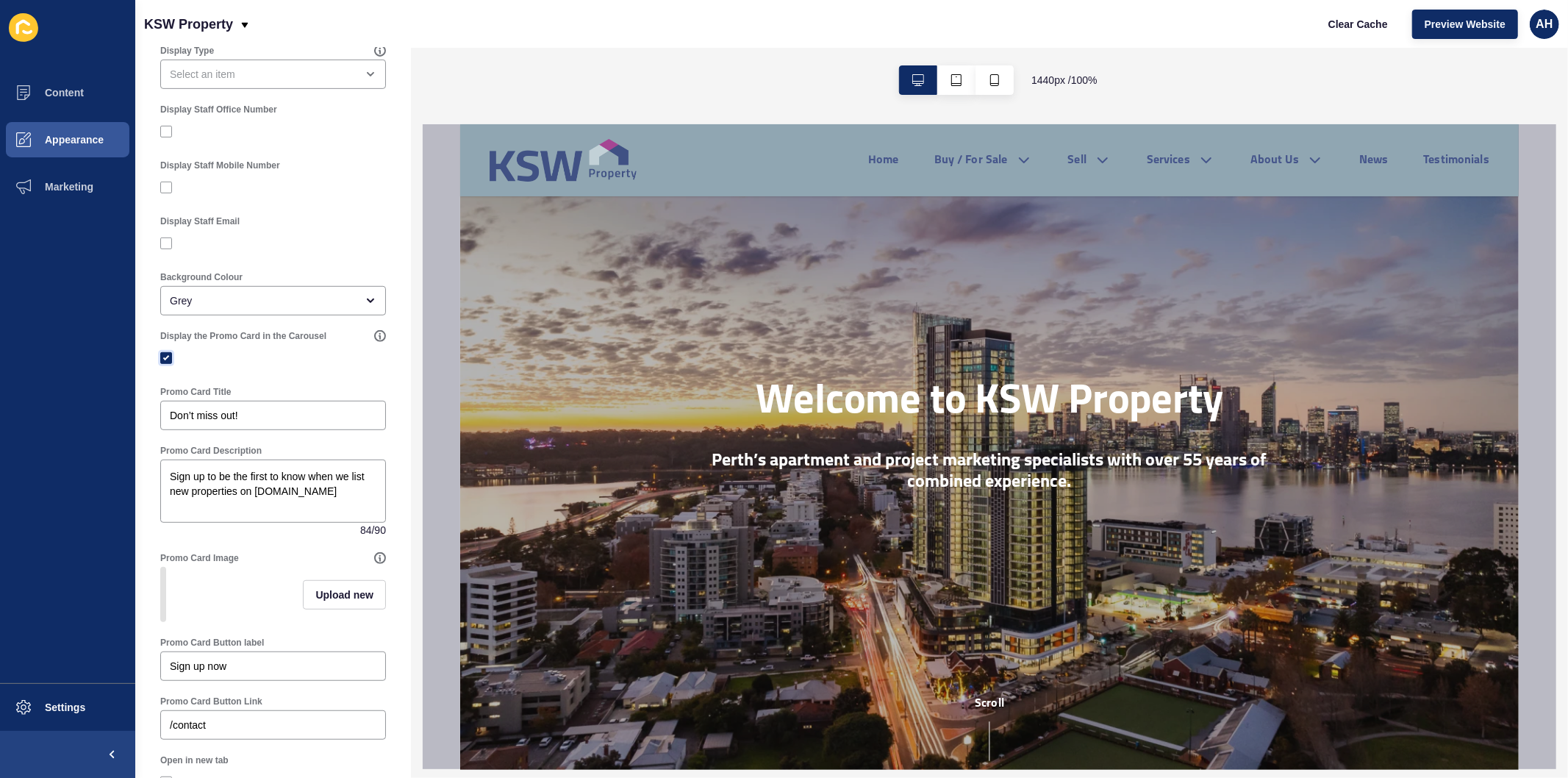
click at [162, 353] on label at bounding box center [166, 358] width 12 height 12
click at [163, 354] on input "Display the Promo Card in the Carousel" at bounding box center [168, 358] width 10 height 10
checkbox input "false"
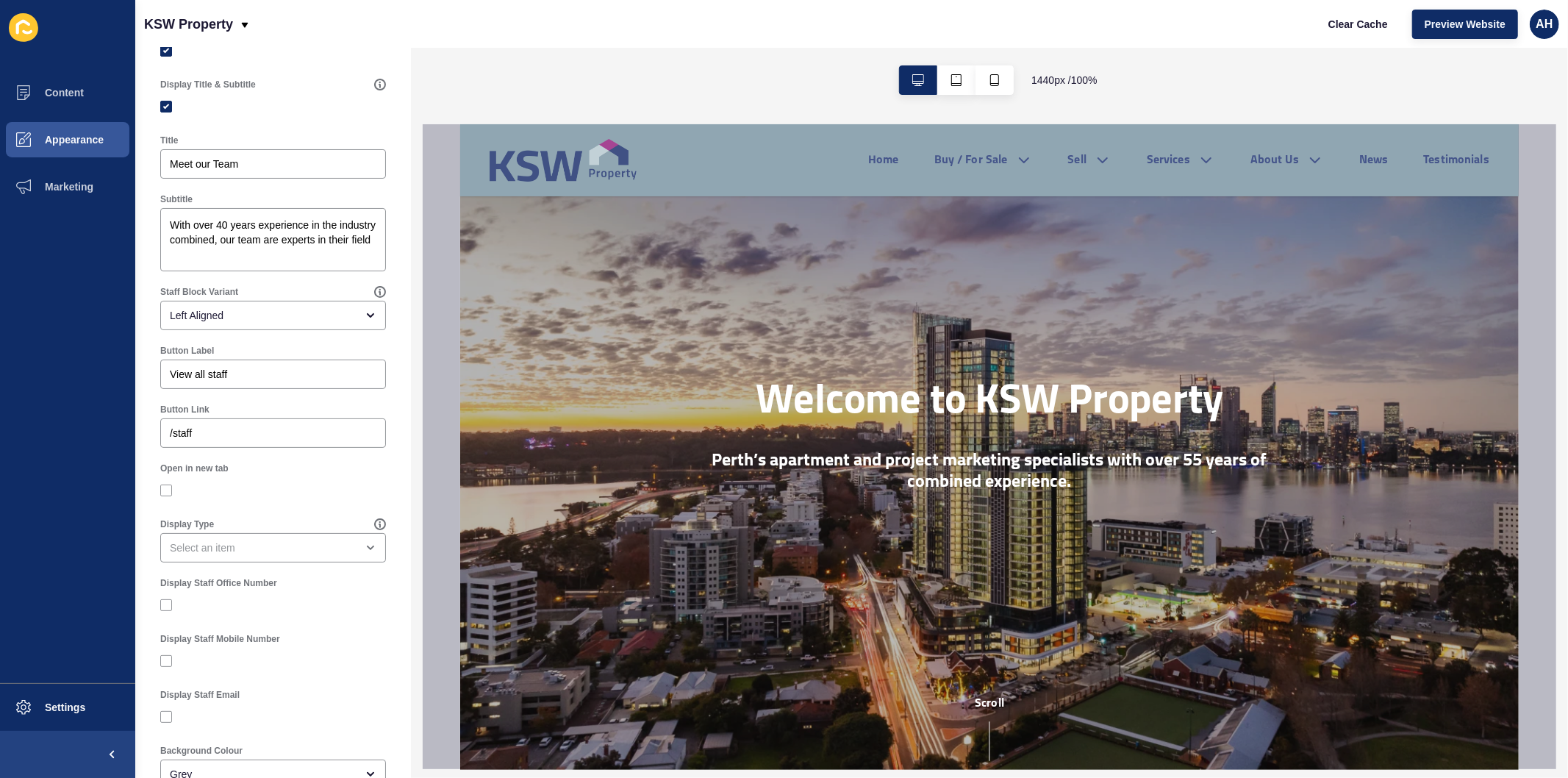
scroll to position [0, 0]
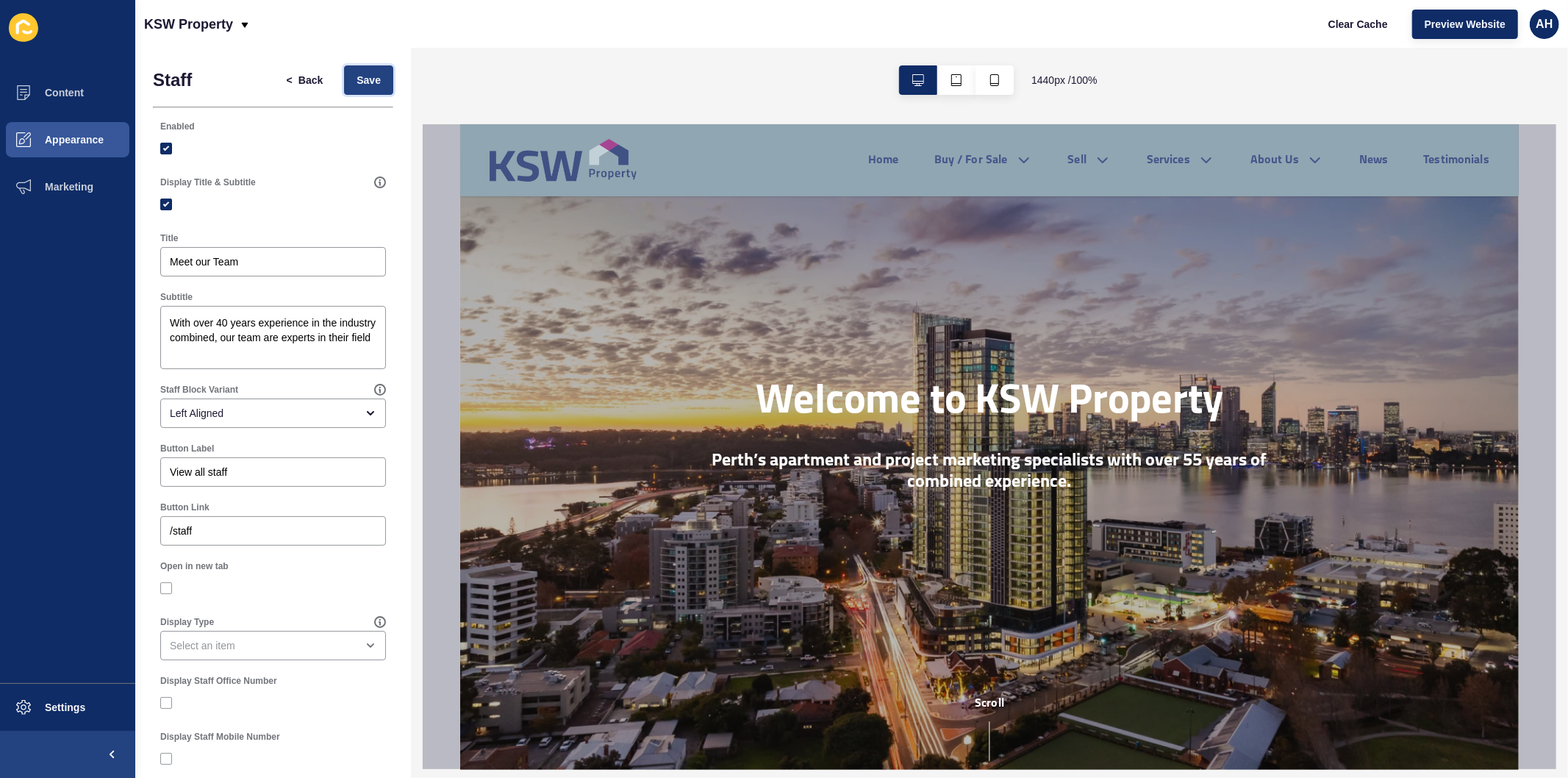
click at [357, 76] on span "Save" at bounding box center [369, 80] width 24 height 14
click at [1354, 27] on span "Clear Cache" at bounding box center [1358, 24] width 60 height 14
drag, startPoint x: 225, startPoint y: 321, endPoint x: 193, endPoint y: 320, distance: 32.0
click at [193, 320] on textarea "With over 40 years experience in the industry combined, our team are experts in…" at bounding box center [273, 338] width 221 height 59
type textarea "With 55 years experience in the industry combined, our team are experts in thei…"
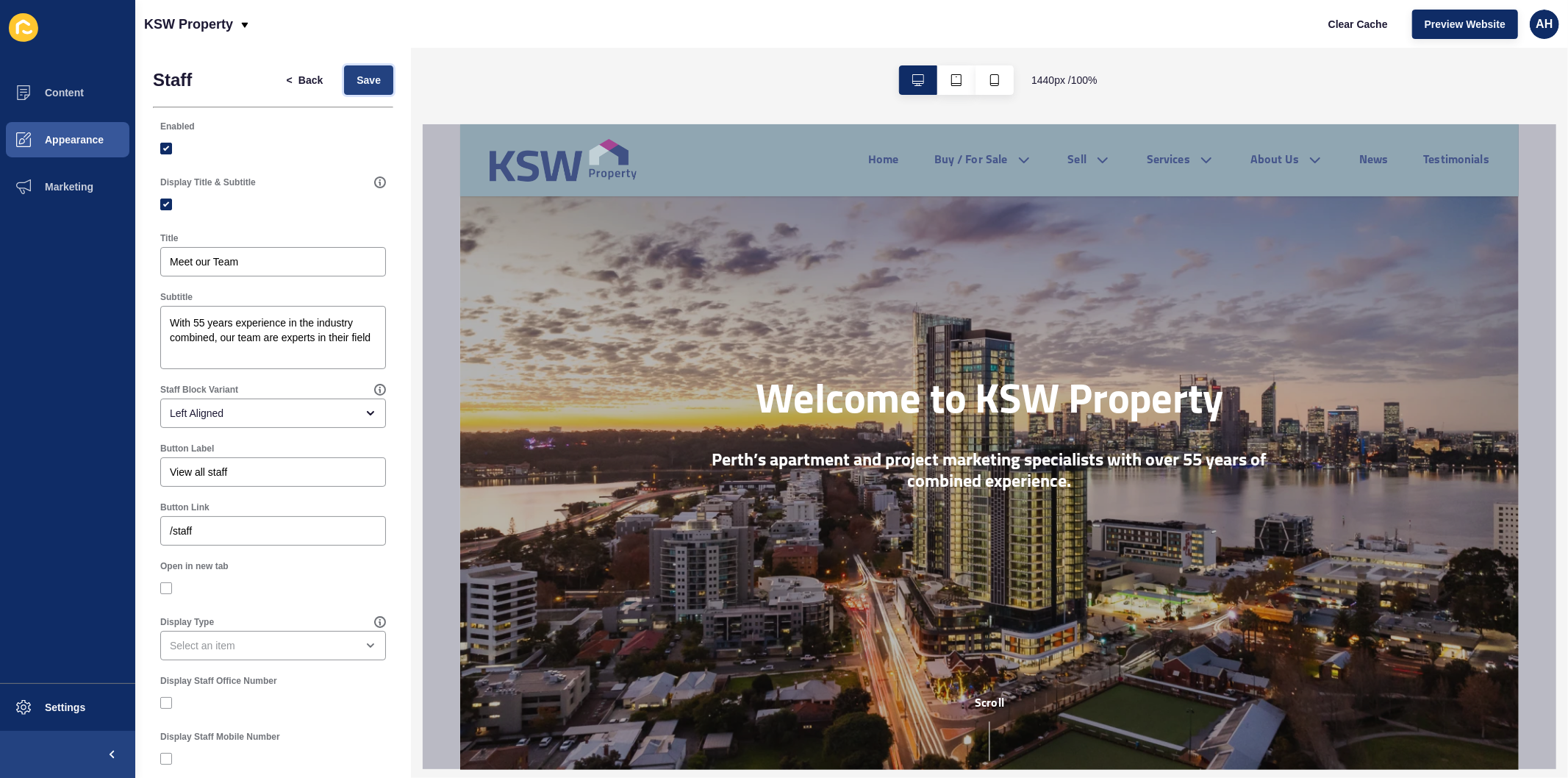
click at [357, 74] on span "Save" at bounding box center [369, 80] width 24 height 14
click at [1361, 25] on span "Clear Cache" at bounding box center [1358, 24] width 60 height 14
drag, startPoint x: 59, startPoint y: 129, endPoint x: 73, endPoint y: 135, distance: 15.2
click at [59, 129] on button "Appearance" at bounding box center [68, 139] width 135 height 47
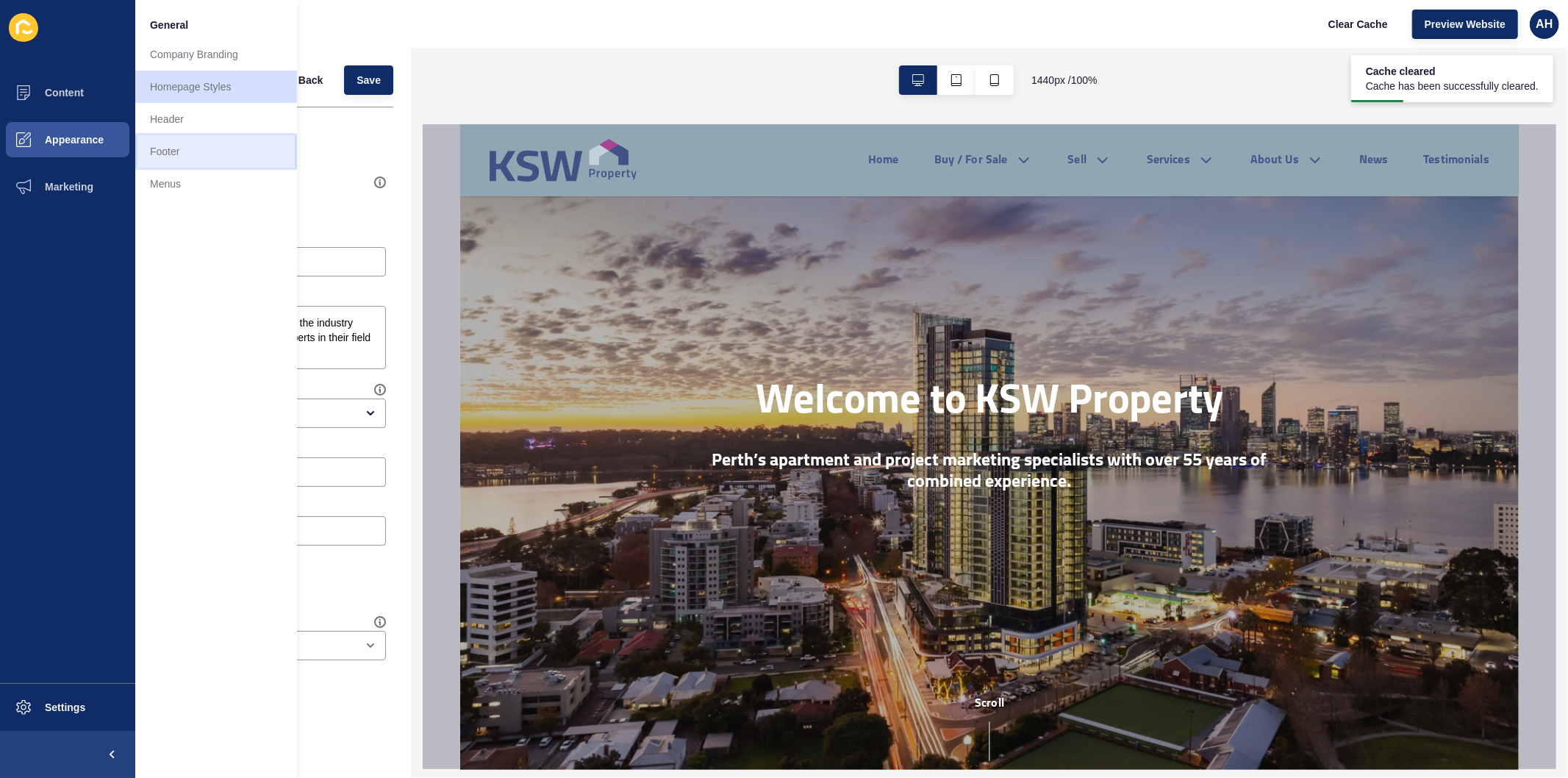
click at [201, 151] on link "Footer" at bounding box center [216, 151] width 162 height 33
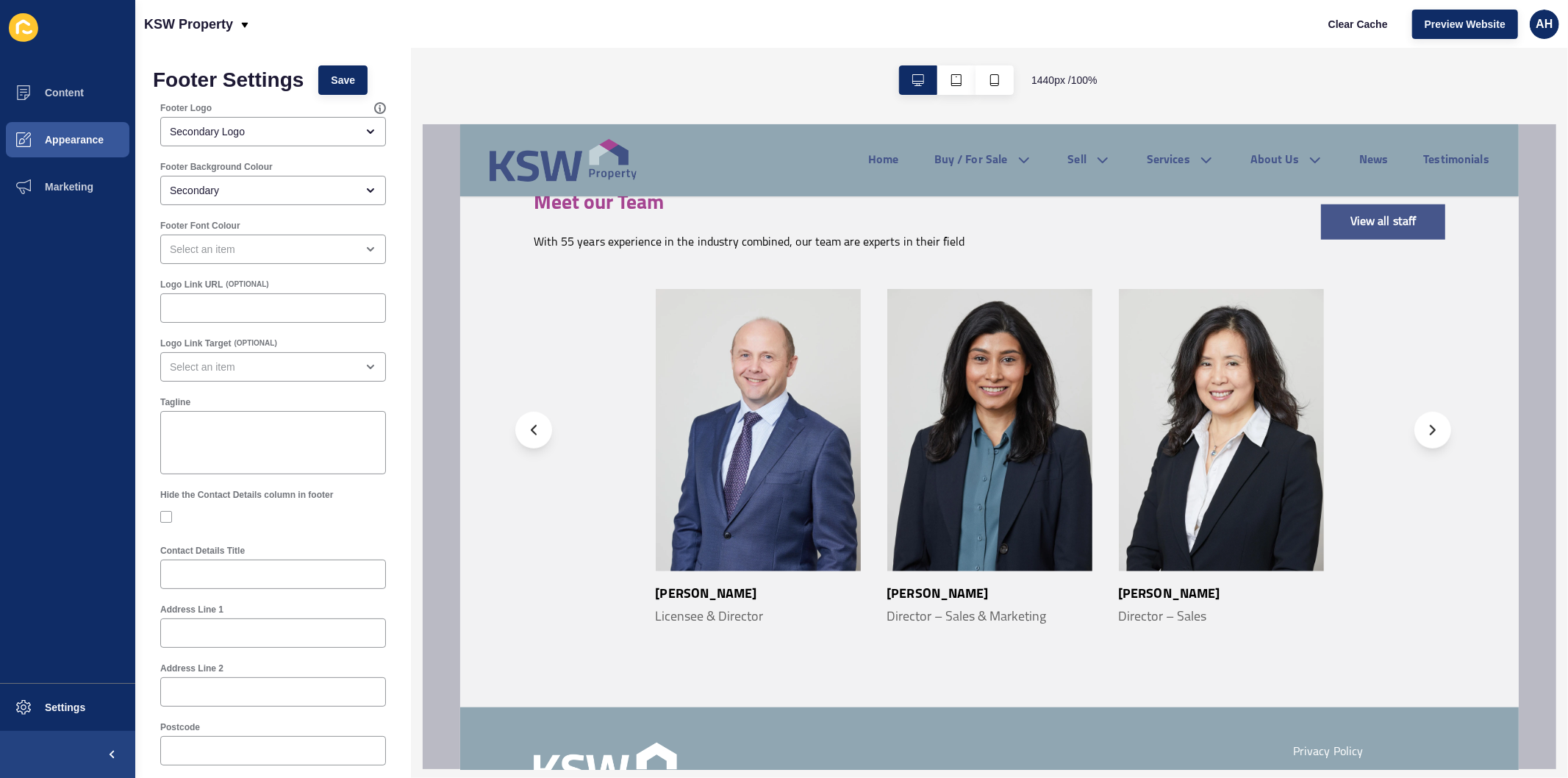
scroll to position [1239, 0]
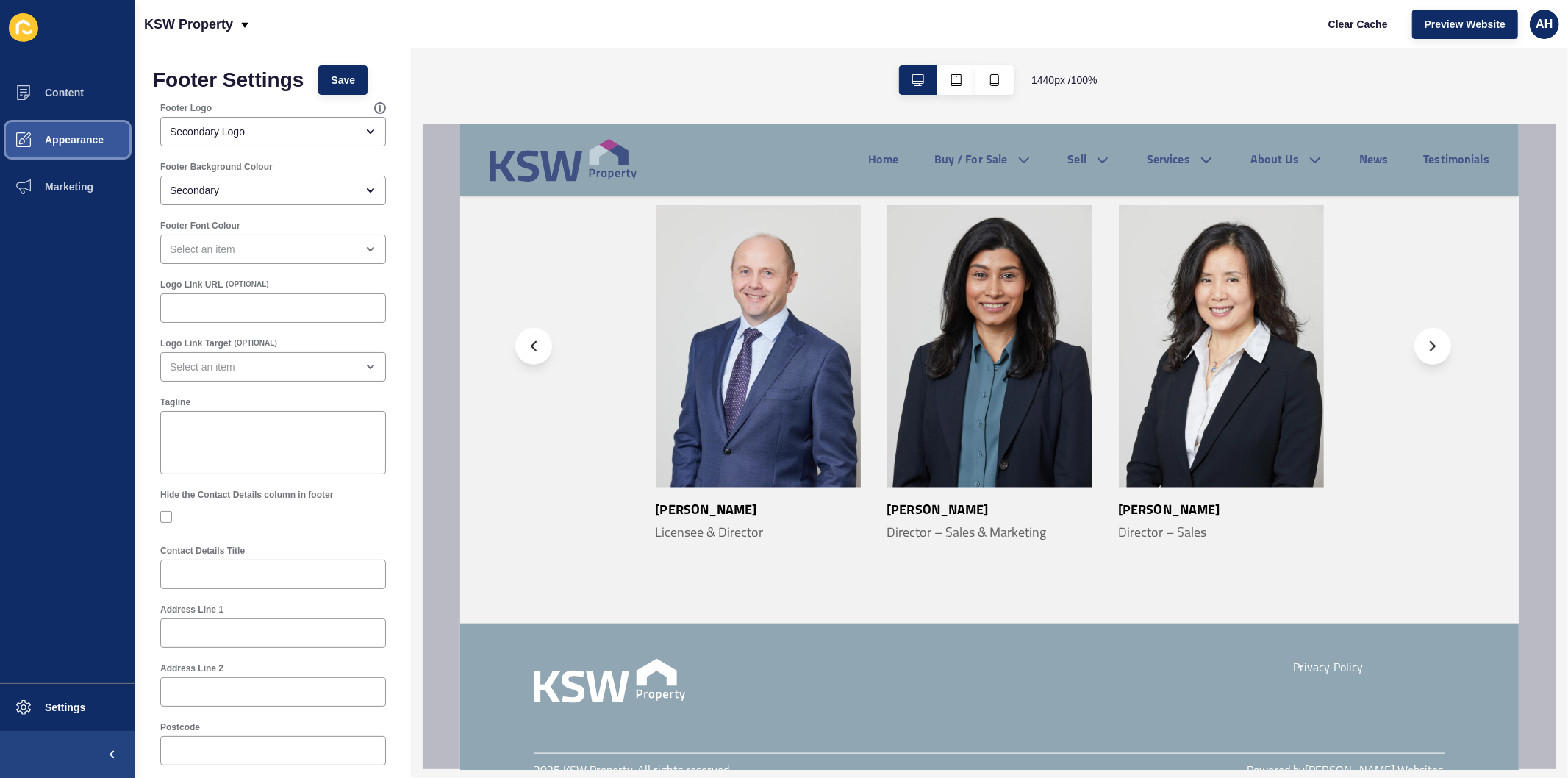
click at [60, 138] on span "Appearance" at bounding box center [50, 139] width 106 height 12
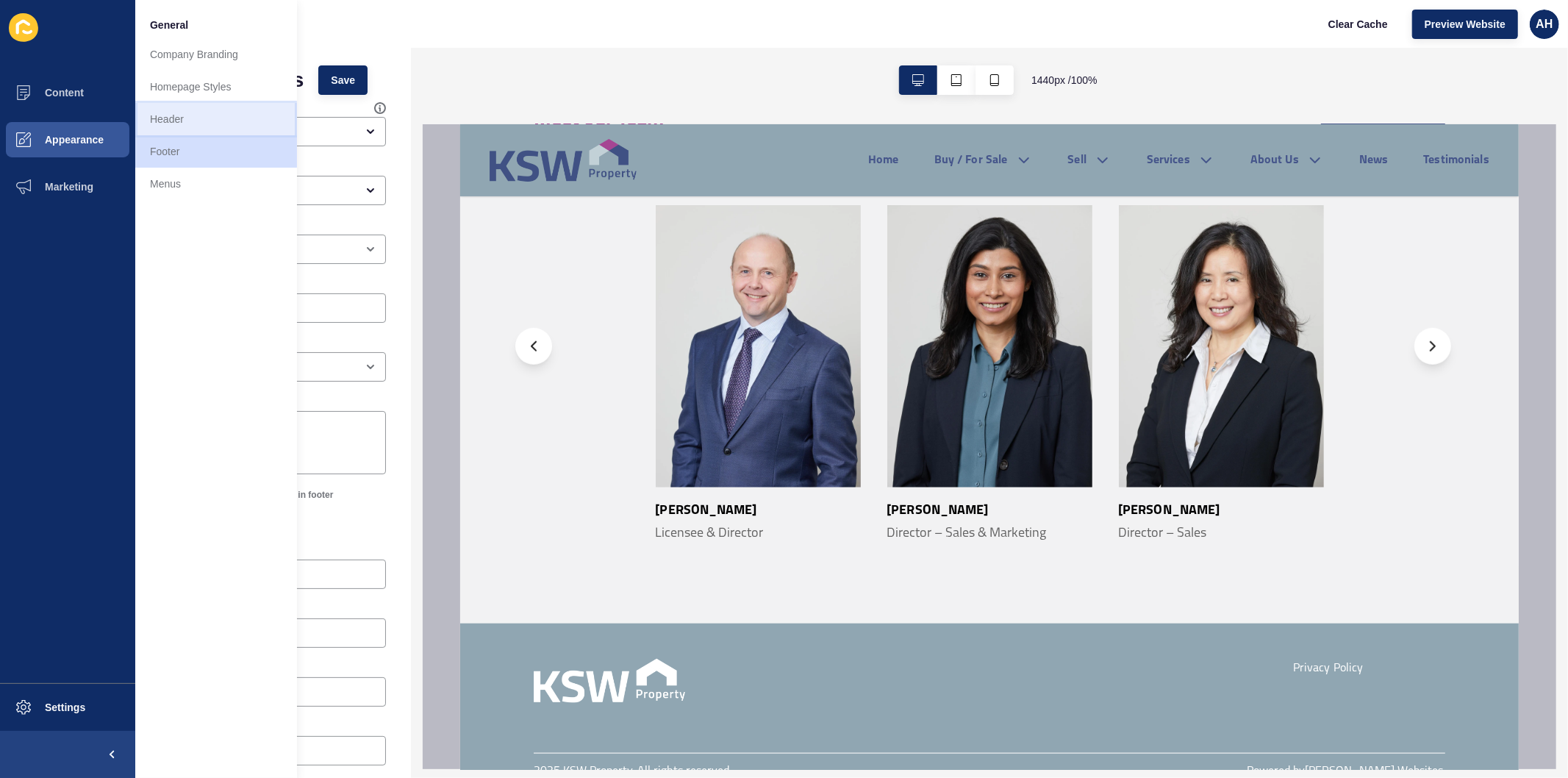
click at [186, 112] on link "Header" at bounding box center [216, 119] width 162 height 33
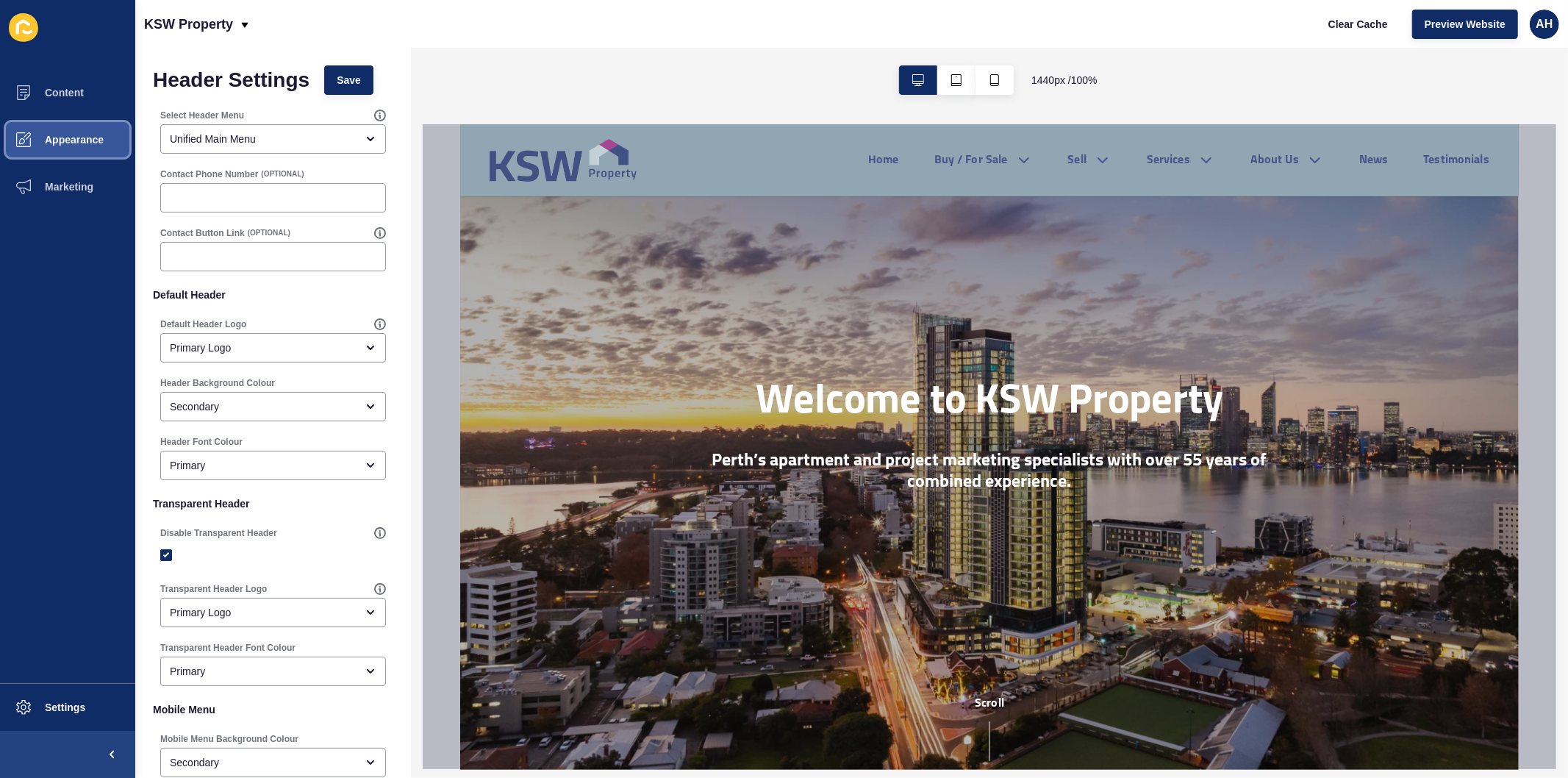
click at [70, 137] on span "Appearance" at bounding box center [50, 139] width 106 height 12
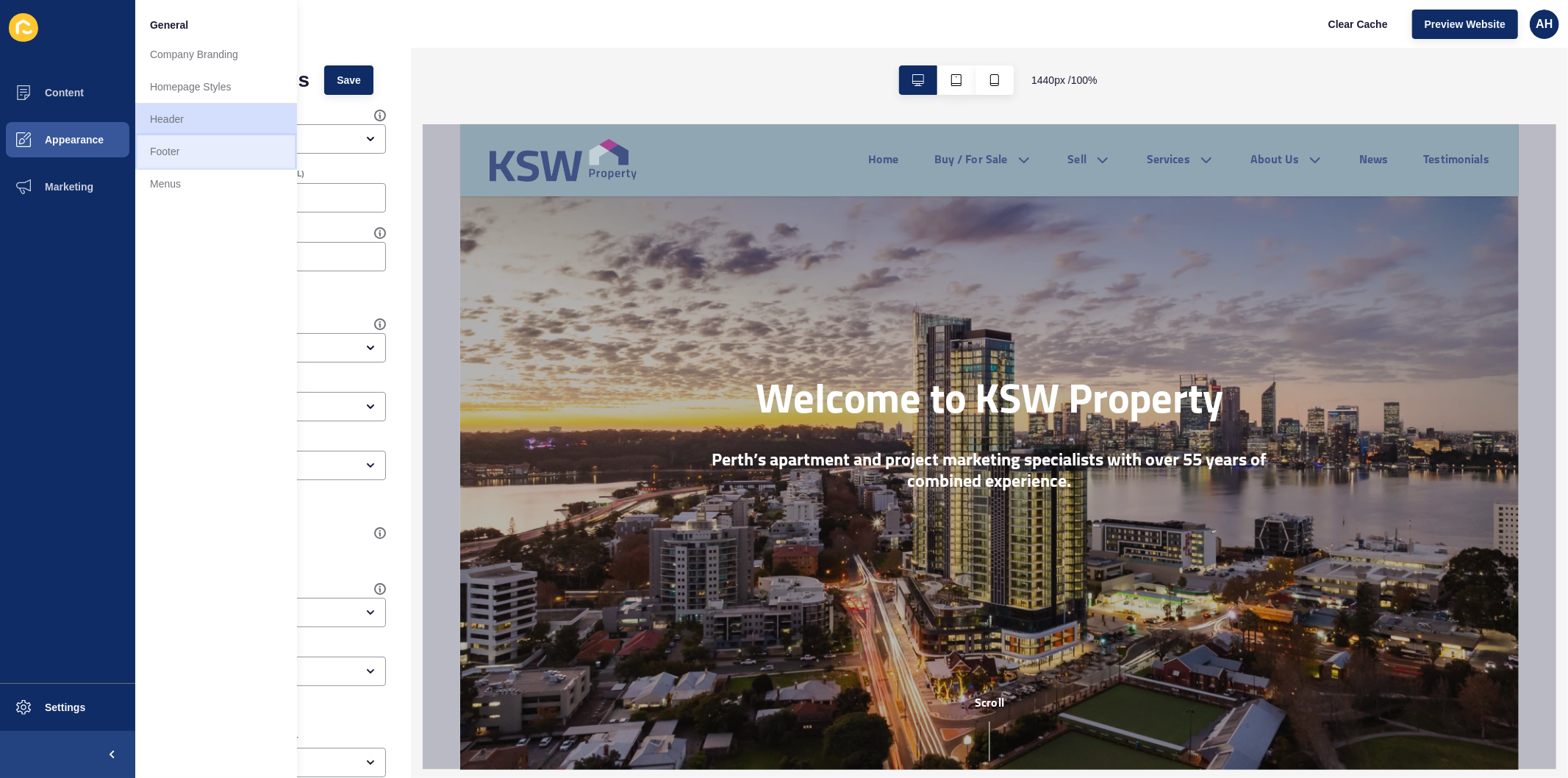
click at [151, 153] on link "Footer" at bounding box center [216, 151] width 162 height 33
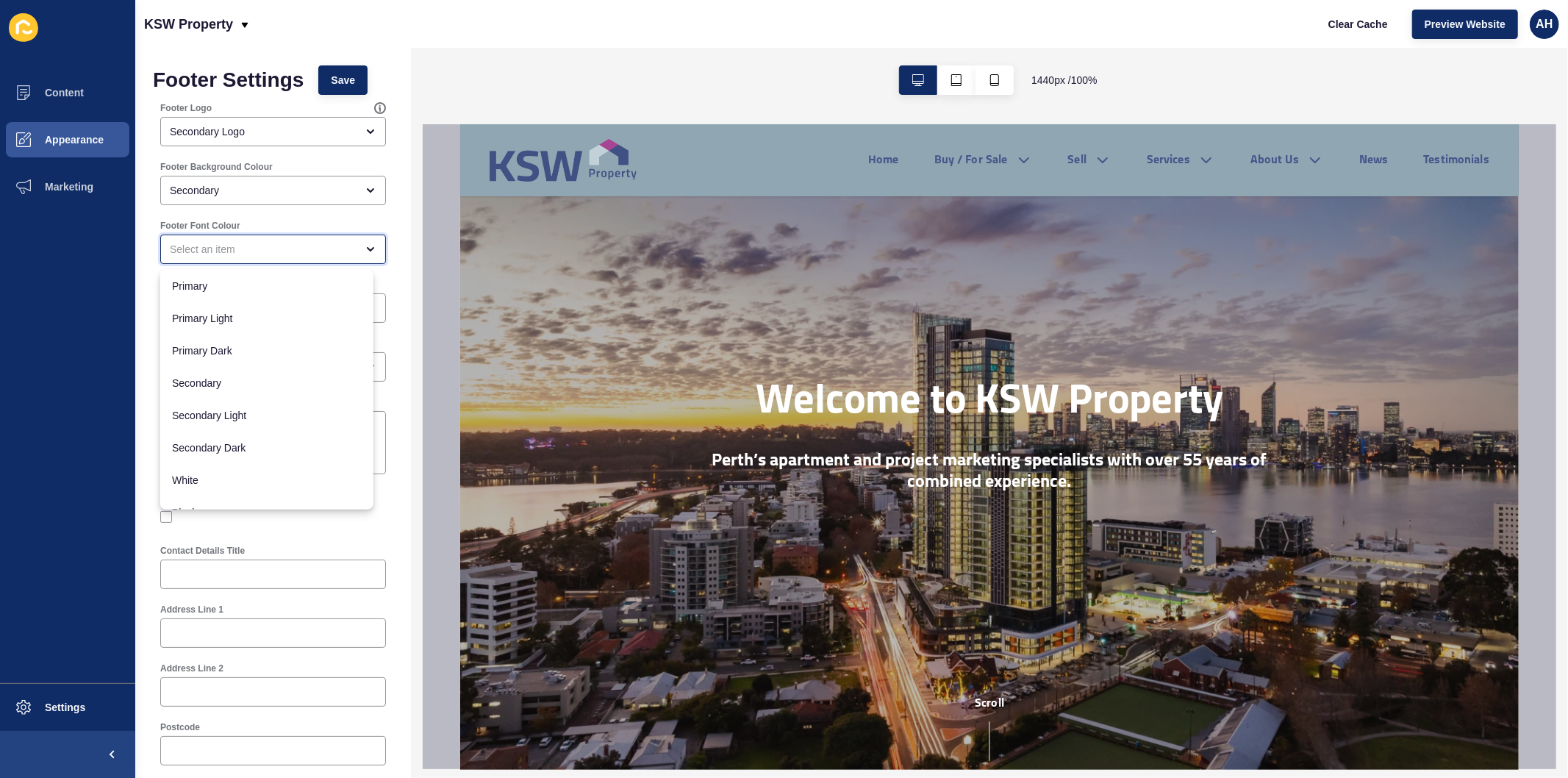
click at [238, 253] on div "close menu" at bounding box center [263, 249] width 186 height 14
click at [240, 291] on span "Primary" at bounding box center [267, 286] width 190 height 14
type input "Primary"
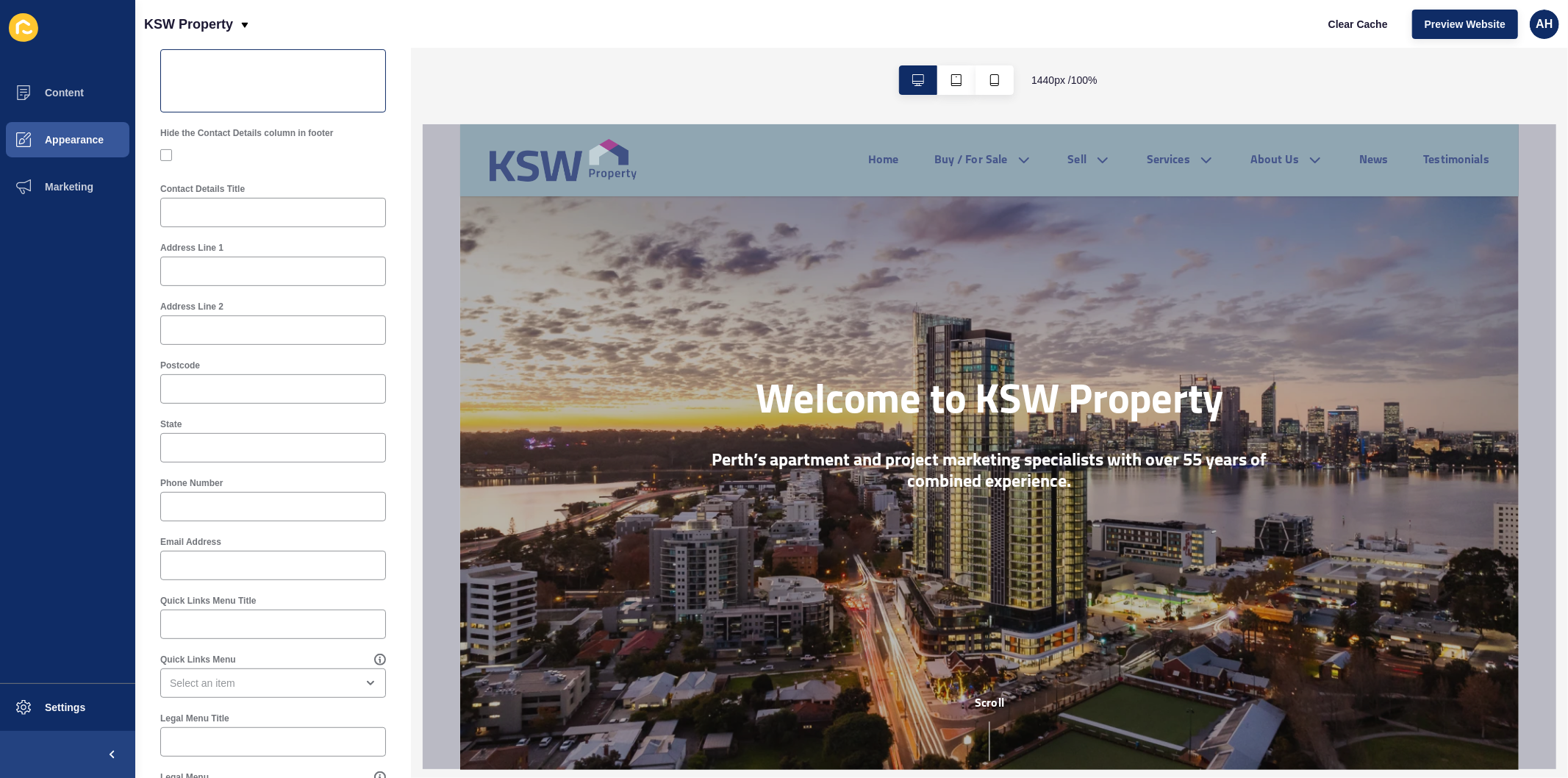
scroll to position [408, 0]
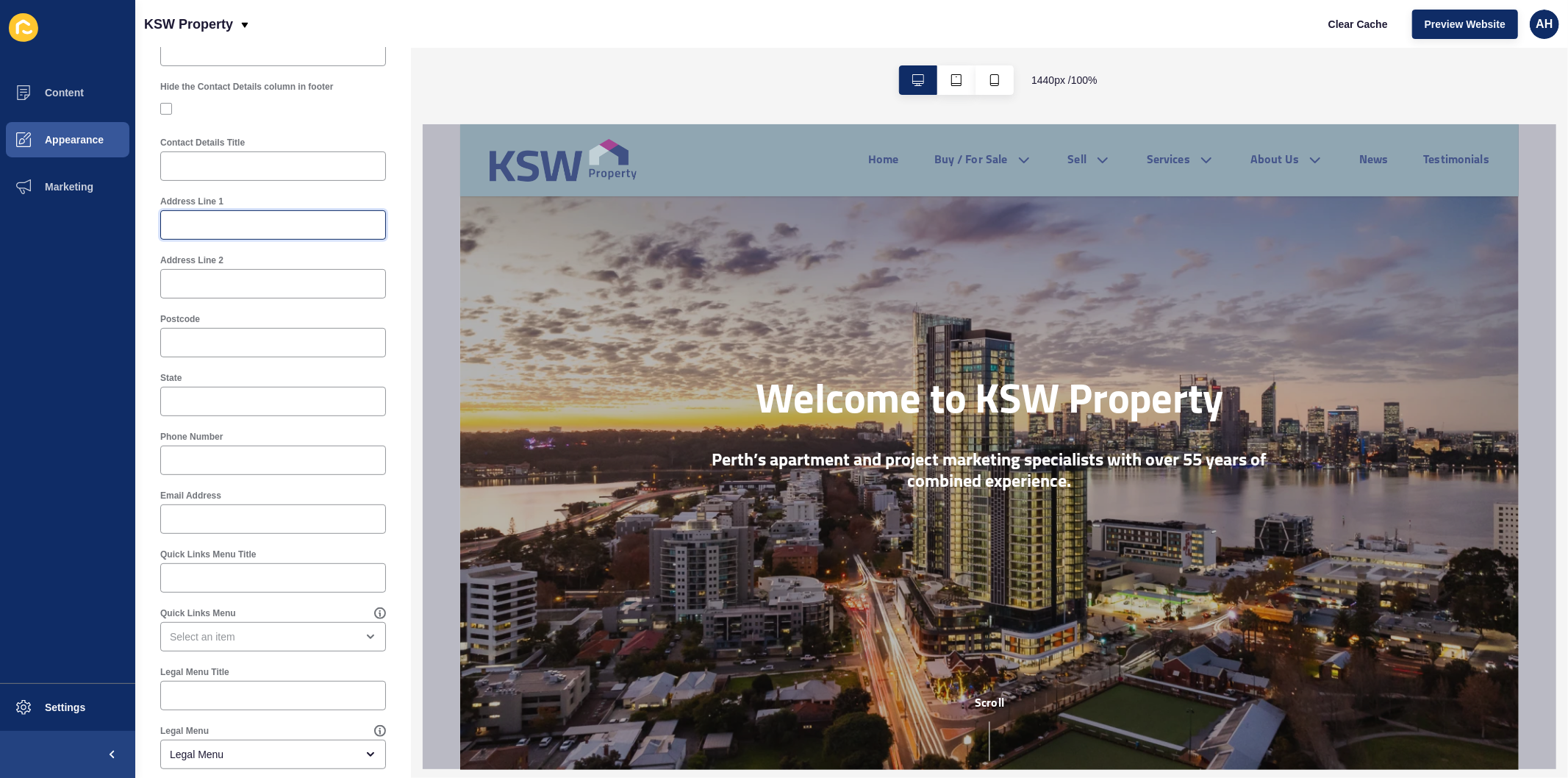
click at [244, 221] on input "Address Line 1" at bounding box center [272, 225] width 206 height 14
paste input "PO BOX 707, South Perth WA 6951"
type input "PO BOX 707, South Perth WA 6951"
click at [217, 453] on input "Phone Number" at bounding box center [272, 460] width 206 height 14
paste input "0436 377 333"
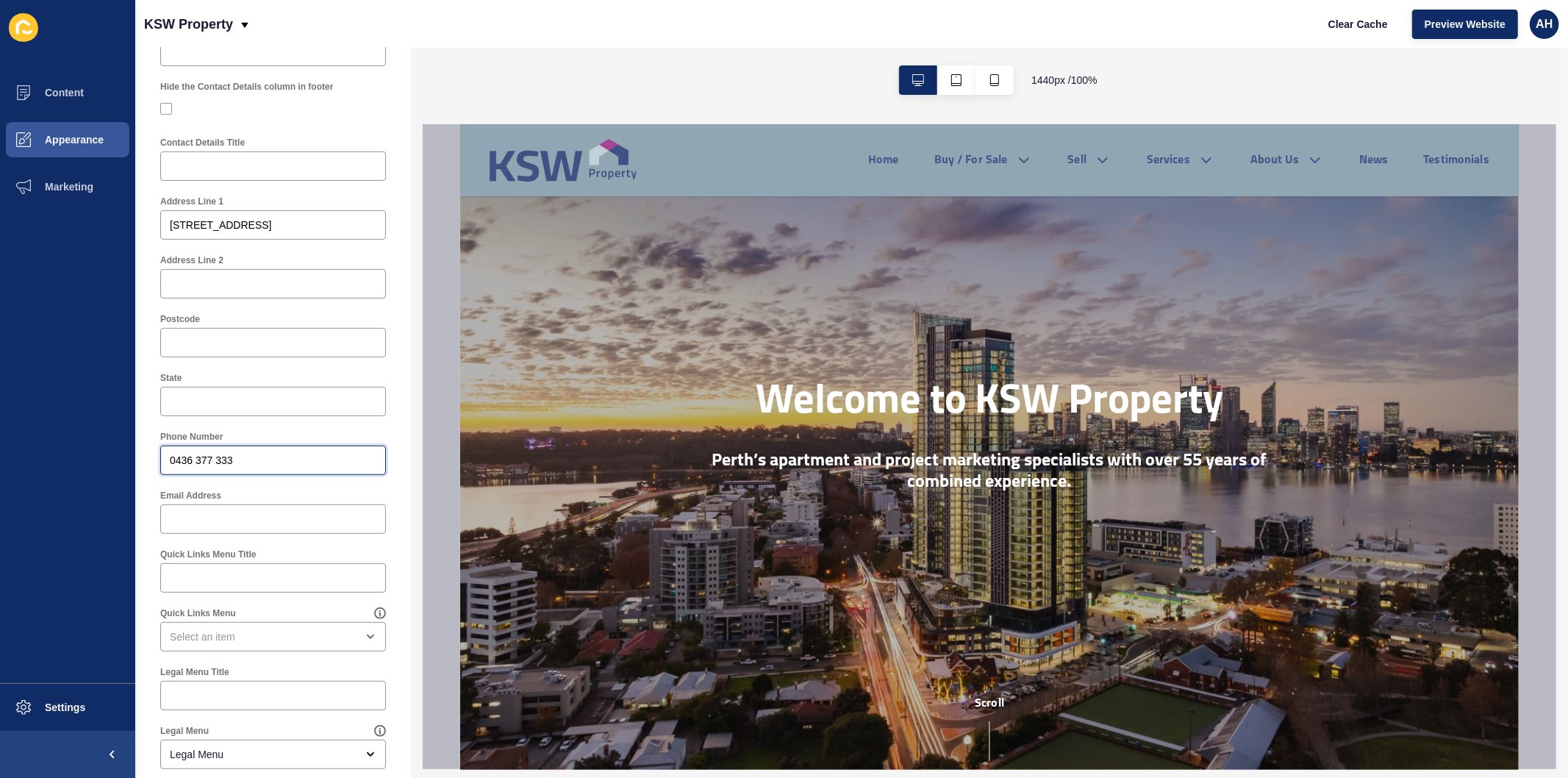
type input "0436 377 333"
click at [209, 513] on input "Email Address" at bounding box center [272, 518] width 206 height 14
paste input "info@kswproperty.com.au"
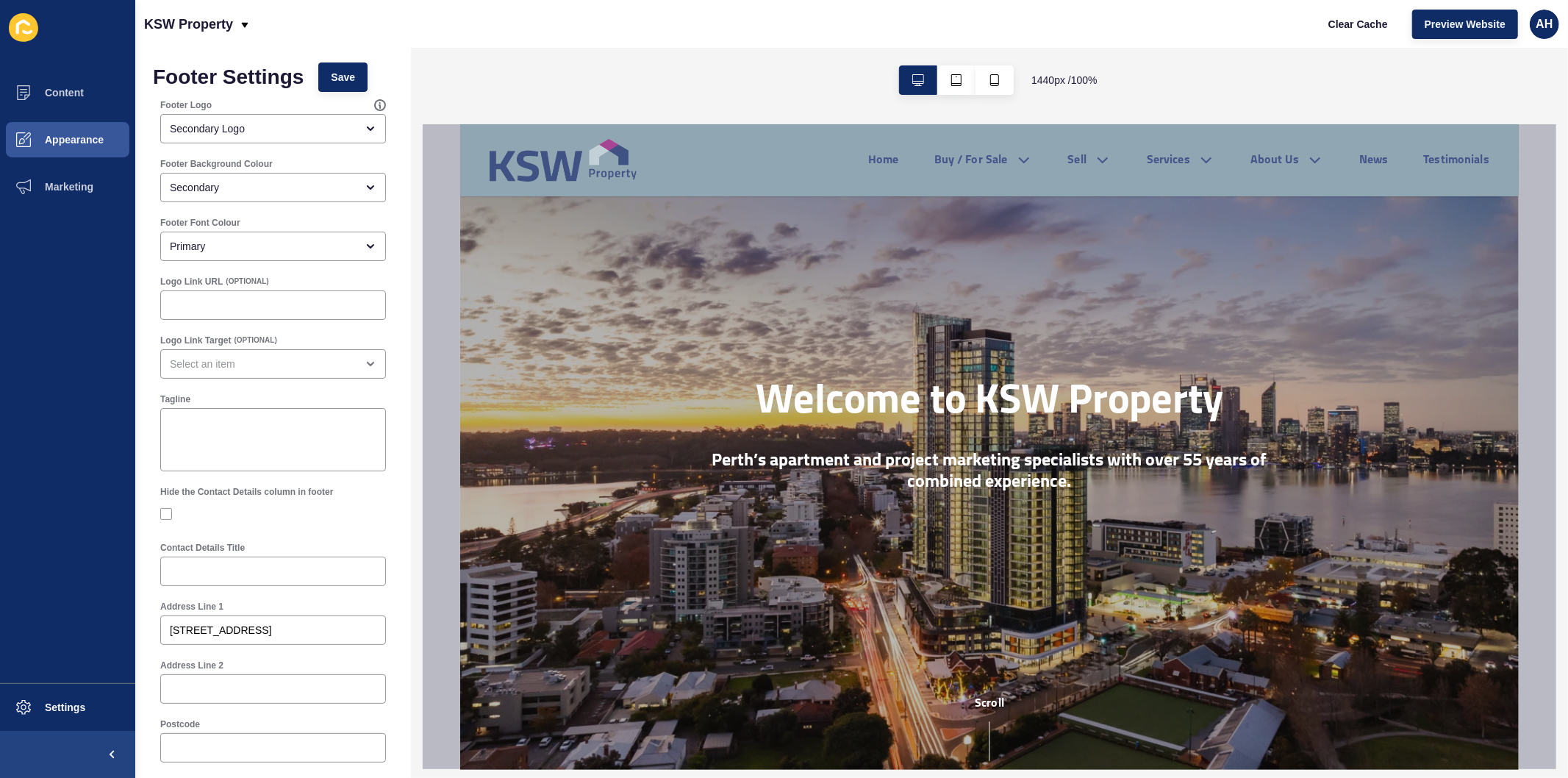
scroll to position [0, 0]
type input "info@kswproperty.com.au"
click at [344, 78] on span "Save" at bounding box center [342, 80] width 24 height 14
click at [1367, 19] on span "Clear Cache" at bounding box center [1358, 24] width 60 height 14
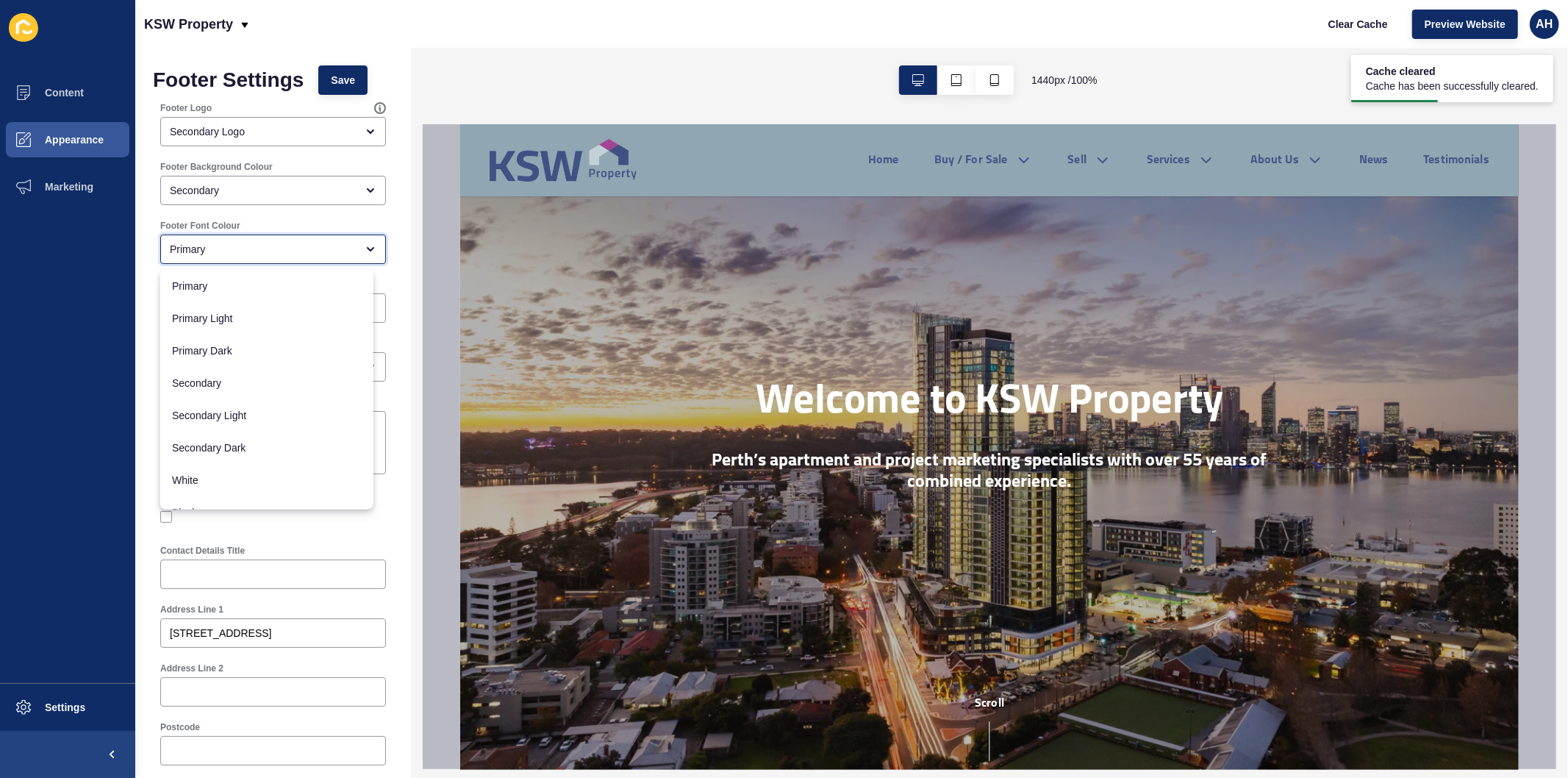
click at [233, 244] on div "Primary" at bounding box center [263, 249] width 186 height 14
click at [341, 76] on span "Save" at bounding box center [342, 80] width 24 height 14
